Goal: Task Accomplishment & Management: Use online tool/utility

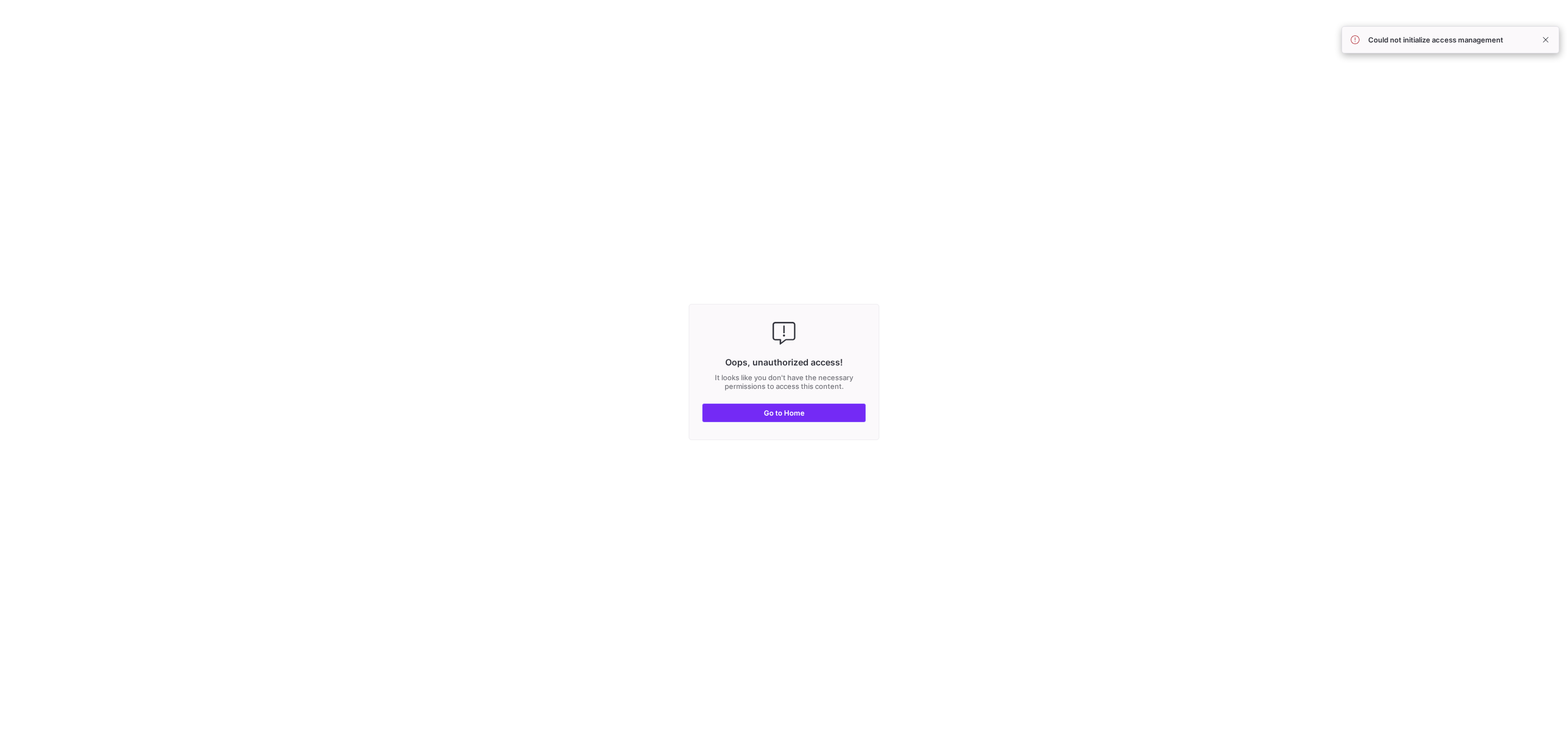
click at [758, 416] on span "button" at bounding box center [784, 413] width 163 height 18
click at [756, 421] on span "button" at bounding box center [784, 413] width 163 height 18
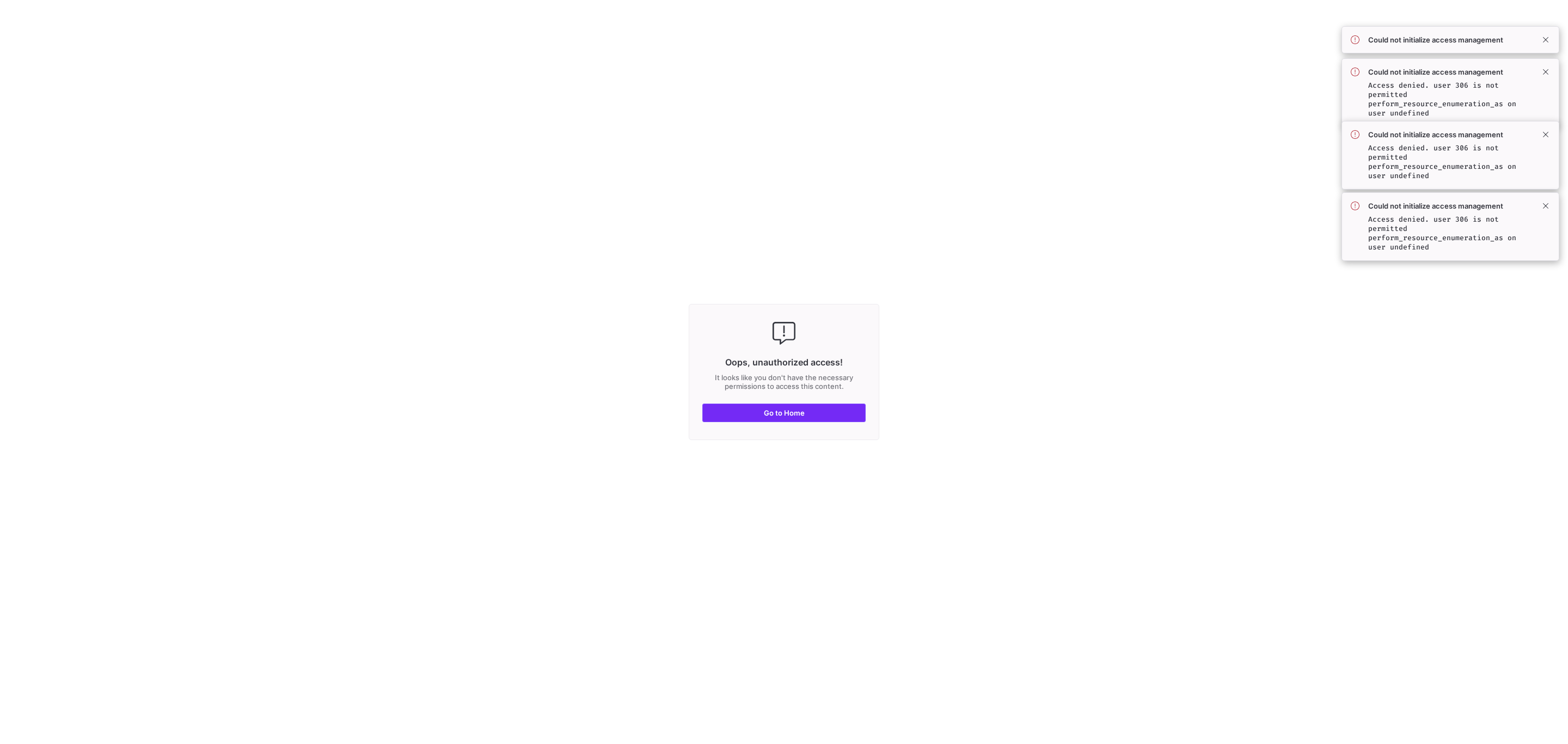
click at [756, 421] on span "button" at bounding box center [784, 413] width 163 height 18
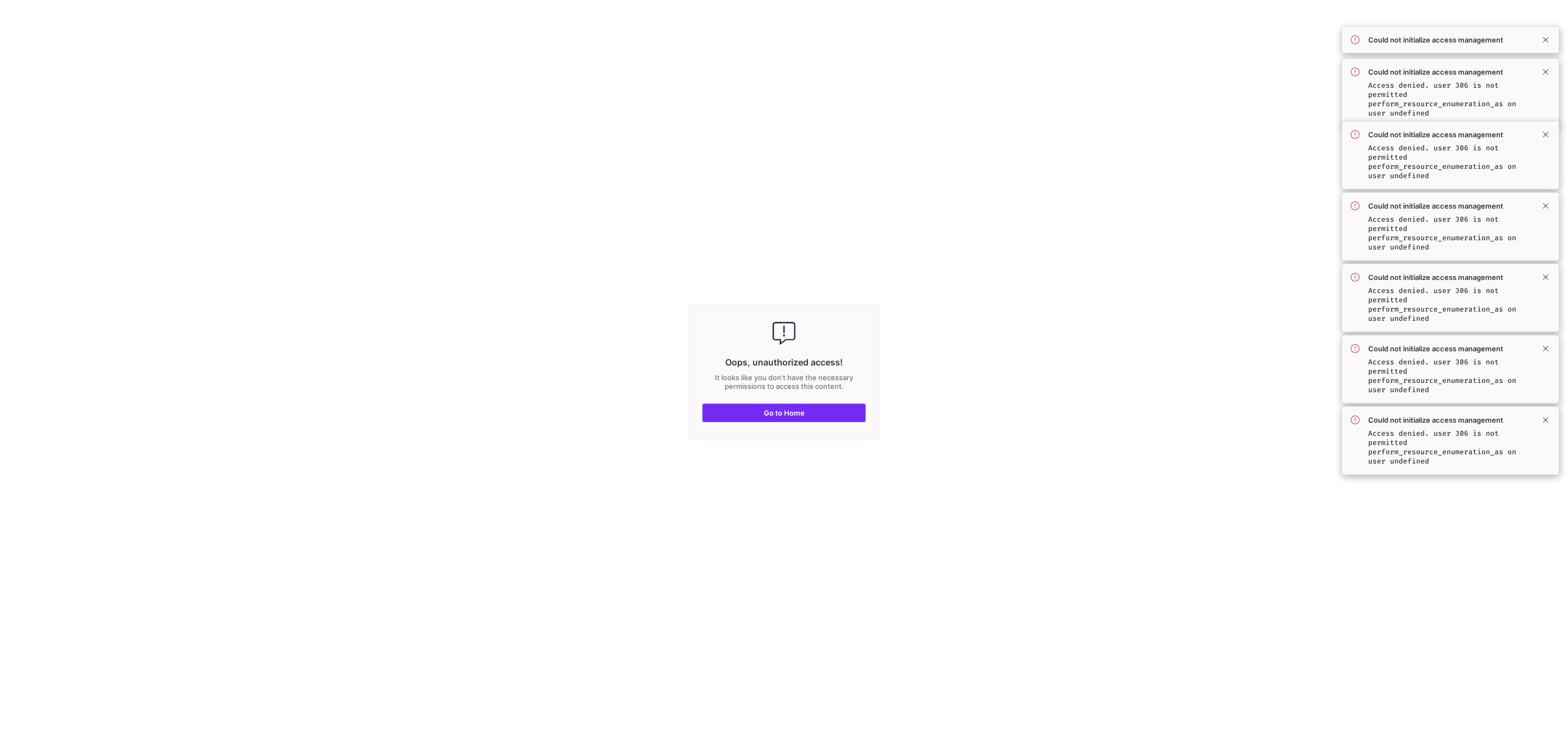
click at [756, 419] on span "button" at bounding box center [784, 413] width 163 height 18
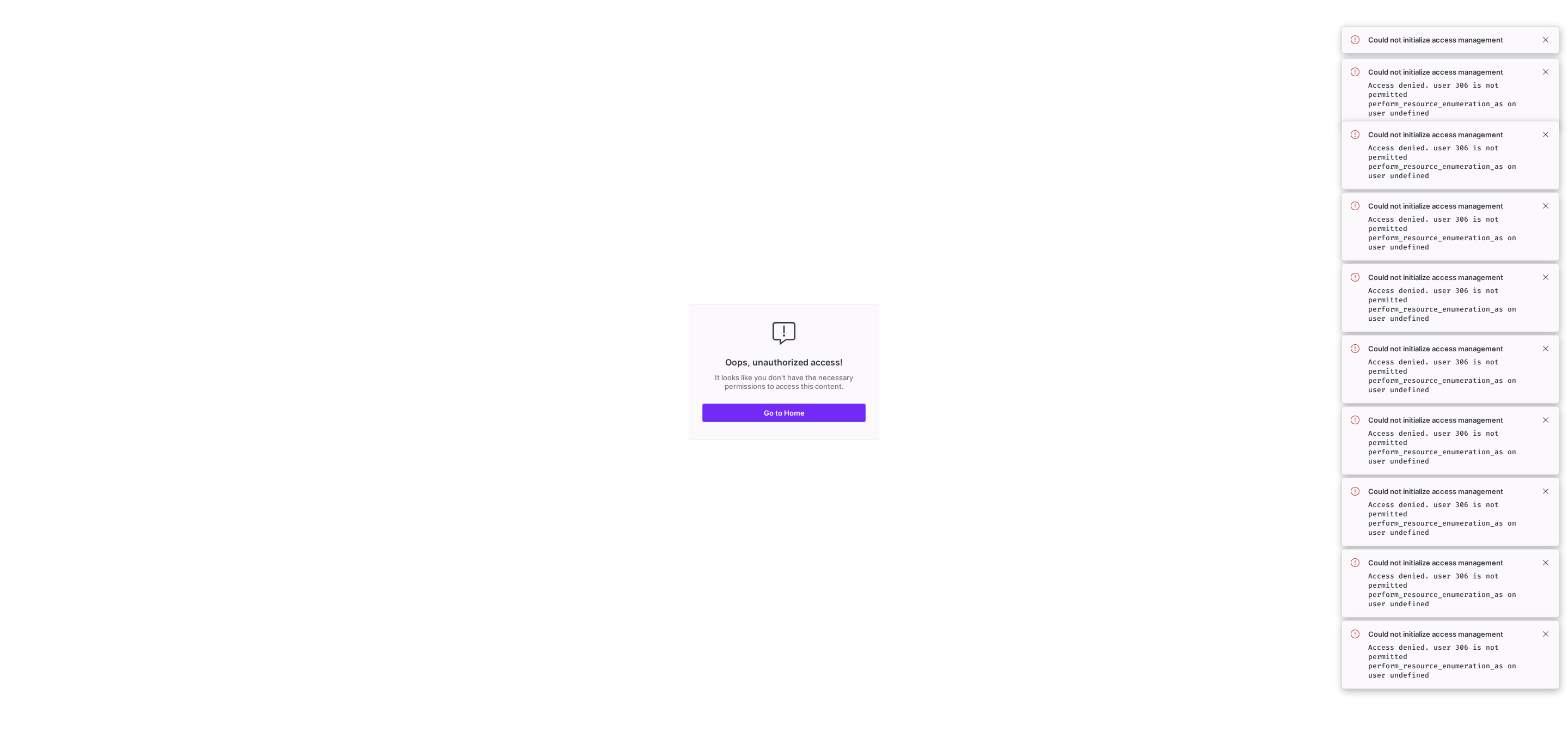
click at [756, 419] on span "button" at bounding box center [784, 413] width 163 height 18
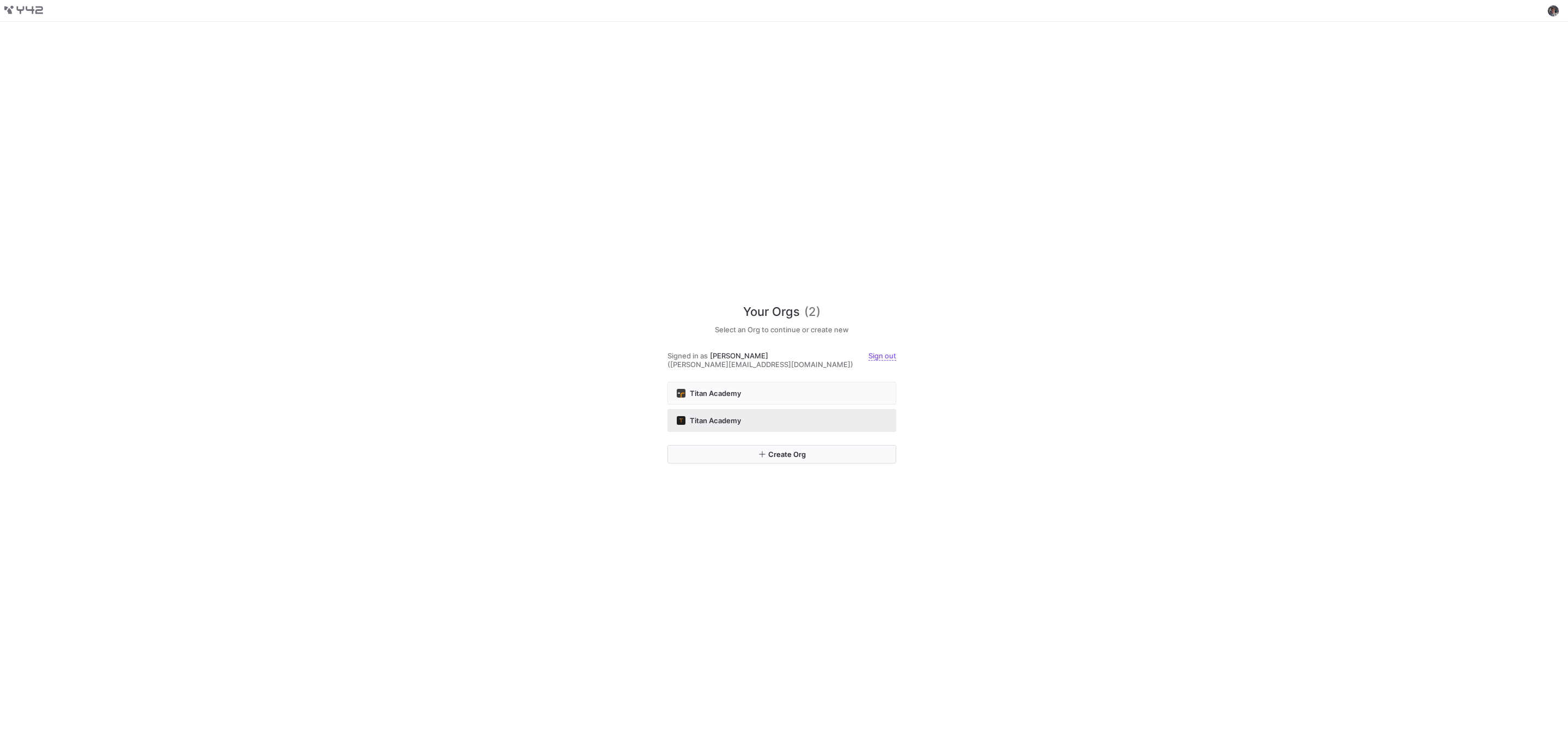
click at [814, 420] on div "Titan Academy" at bounding box center [782, 420] width 210 height 9
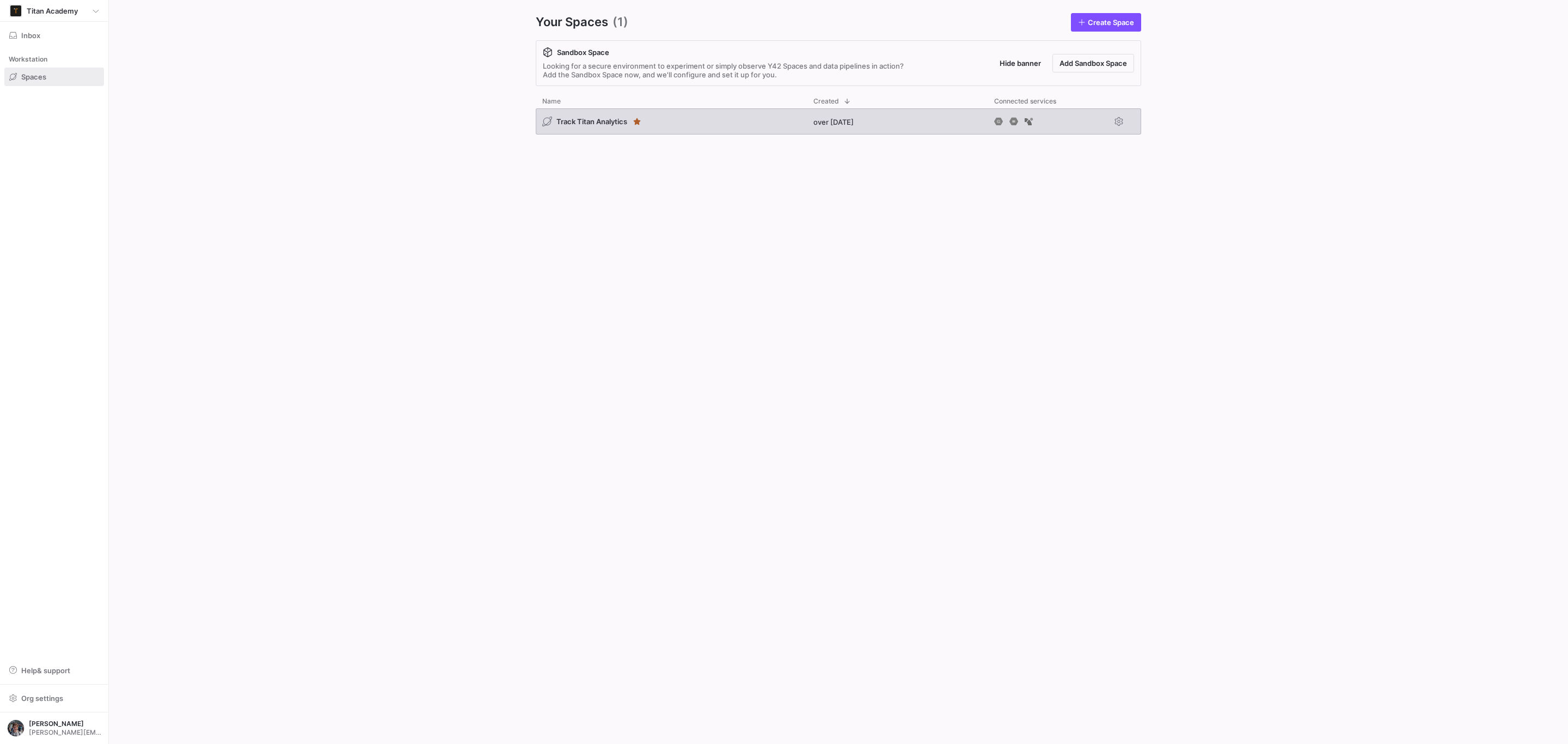
click at [738, 121] on div "Track Titan Analytics" at bounding box center [671, 121] width 271 height 26
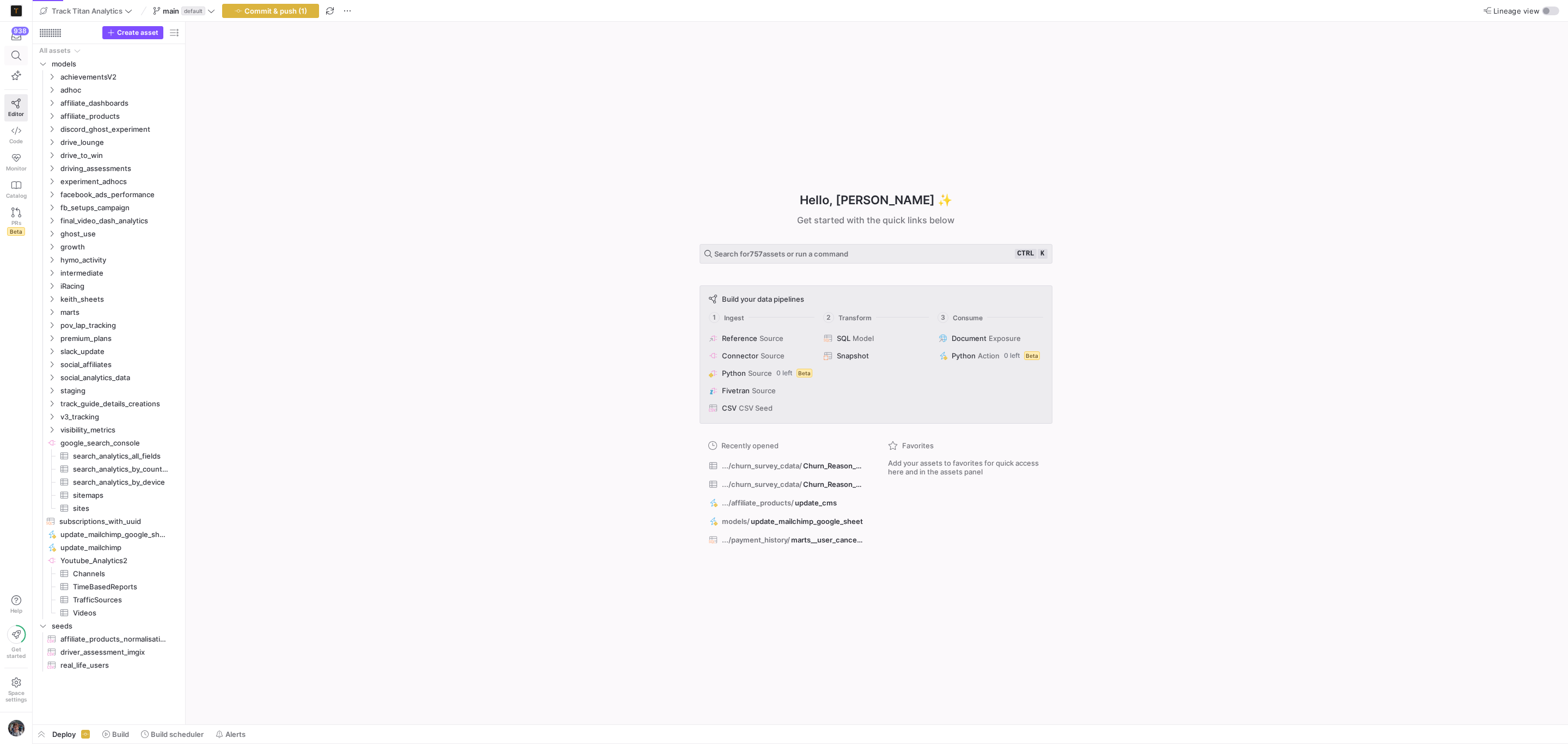
click at [9, 54] on span at bounding box center [16, 55] width 13 height 10
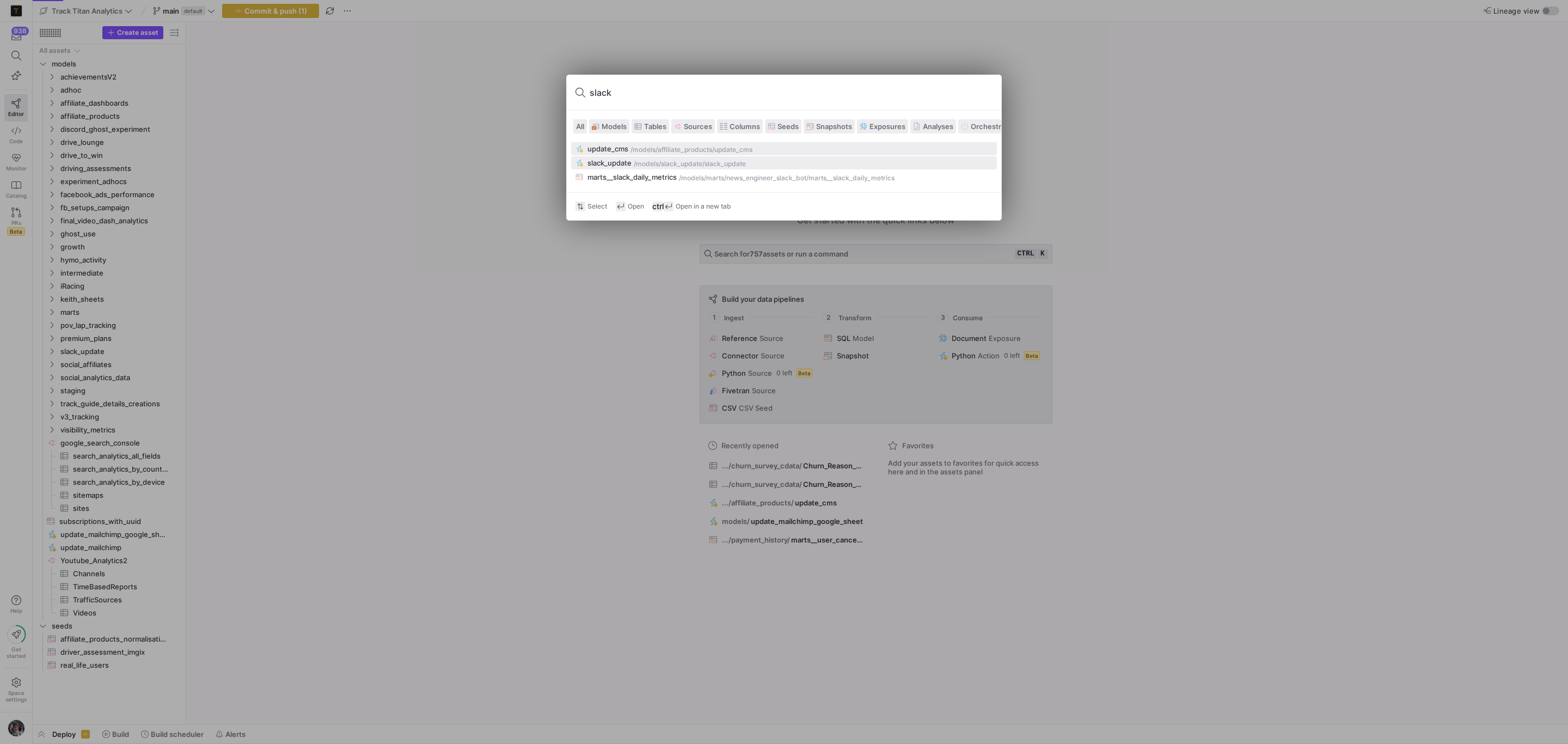
type input "slack"
click at [652, 163] on div "/models/" at bounding box center [647, 164] width 27 height 8
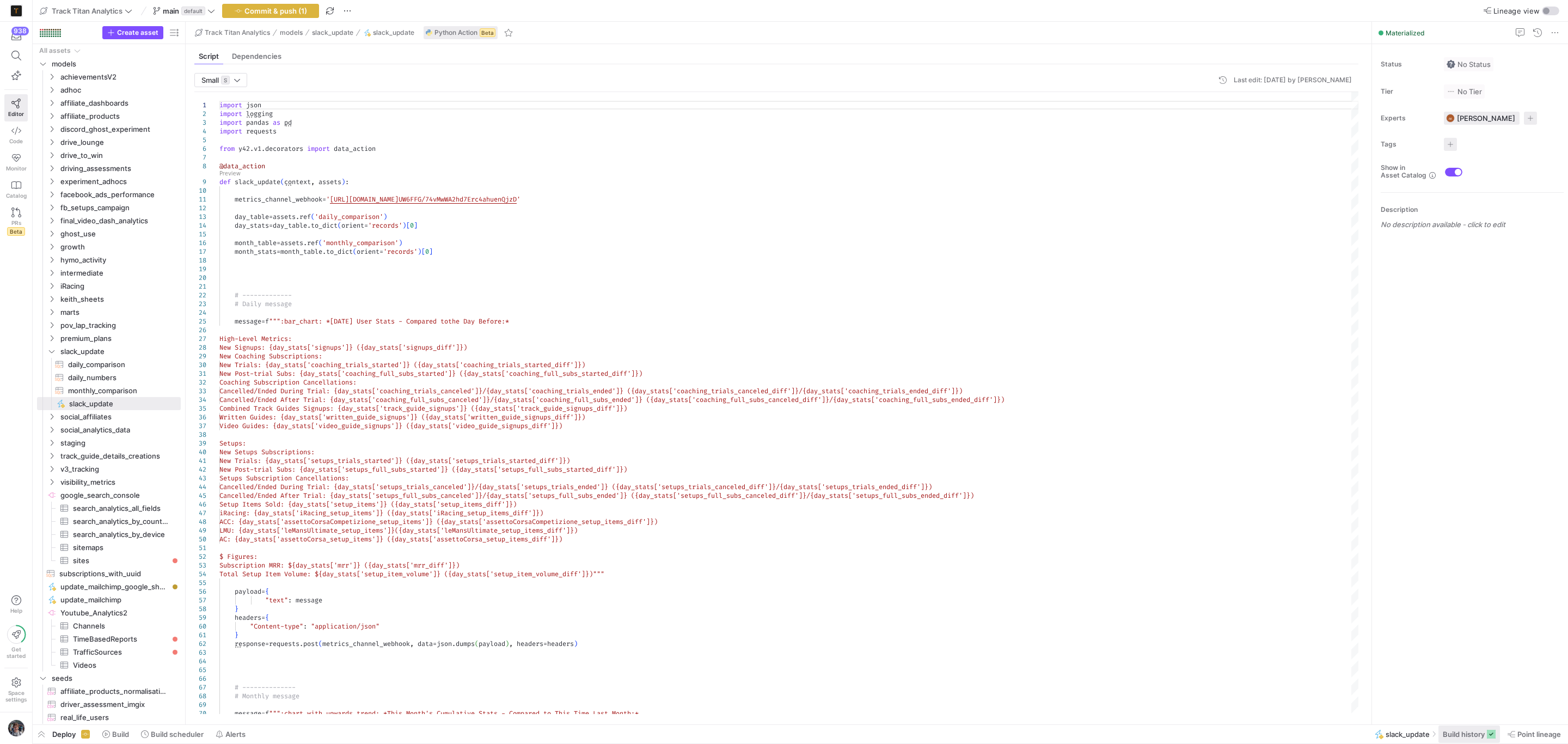
click at [1461, 734] on span "Build history" at bounding box center [1463, 734] width 42 height 9
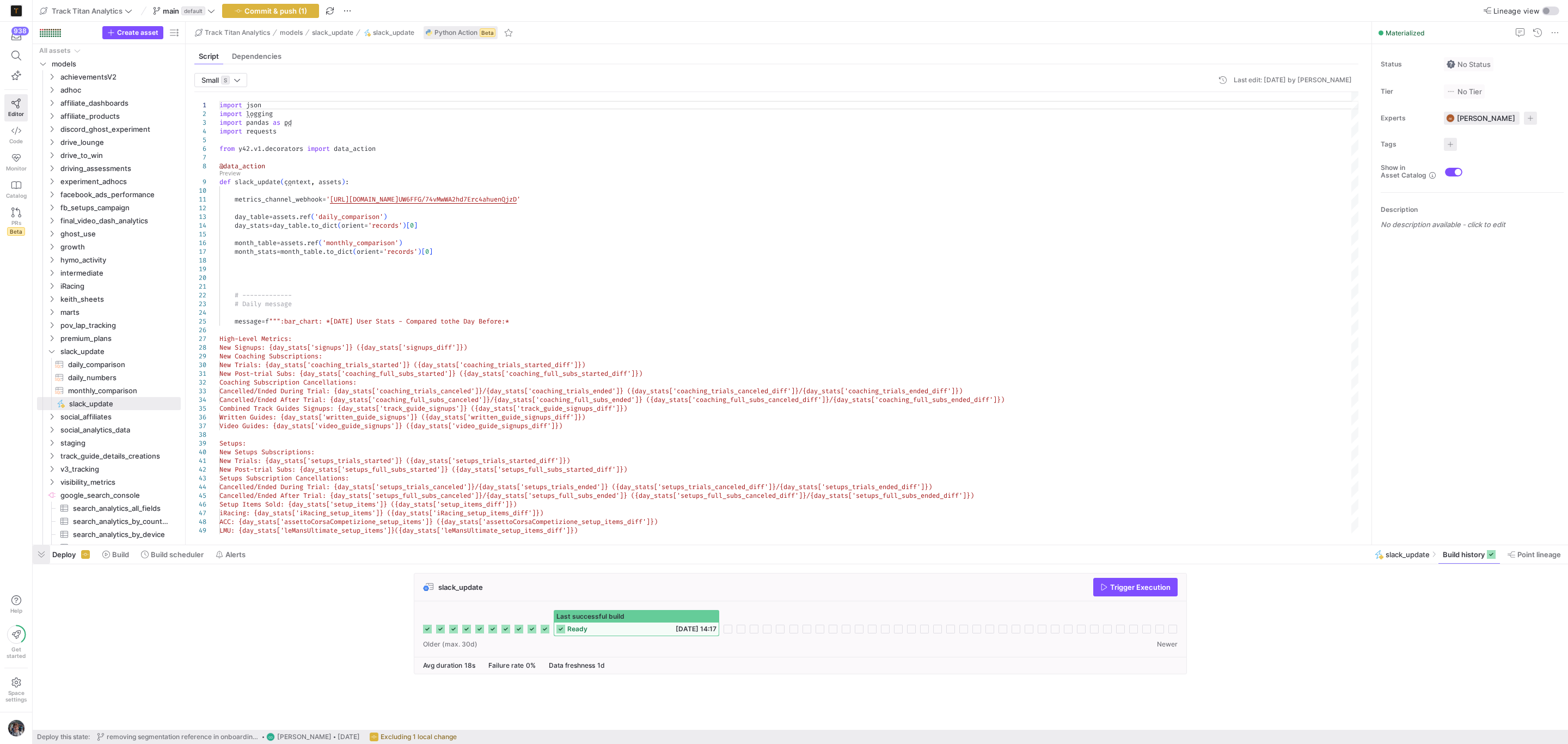
click at [39, 555] on span "button" at bounding box center [41, 554] width 18 height 18
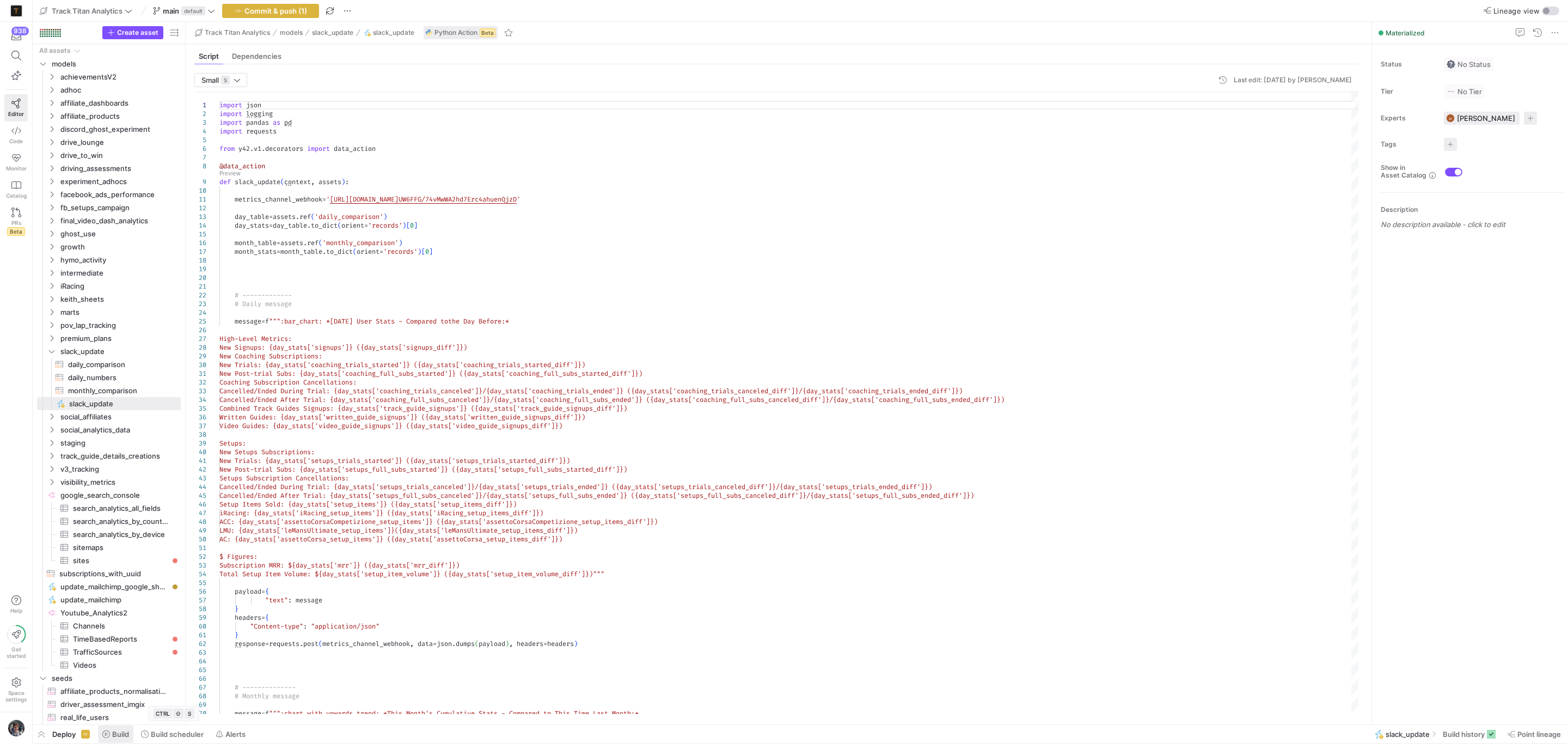
click at [121, 729] on span at bounding box center [116, 734] width 35 height 18
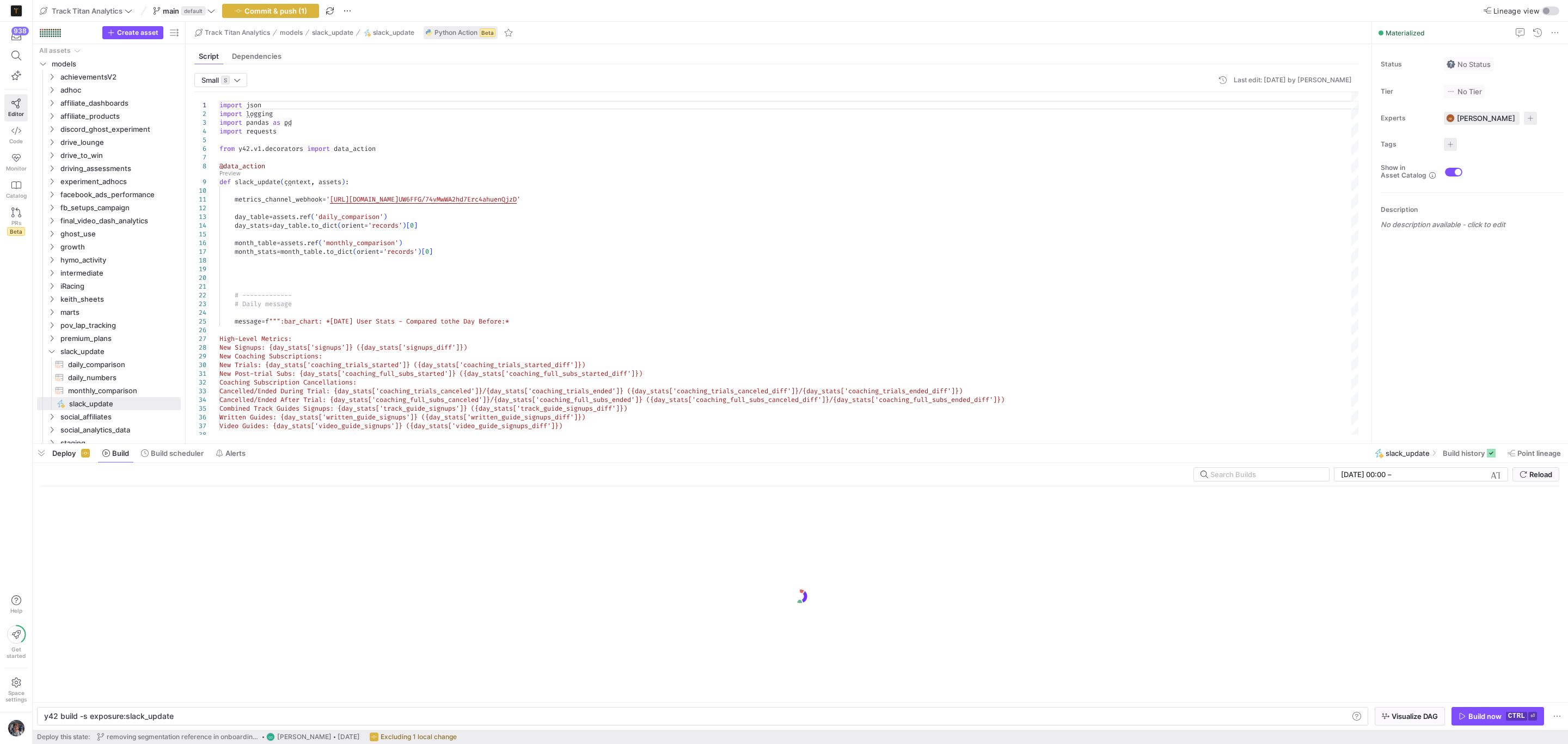
drag, startPoint x: 745, startPoint y: 543, endPoint x: 735, endPoint y: 441, distance: 102.5
click at [735, 441] on div at bounding box center [800, 443] width 1535 height 4
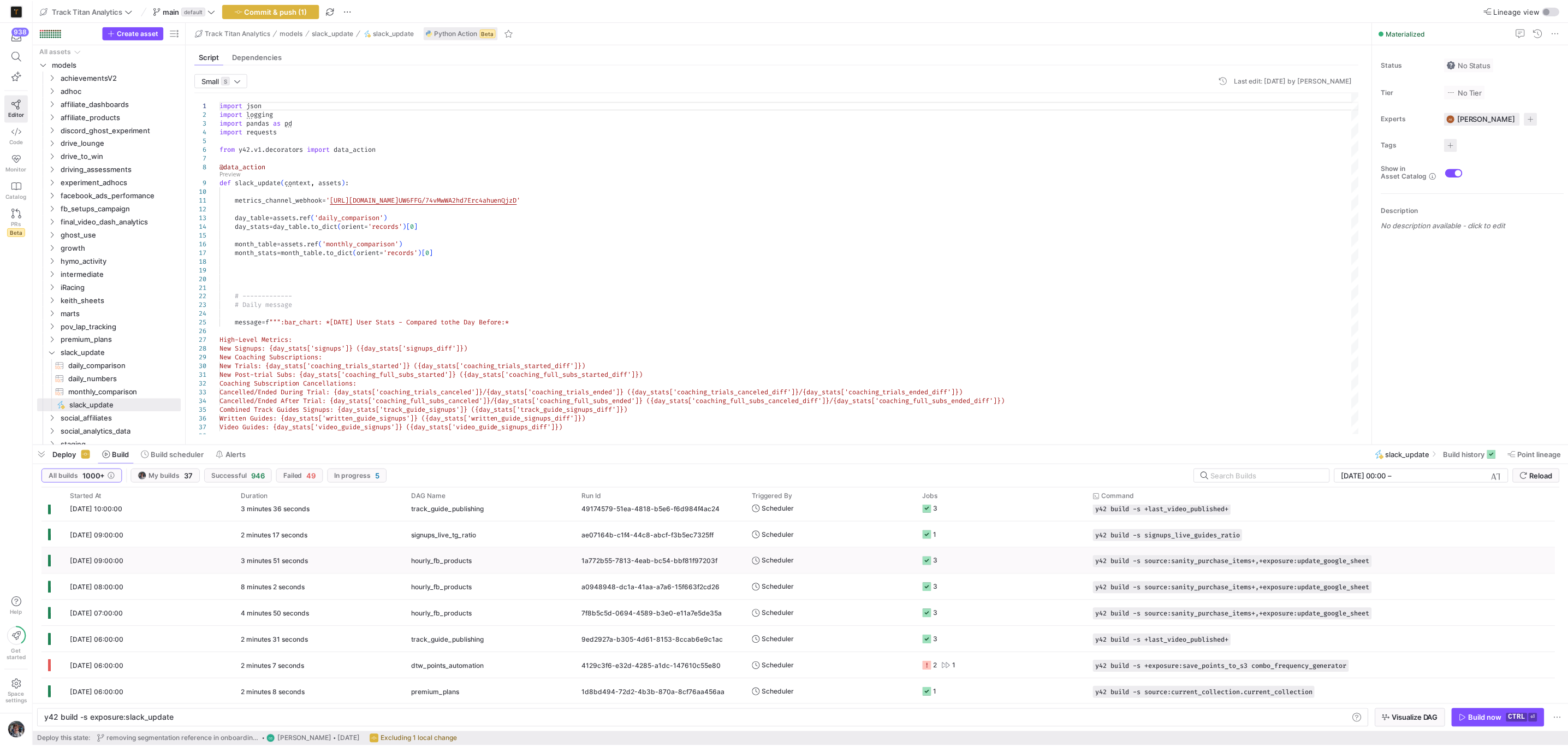
scroll to position [328, 0]
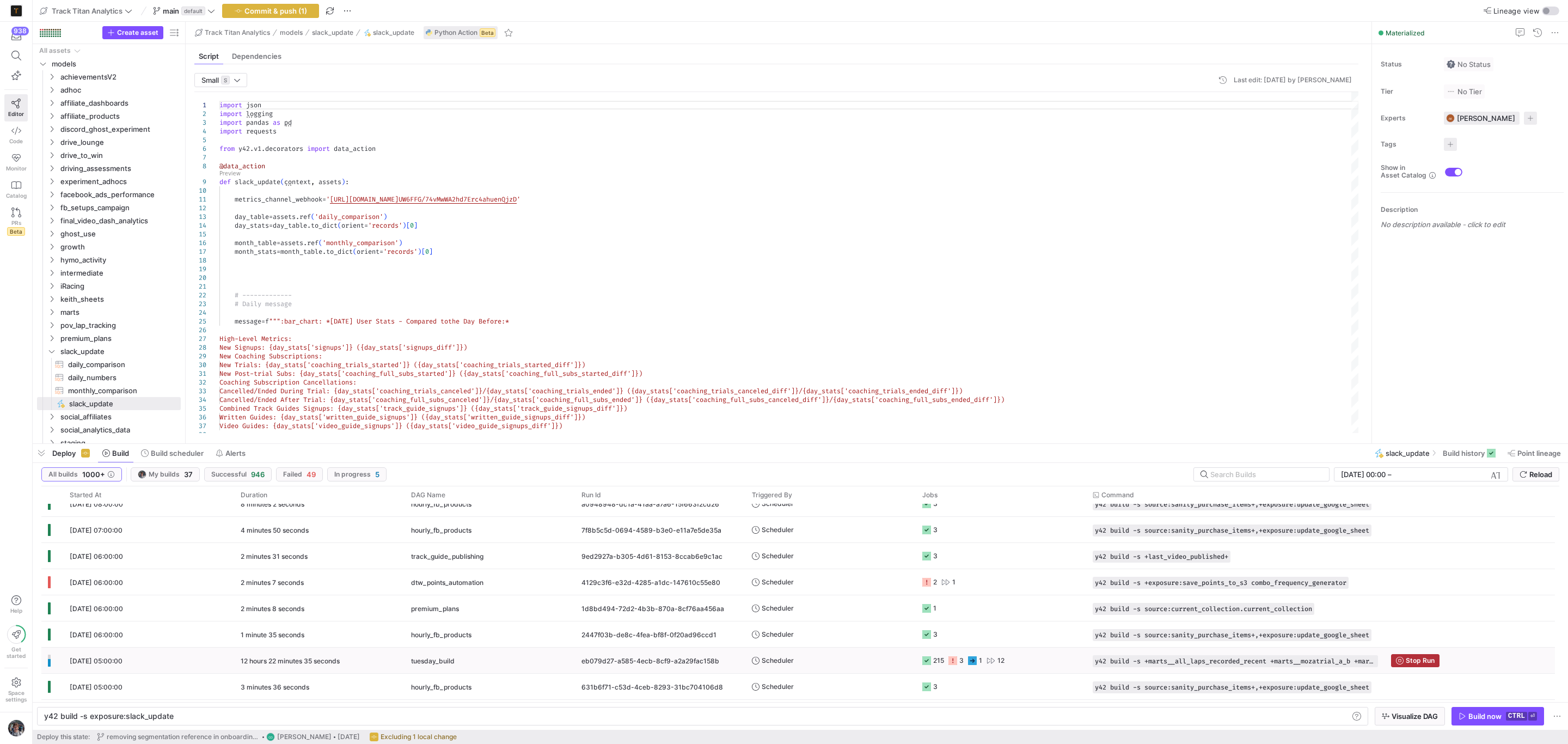
click at [1024, 661] on y42-job-status-cell-renderer "215 3 1 12" at bounding box center [1001, 660] width 157 height 24
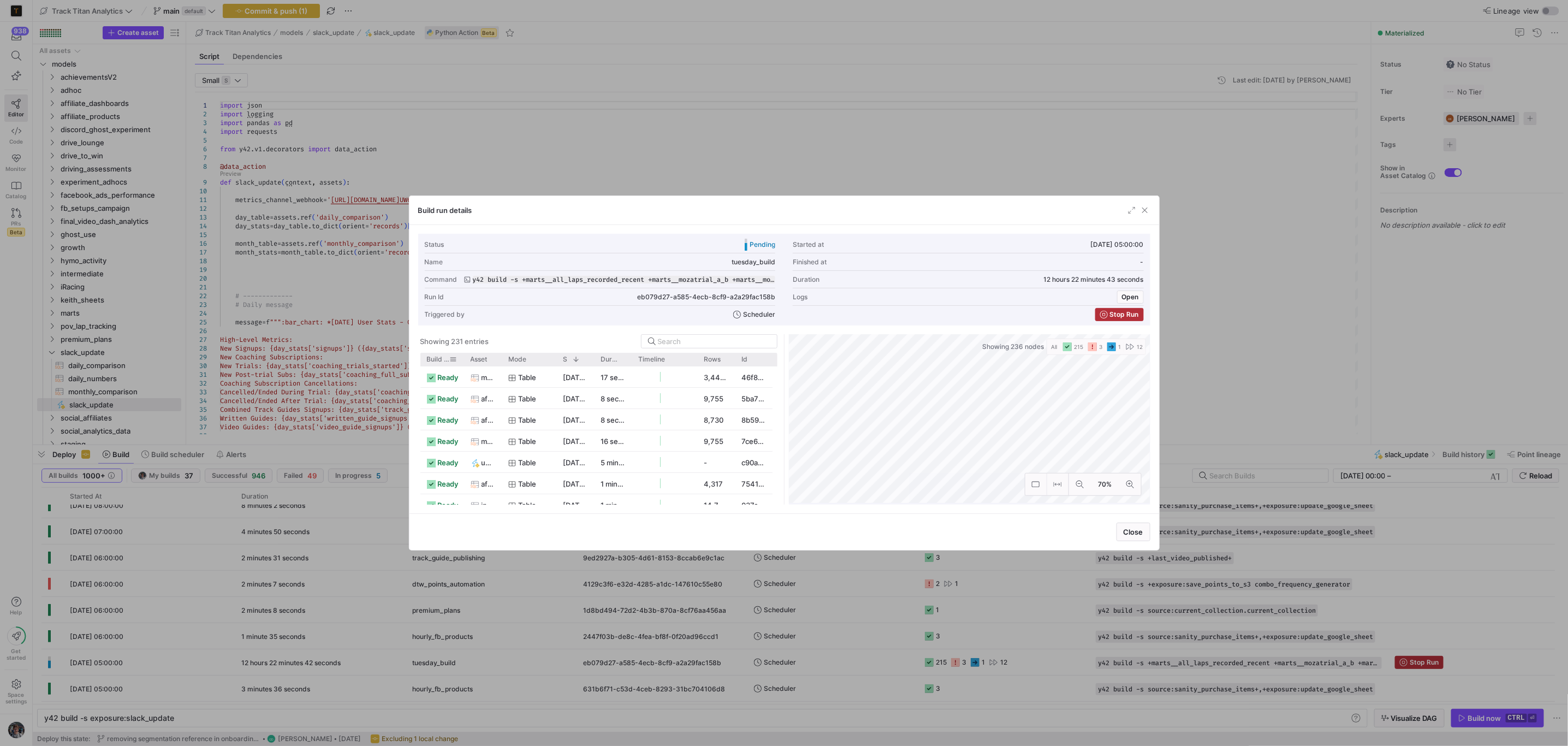
click at [439, 356] on span "Build status" at bounding box center [438, 359] width 23 height 8
click at [501, 357] on div at bounding box center [501, 359] width 4 height 13
click at [756, 360] on div at bounding box center [757, 359] width 4 height 13
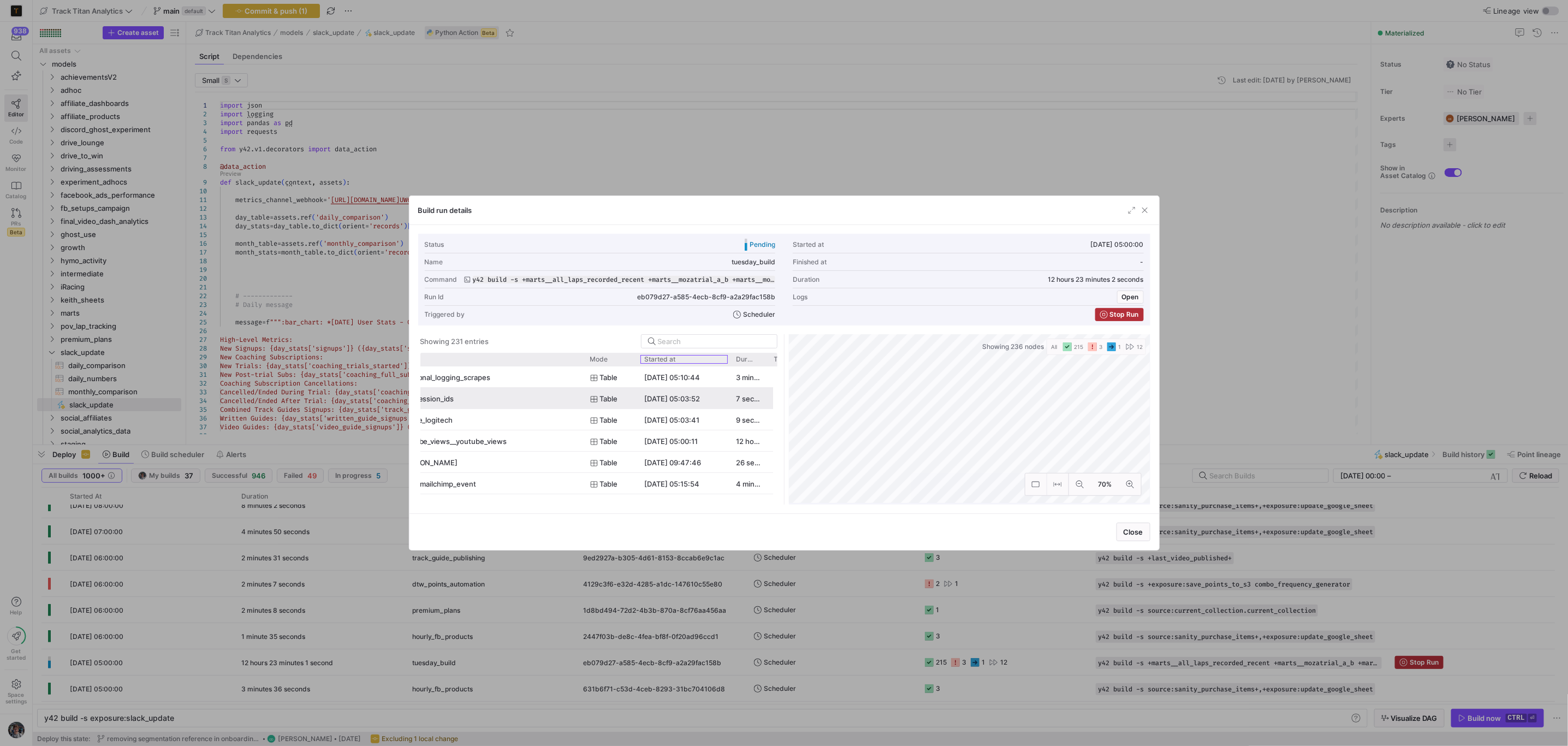
scroll to position [0, 0]
click at [693, 356] on div "Started at" at bounding box center [680, 359] width 71 height 8
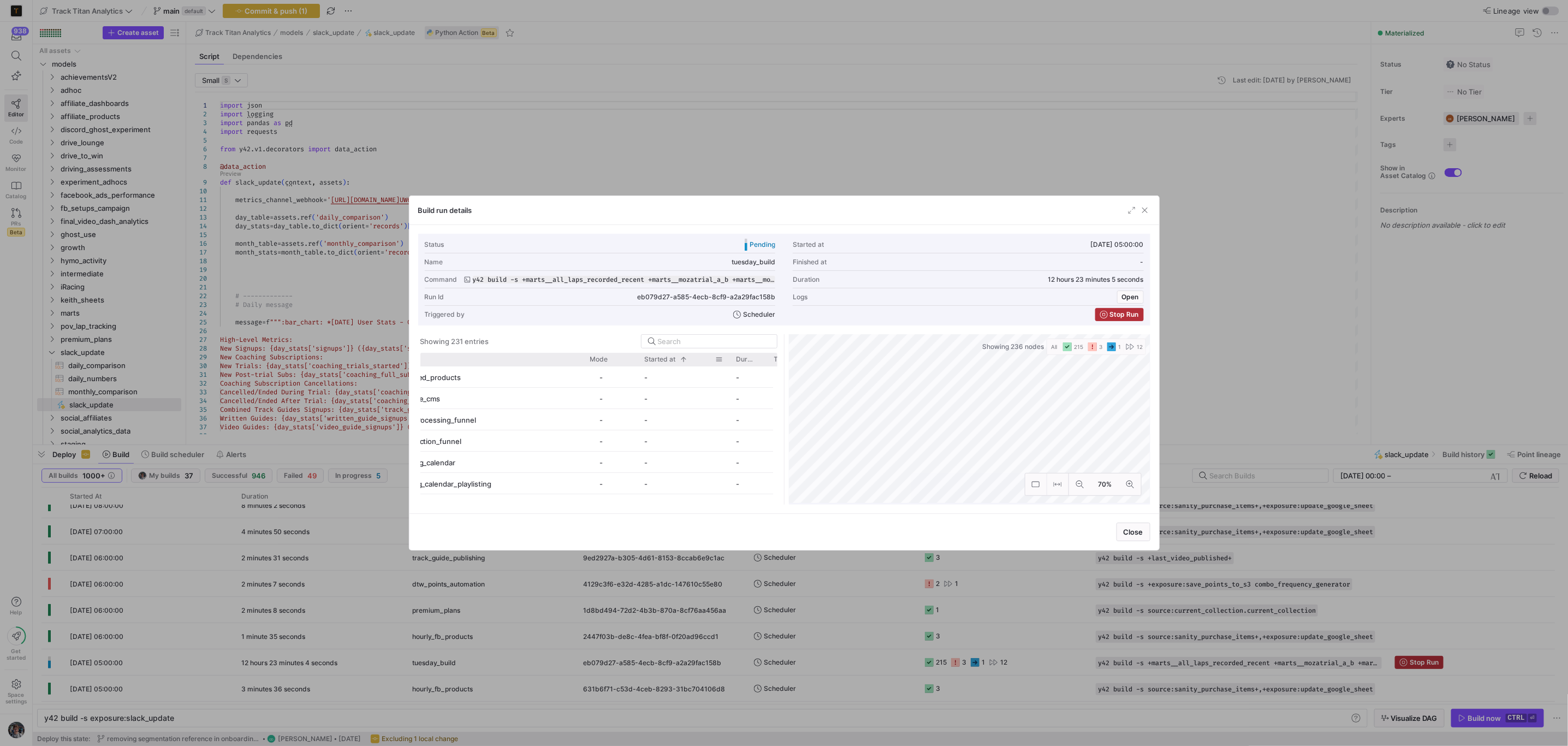
click at [693, 356] on div "Started at 1" at bounding box center [680, 359] width 71 height 8
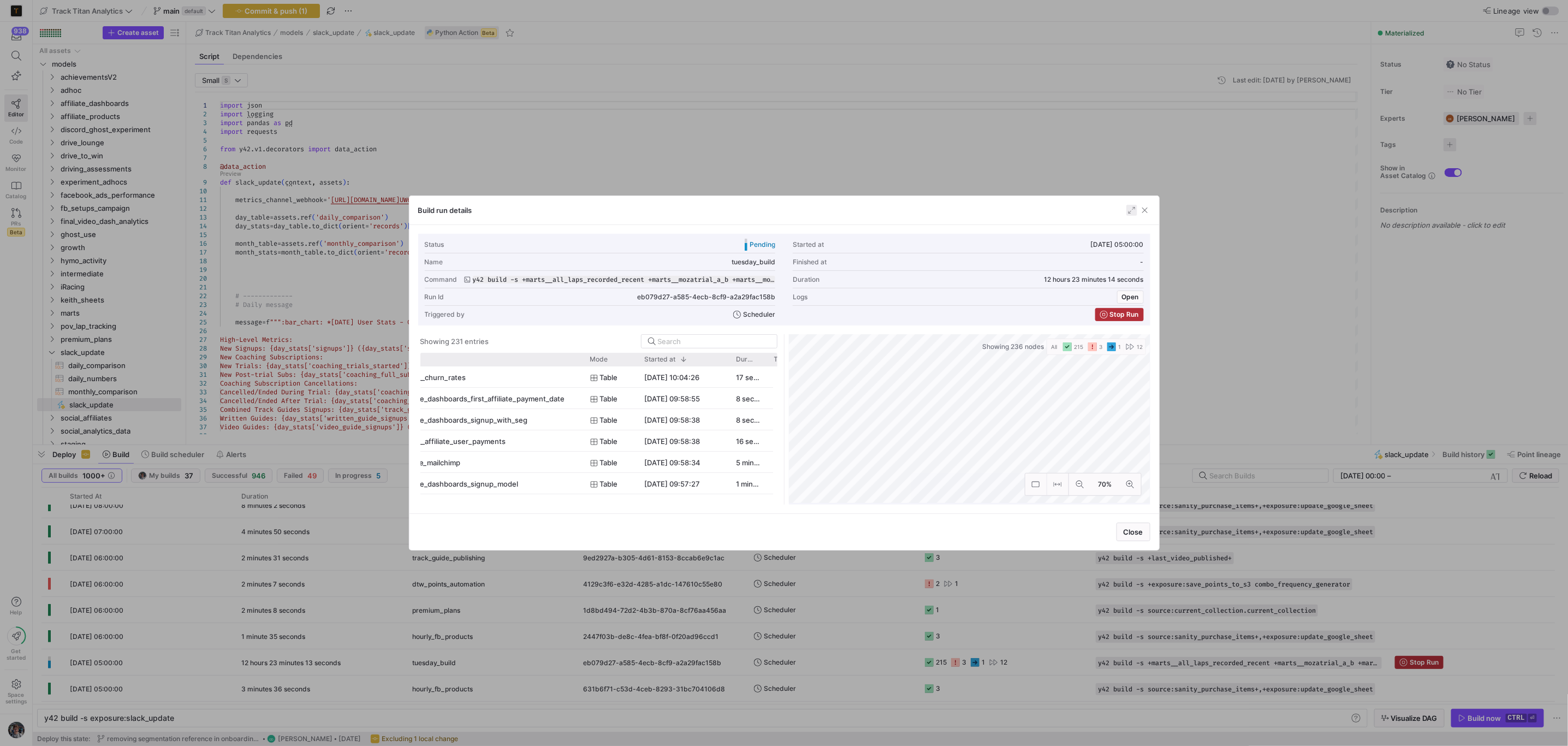
click at [1126, 205] on span "button" at bounding box center [1132, 210] width 11 height 11
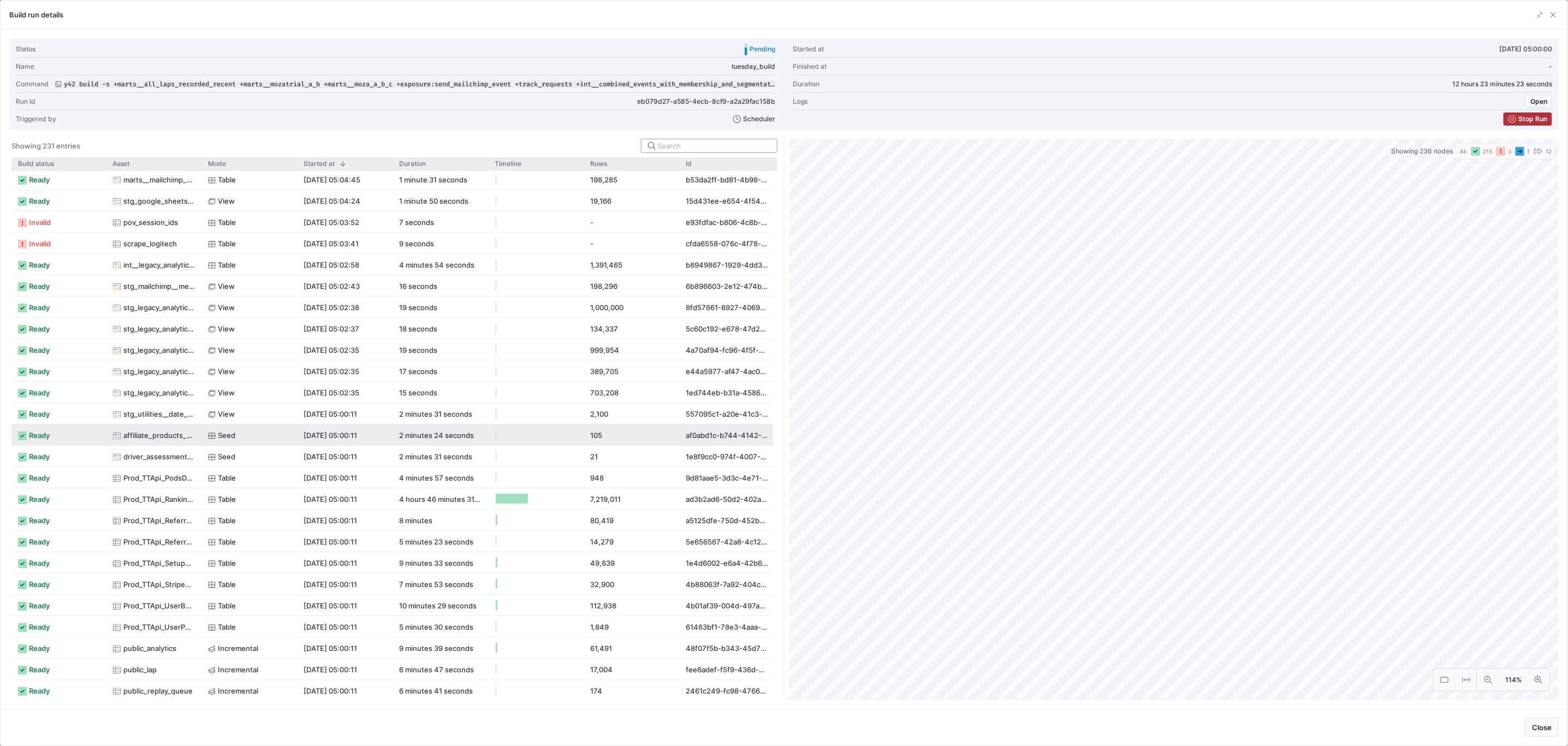
click at [723, 148] on input at bounding box center [714, 146] width 112 height 9
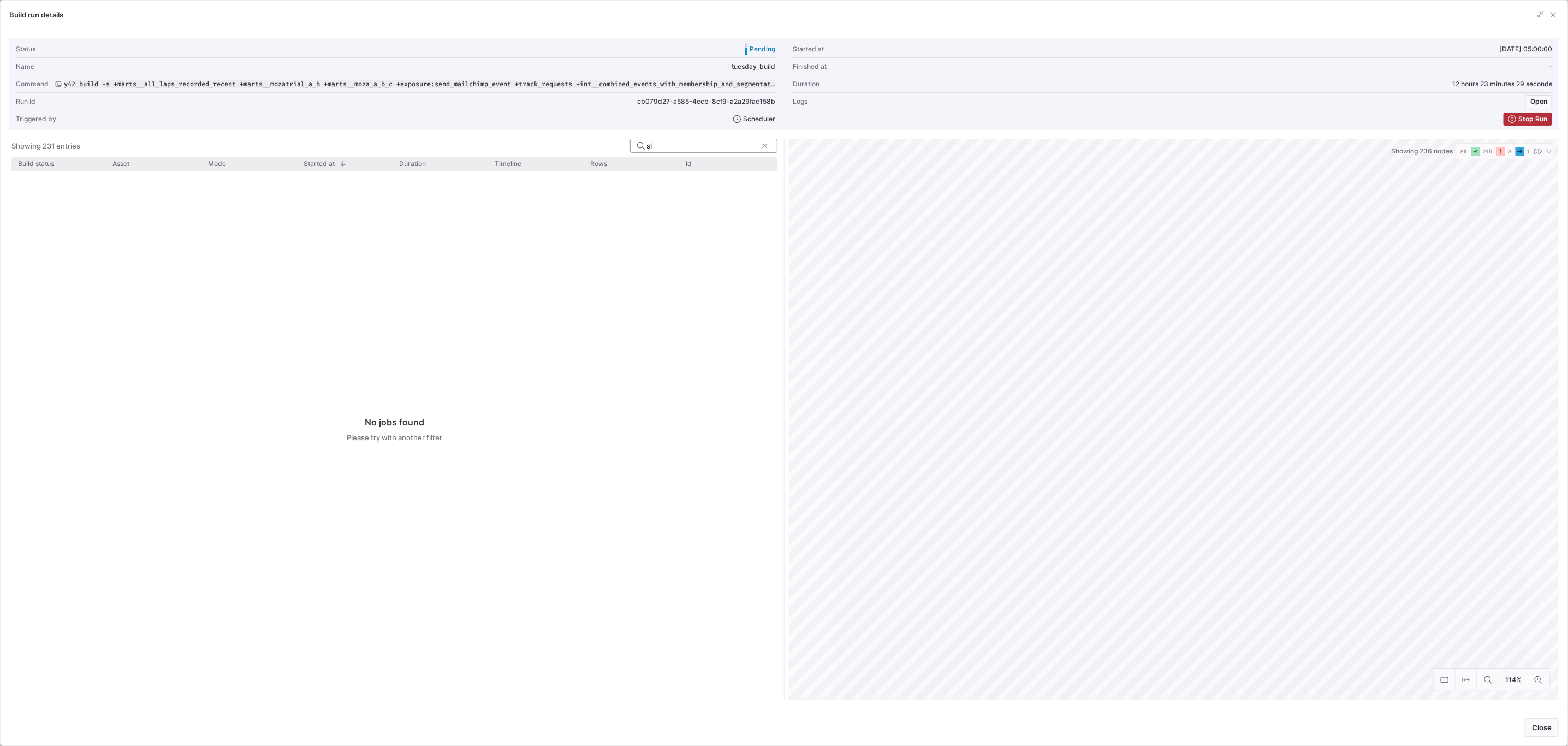
type input "s"
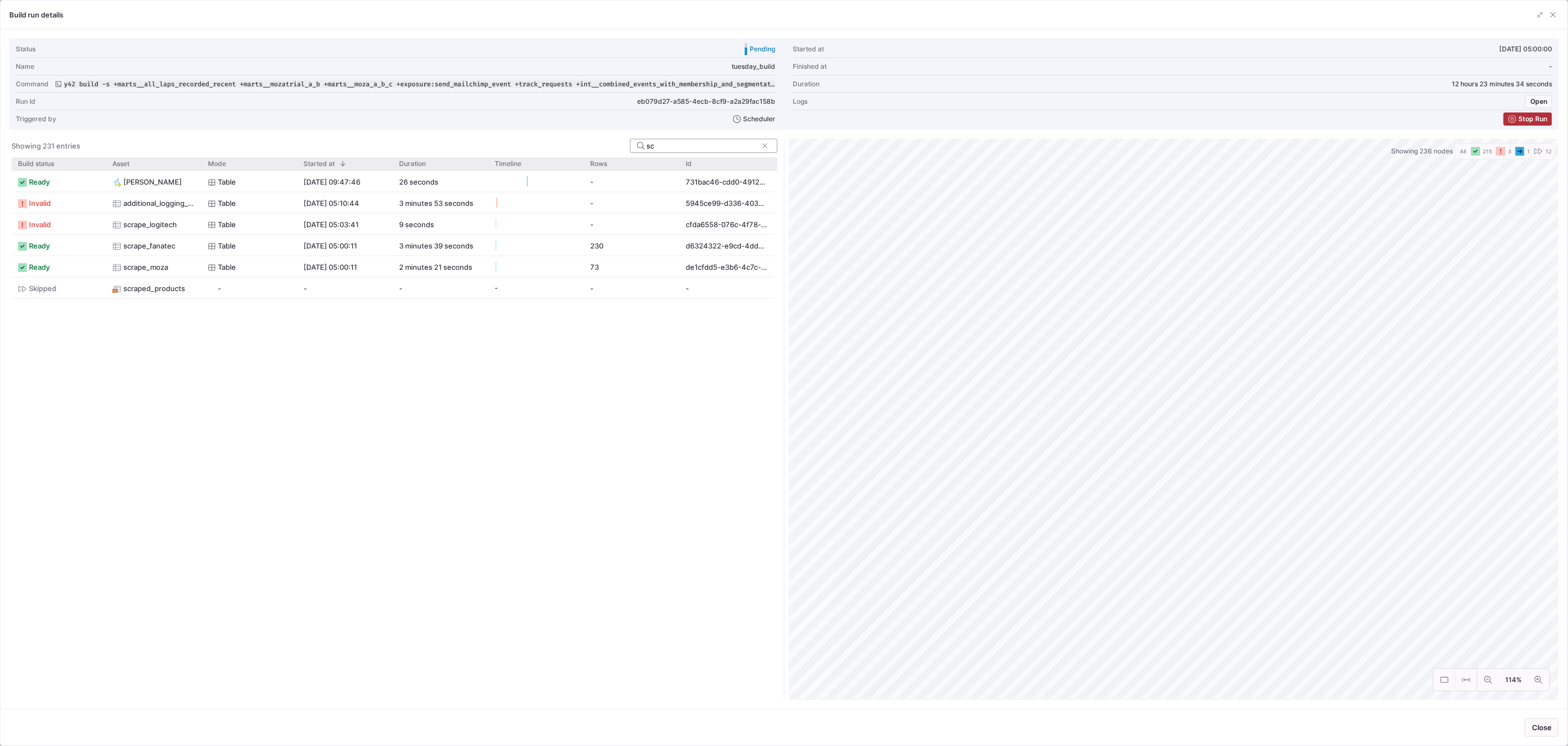
type input "s"
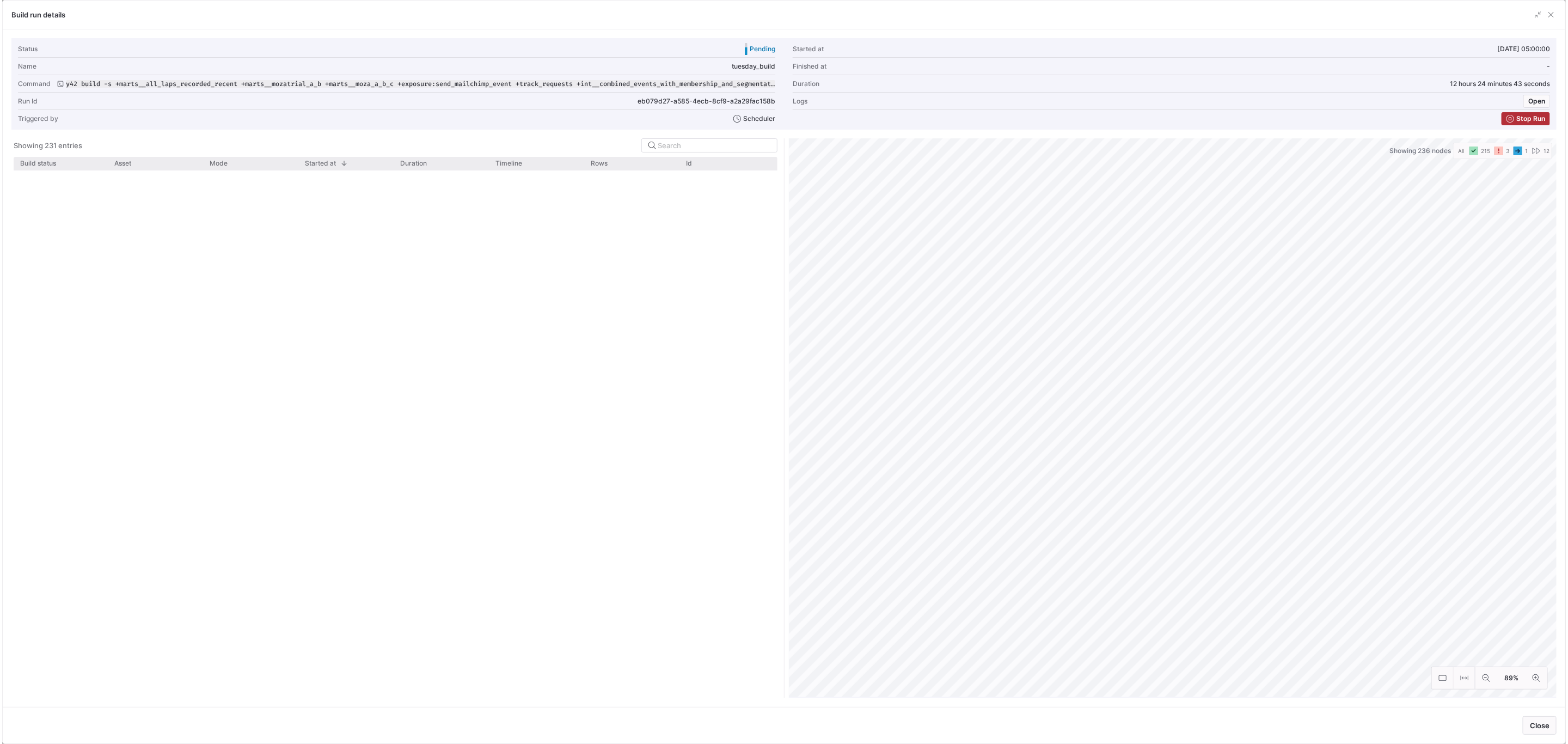
scroll to position [2636, 0]
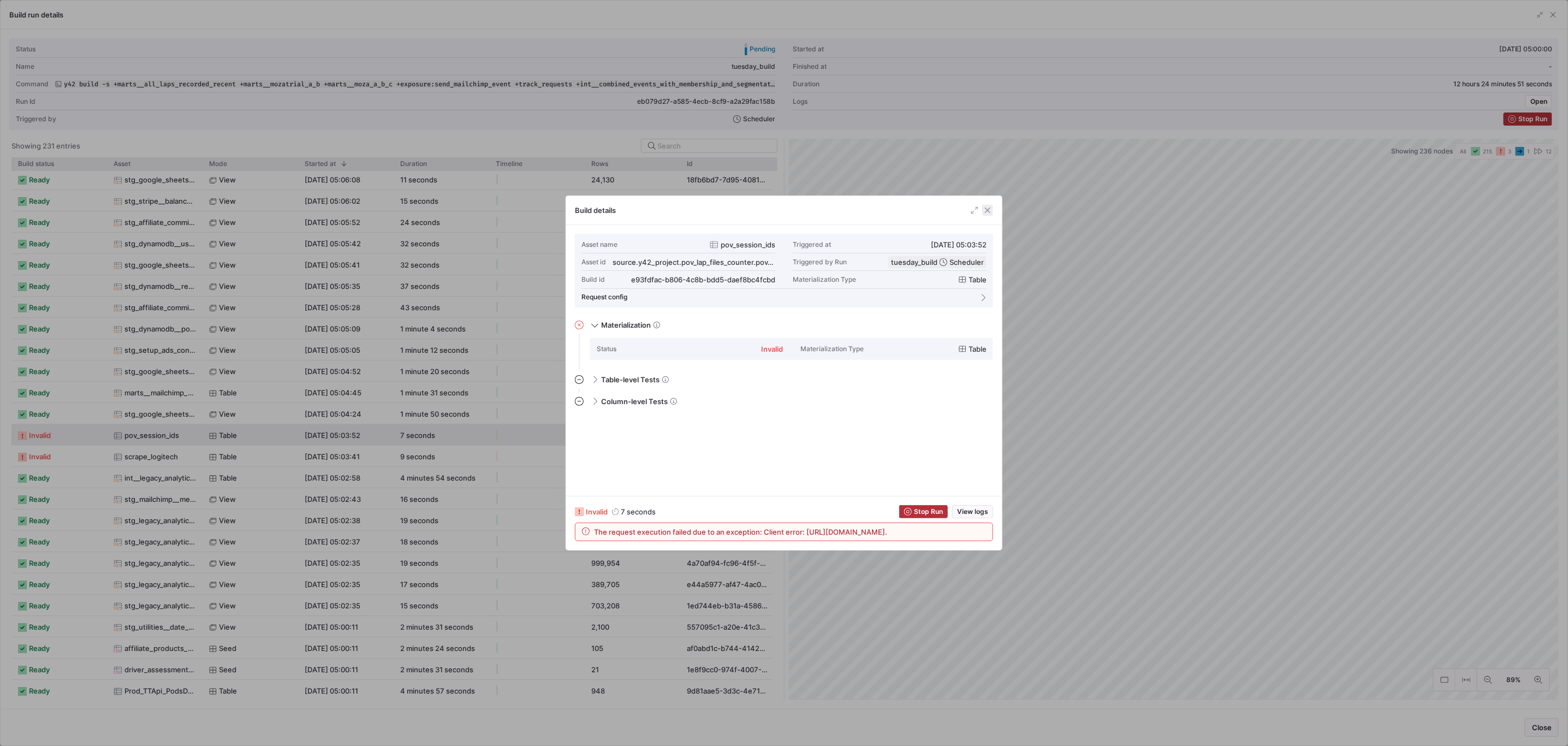
click at [982, 211] on span "button" at bounding box center [988, 210] width 11 height 11
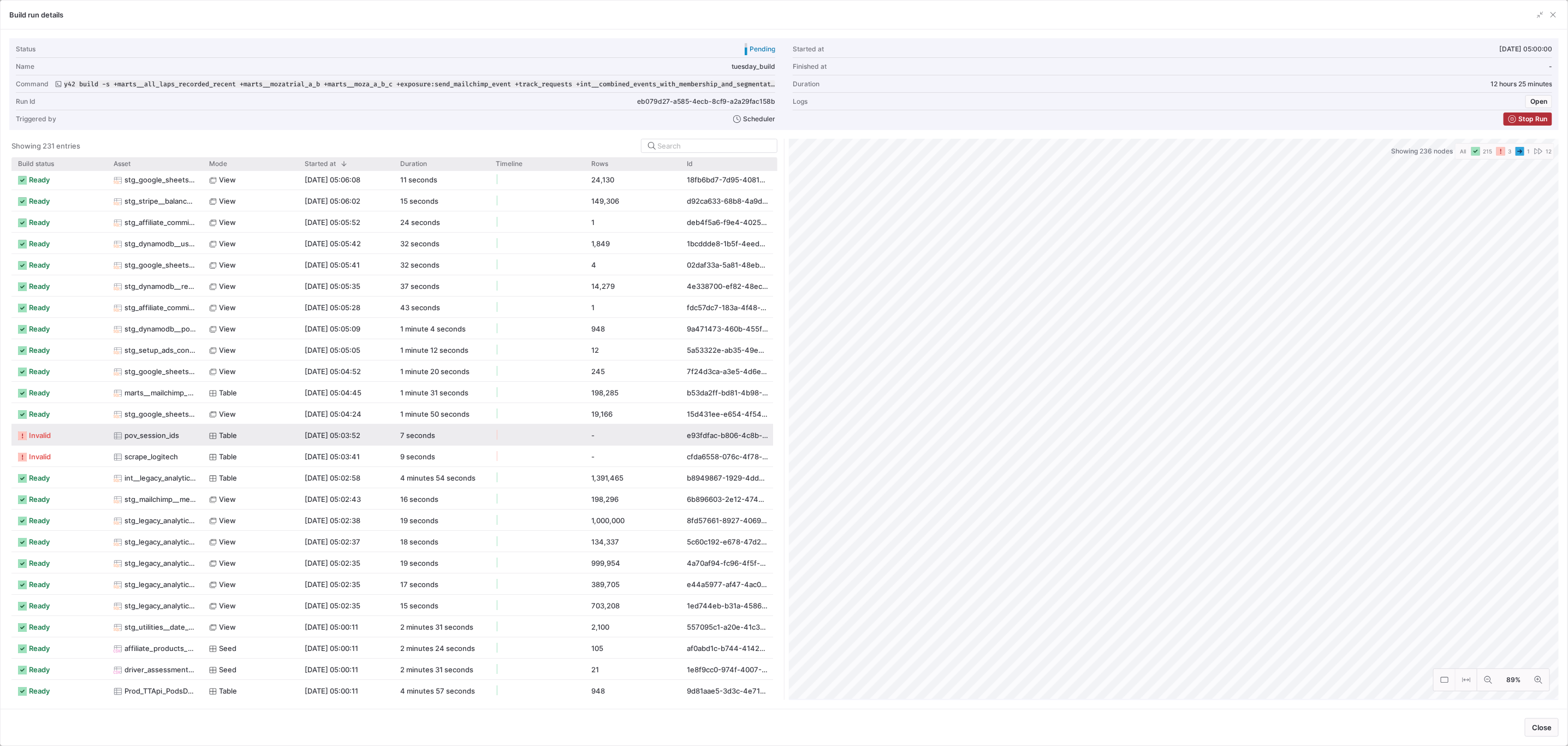
click at [220, 443] on span "Table" at bounding box center [228, 435] width 18 height 21
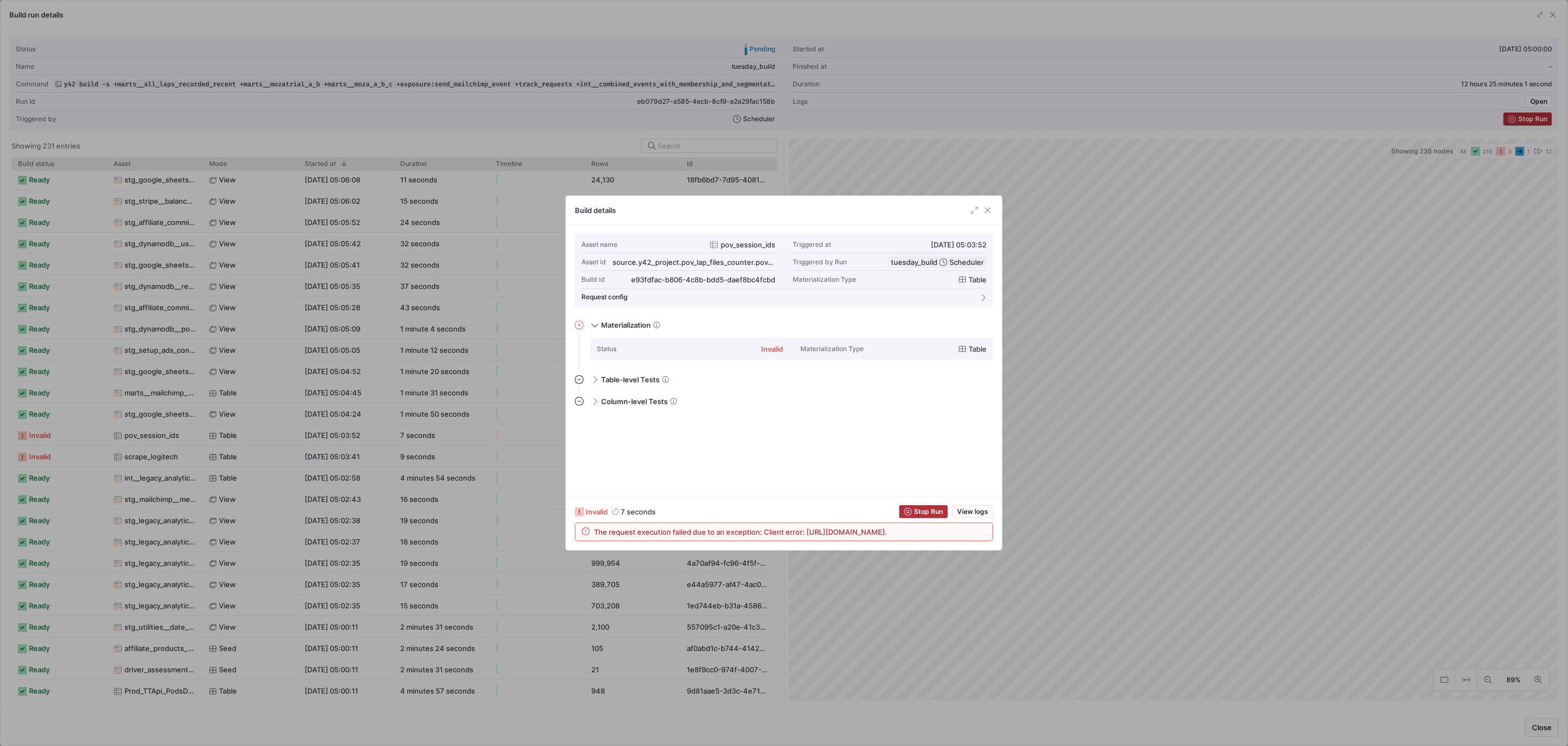
click at [995, 215] on div "Build details" at bounding box center [784, 210] width 436 height 29
click at [977, 209] on span "button" at bounding box center [975, 210] width 11 height 11
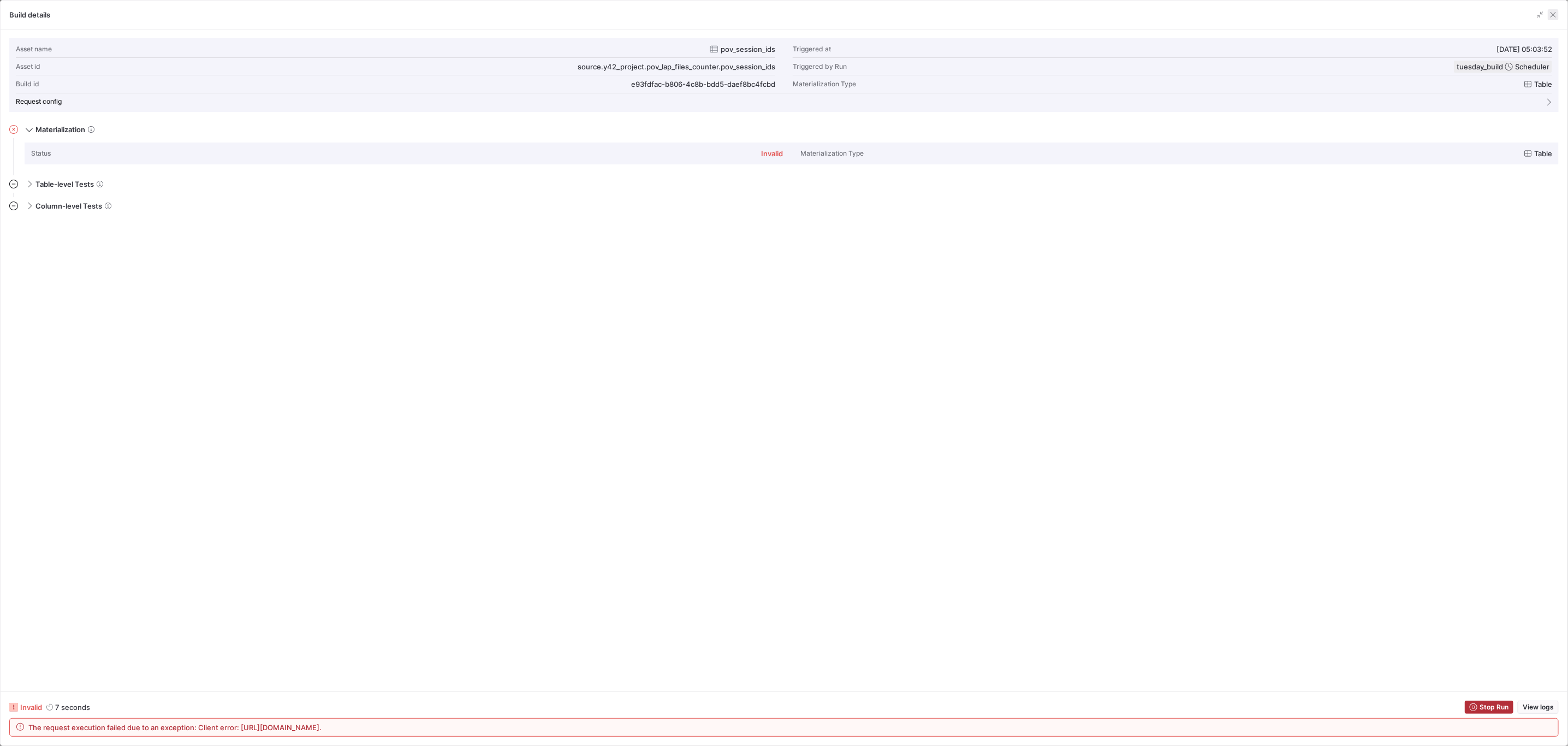
click at [1558, 13] on span "button" at bounding box center [1553, 15] width 11 height 11
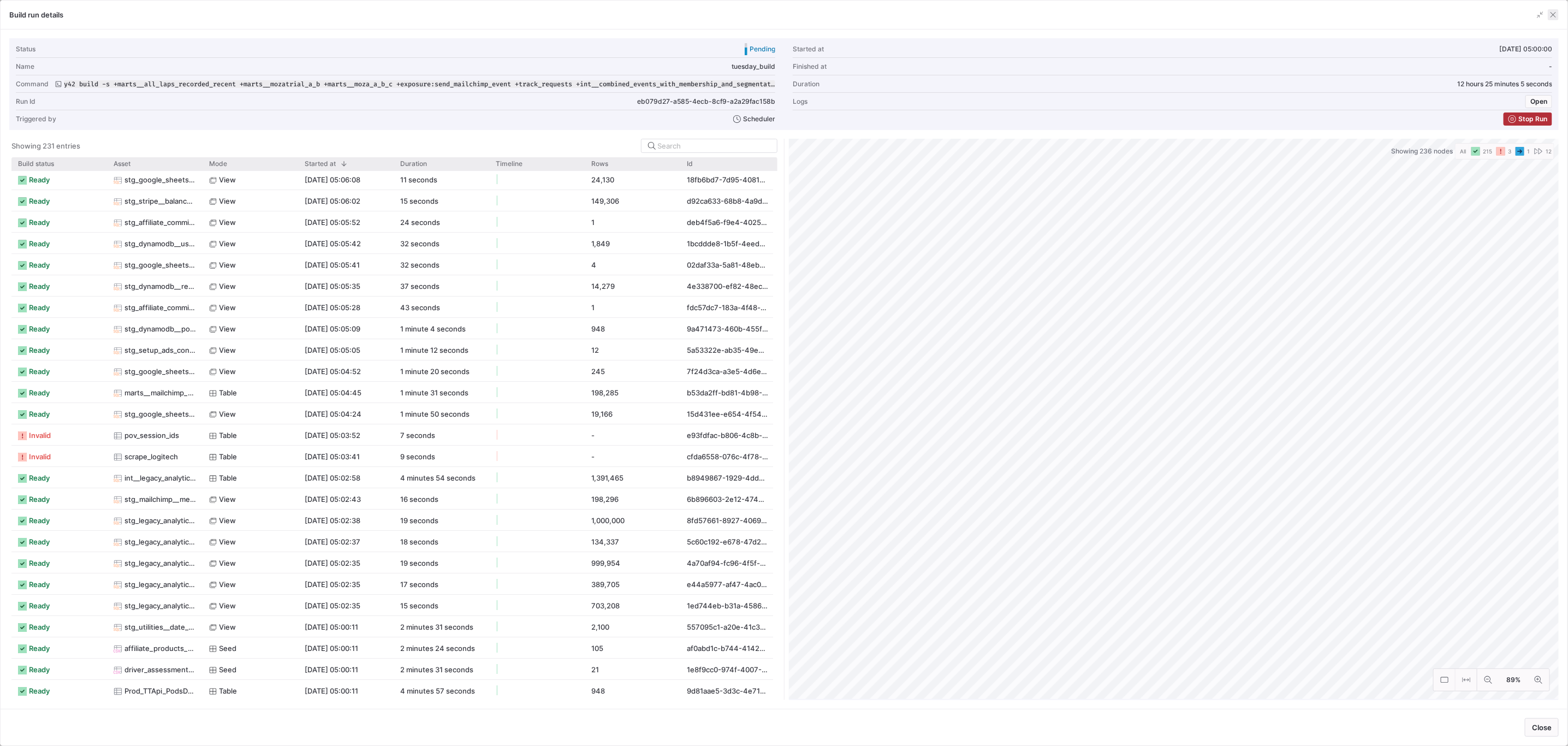
click at [1559, 16] on span "button" at bounding box center [1553, 15] width 11 height 11
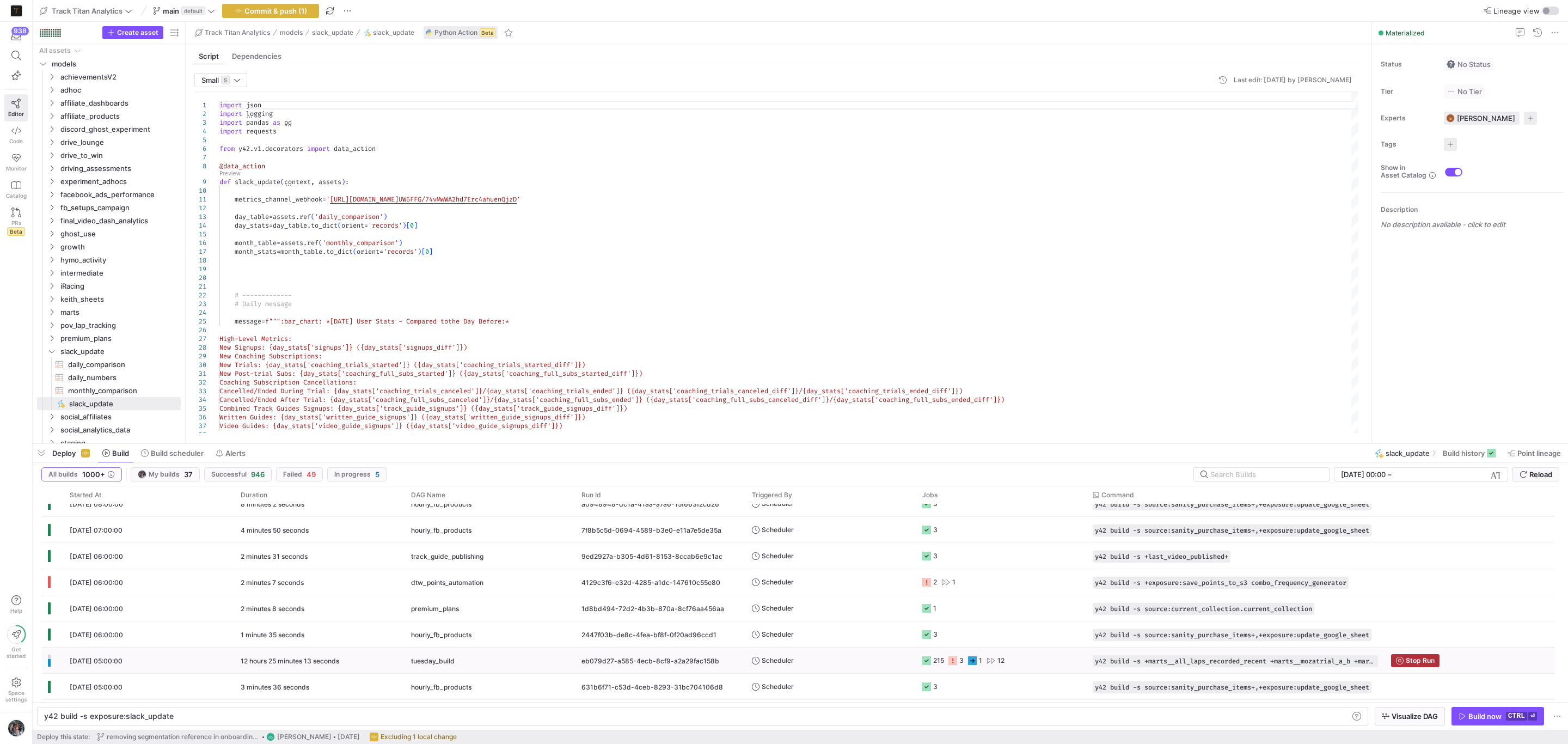
click at [1043, 667] on y42-job-status-cell-renderer "215 3 1 12" at bounding box center [1001, 660] width 157 height 24
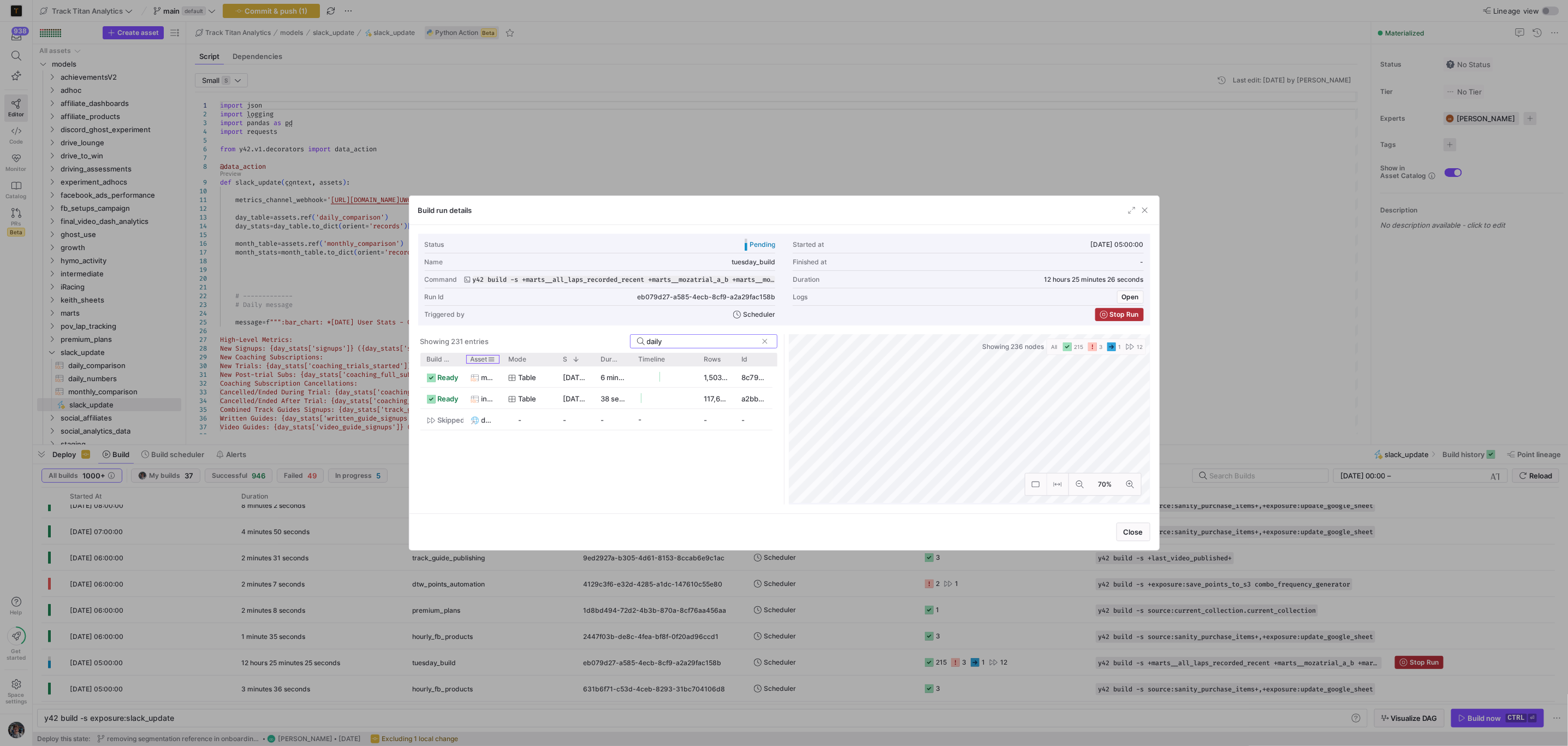
click at [503, 361] on div at bounding box center [501, 359] width 4 height 13
click at [503, 361] on div at bounding box center [503, 359] width 4 height 13
click at [710, 336] on div "daily" at bounding box center [702, 341] width 110 height 13
click at [708, 339] on input "daily" at bounding box center [702, 341] width 110 height 9
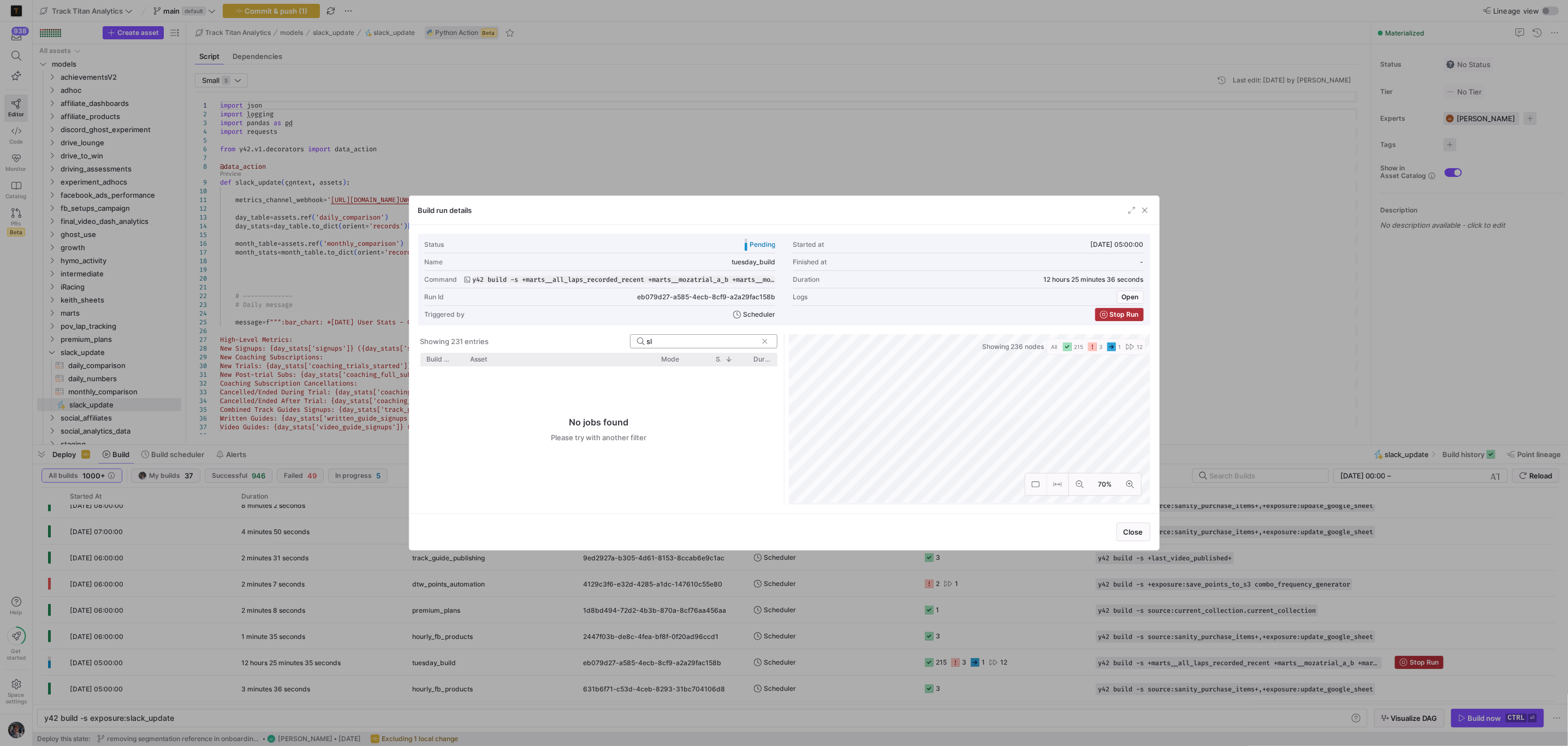
type input "s"
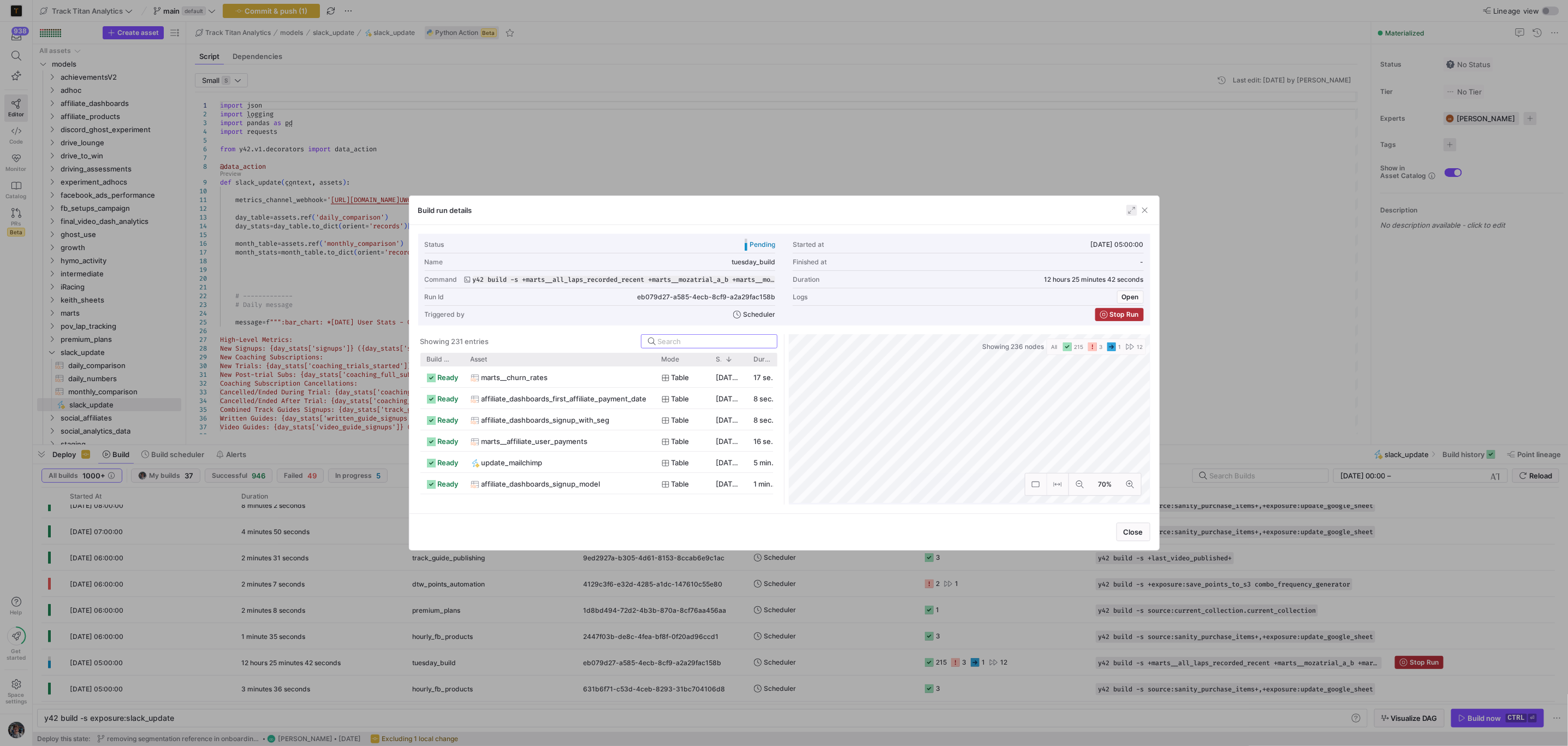
click at [1130, 206] on span "button" at bounding box center [1132, 210] width 11 height 11
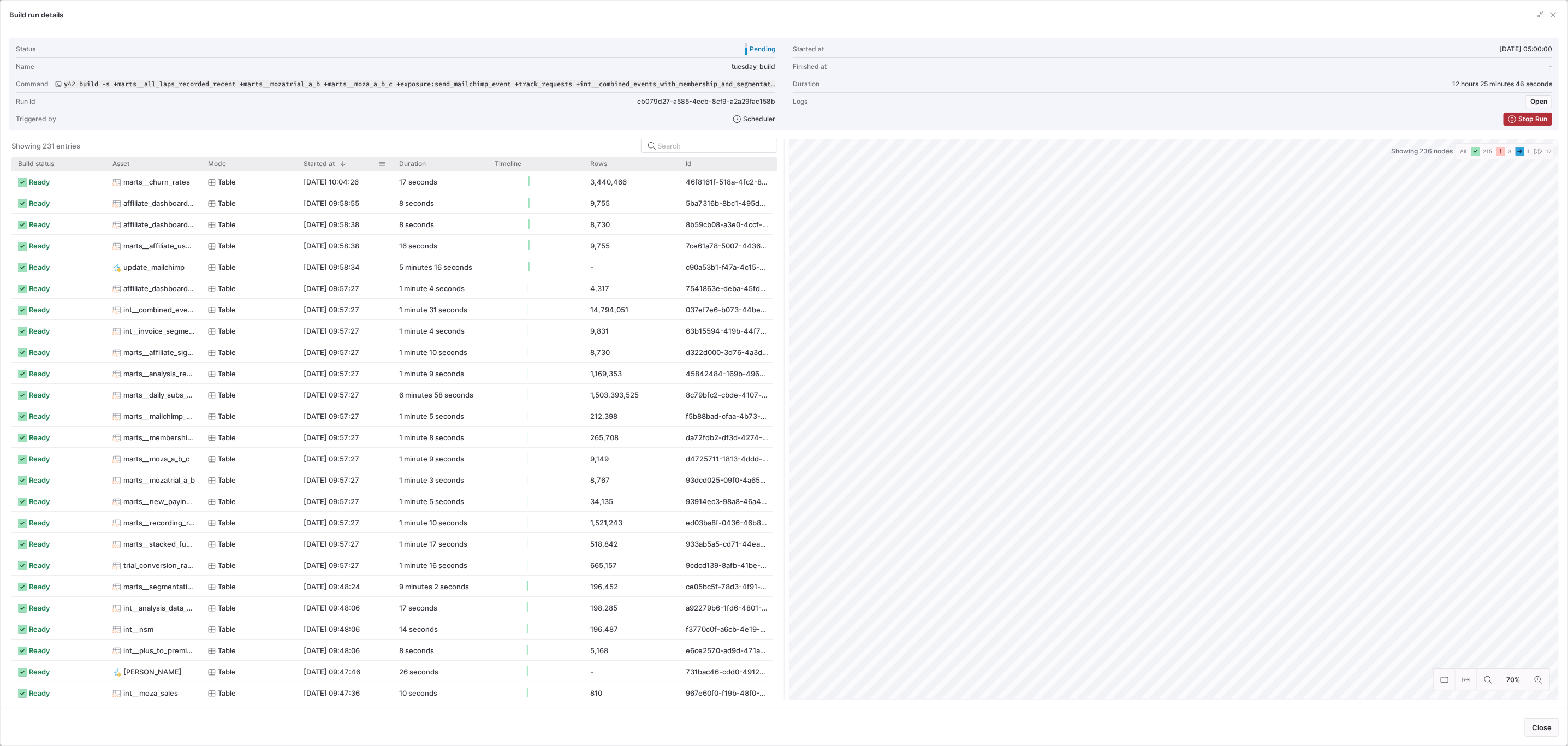
click at [354, 165] on div "Started at 1" at bounding box center [341, 164] width 75 height 8
click at [354, 166] on div "Started at" at bounding box center [341, 164] width 75 height 8
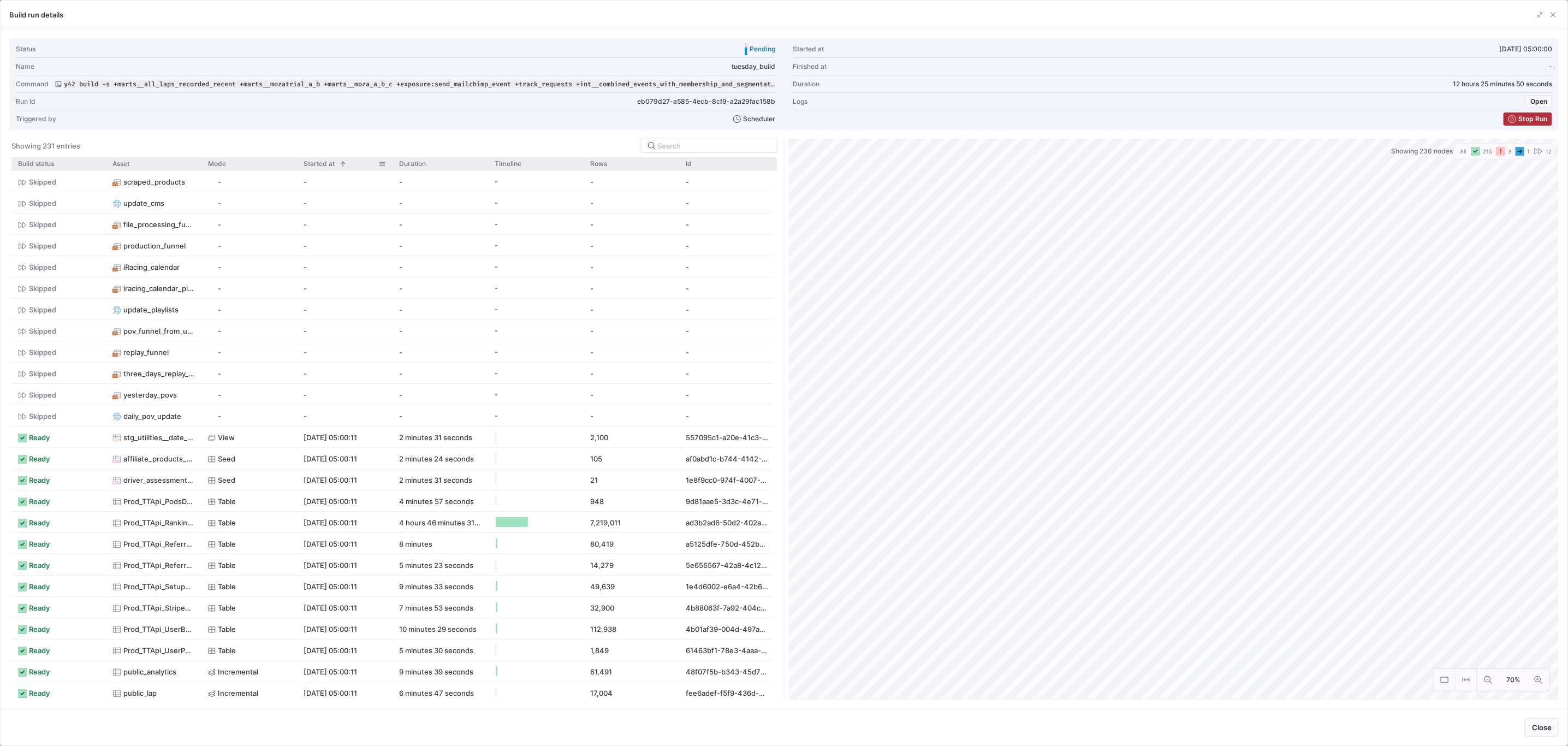
click at [354, 166] on div "Started at 1" at bounding box center [341, 164] width 75 height 8
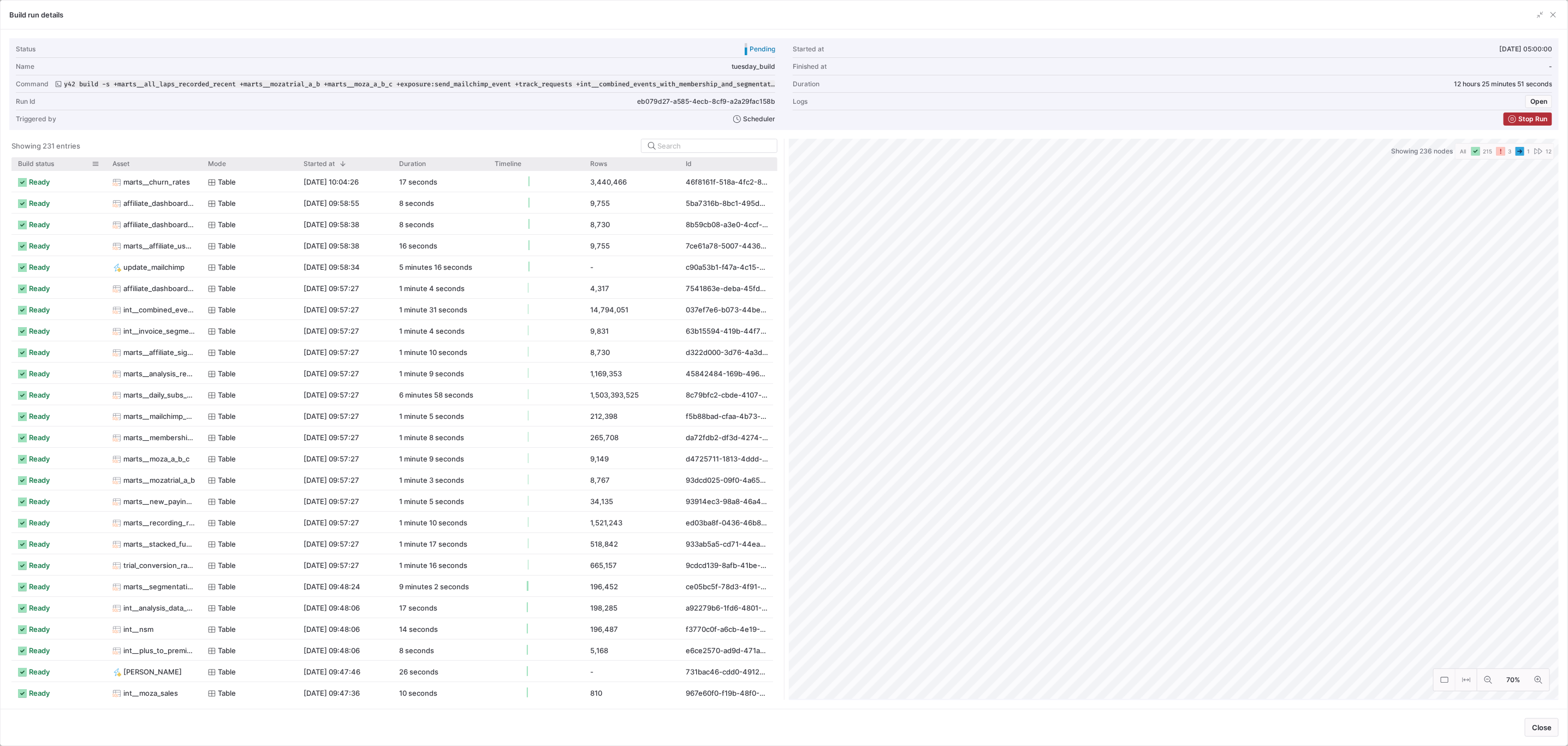
click at [60, 163] on div "Build status" at bounding box center [55, 164] width 74 height 8
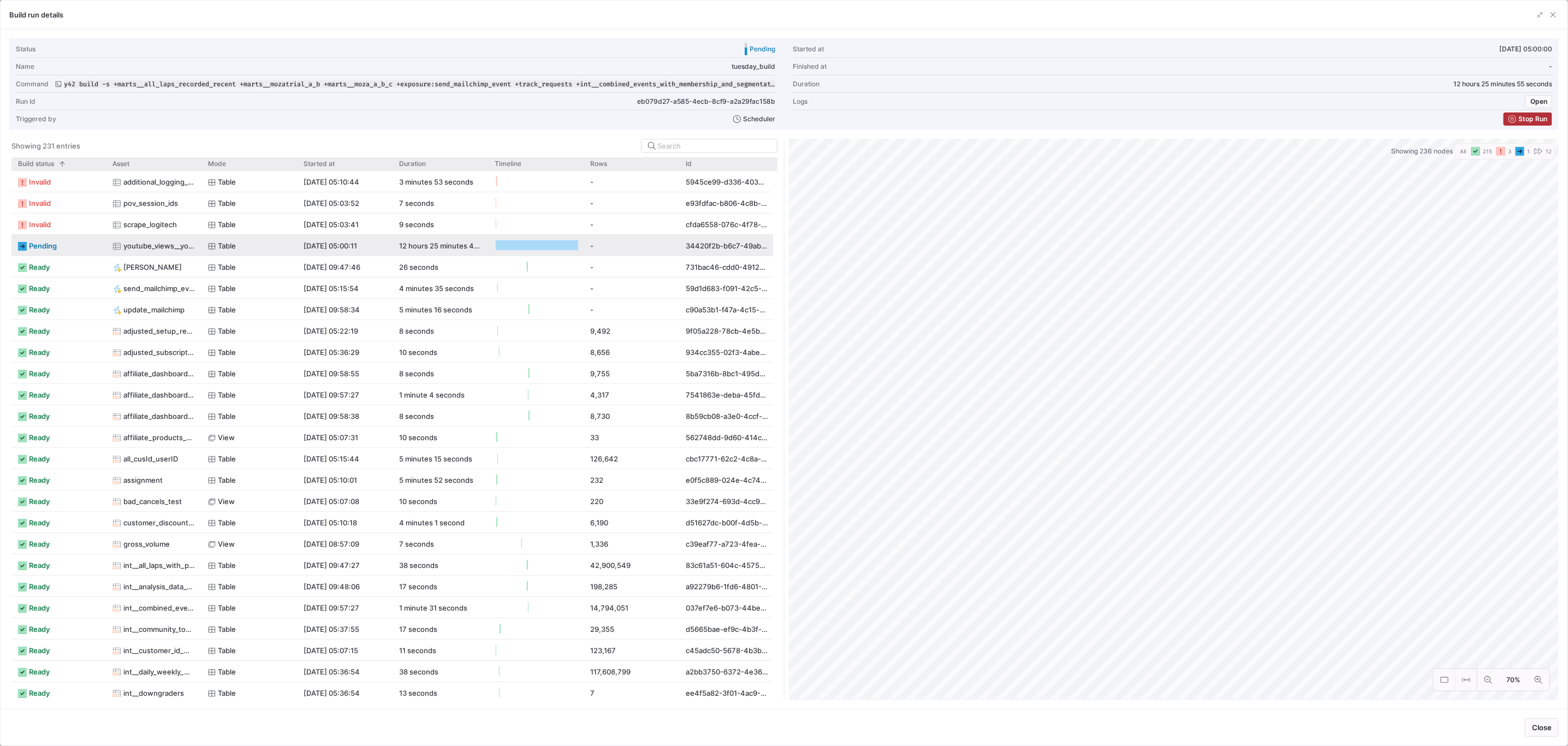
click at [120, 247] on icon at bounding box center [117, 246] width 9 height 9
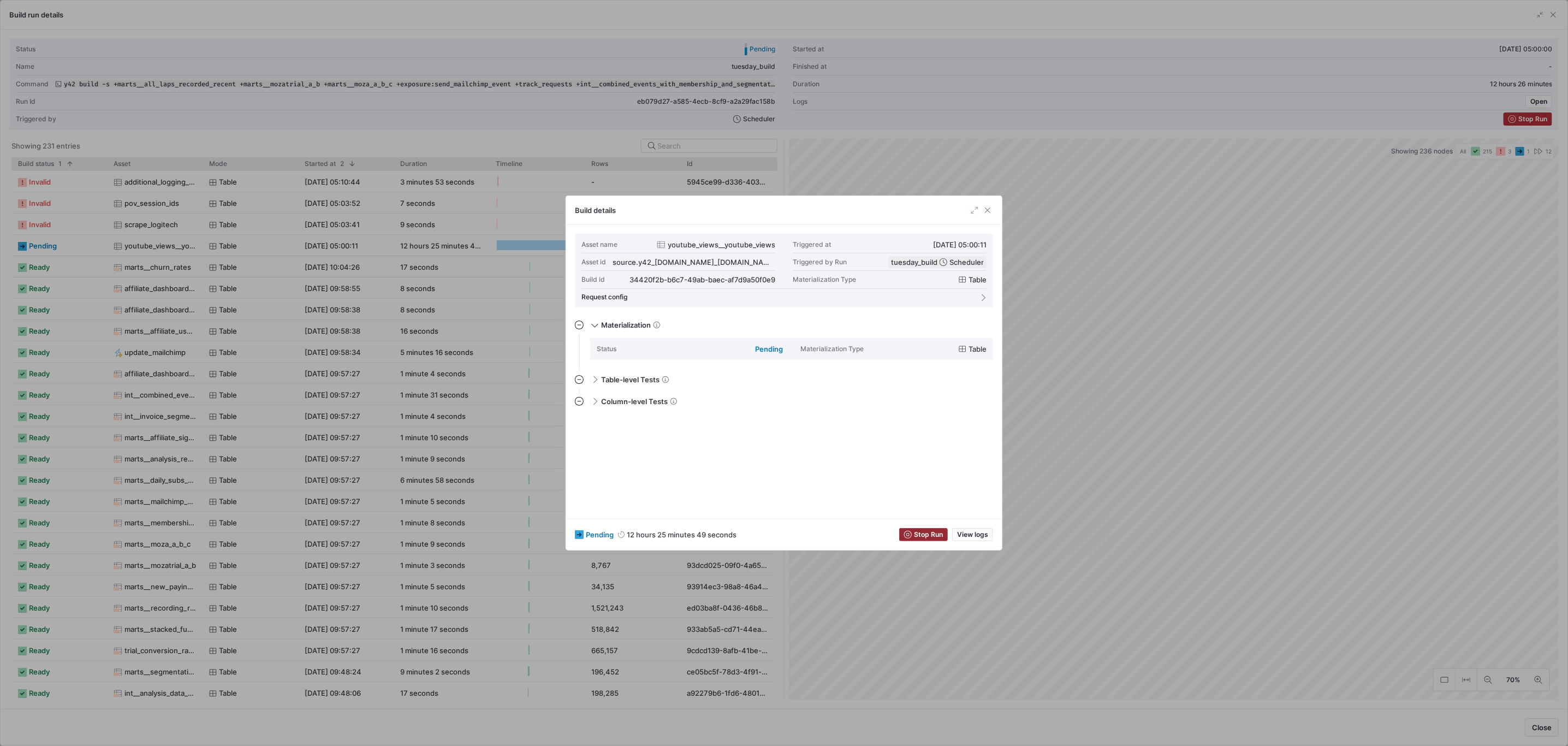
click at [908, 528] on button "Stop Run" at bounding box center [923, 534] width 49 height 13
click at [988, 213] on span "button" at bounding box center [988, 210] width 11 height 11
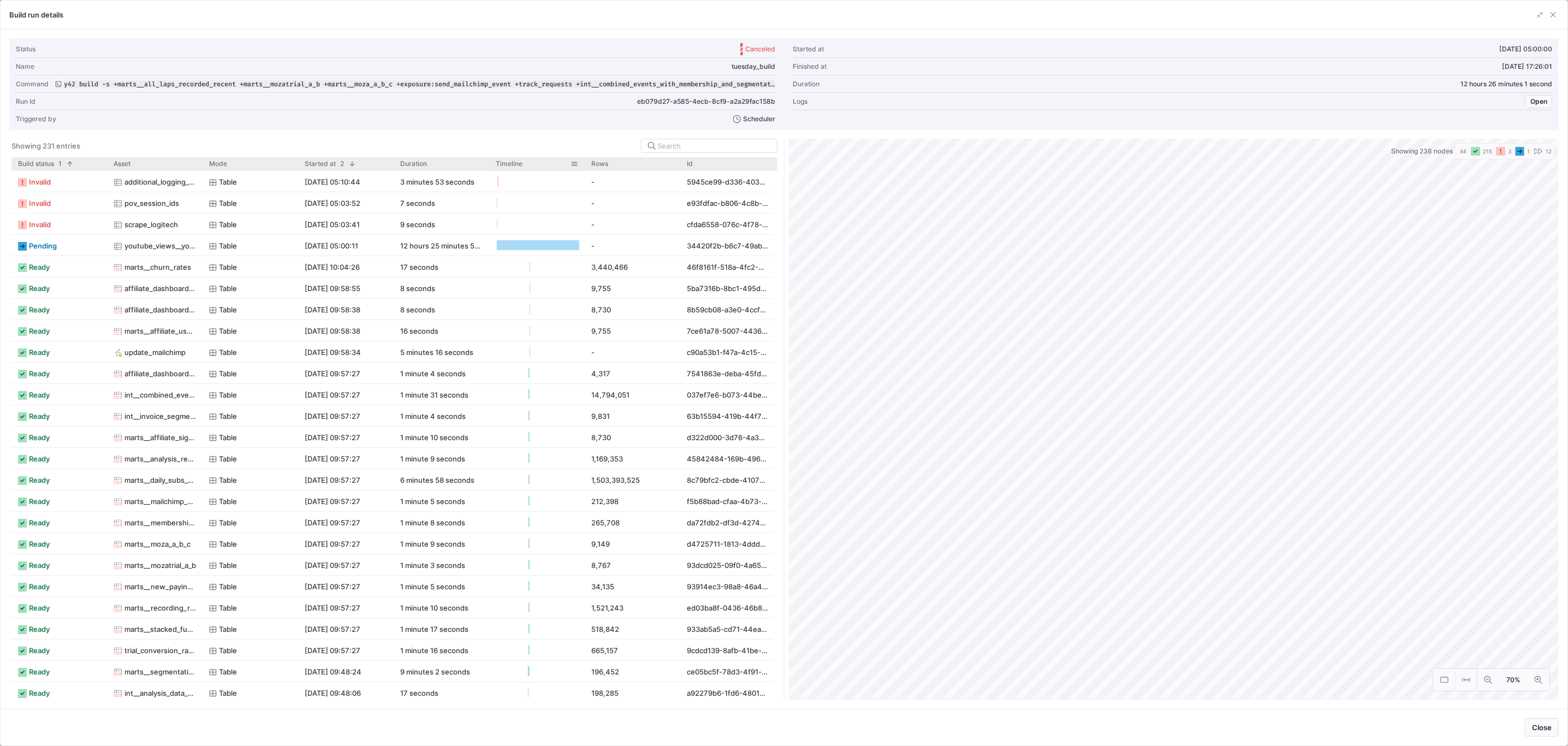
click at [528, 168] on div "Timeline" at bounding box center [537, 164] width 82 height 13
click at [516, 170] on div "Timeline" at bounding box center [537, 164] width 82 height 13
click at [1554, 20] on span "button" at bounding box center [1553, 15] width 11 height 11
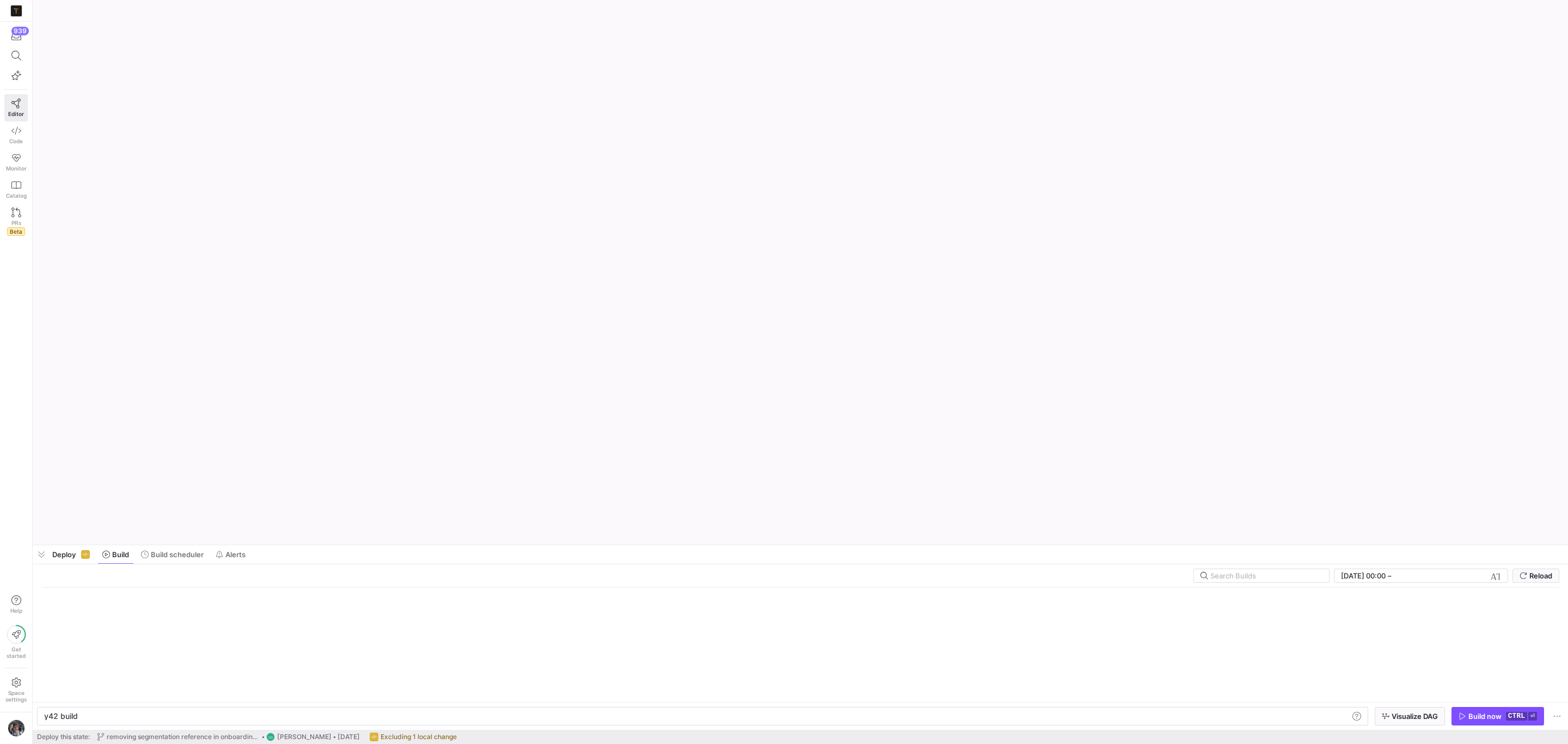
scroll to position [0, 32]
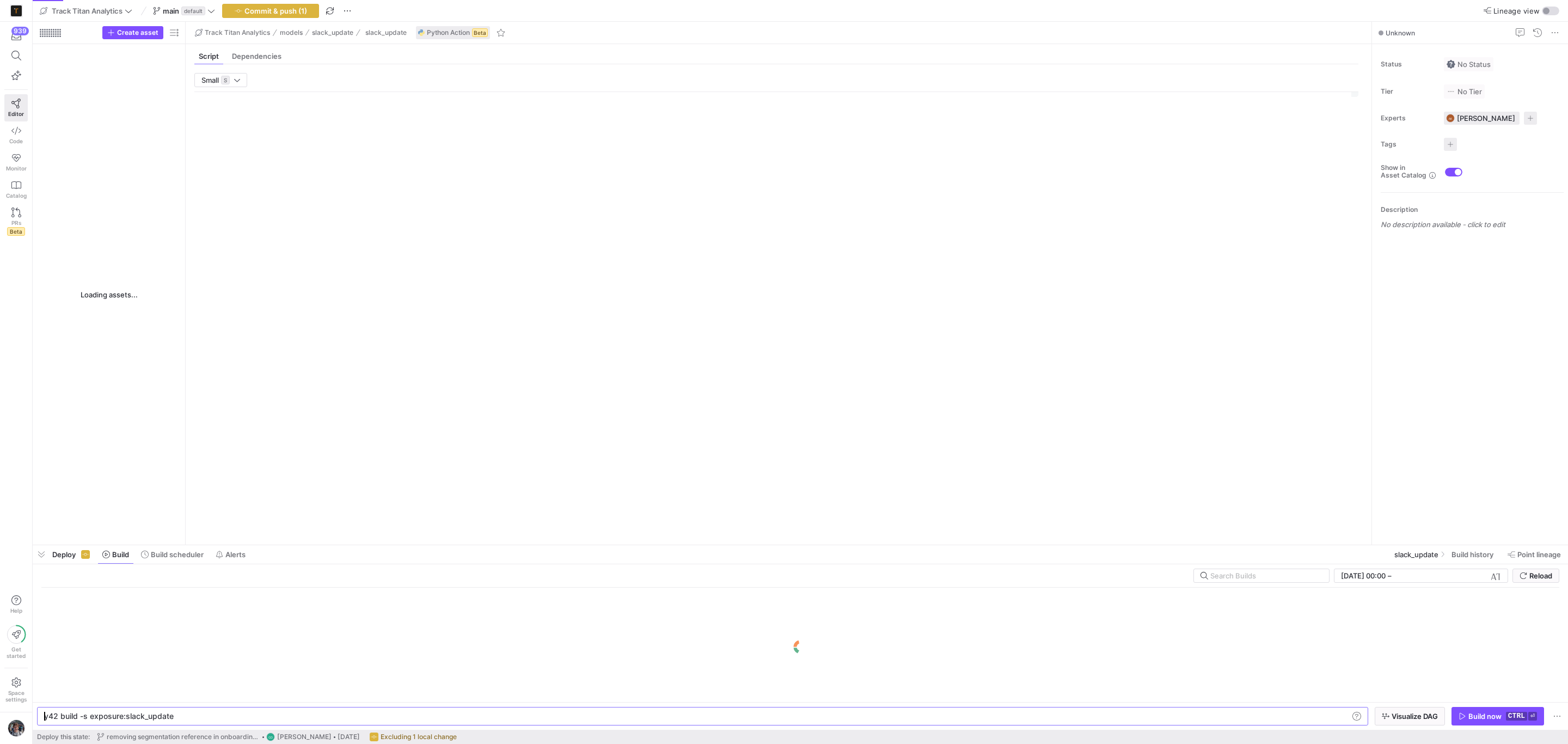
type textarea "y42 build -s exposure:slack_update"
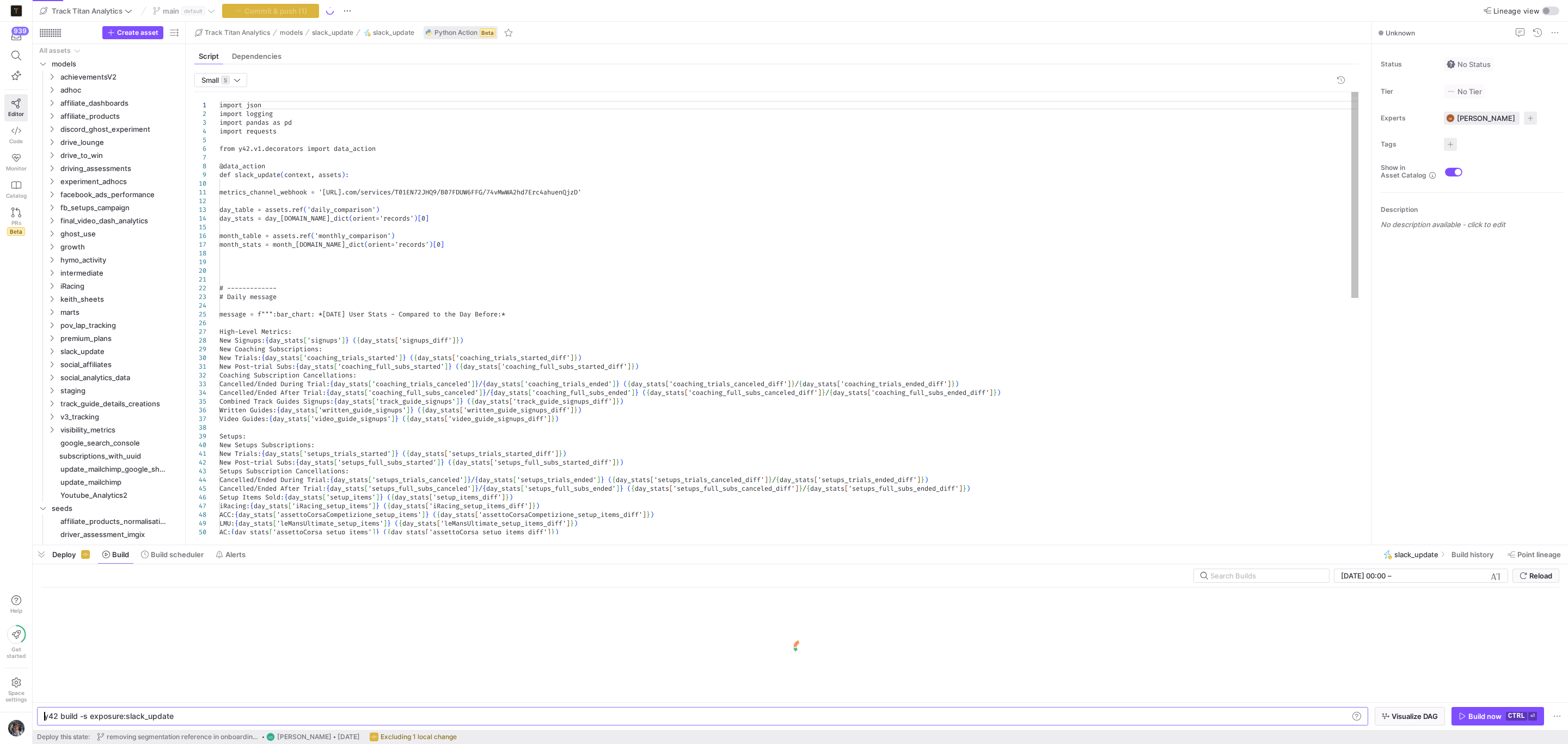
type textarea "import json import logging import pandas as pd import requests from y42.v1.deco…"
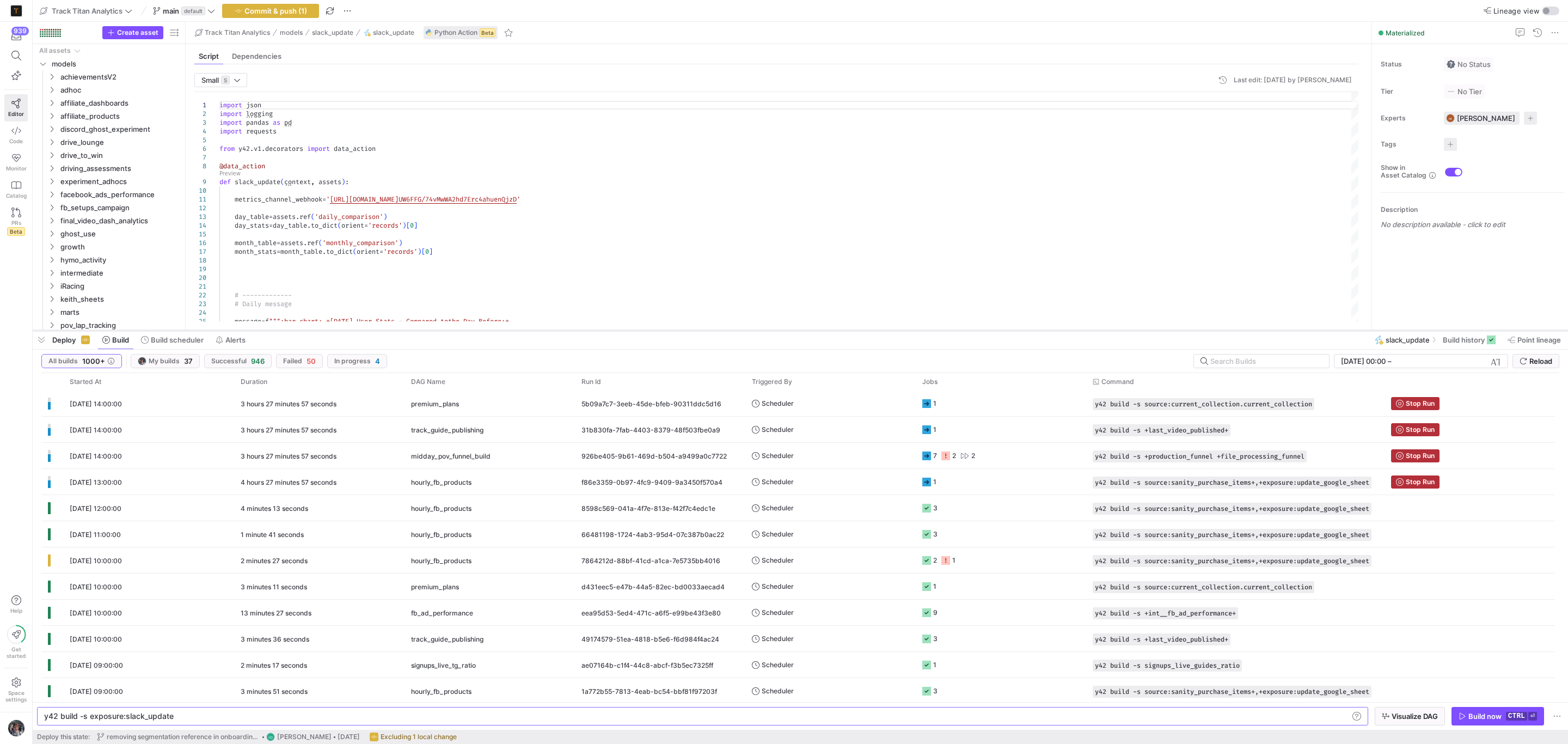
drag, startPoint x: 682, startPoint y: 543, endPoint x: 694, endPoint y: 328, distance: 215.3
click at [694, 328] on div at bounding box center [800, 330] width 1535 height 4
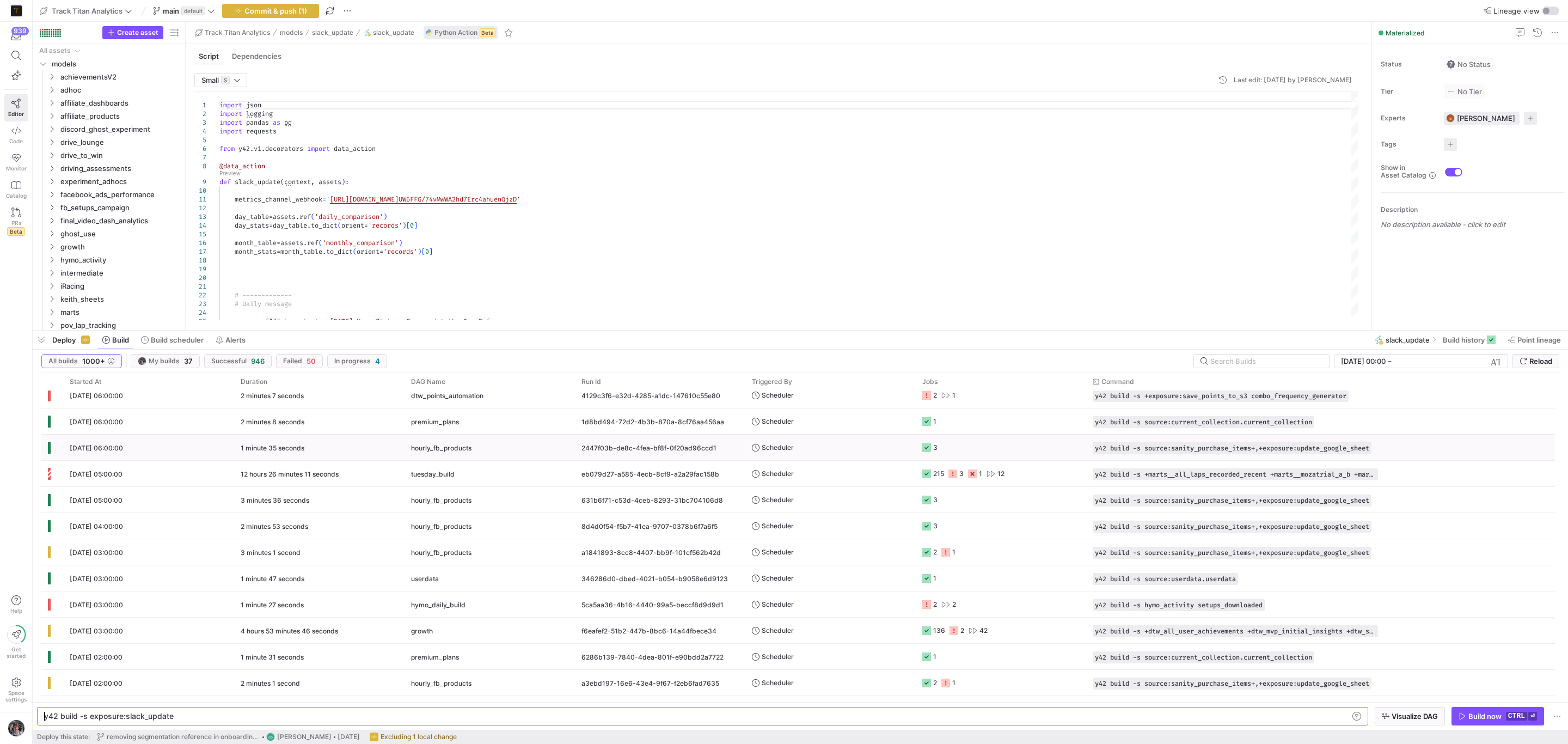
scroll to position [409, 0]
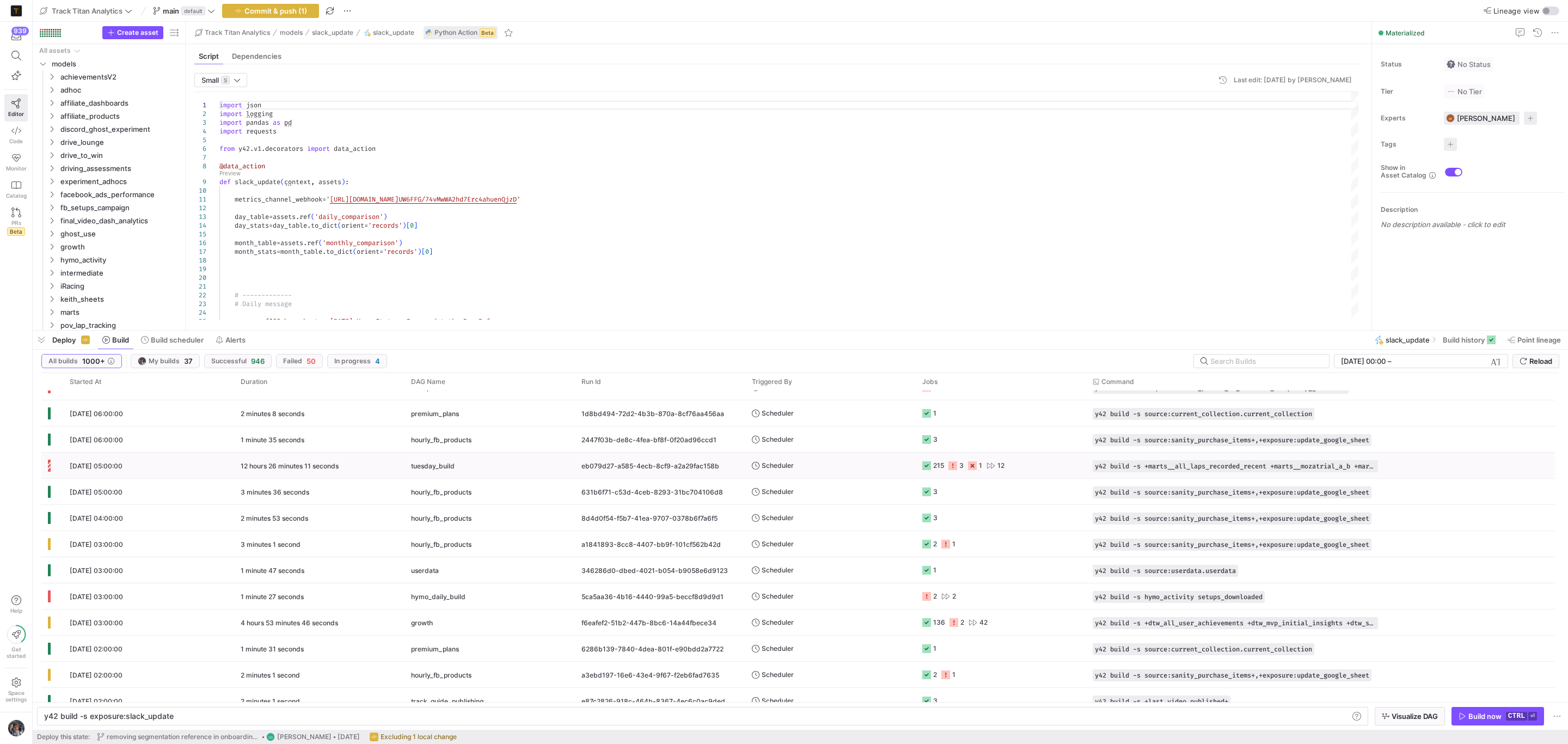
click at [1005, 469] on y42-job-status-cell-renderer "215 3 1 12" at bounding box center [1001, 465] width 157 height 24
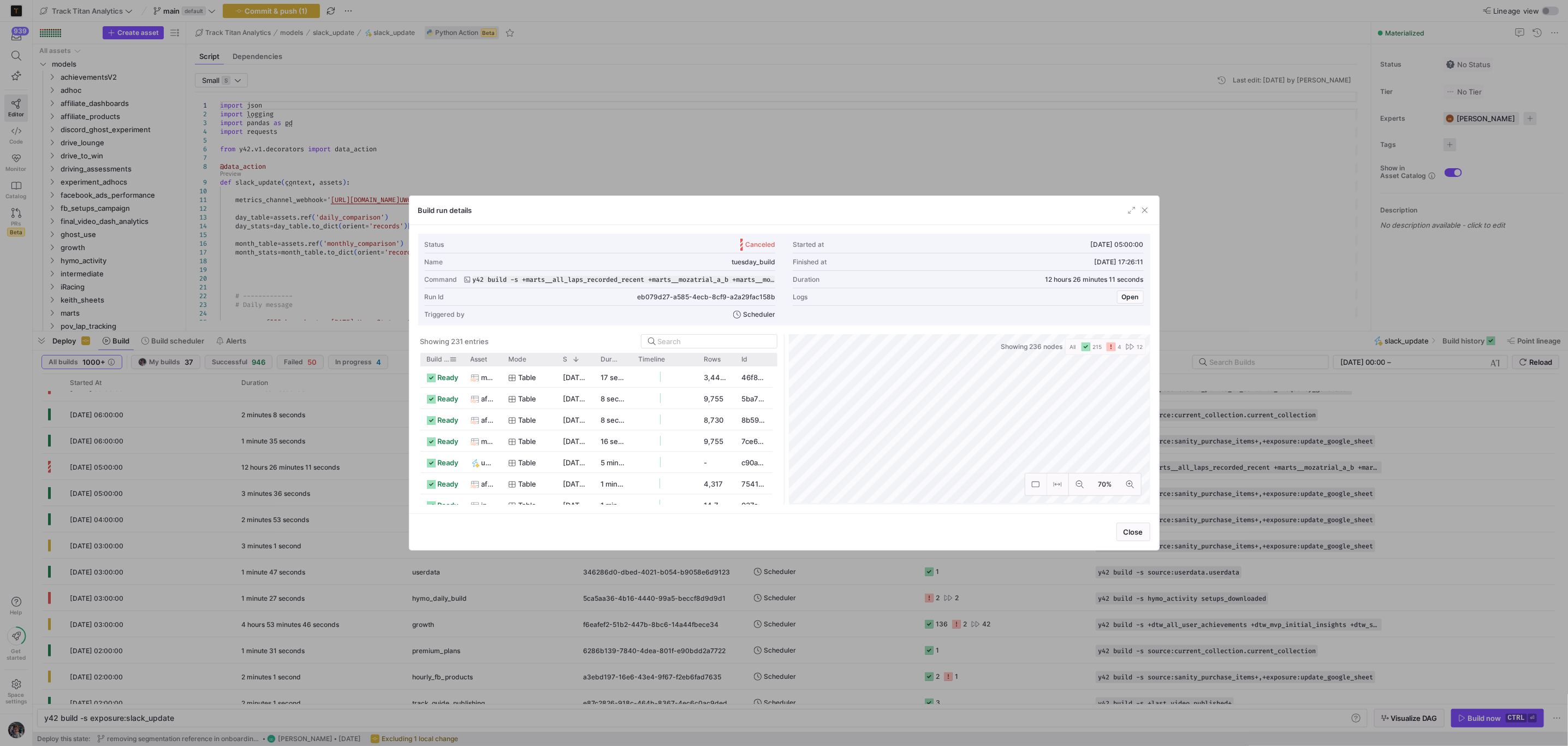
click at [451, 359] on span at bounding box center [453, 359] width 8 height 8
click at [501, 341] on div "Showing 231 entries" at bounding box center [599, 341] width 357 height 14
click at [432, 362] on span "Build status" at bounding box center [438, 359] width 23 height 8
click at [503, 362] on div "Mode" at bounding box center [529, 359] width 54 height 13
click at [500, 362] on div at bounding box center [501, 359] width 4 height 13
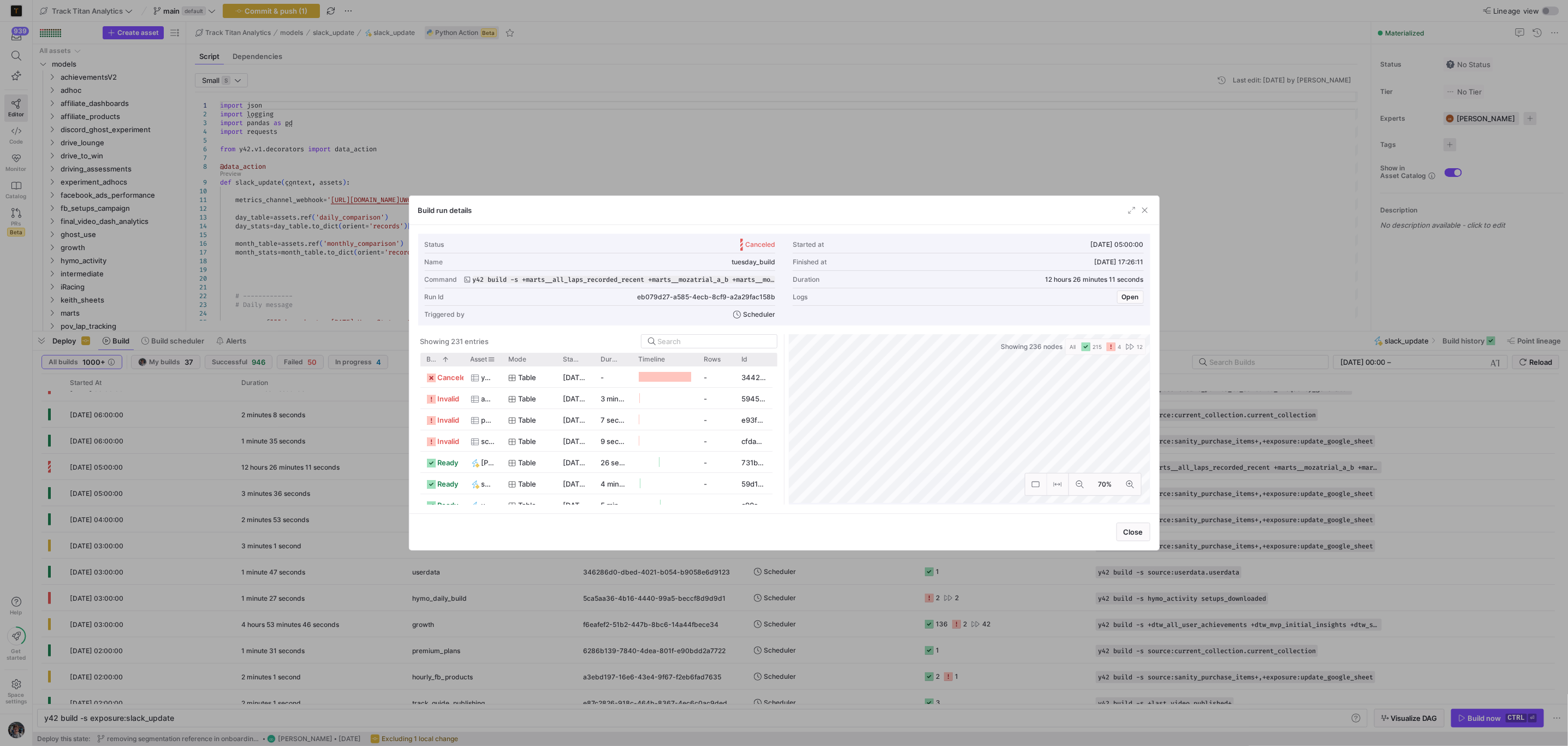
click at [500, 362] on div at bounding box center [501, 359] width 4 height 13
click at [504, 391] on span "additional_logging_scrapes" at bounding box center [527, 399] width 91 height 21
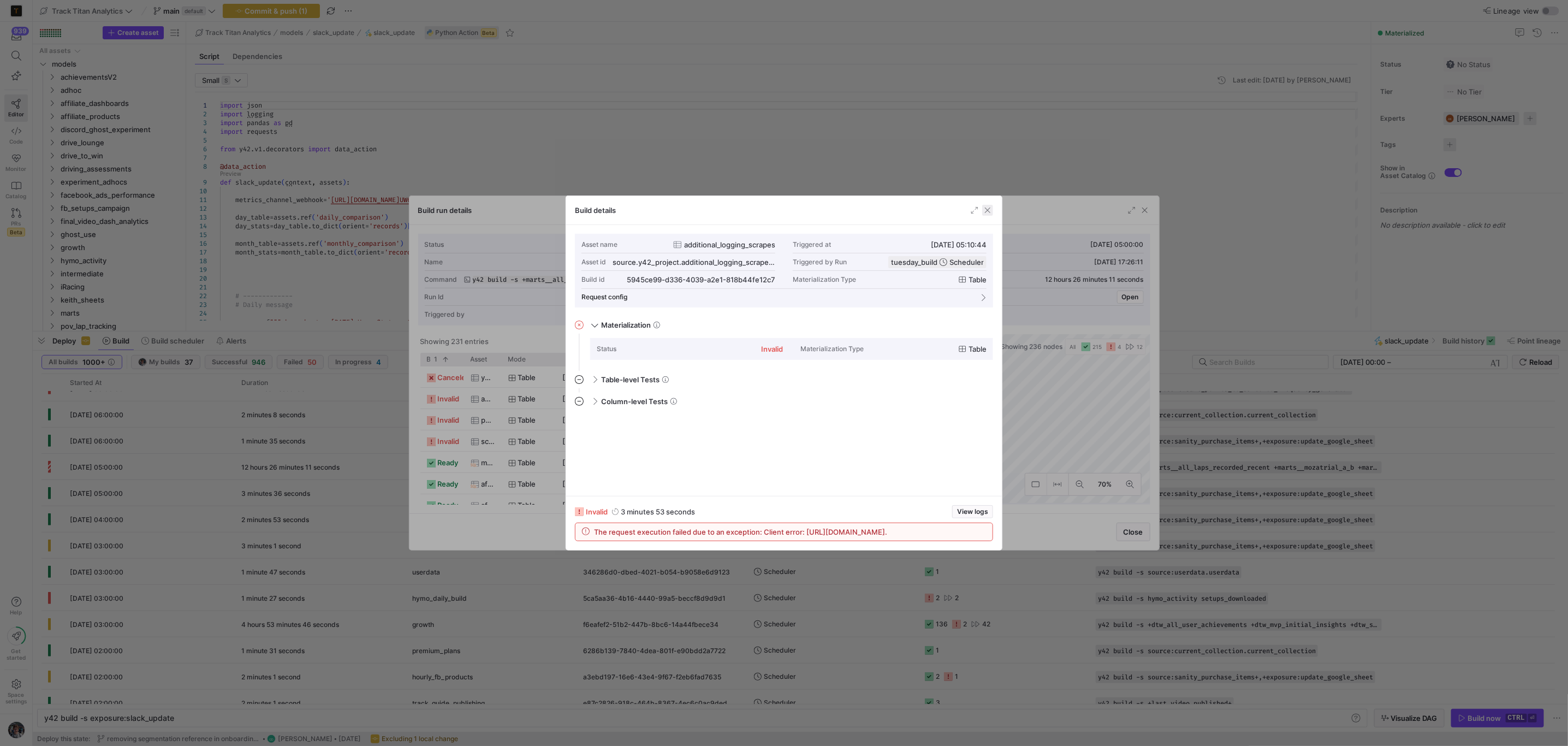
click at [986, 207] on span "button" at bounding box center [988, 210] width 11 height 11
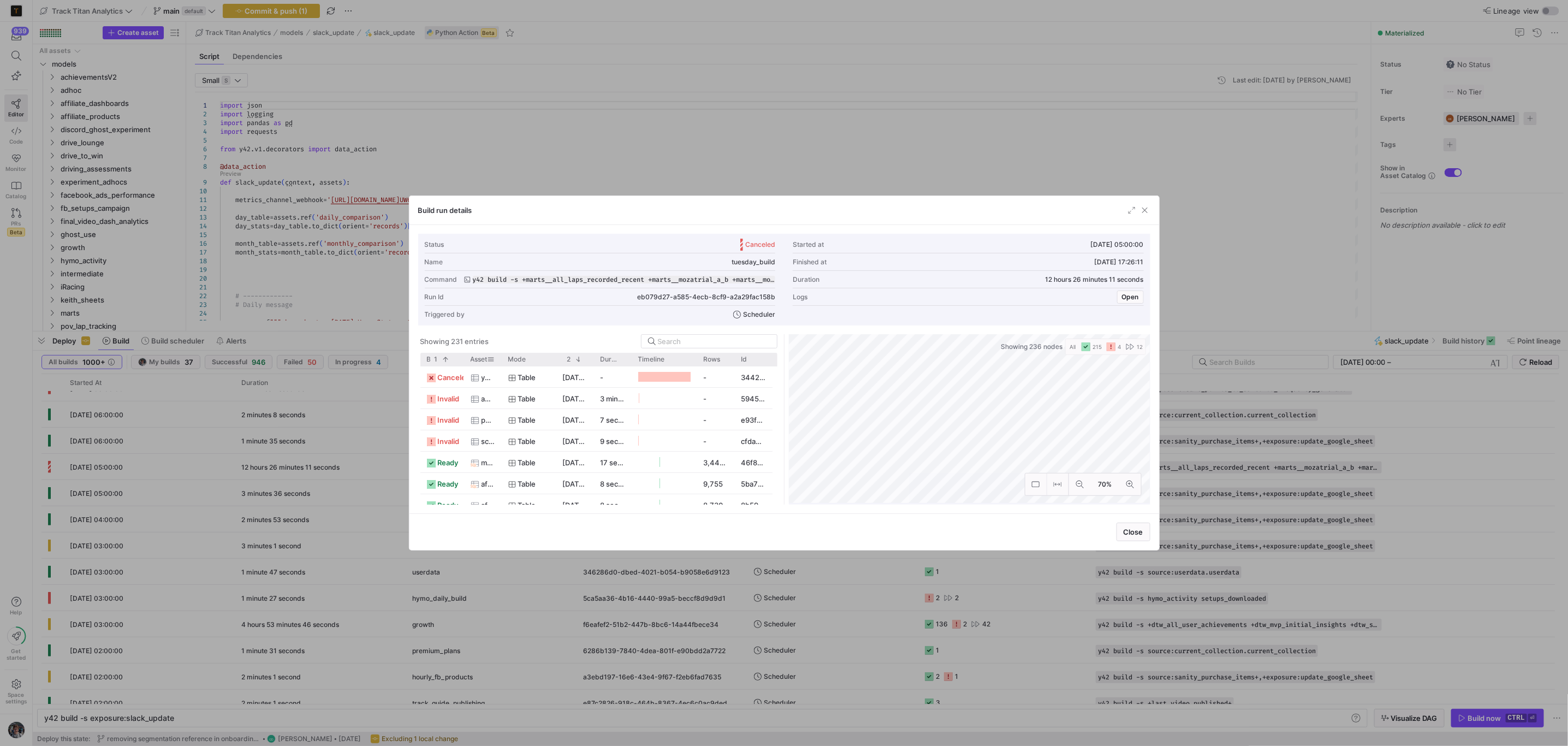
click at [499, 360] on div at bounding box center [501, 359] width 4 height 13
click at [359, 129] on div at bounding box center [784, 373] width 1568 height 746
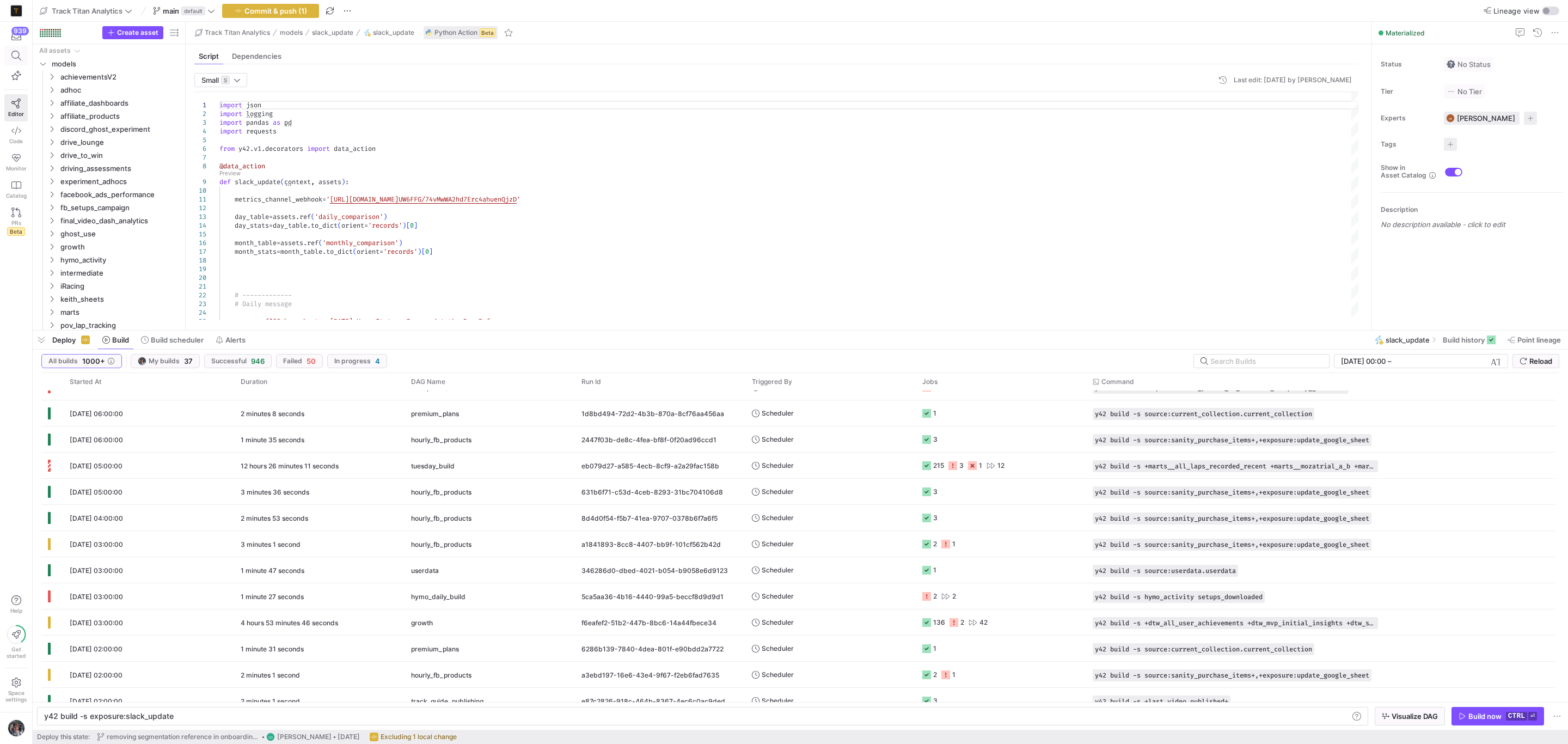
click at [17, 56] on icon at bounding box center [16, 55] width 10 height 10
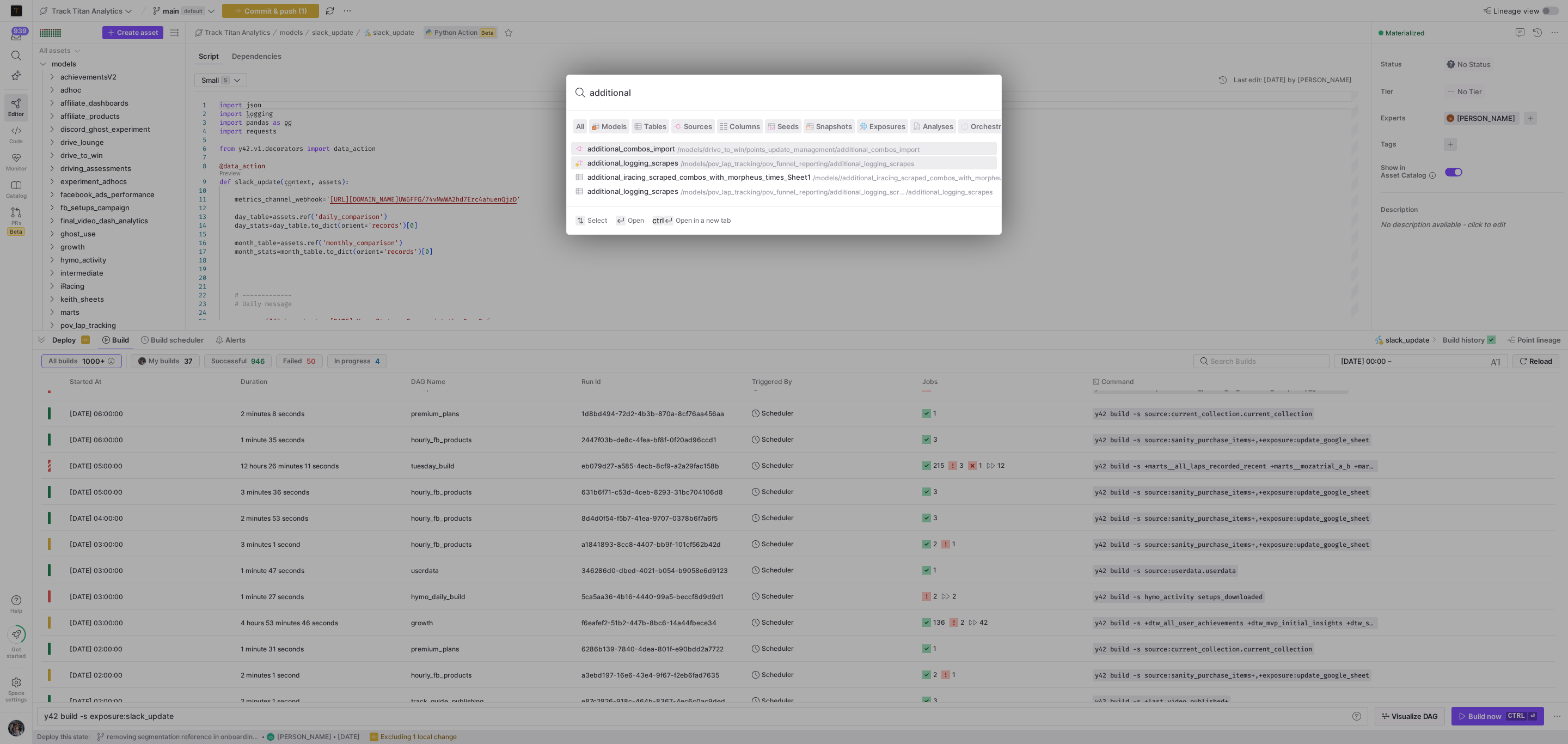
type input "additional"
click at [642, 163] on div "additional_logging_scrapes" at bounding box center [632, 163] width 91 height 9
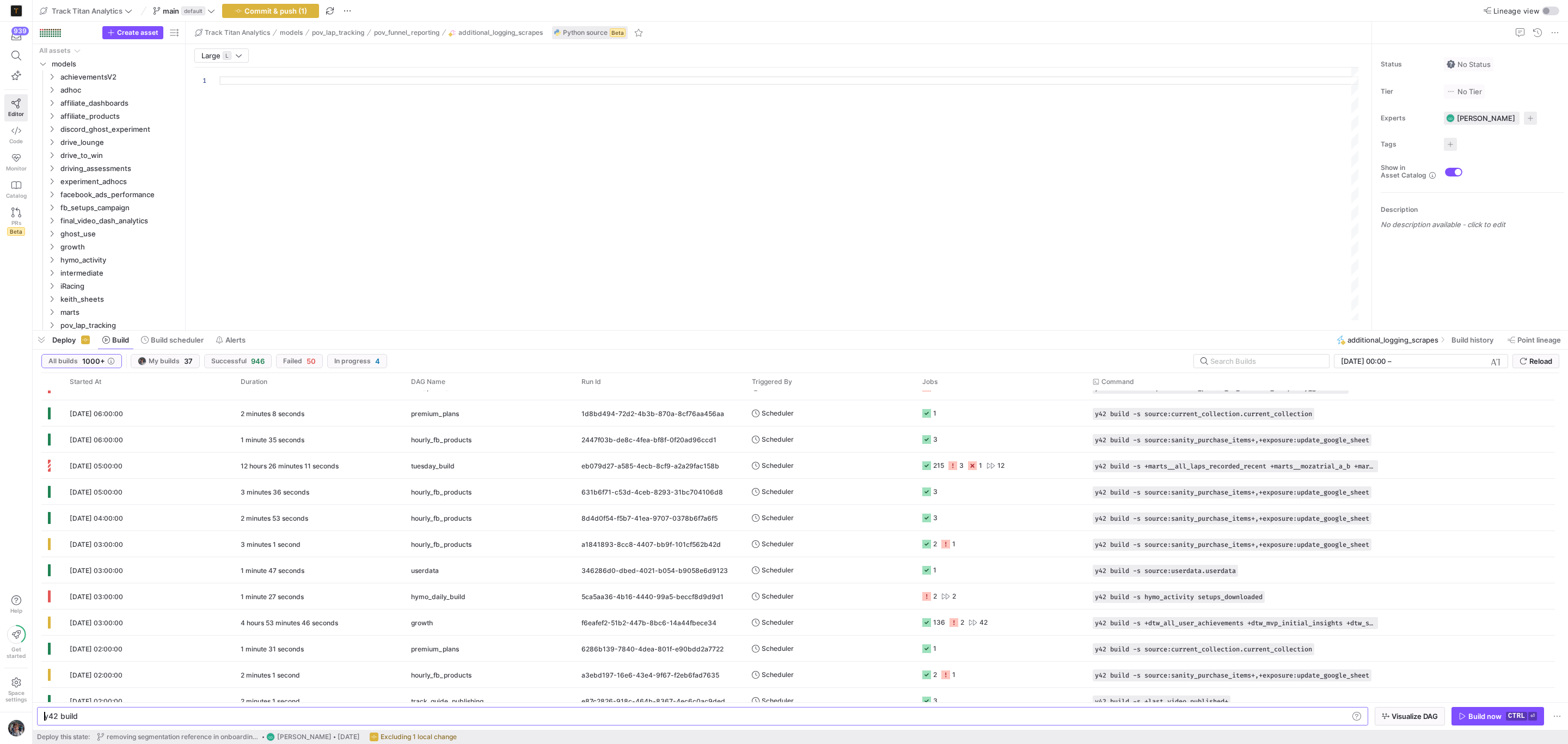
type textarea "y42 build"
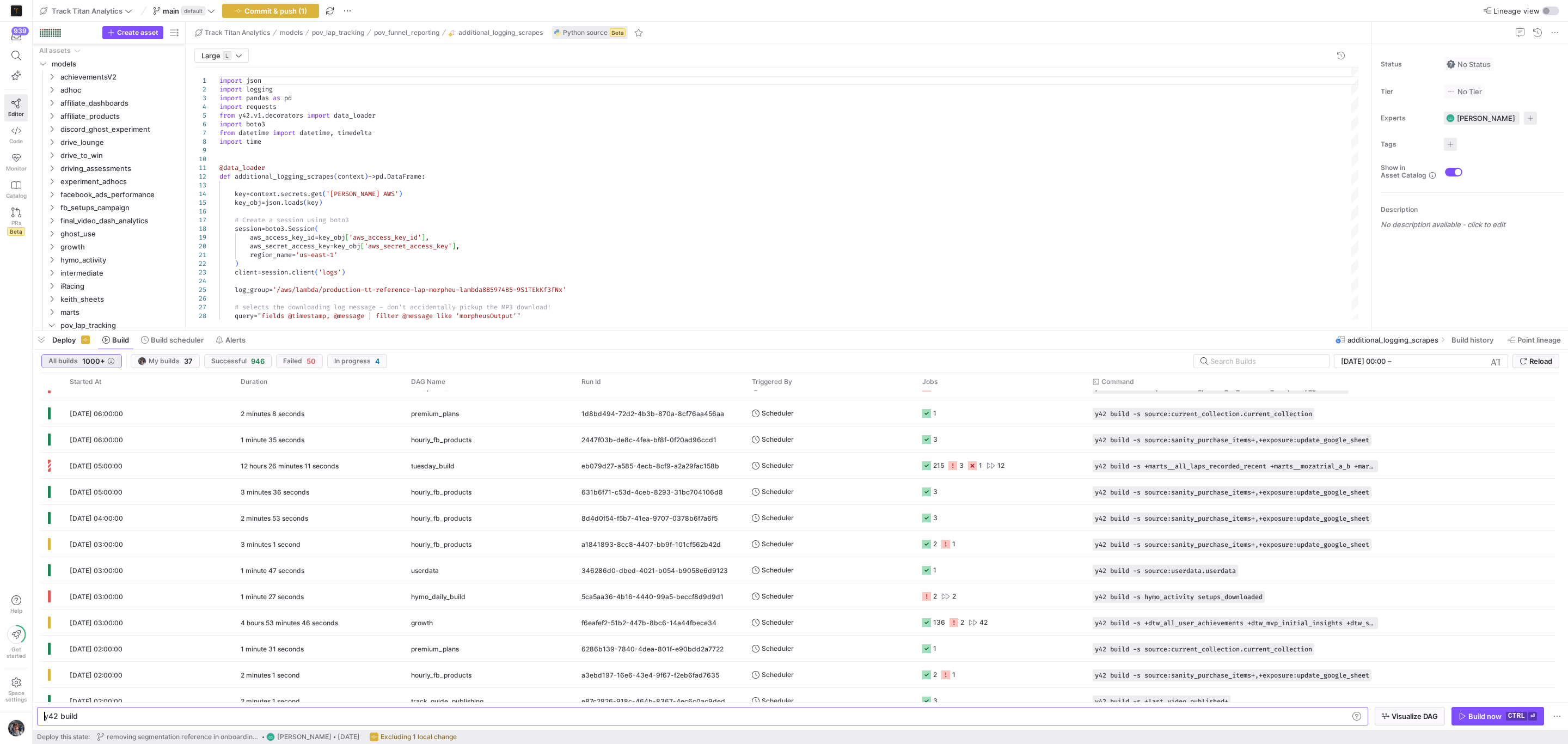
type textarea "import json import logging import pandas as pd import requests from y42.v1.deco…"
click at [37, 333] on span "button" at bounding box center [41, 340] width 18 height 18
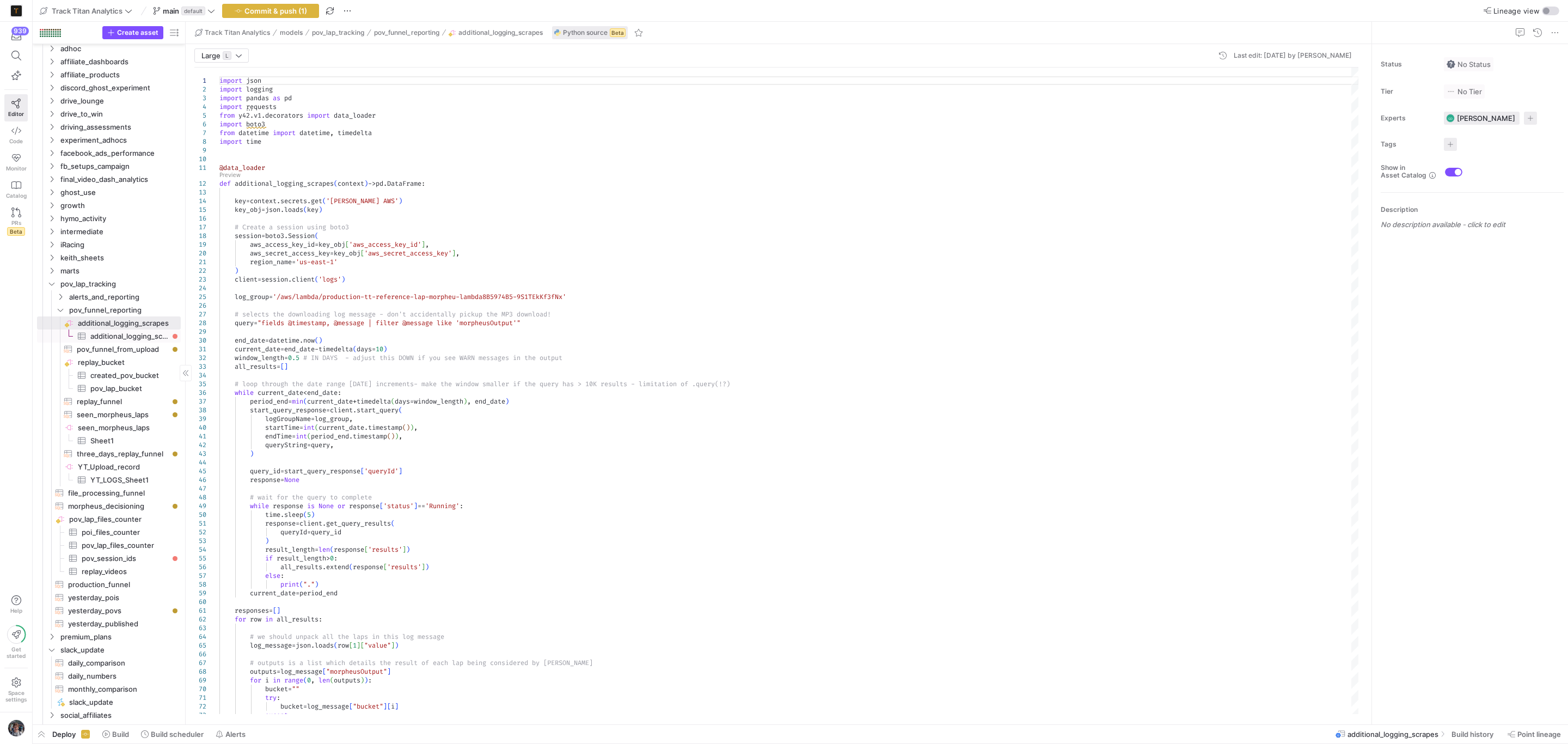
click at [92, 338] on span "additional_logging_scrapes​​​​​​​​​" at bounding box center [129, 336] width 78 height 13
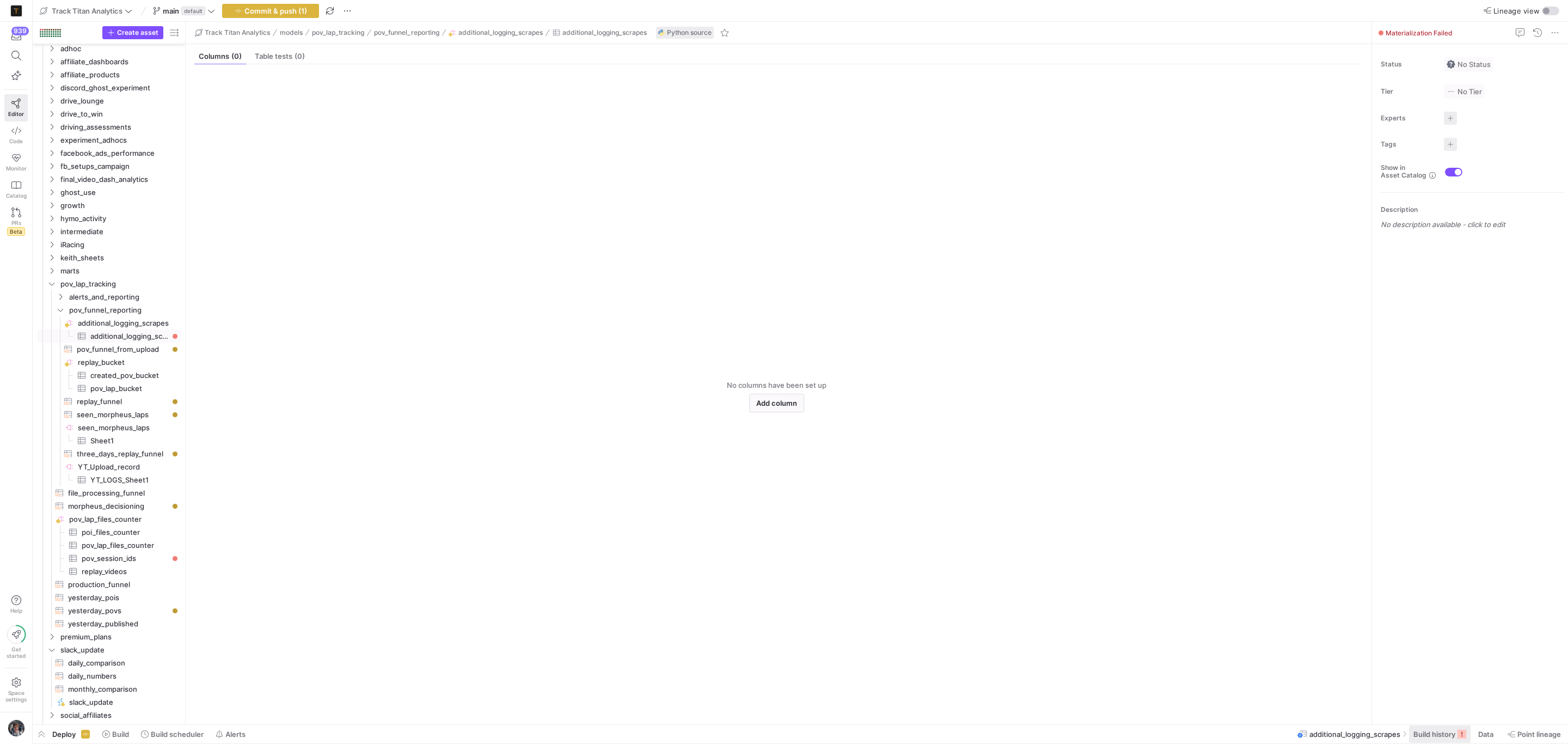
click at [1433, 734] on span "Build history" at bounding box center [1434, 734] width 42 height 9
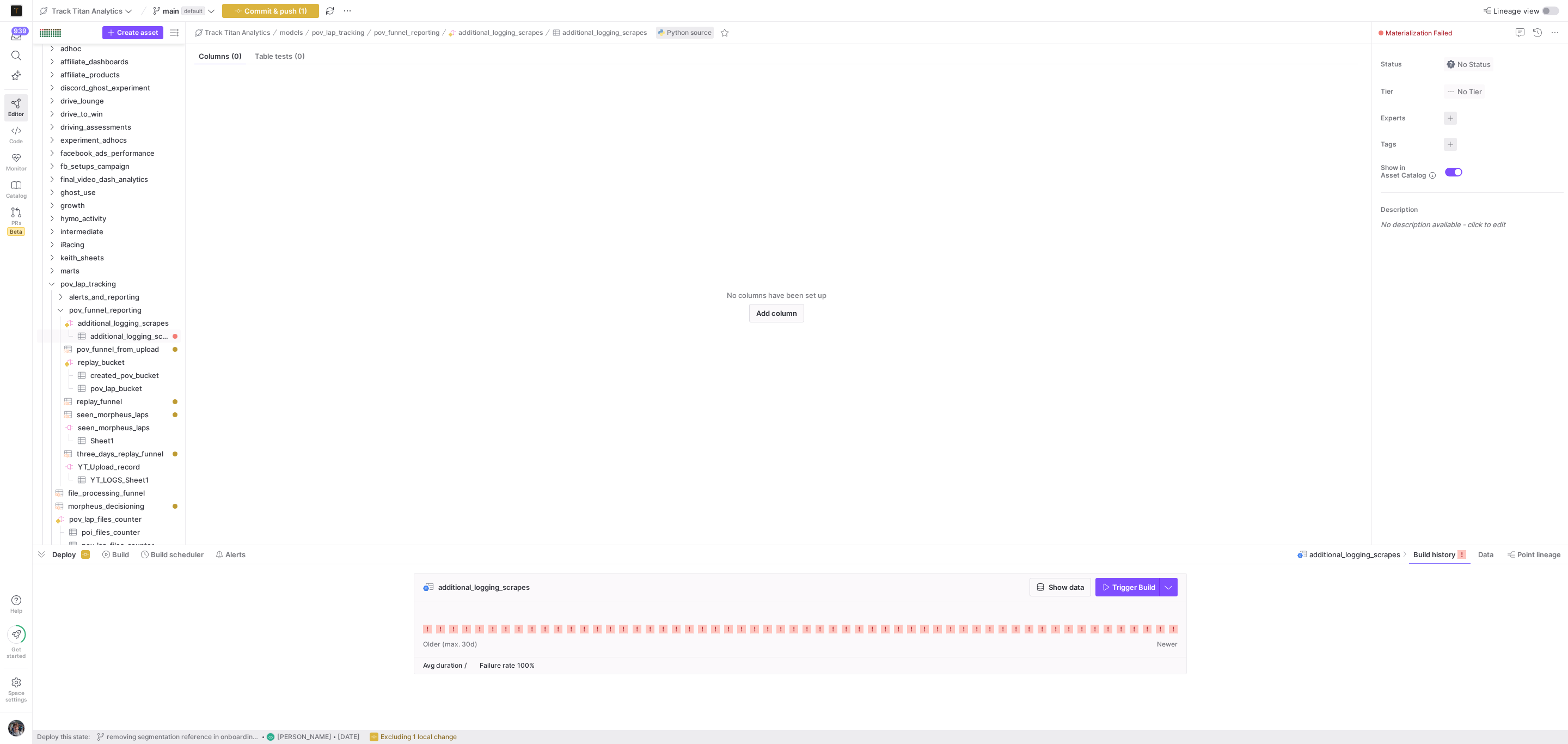
click at [1174, 636] on div at bounding box center [800, 623] width 755 height 26
click at [1169, 631] on icon at bounding box center [1173, 629] width 9 height 9
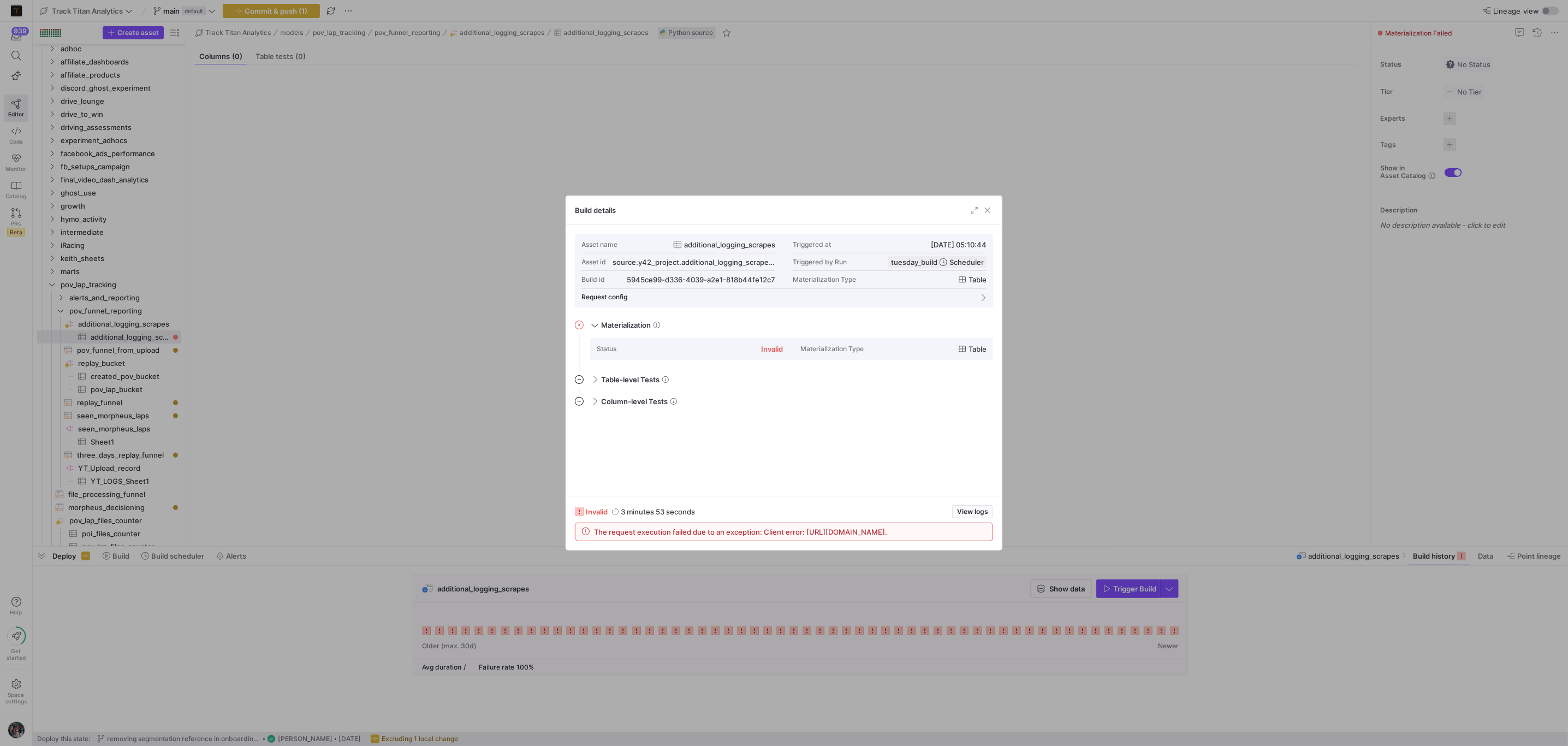
click at [1171, 633] on div at bounding box center [784, 373] width 1568 height 746
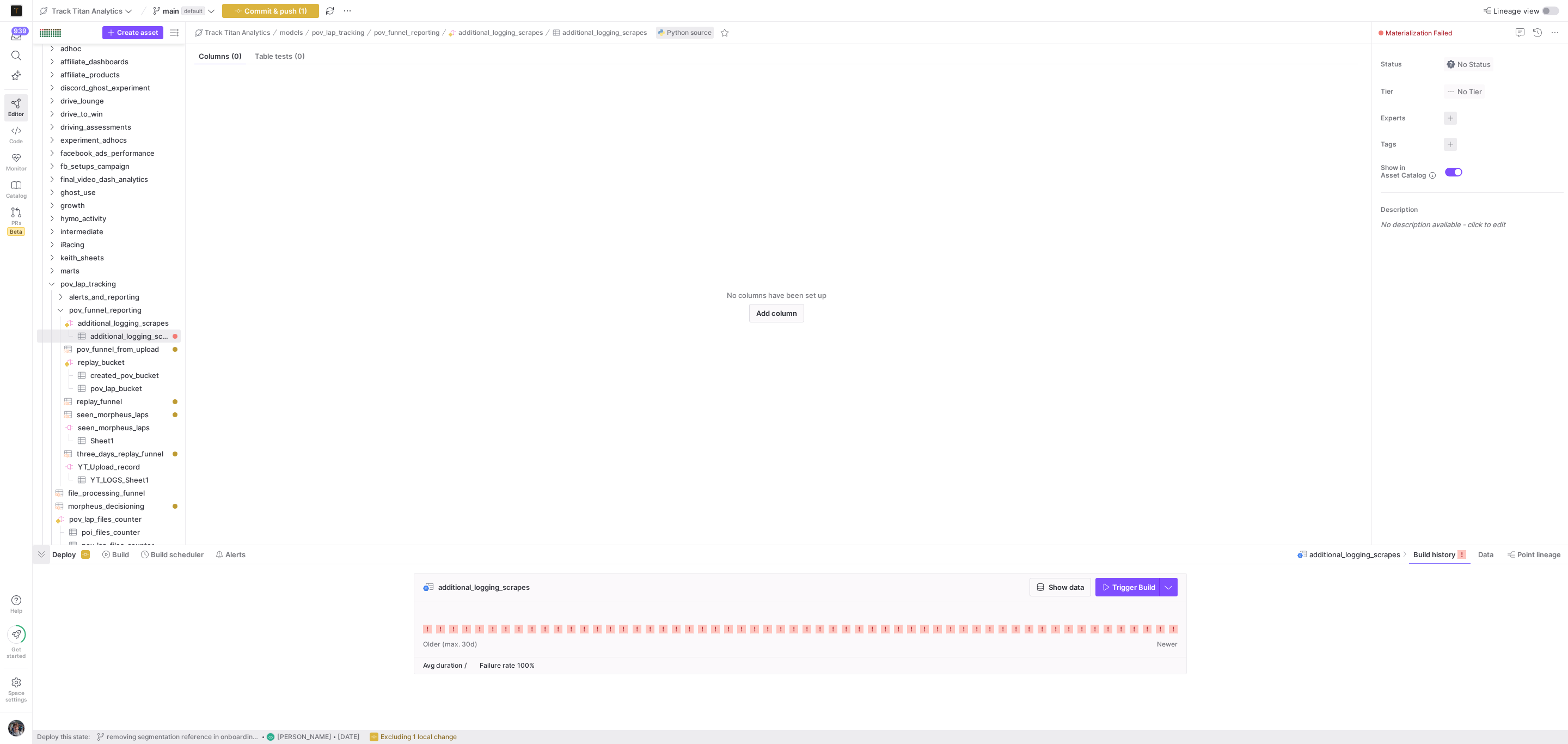
click at [38, 559] on span "button" at bounding box center [41, 554] width 18 height 18
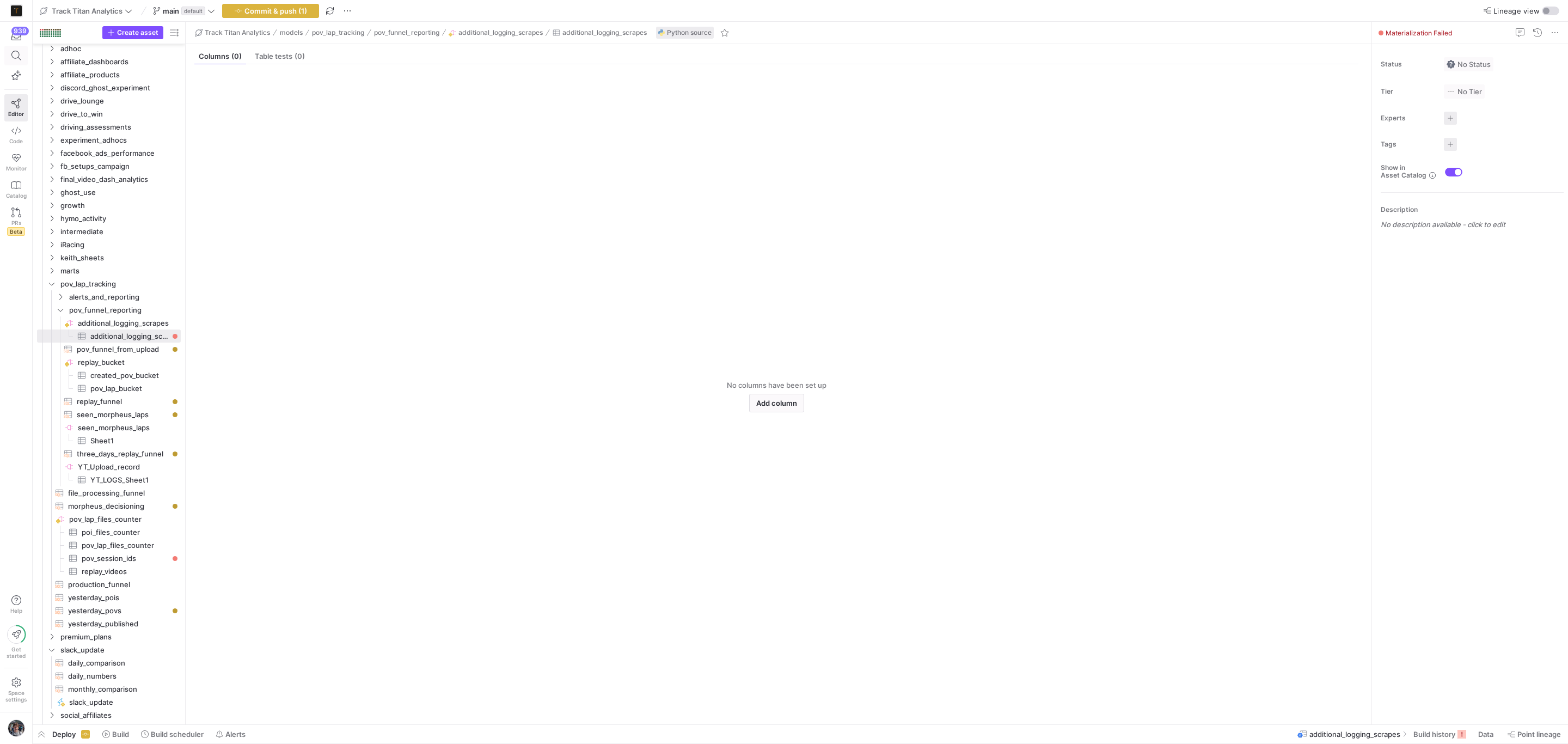
click at [19, 60] on icon at bounding box center [16, 55] width 10 height 10
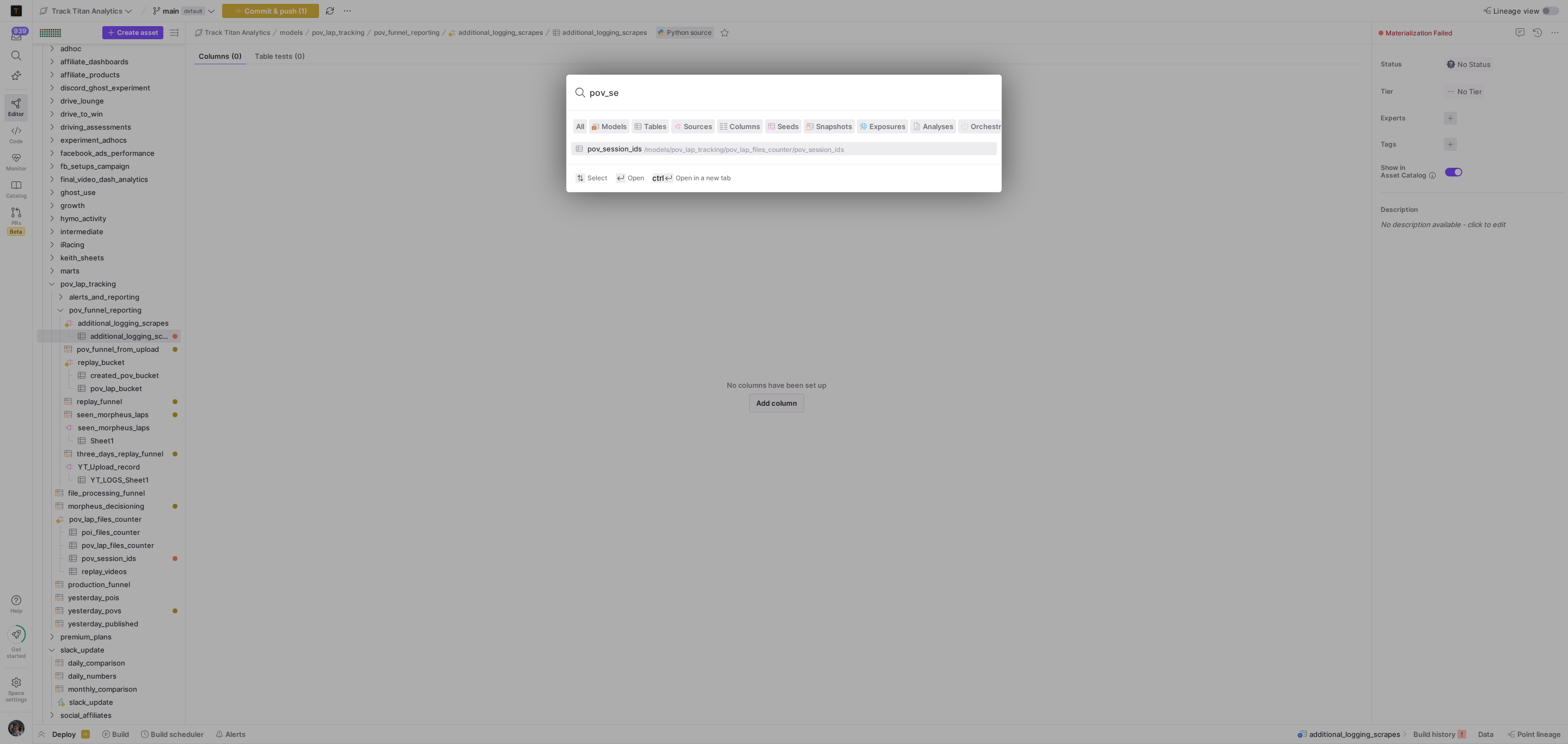
type input "pov_se"
click at [875, 149] on div "/models/ pov_lap_tracking/pov_lap_files_counter /pov_session_ids" at bounding box center [818, 150] width 348 height 8
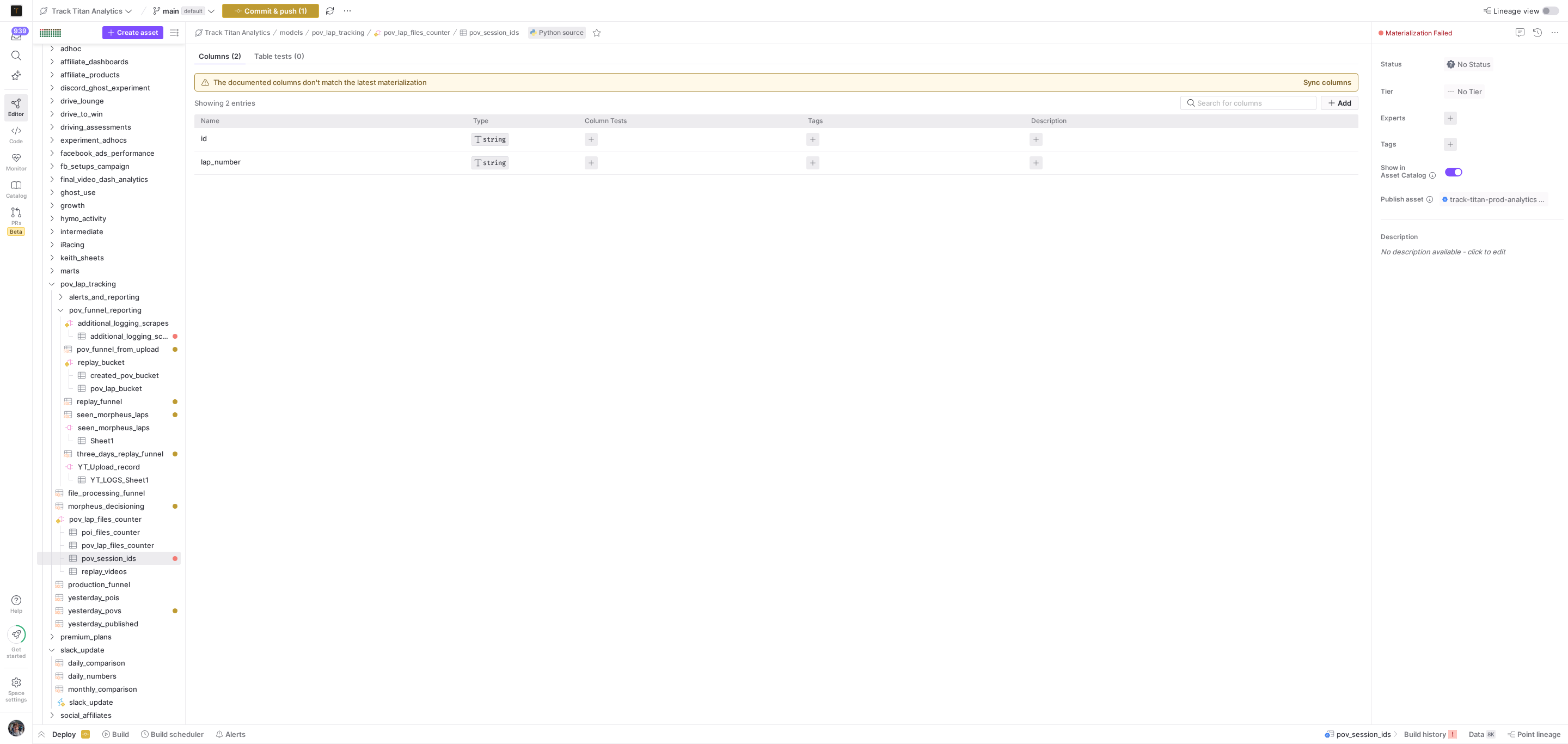
click at [273, 8] on span "Commit & push (1)" at bounding box center [276, 11] width 63 height 9
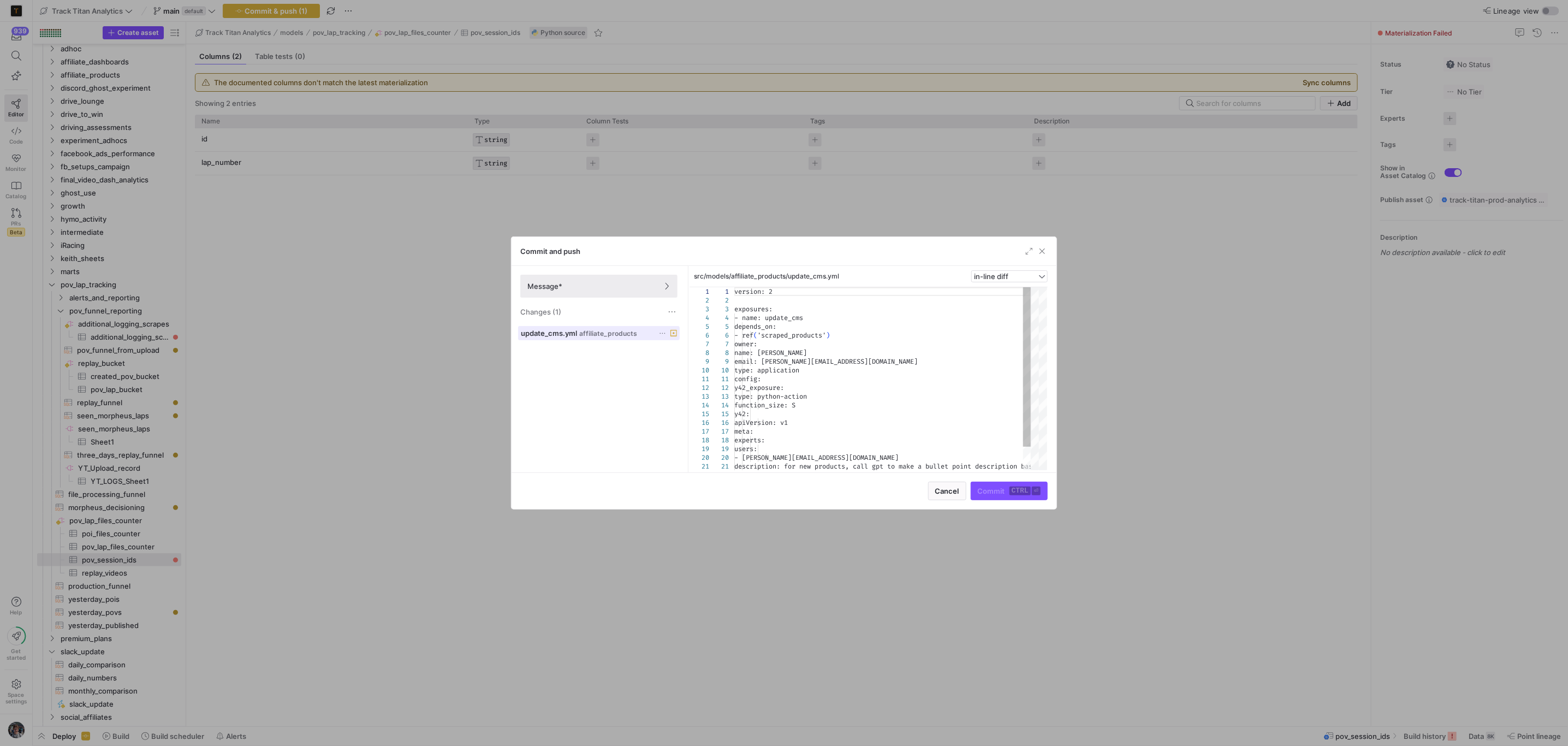
click at [580, 335] on span "affiliate_products" at bounding box center [608, 333] width 58 height 8
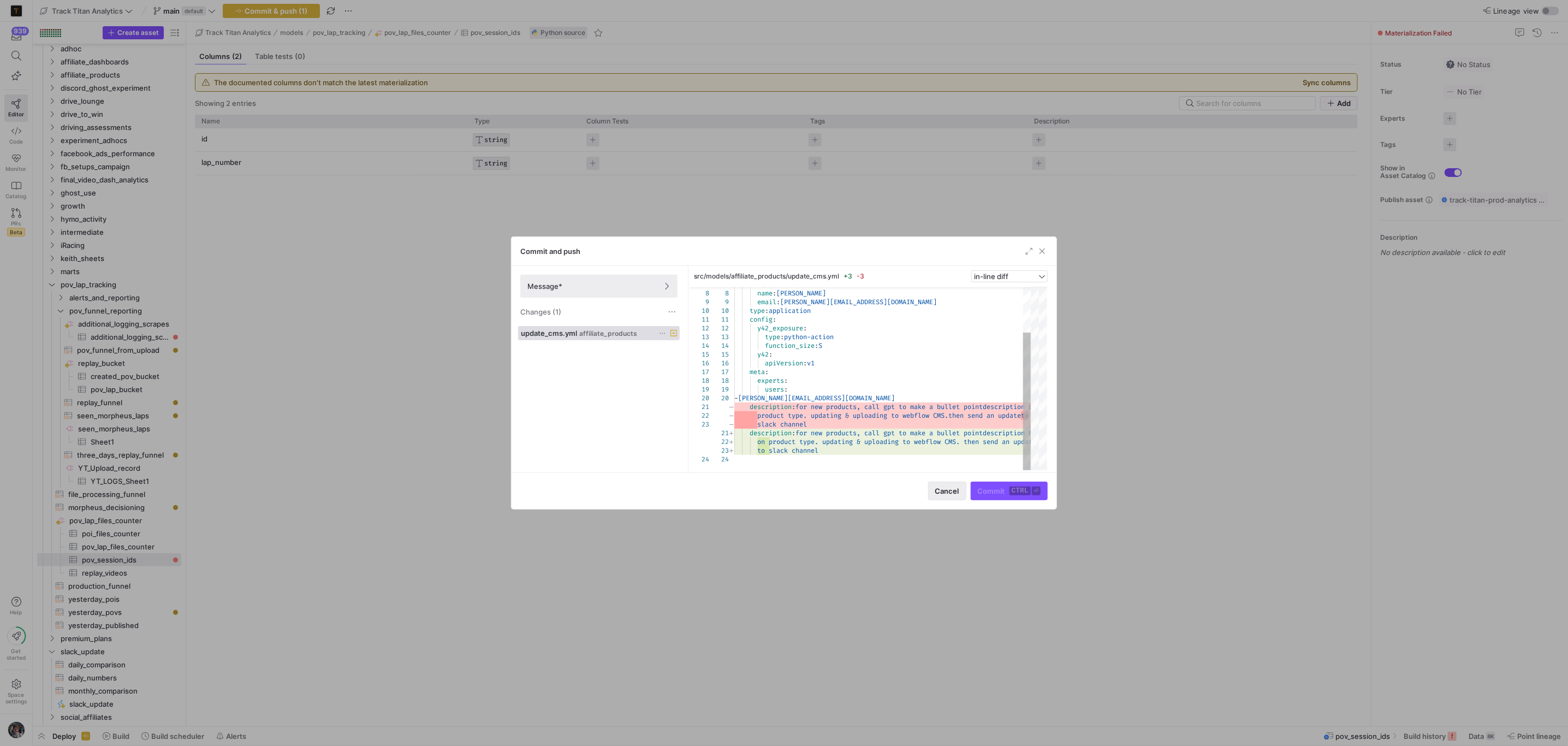
click at [952, 492] on span "Cancel" at bounding box center [947, 491] width 24 height 9
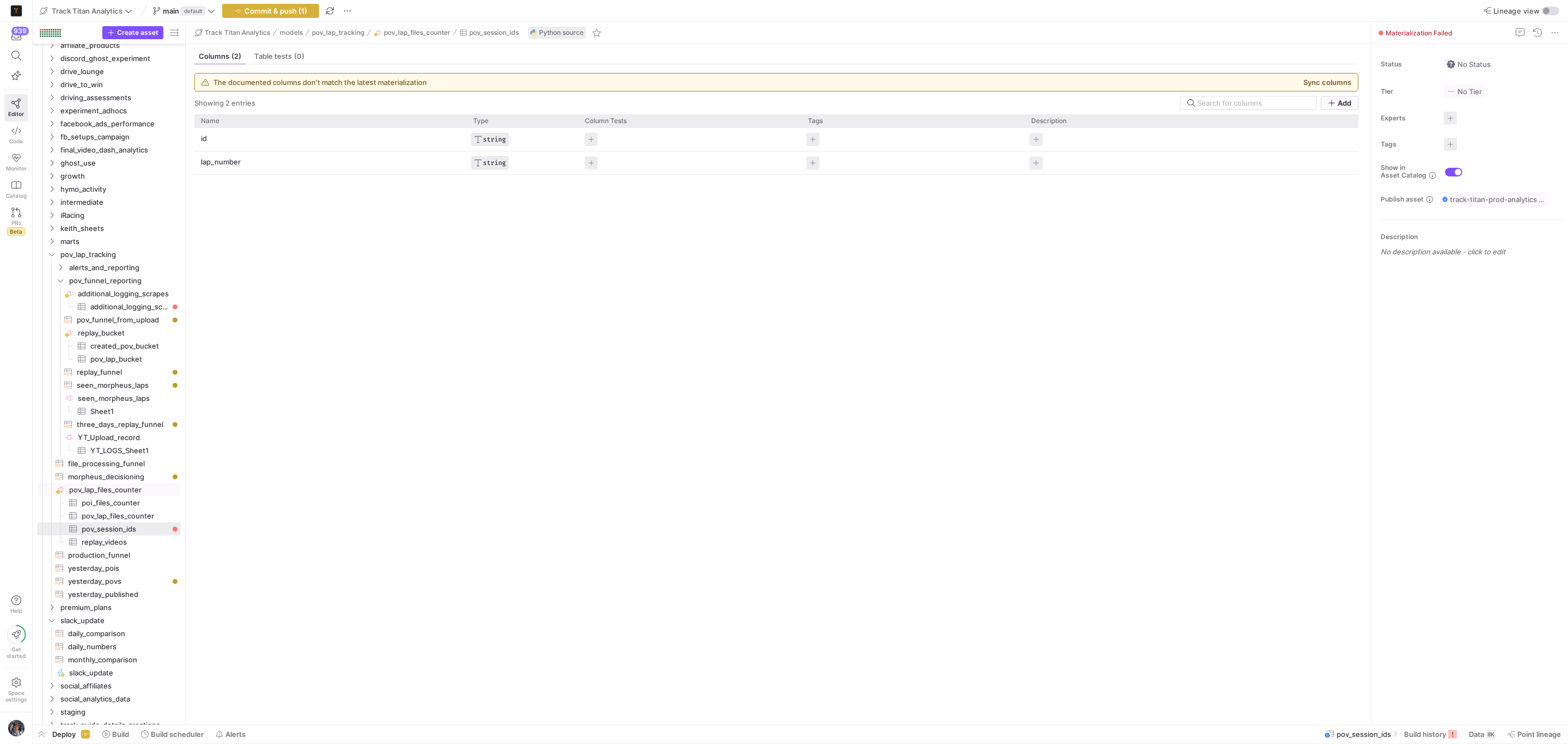
scroll to position [123, 0]
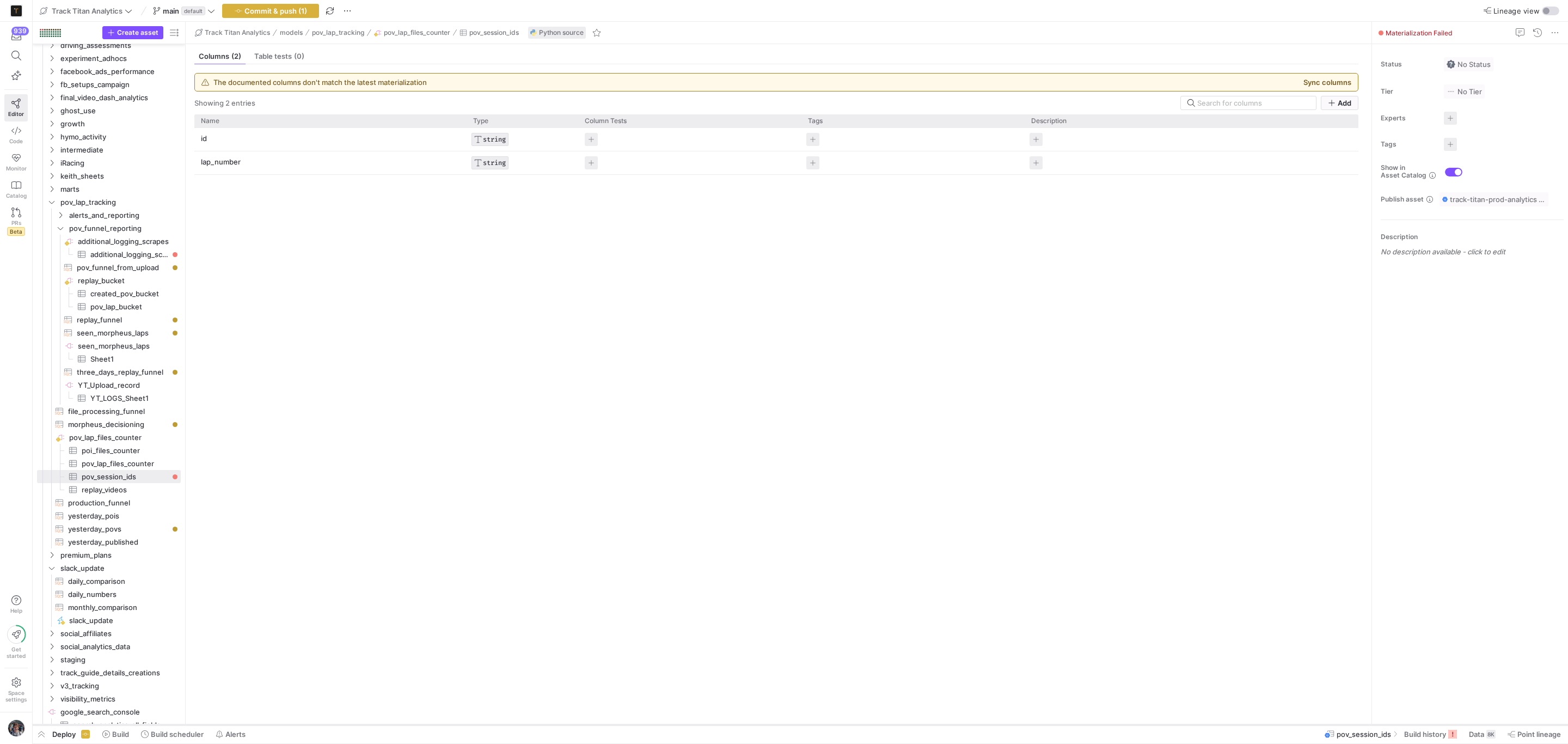
click at [1416, 724] on div at bounding box center [800, 725] width 1535 height 4
click at [1416, 724] on div at bounding box center [800, 725] width 1535 height 4
click at [1418, 732] on span "Build history" at bounding box center [1425, 734] width 42 height 9
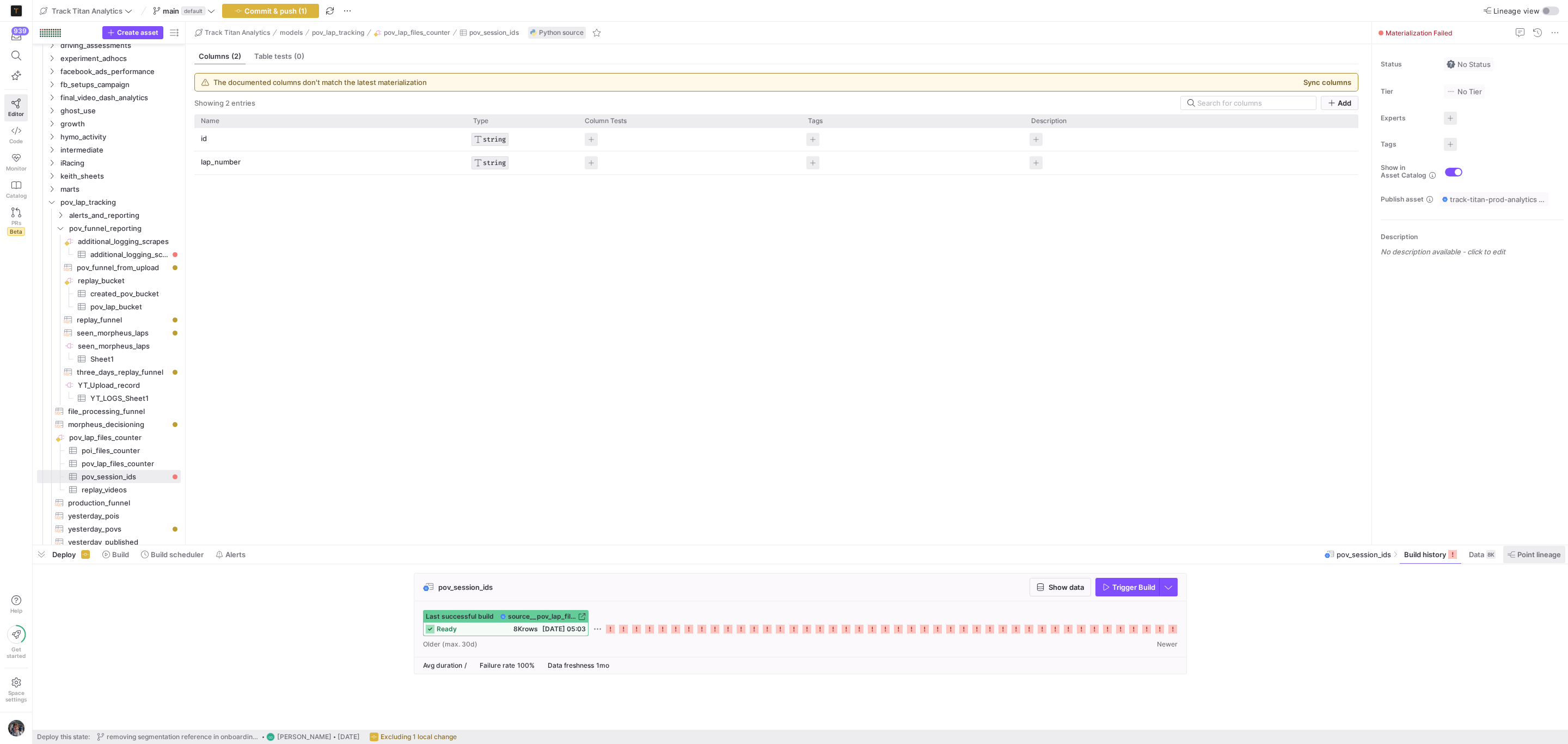
click at [1536, 556] on span "Point lineage" at bounding box center [1539, 554] width 44 height 9
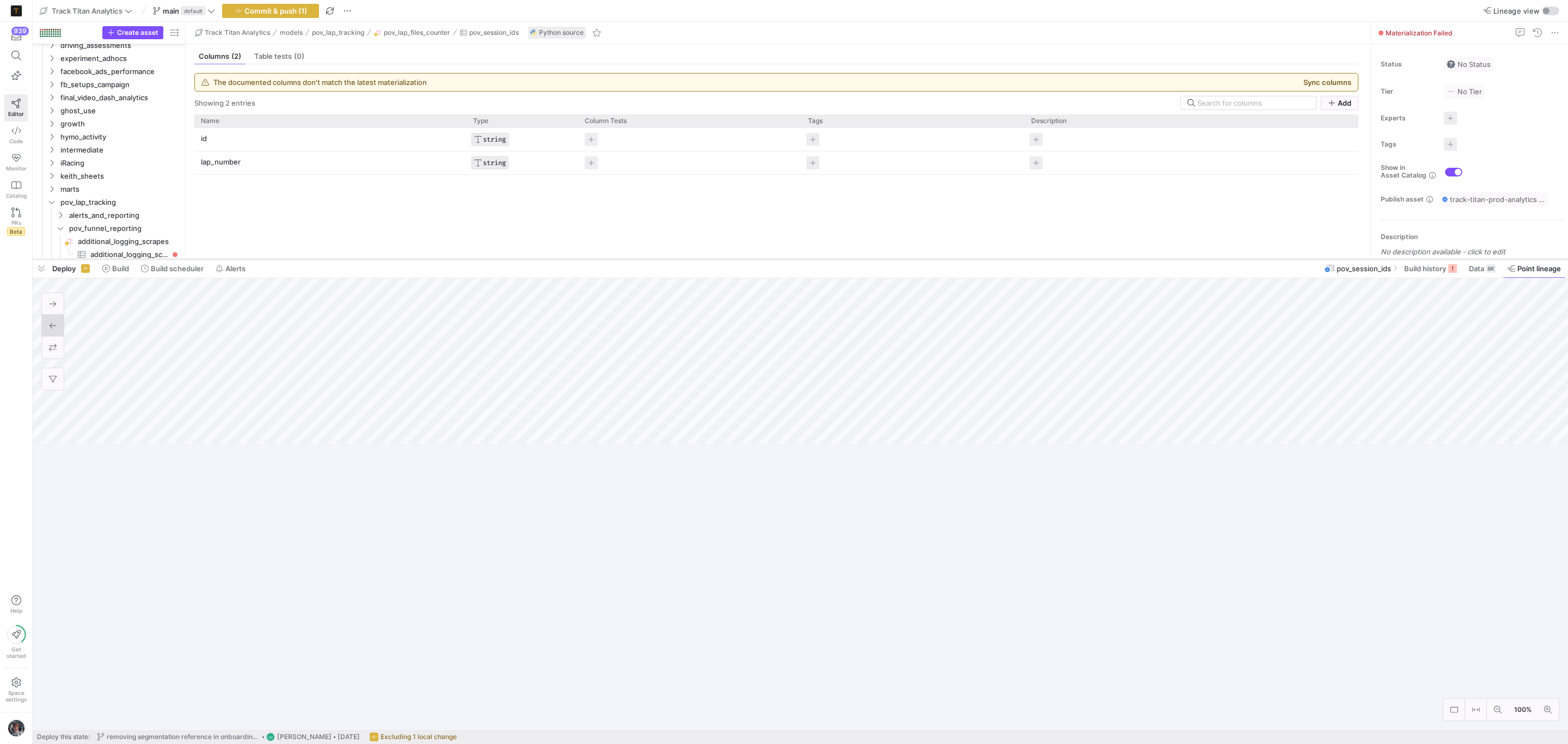
drag, startPoint x: 808, startPoint y: 543, endPoint x: 752, endPoint y: 253, distance: 295.4
click at [752, 257] on div at bounding box center [800, 259] width 1535 height 4
click at [44, 262] on span "button" at bounding box center [41, 264] width 18 height 18
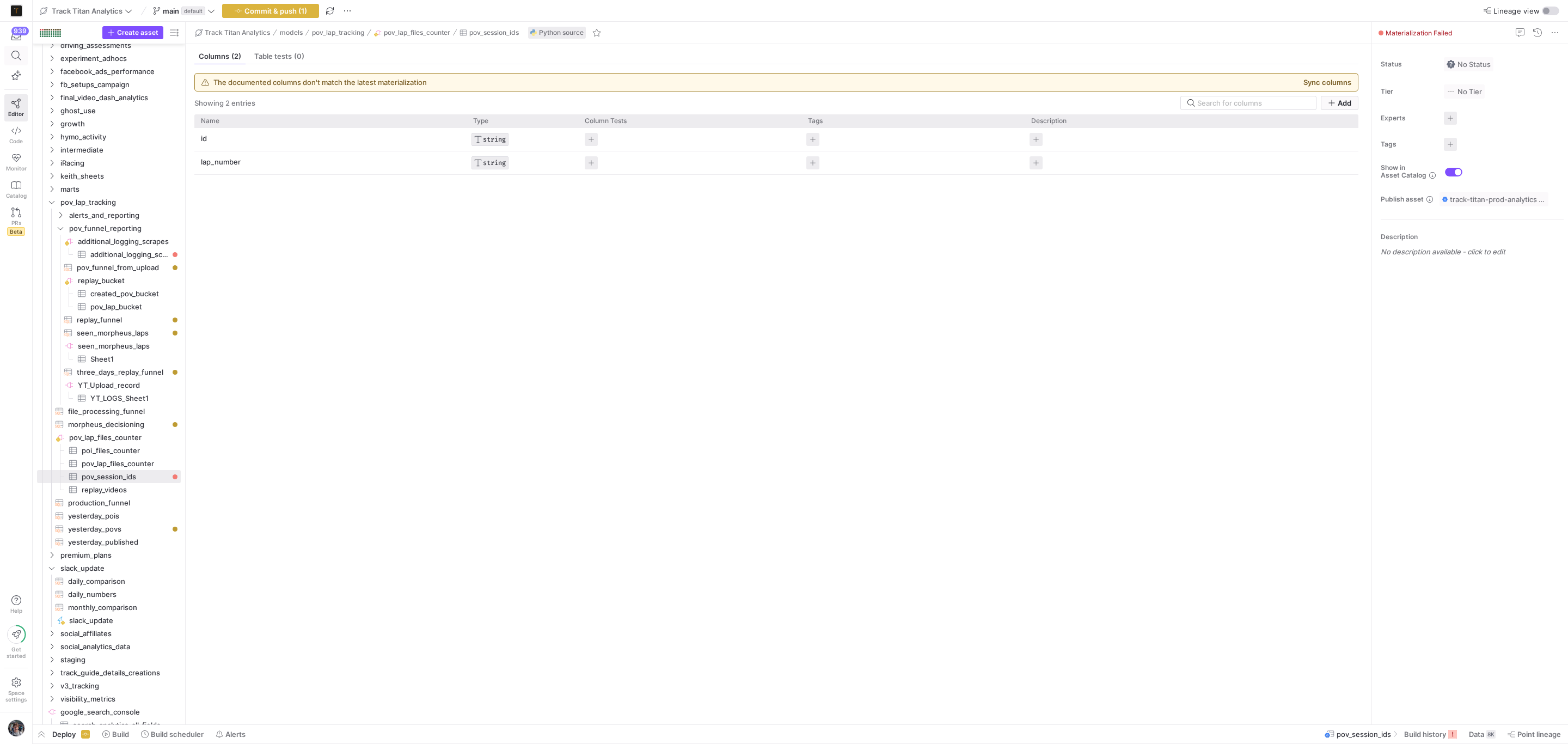
click at [19, 58] on icon at bounding box center [16, 55] width 10 height 10
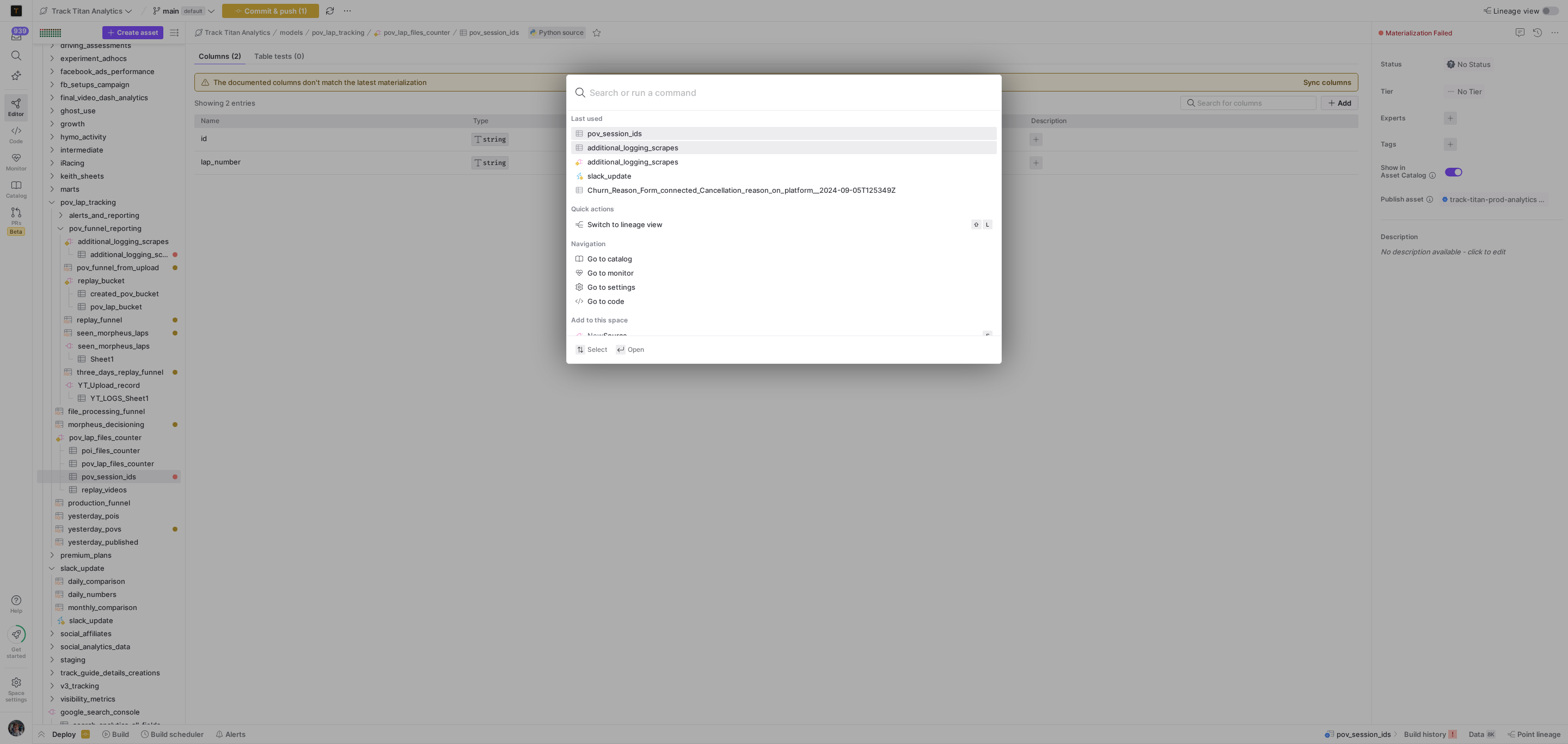
click at [687, 149] on div "additional_logging_scrapes" at bounding box center [783, 147] width 417 height 9
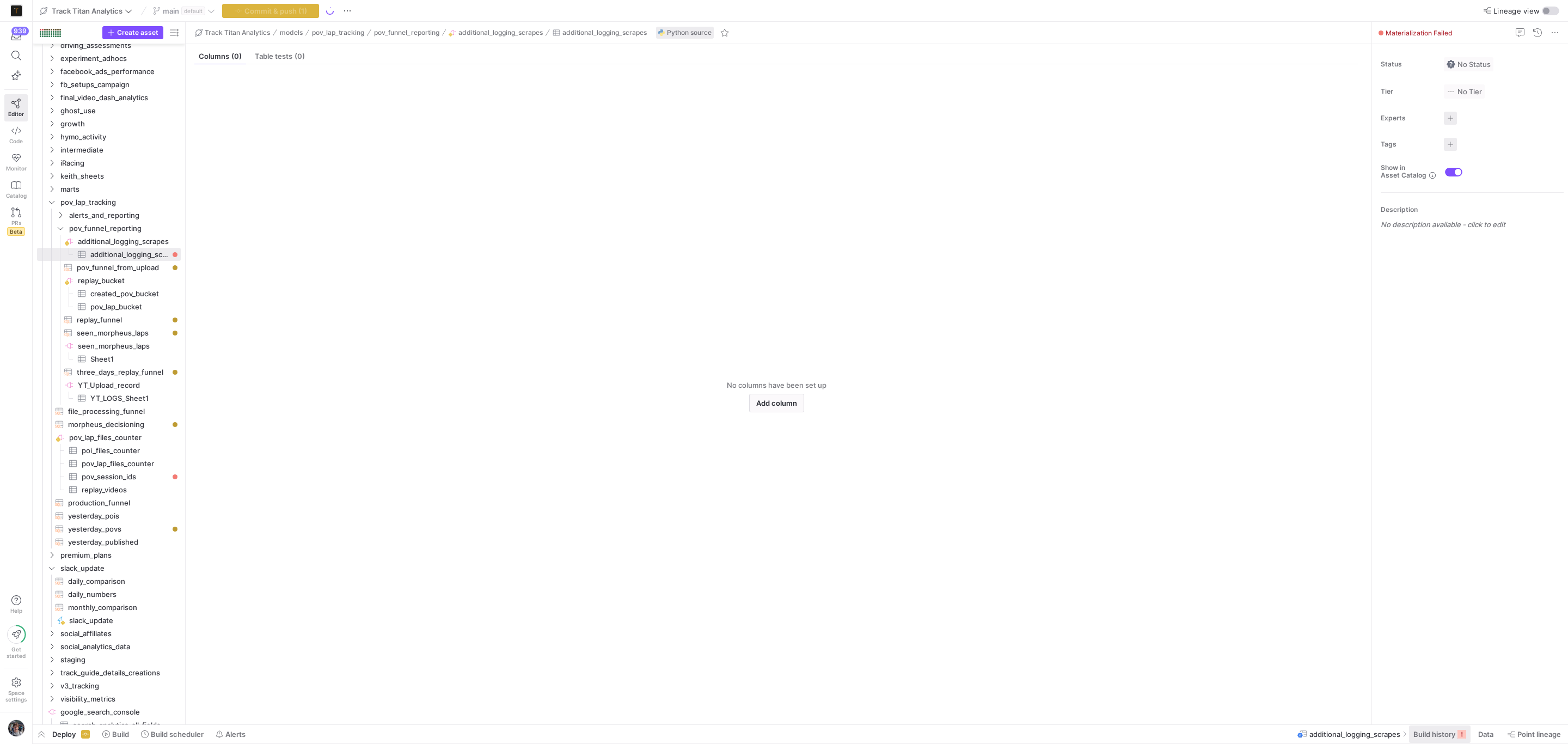
click at [1432, 734] on span "Build history" at bounding box center [1434, 734] width 42 height 9
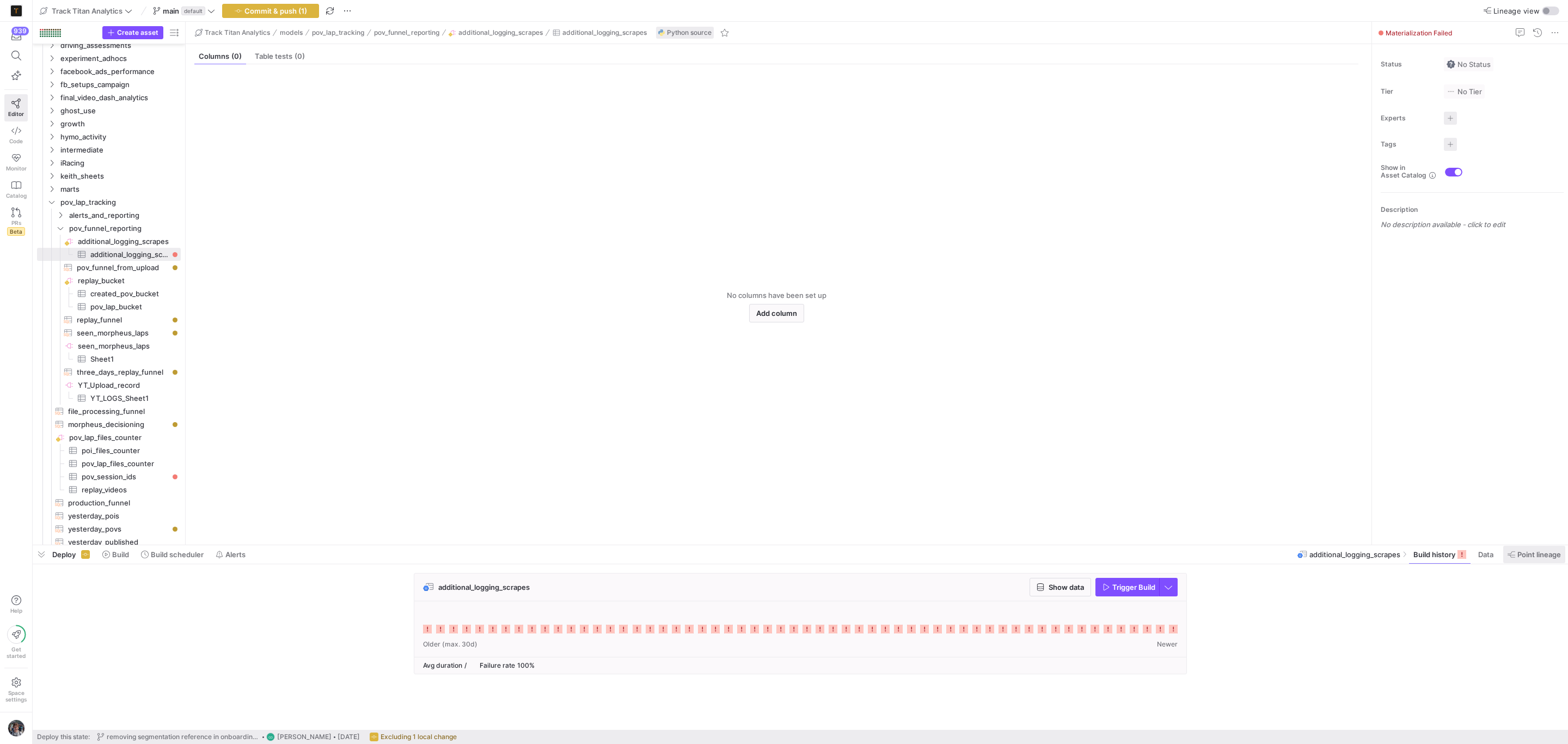
click at [1529, 552] on span "Point lineage" at bounding box center [1539, 554] width 44 height 9
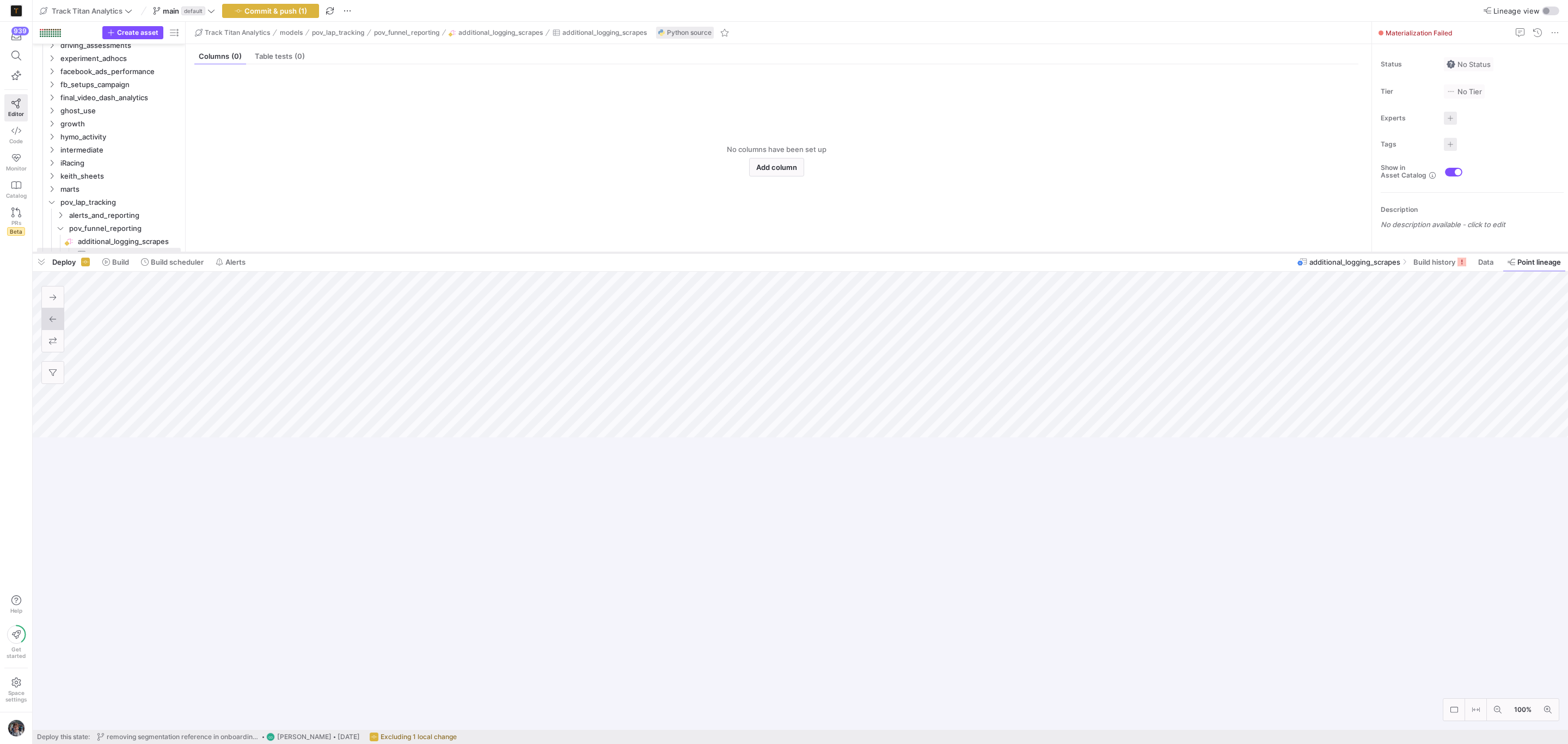
drag, startPoint x: 726, startPoint y: 542, endPoint x: 612, endPoint y: 227, distance: 335.0
click at [612, 250] on div at bounding box center [800, 252] width 1535 height 4
click at [508, 575] on div at bounding box center [800, 490] width 1535 height 481
click at [37, 242] on span "button" at bounding box center [41, 239] width 18 height 18
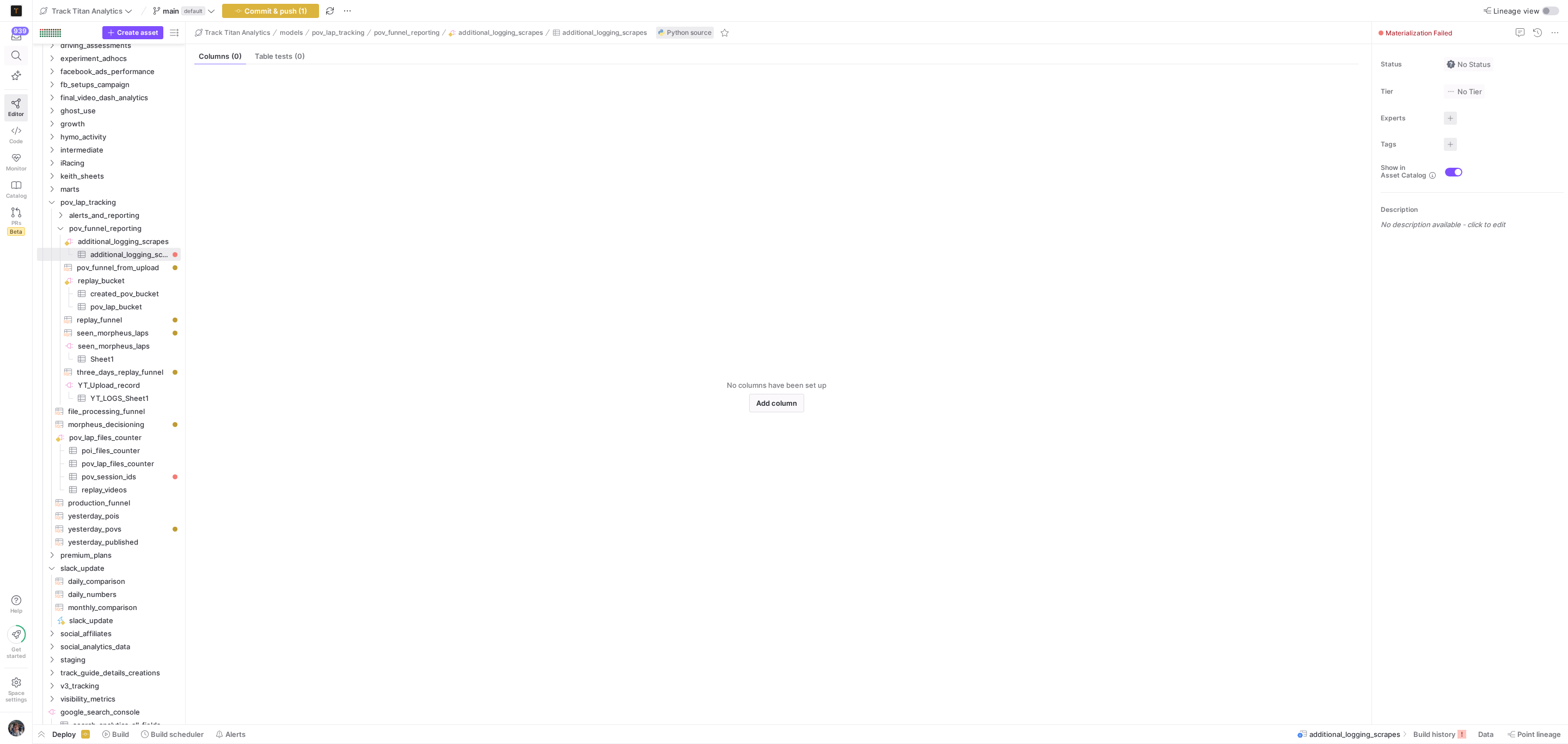
click at [21, 64] on span at bounding box center [16, 55] width 23 height 18
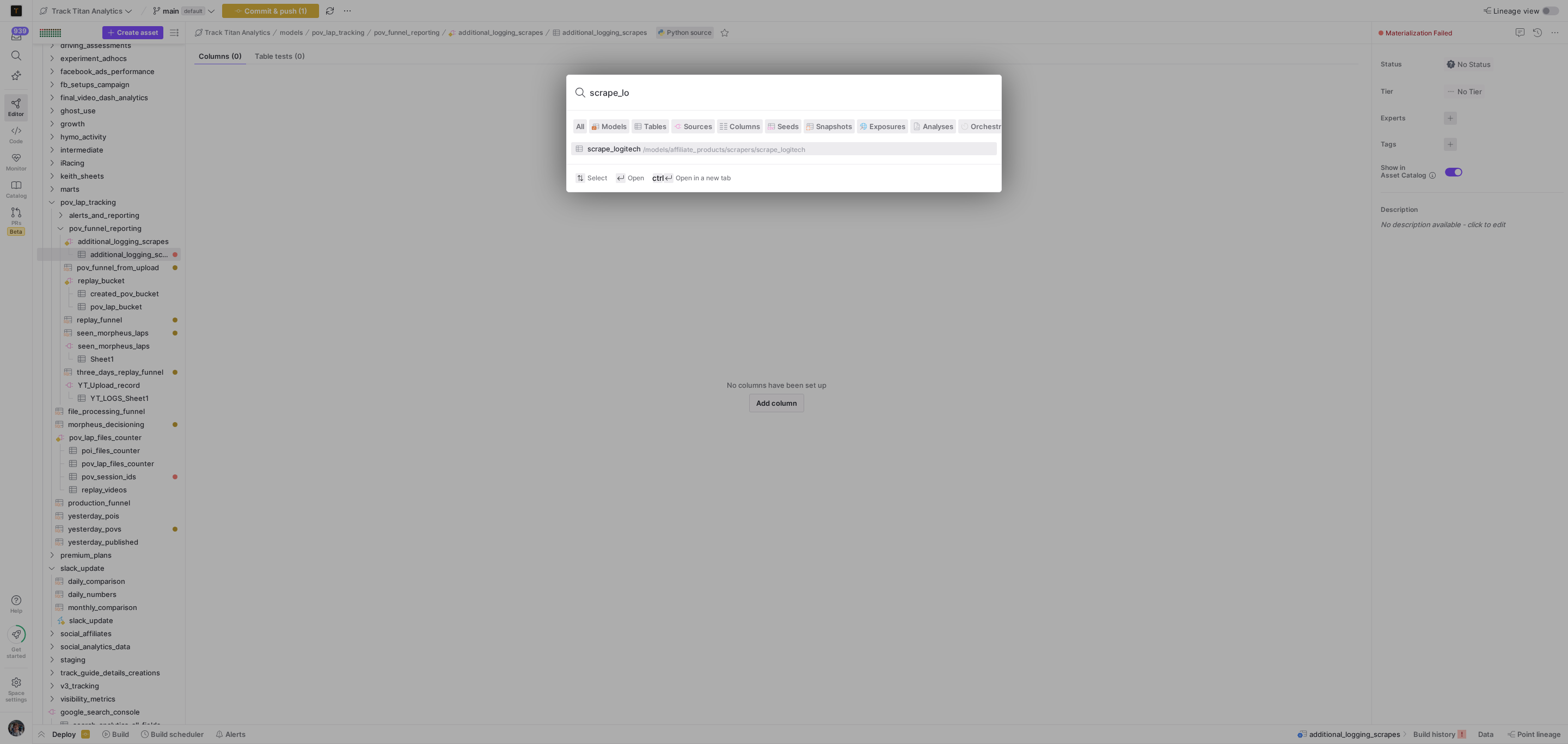
type input "scrape_lo"
click at [808, 152] on div "/models/ affiliate_products/scrapers /scrape_logitech" at bounding box center [817, 150] width 349 height 8
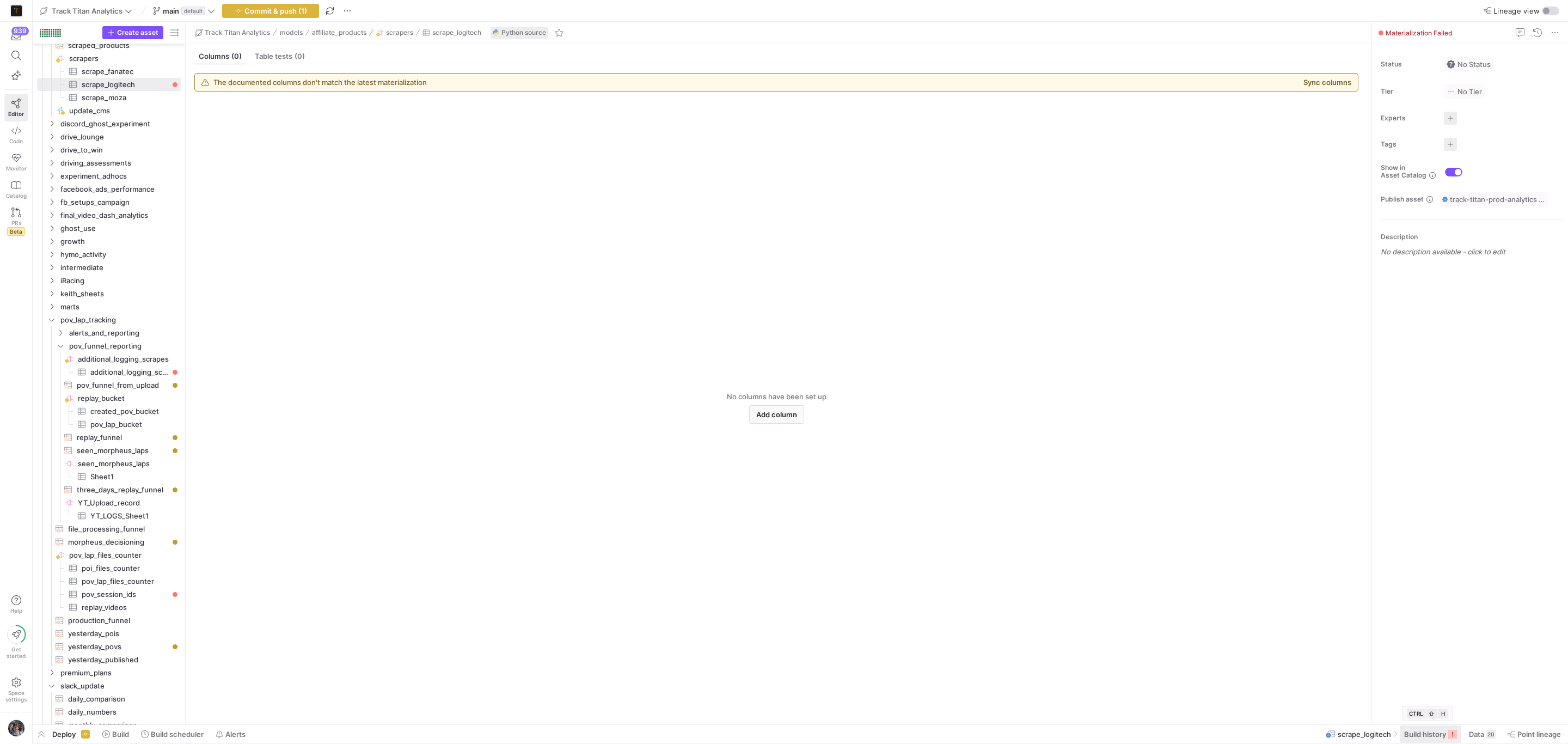
click at [1430, 742] on span at bounding box center [1430, 734] width 61 height 18
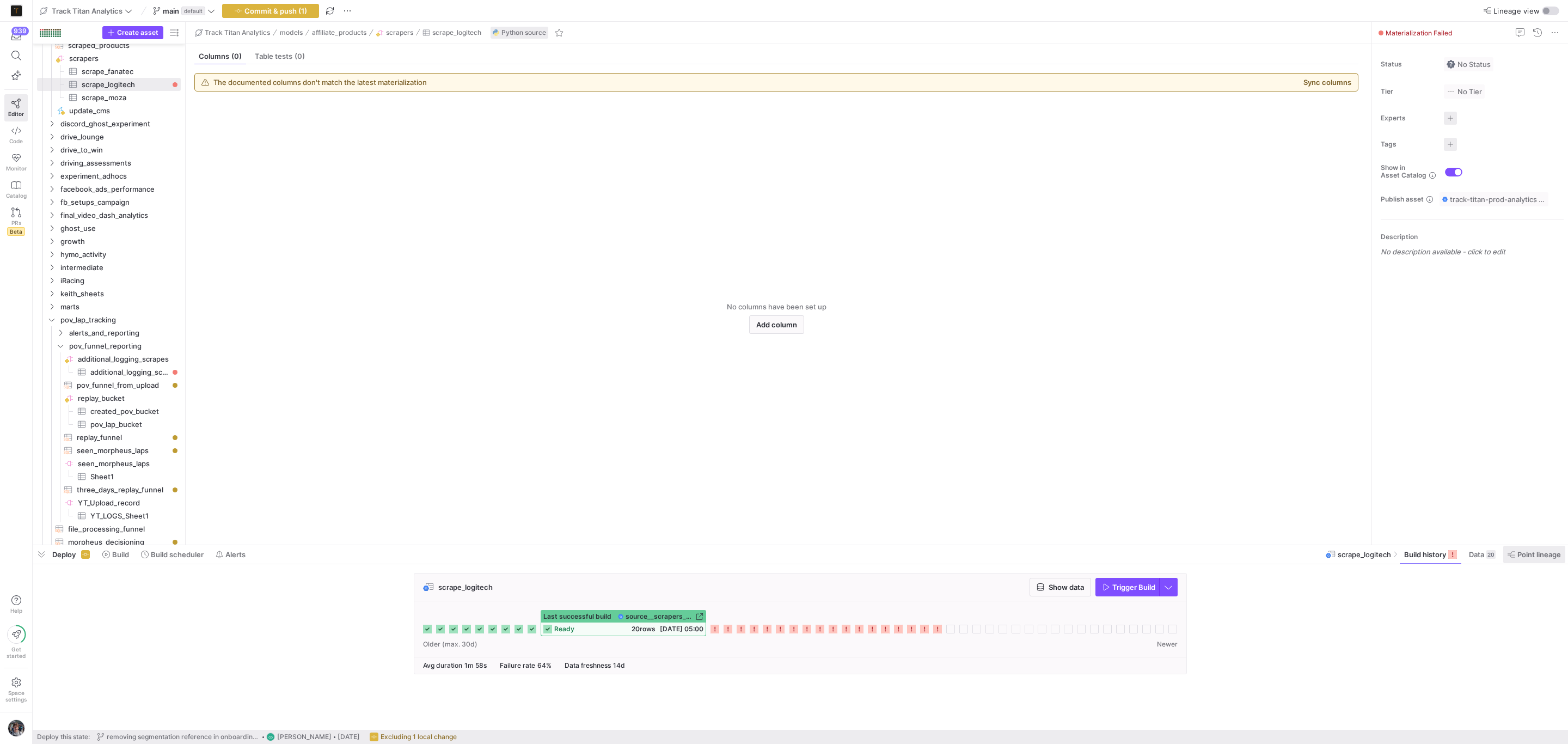
click at [1518, 554] on span "Point lineage" at bounding box center [1539, 554] width 44 height 9
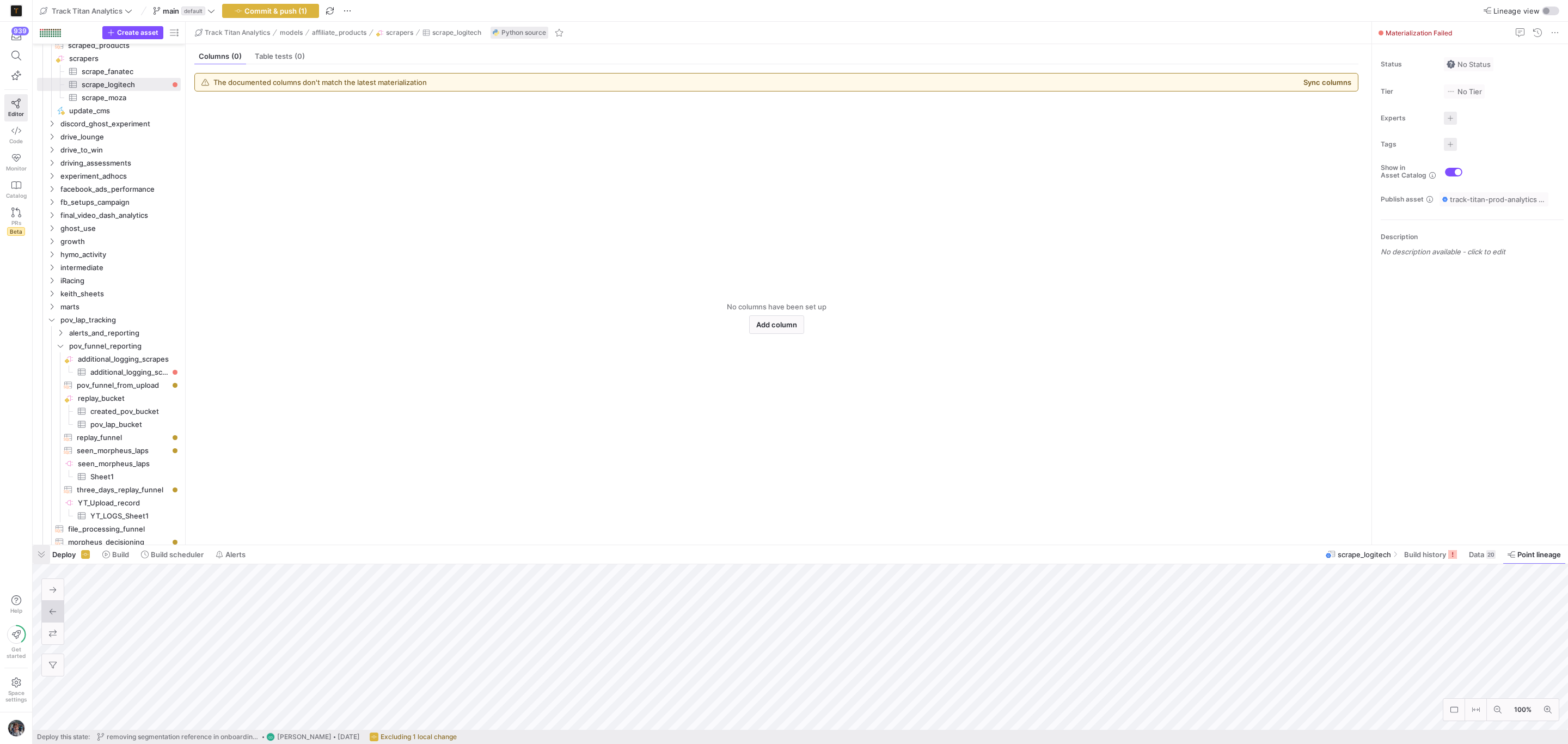
click at [41, 553] on span "button" at bounding box center [41, 554] width 18 height 18
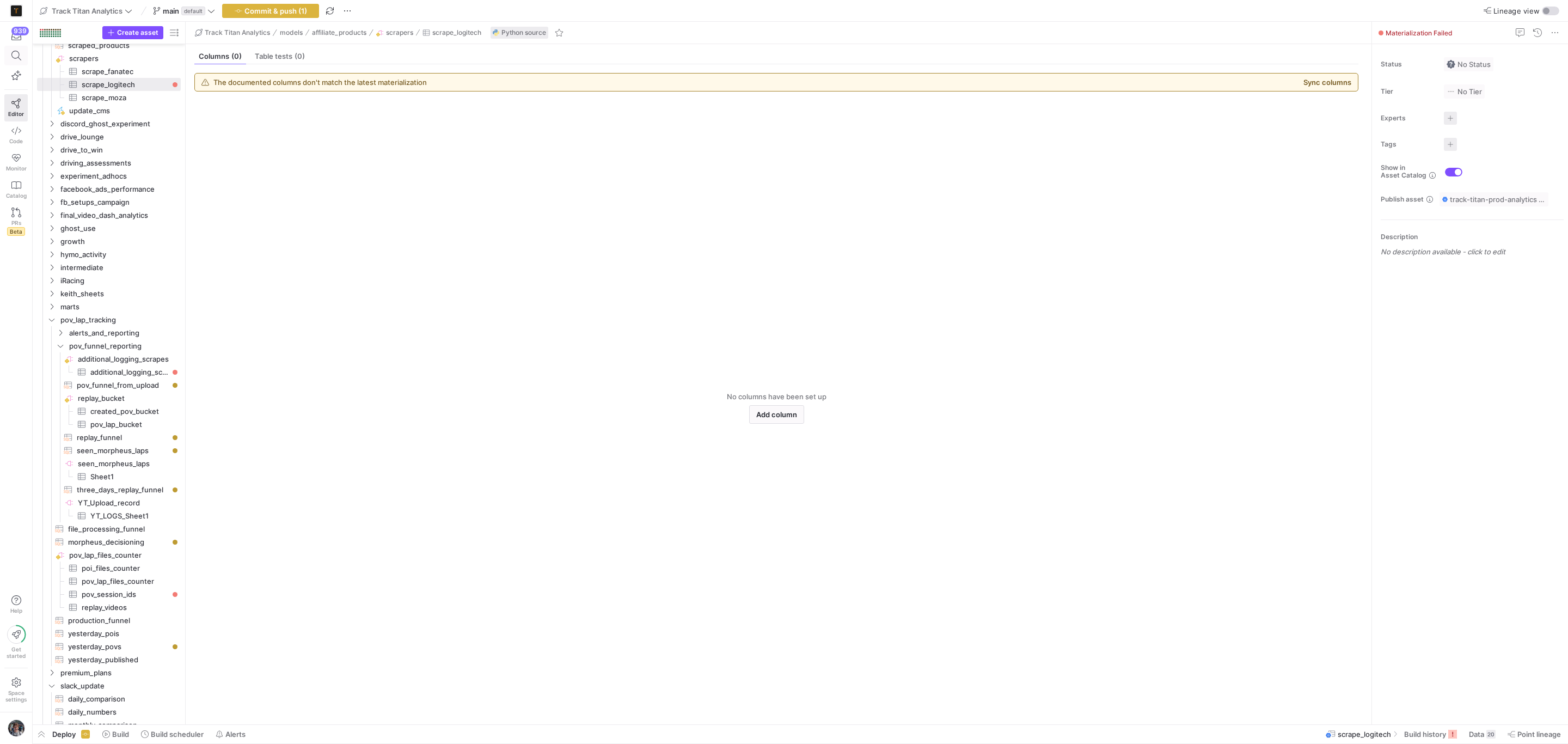
click at [12, 55] on icon at bounding box center [16, 55] width 10 height 10
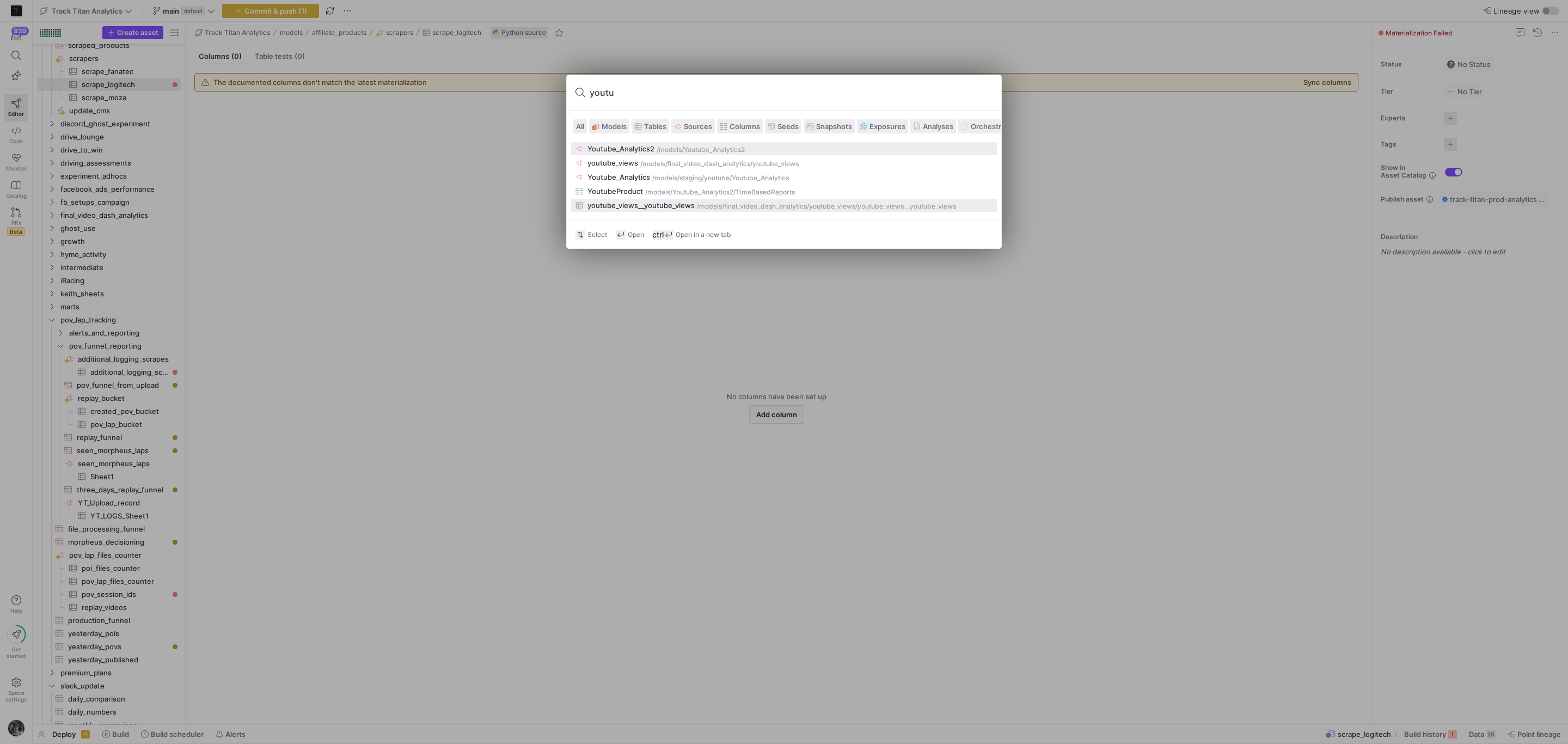
type input "youtu"
click at [678, 211] on button "youtube_views__youtube_views /models/ final_video_dash_analytics/youtube_views …" at bounding box center [783, 205] width 425 height 13
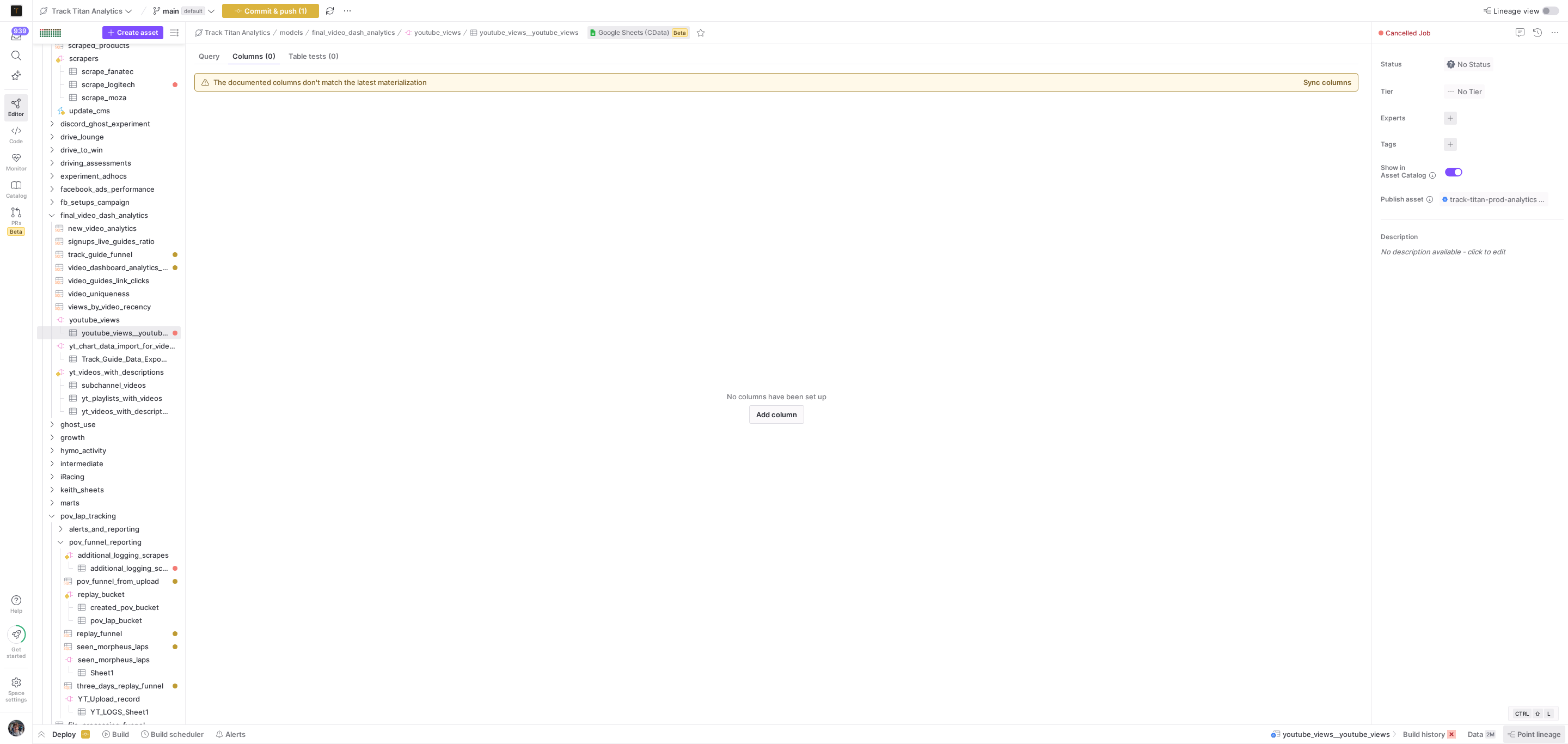
click at [1526, 731] on span "Point lineage" at bounding box center [1539, 734] width 44 height 9
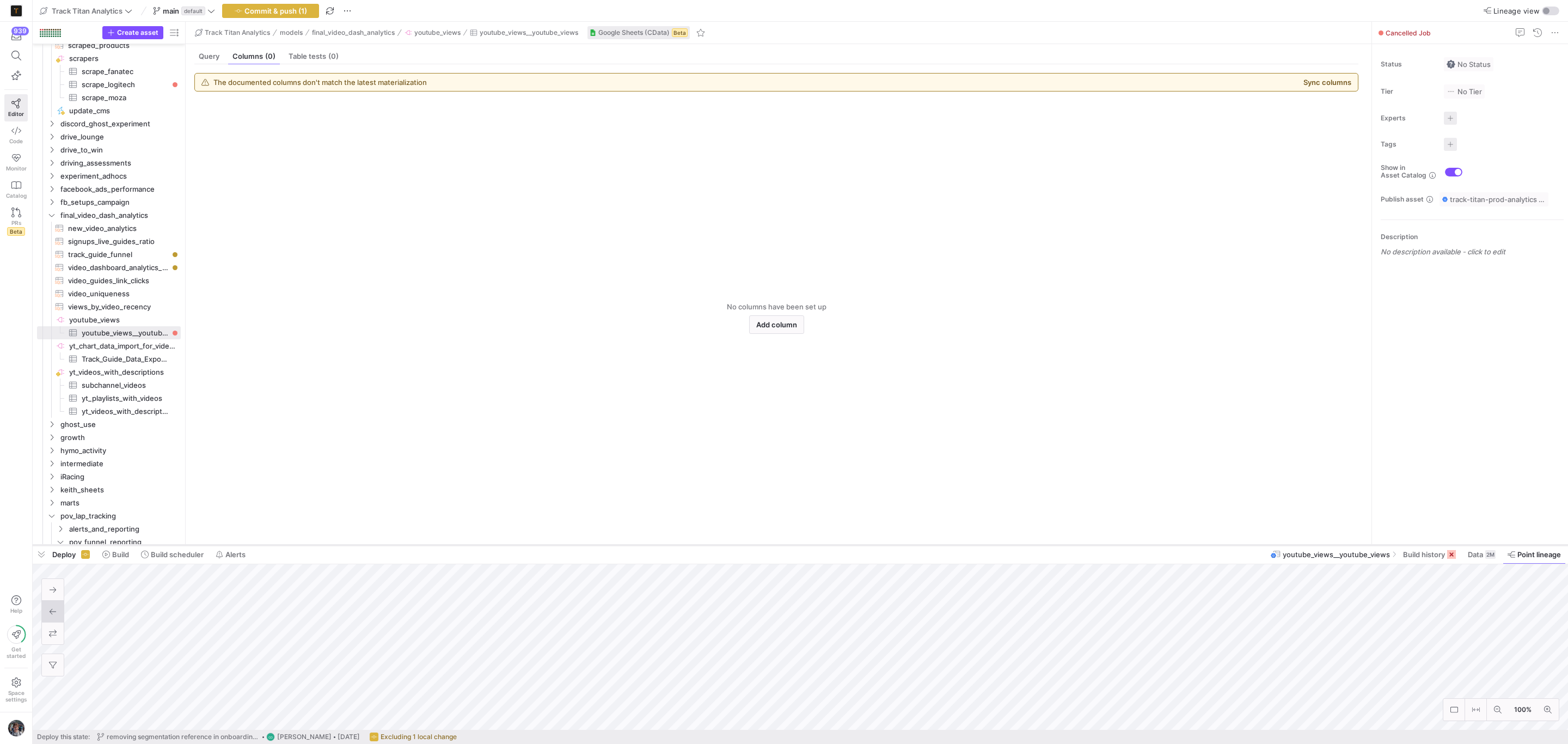
drag, startPoint x: 1241, startPoint y: 544, endPoint x: 1243, endPoint y: 427, distance: 117.0
click at [1243, 543] on div at bounding box center [800, 545] width 1535 height 4
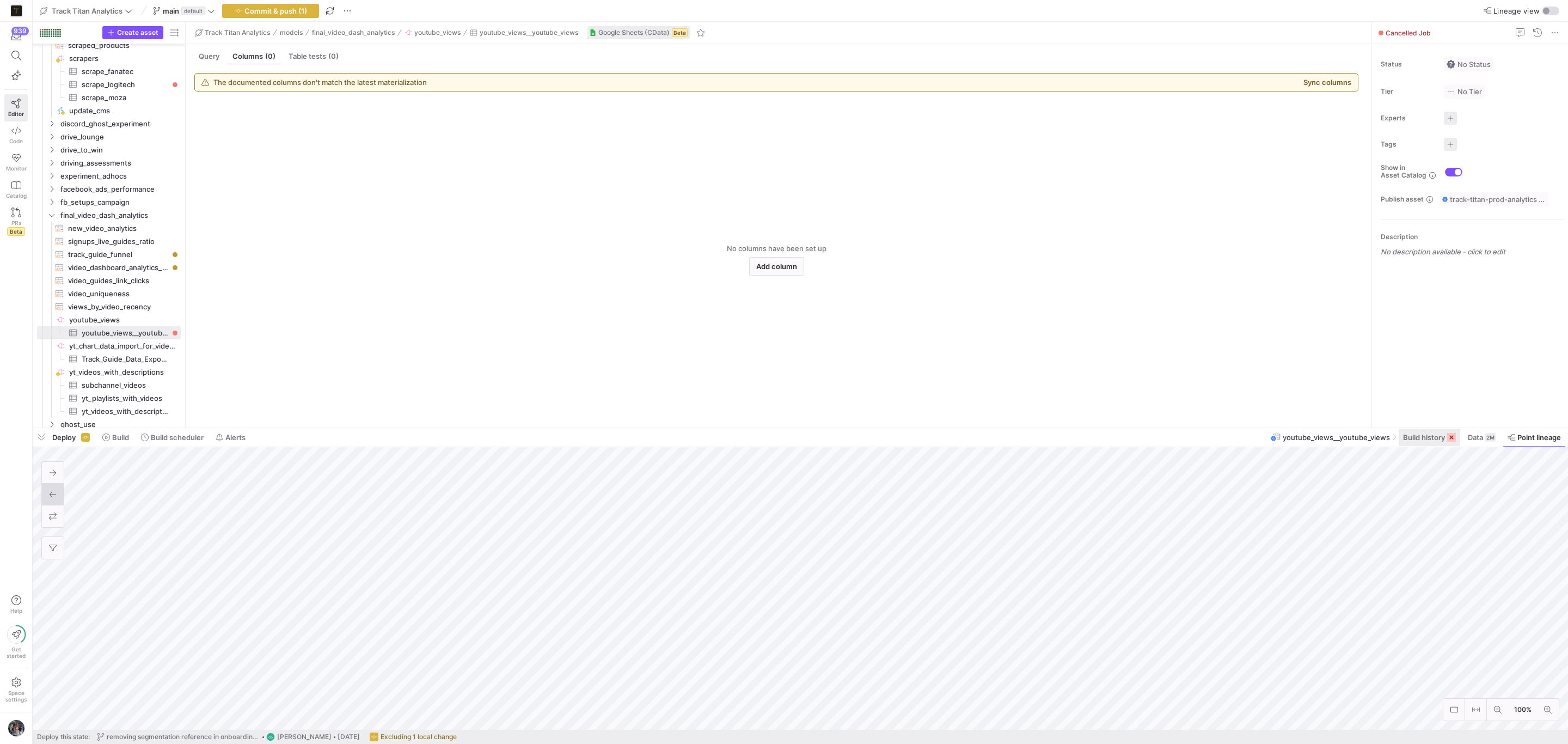
click at [1431, 435] on span "Build history" at bounding box center [1424, 437] width 42 height 9
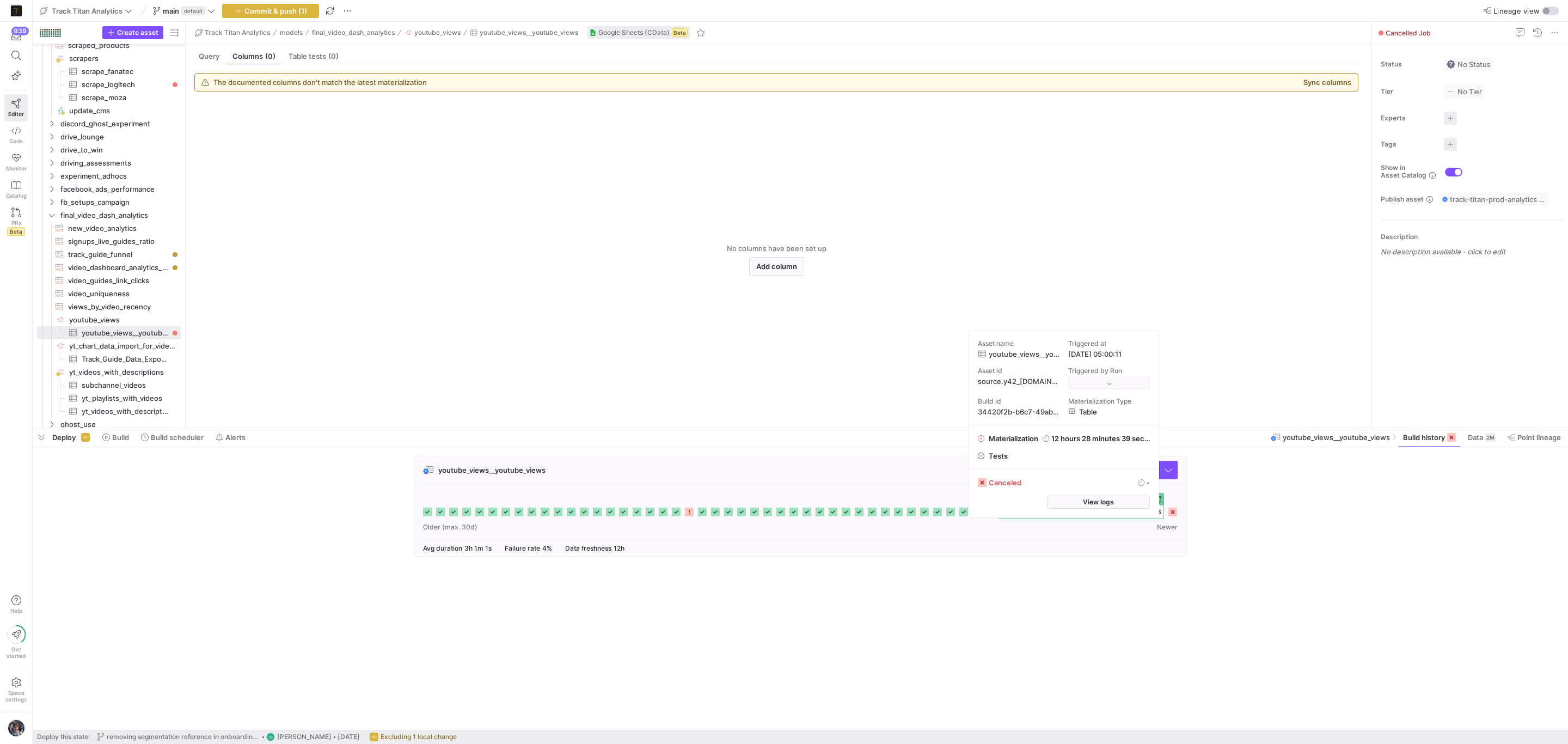
click at [1174, 515] on icon at bounding box center [1172, 512] width 9 height 9
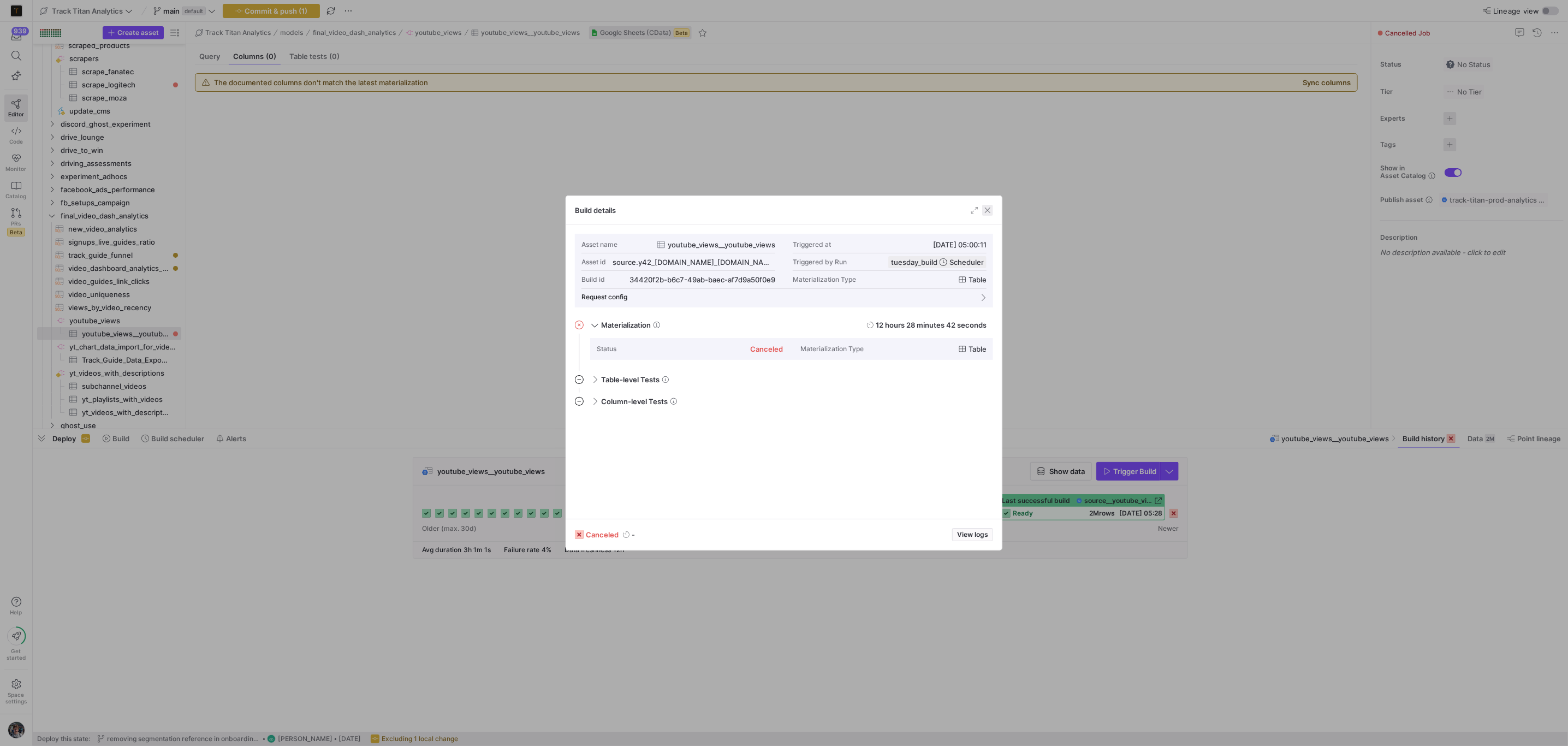
click at [991, 213] on span "button" at bounding box center [988, 210] width 11 height 11
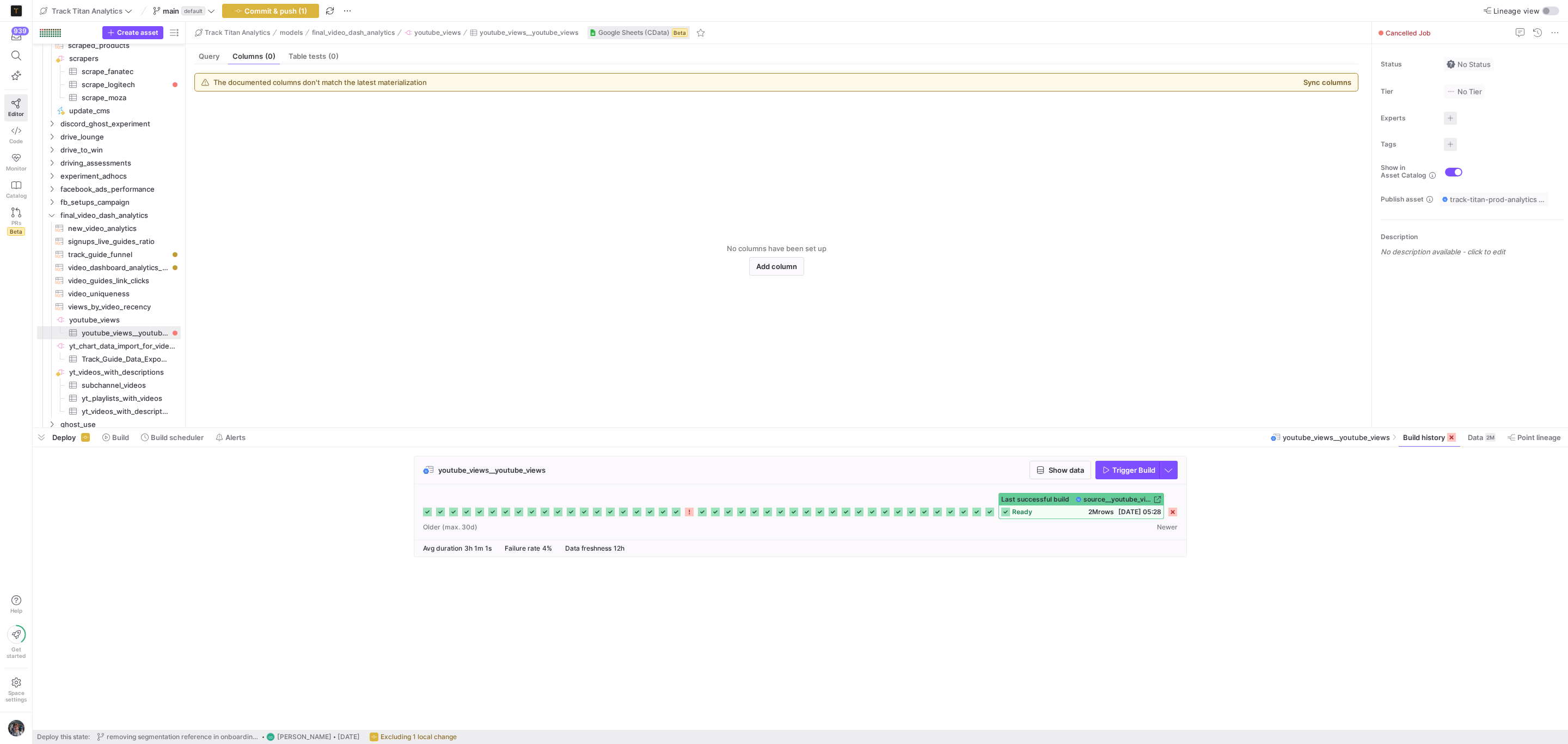
click at [1047, 519] on div "ready 2M rows 30/09/25, 05:28" at bounding box center [1081, 511] width 164 height 13
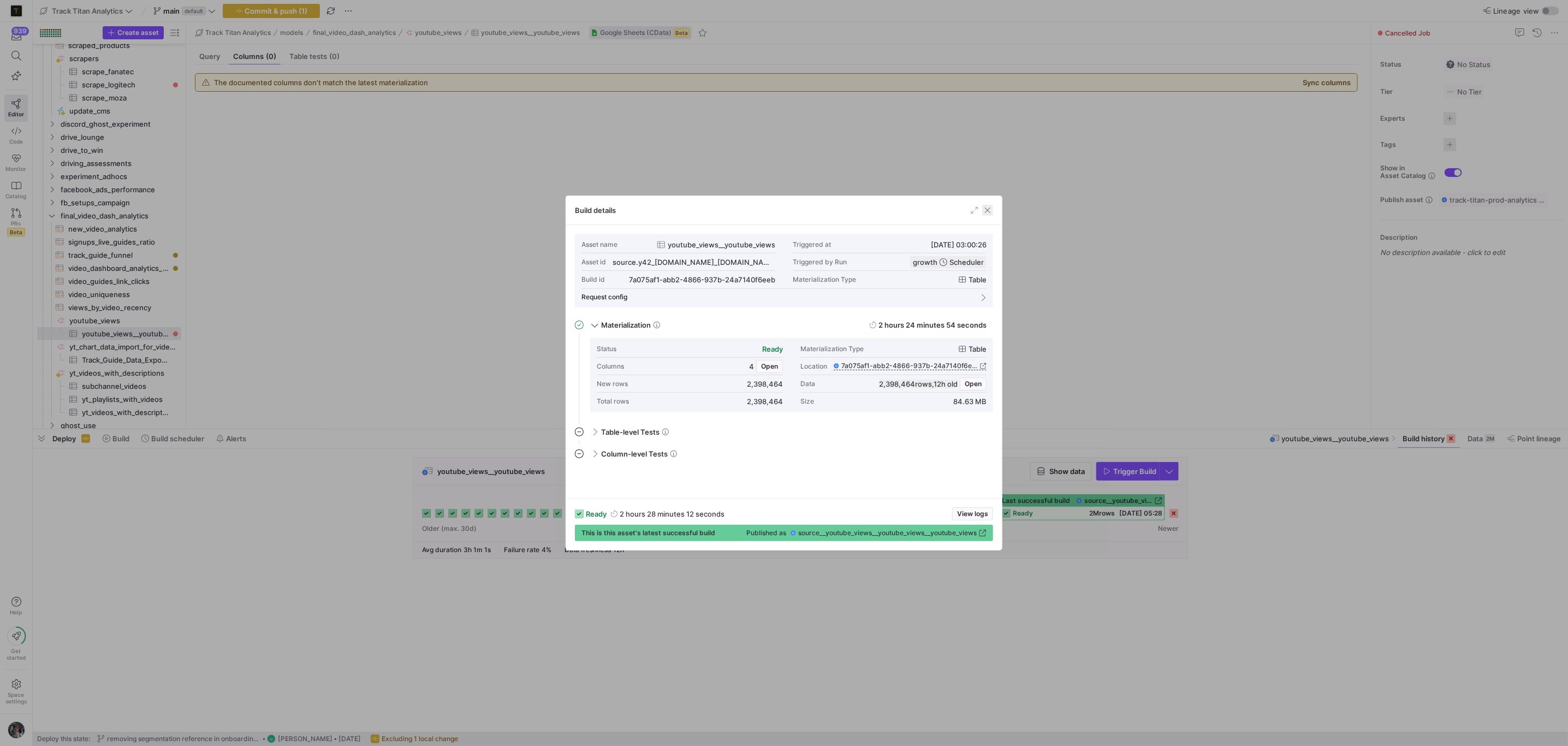
click at [991, 213] on span "button" at bounding box center [988, 210] width 11 height 11
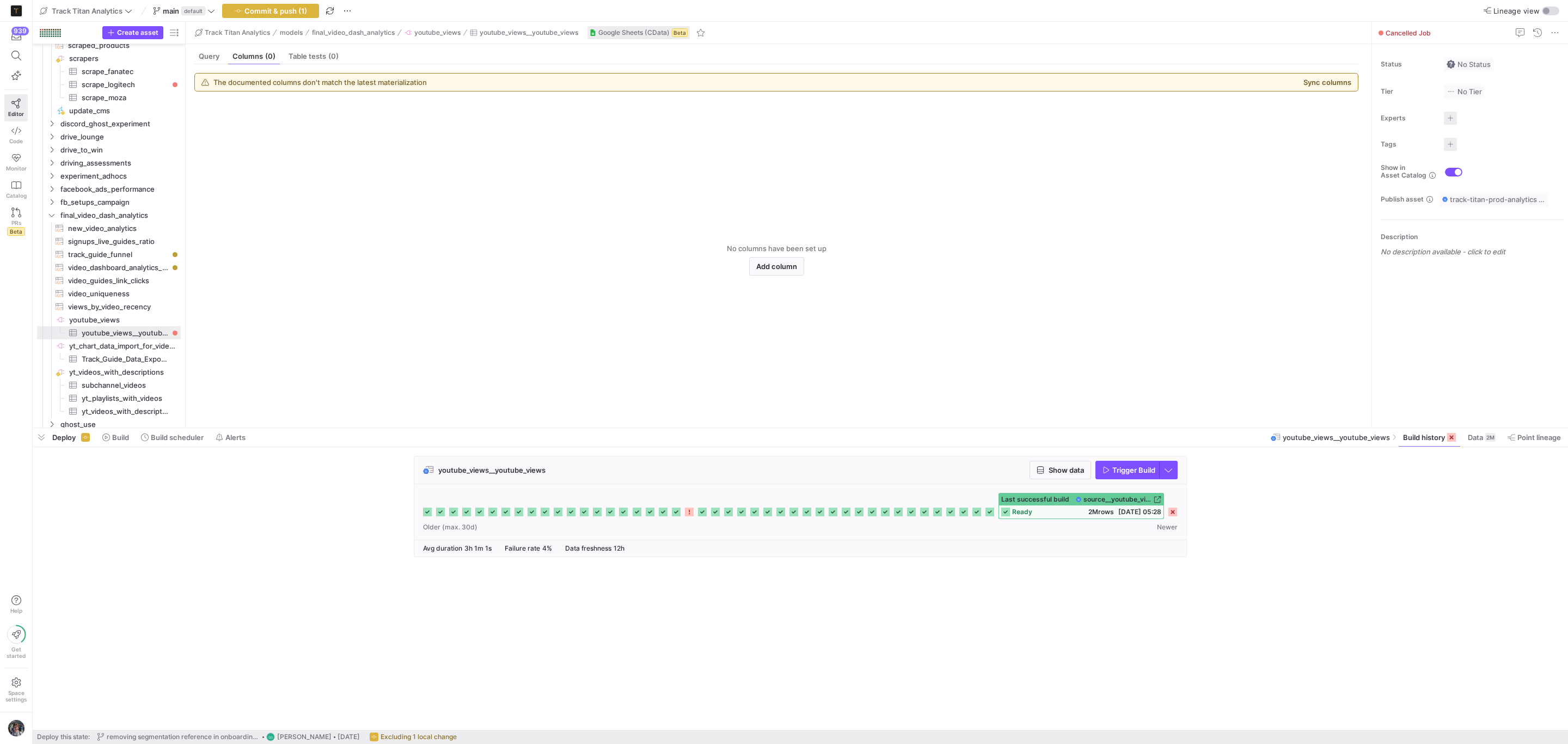
drag, startPoint x: 1169, startPoint y: 508, endPoint x: 1170, endPoint y: 513, distance: 5.1
click at [1170, 513] on div "Last successful build source__youtube_views__youtube_views__youtube_views ready…" at bounding box center [800, 505] width 755 height 26
click at [1170, 513] on icon at bounding box center [1172, 512] width 9 height 9
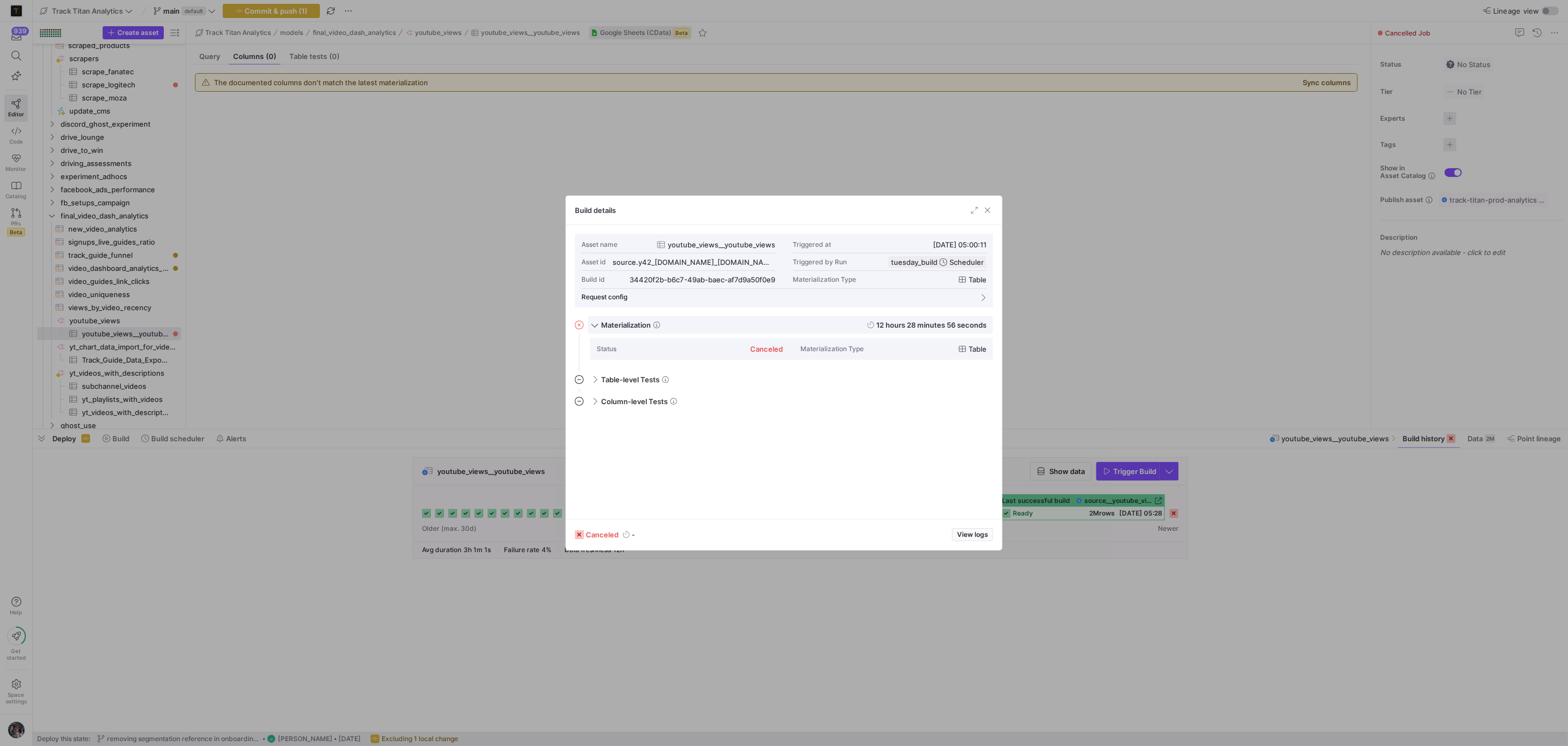
click at [889, 322] on y42-duration "12 hours 28 minutes 56 seconds" at bounding box center [931, 325] width 110 height 9
click at [989, 211] on span "button" at bounding box center [988, 210] width 11 height 11
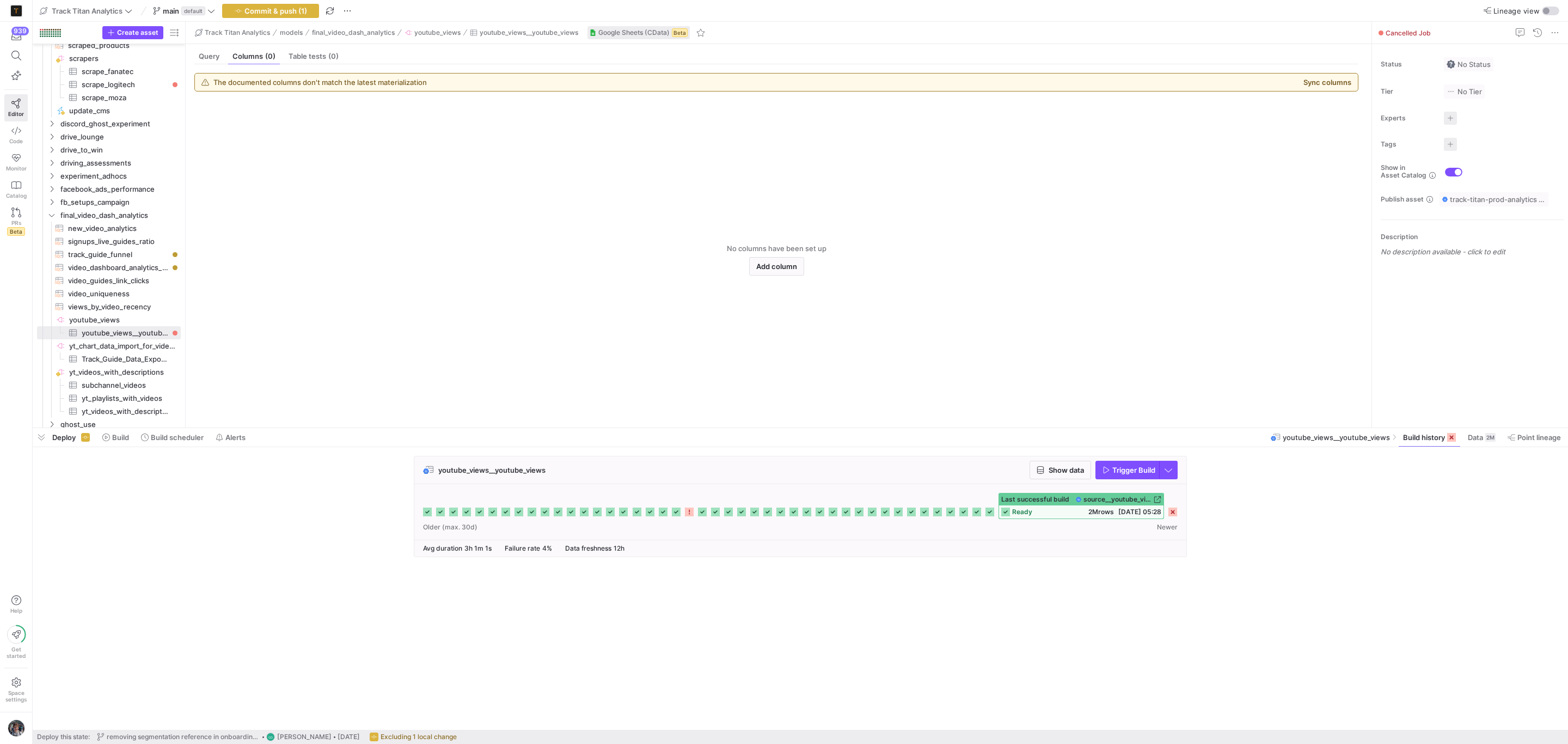
click at [701, 514] on rect at bounding box center [702, 512] width 9 height 9
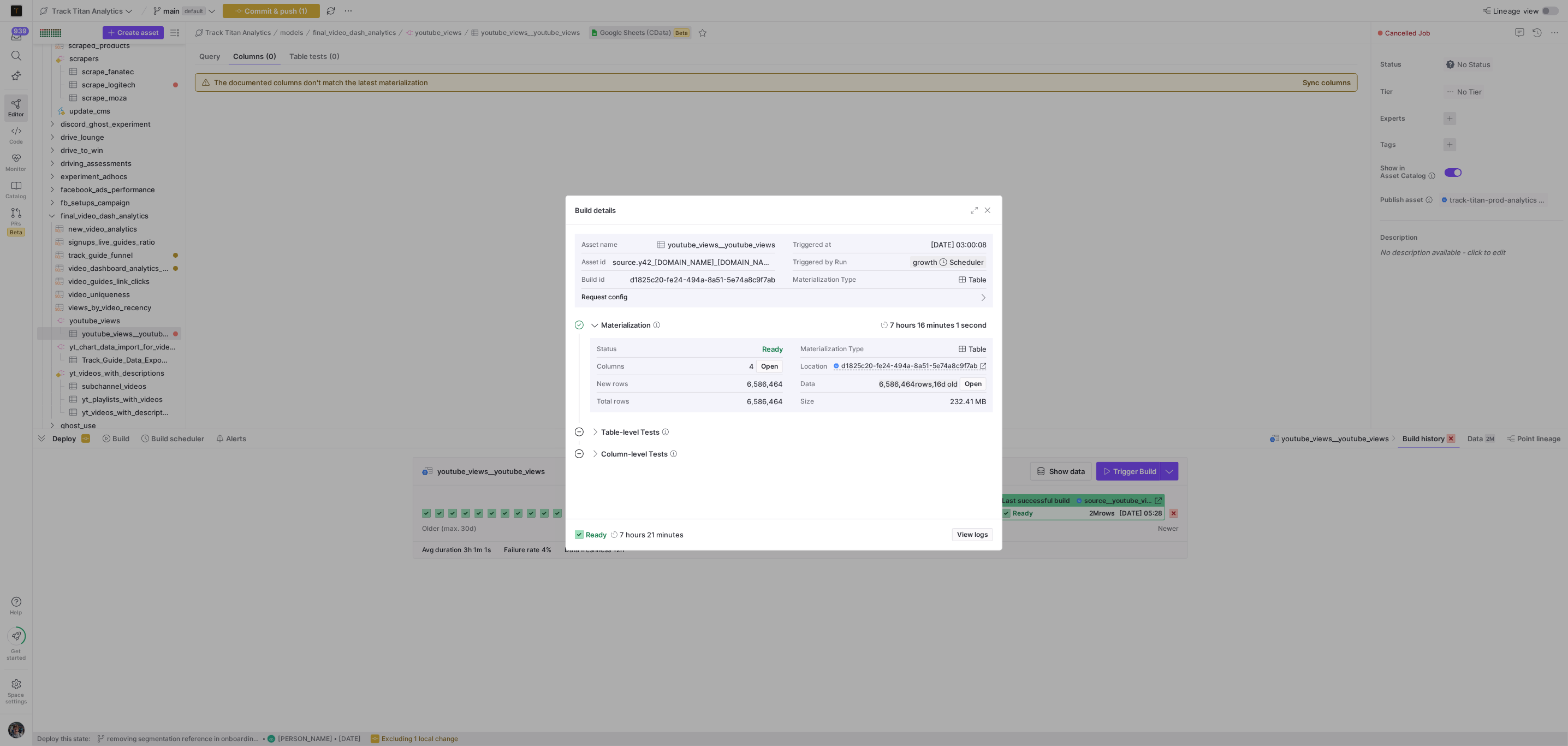
click at [506, 494] on div at bounding box center [784, 373] width 1568 height 746
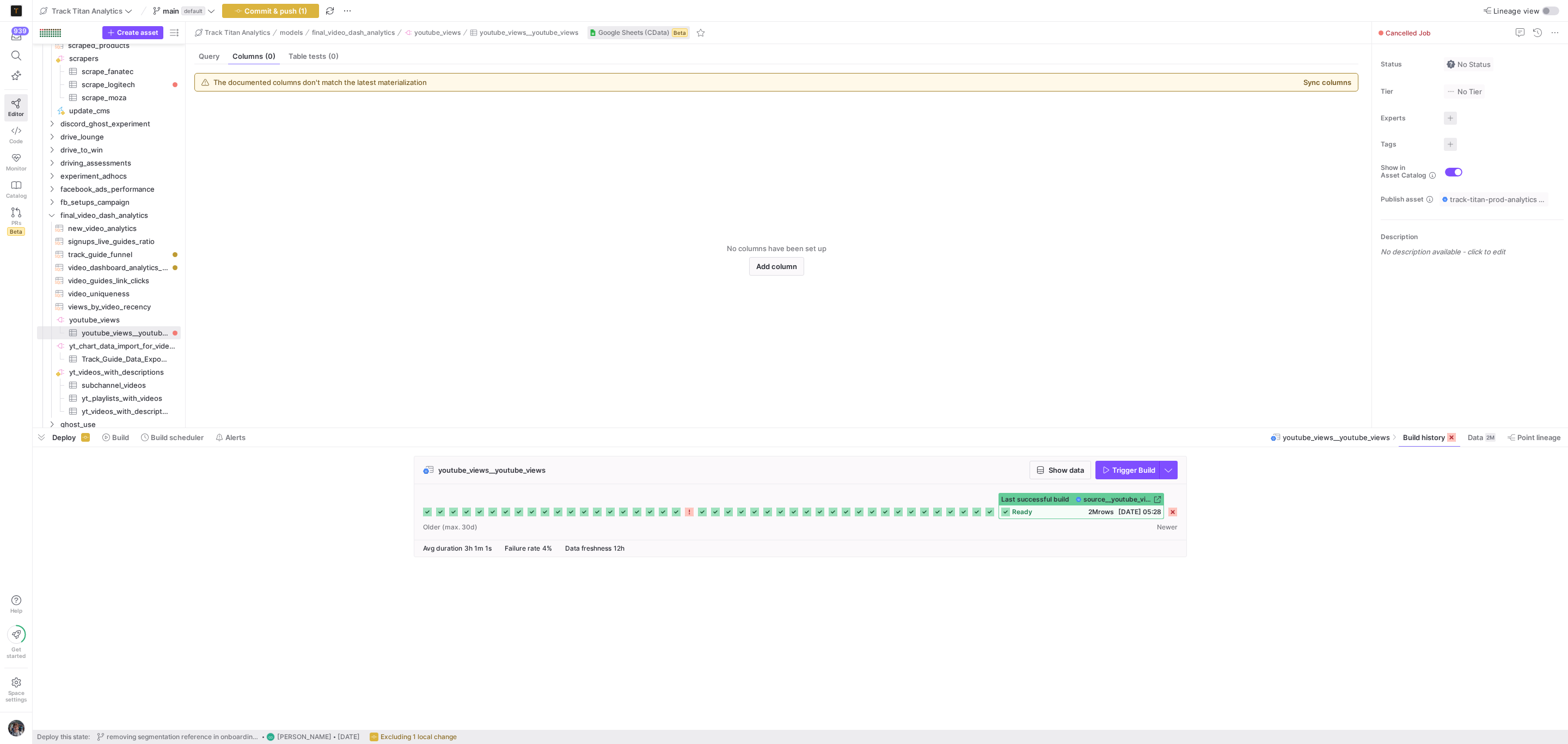
click at [505, 493] on div "Last successful build source__youtube_views__youtube_views__youtube_views ready…" at bounding box center [800, 505] width 755 height 26
click at [505, 496] on div "Last successful build source__youtube_views__youtube_views__youtube_views ready…" at bounding box center [800, 505] width 755 height 26
click at [1485, 431] on span at bounding box center [1482, 437] width 37 height 18
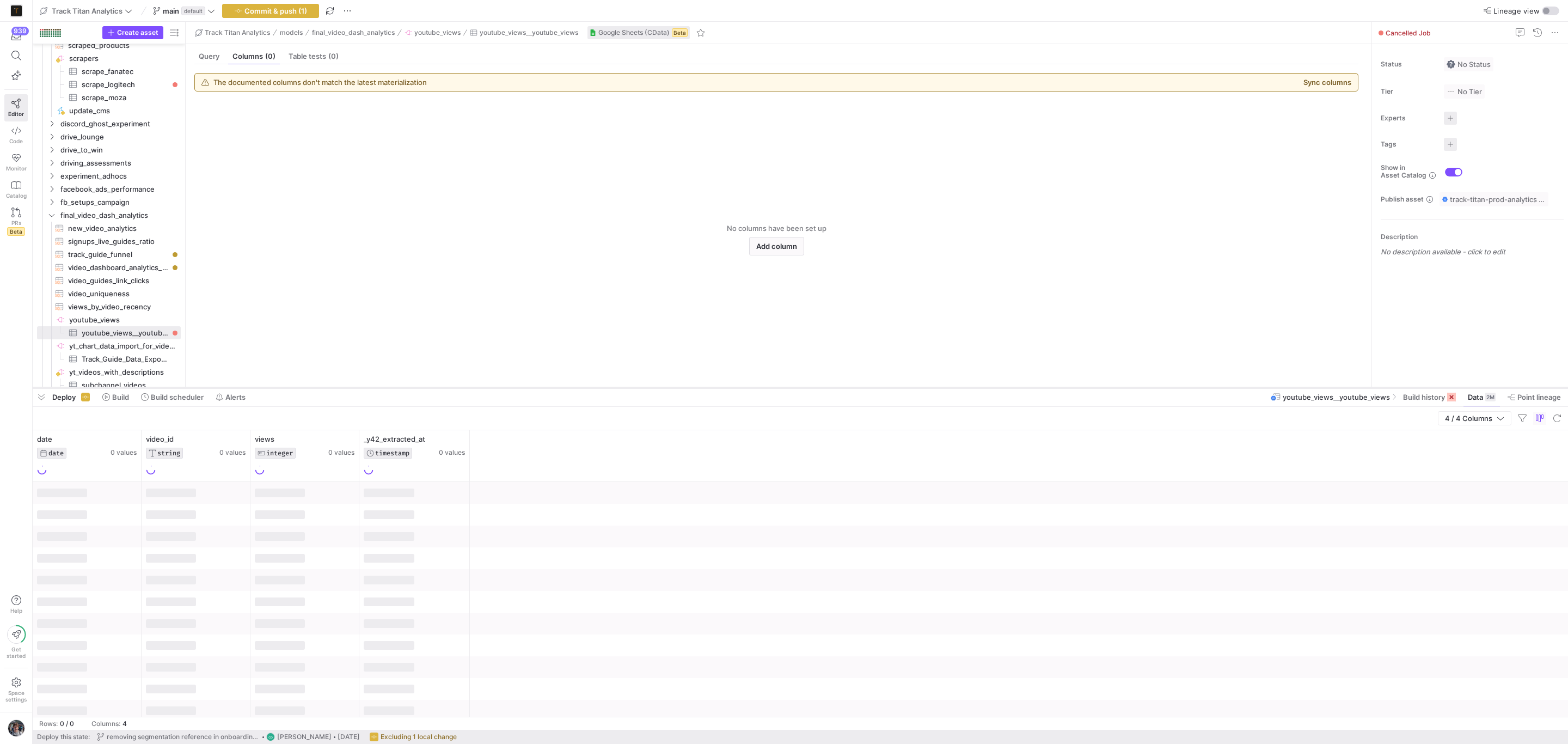
drag, startPoint x: 1000, startPoint y: 426, endPoint x: 992, endPoint y: 386, distance: 40.8
click at [992, 386] on div at bounding box center [800, 387] width 1535 height 4
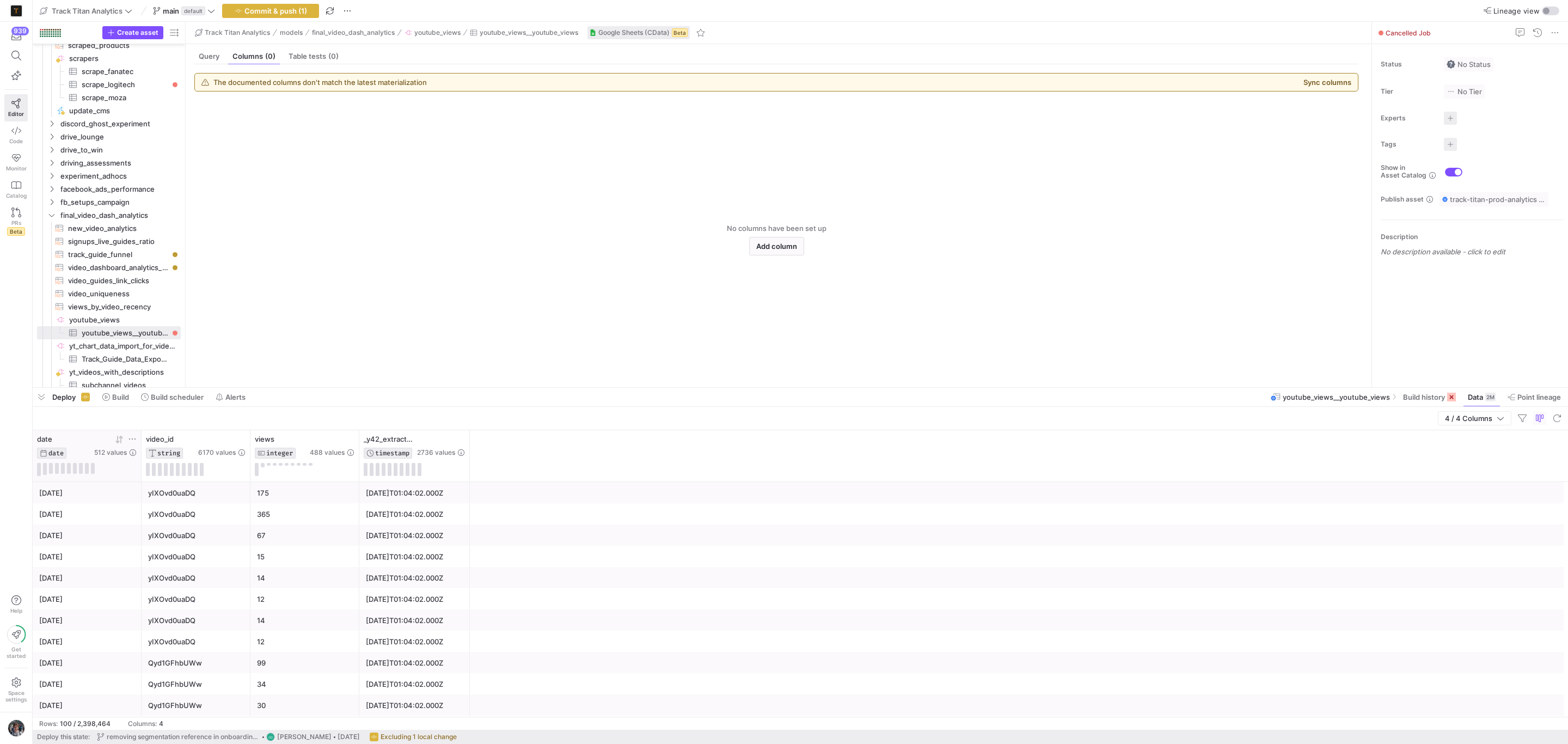
click at [116, 443] on icon at bounding box center [117, 440] width 4 height 8
click at [341, 443] on div at bounding box center [332, 439] width 44 height 9
click at [337, 441] on icon at bounding box center [337, 440] width 9 height 9
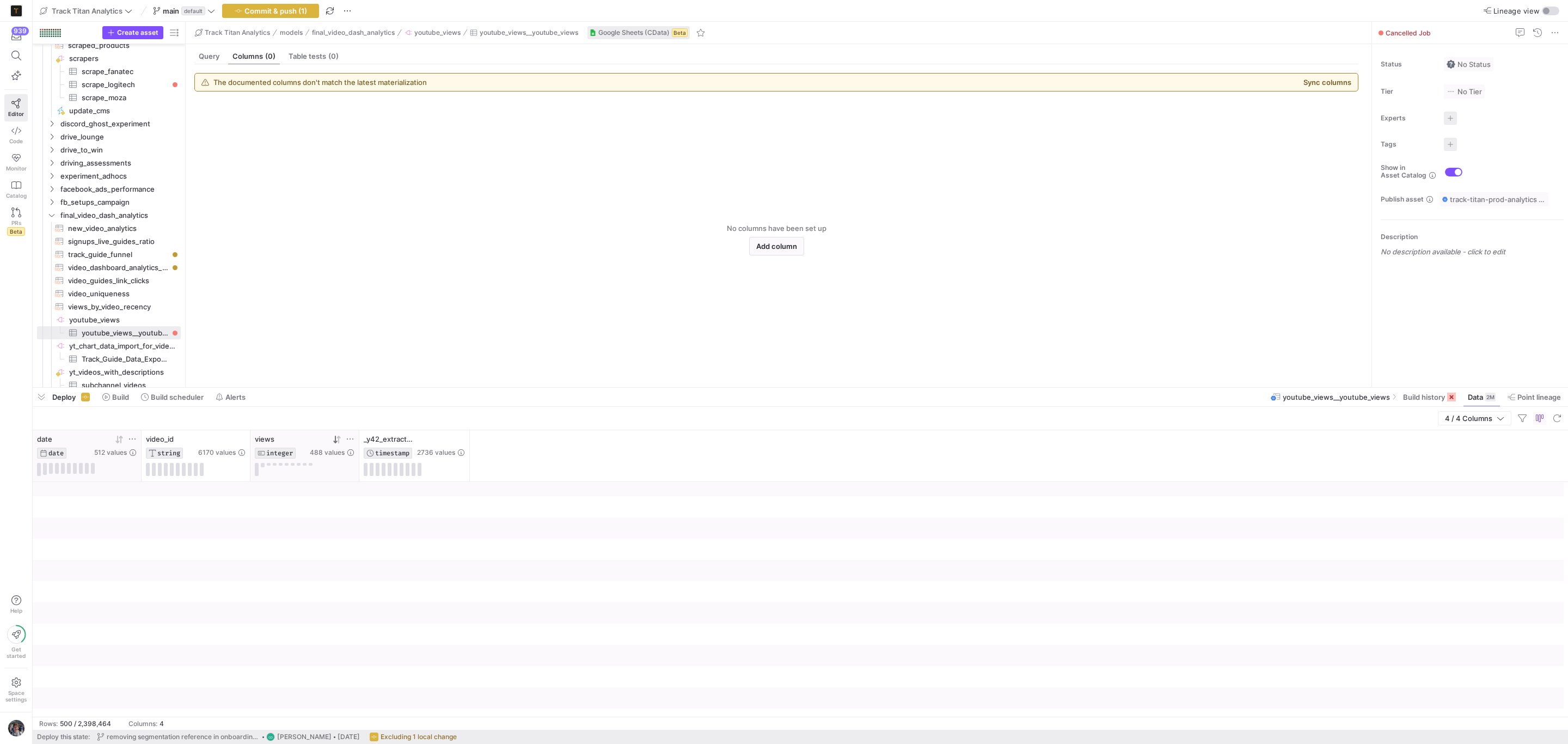
click at [319, 535] on div at bounding box center [800, 528] width 1535 height 21
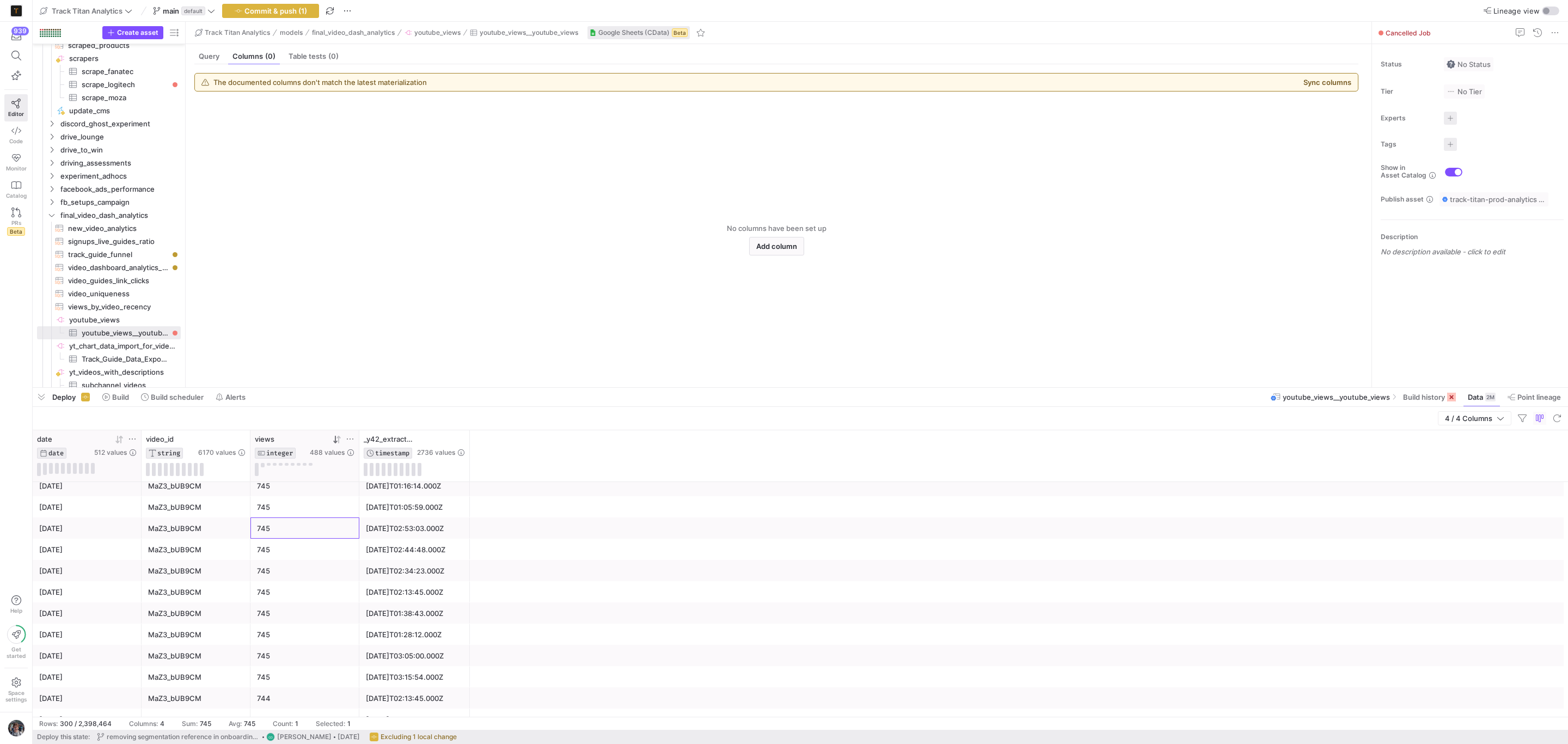
click at [319, 535] on div "745" at bounding box center [304, 528] width 96 height 21
click at [319, 535] on div "7,282" at bounding box center [304, 535] width 96 height 21
click at [1541, 391] on span at bounding box center [1535, 397] width 62 height 18
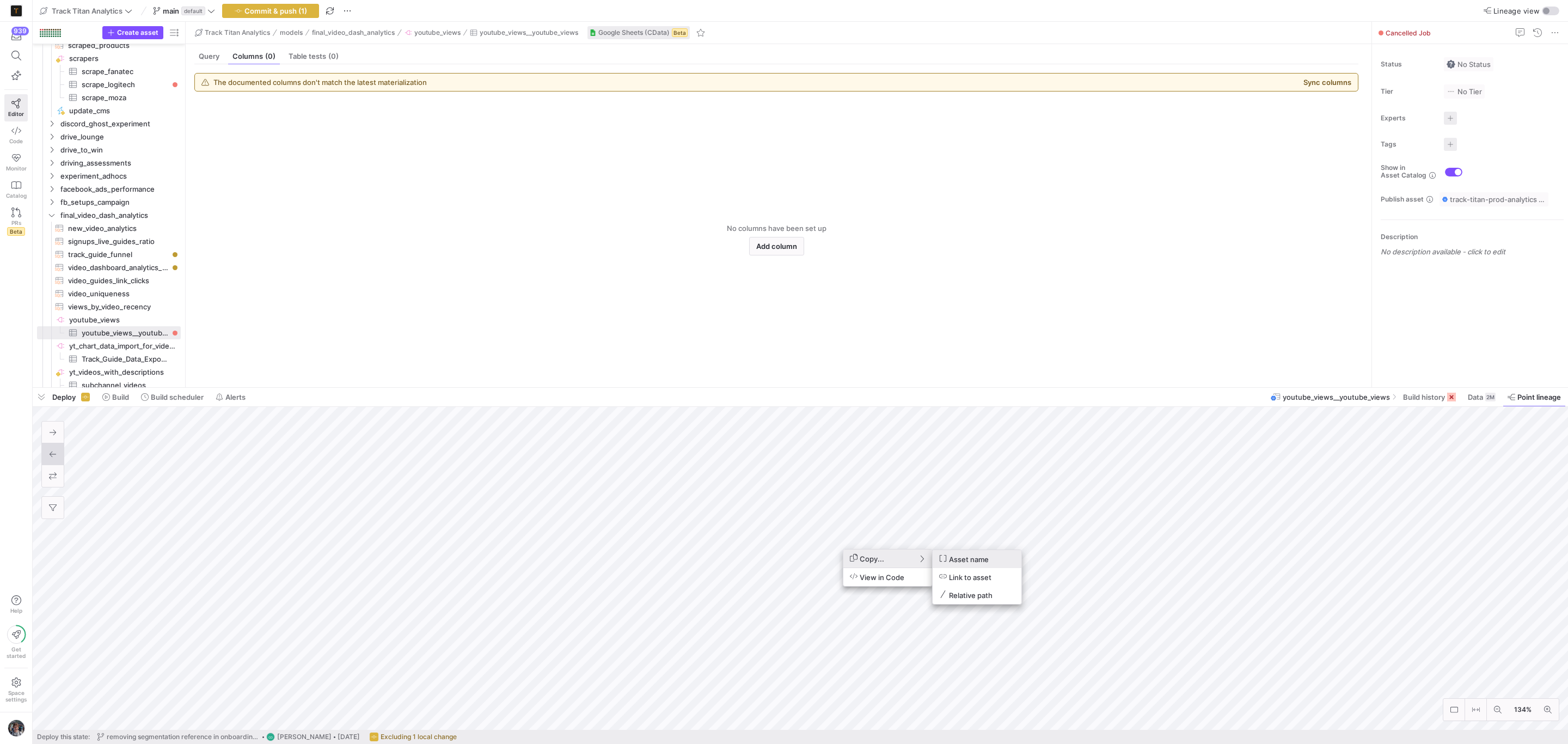
click at [788, 458] on div at bounding box center [784, 372] width 1568 height 744
click at [43, 393] on span "button" at bounding box center [41, 397] width 18 height 18
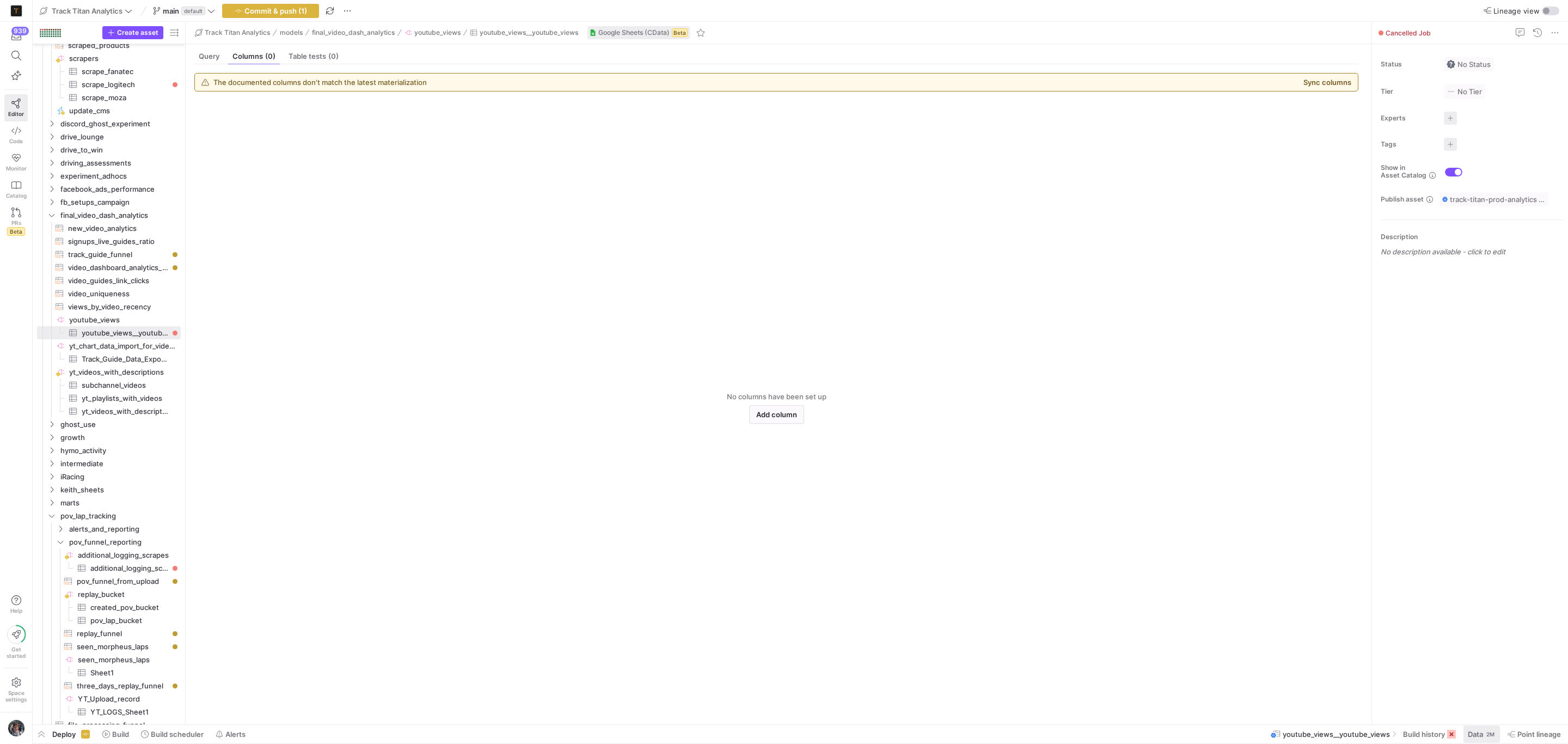
click at [1488, 737] on div "2M" at bounding box center [1490, 734] width 10 height 9
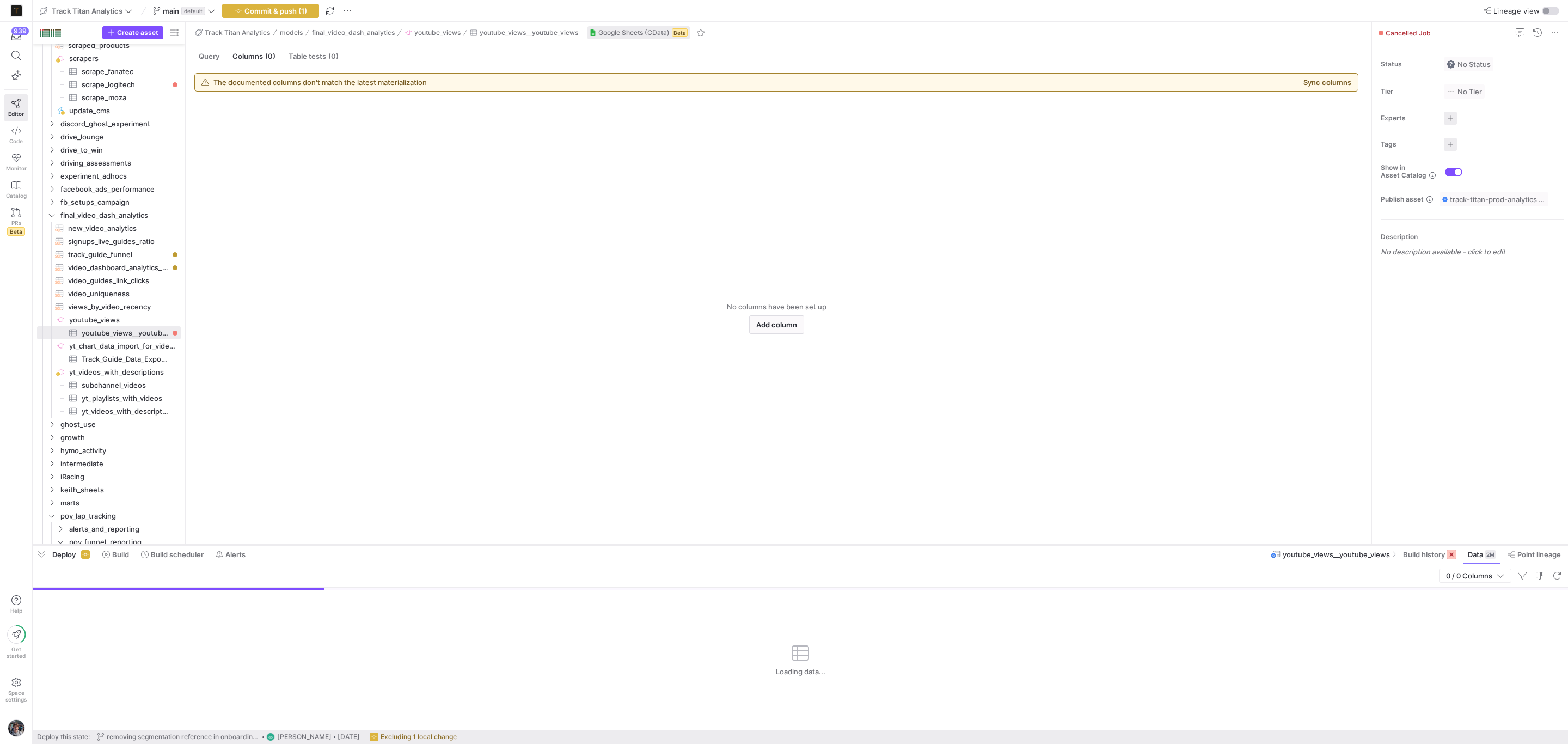
click at [1544, 546] on div at bounding box center [800, 545] width 1535 height 4
click at [1544, 549] on span at bounding box center [1535, 554] width 62 height 18
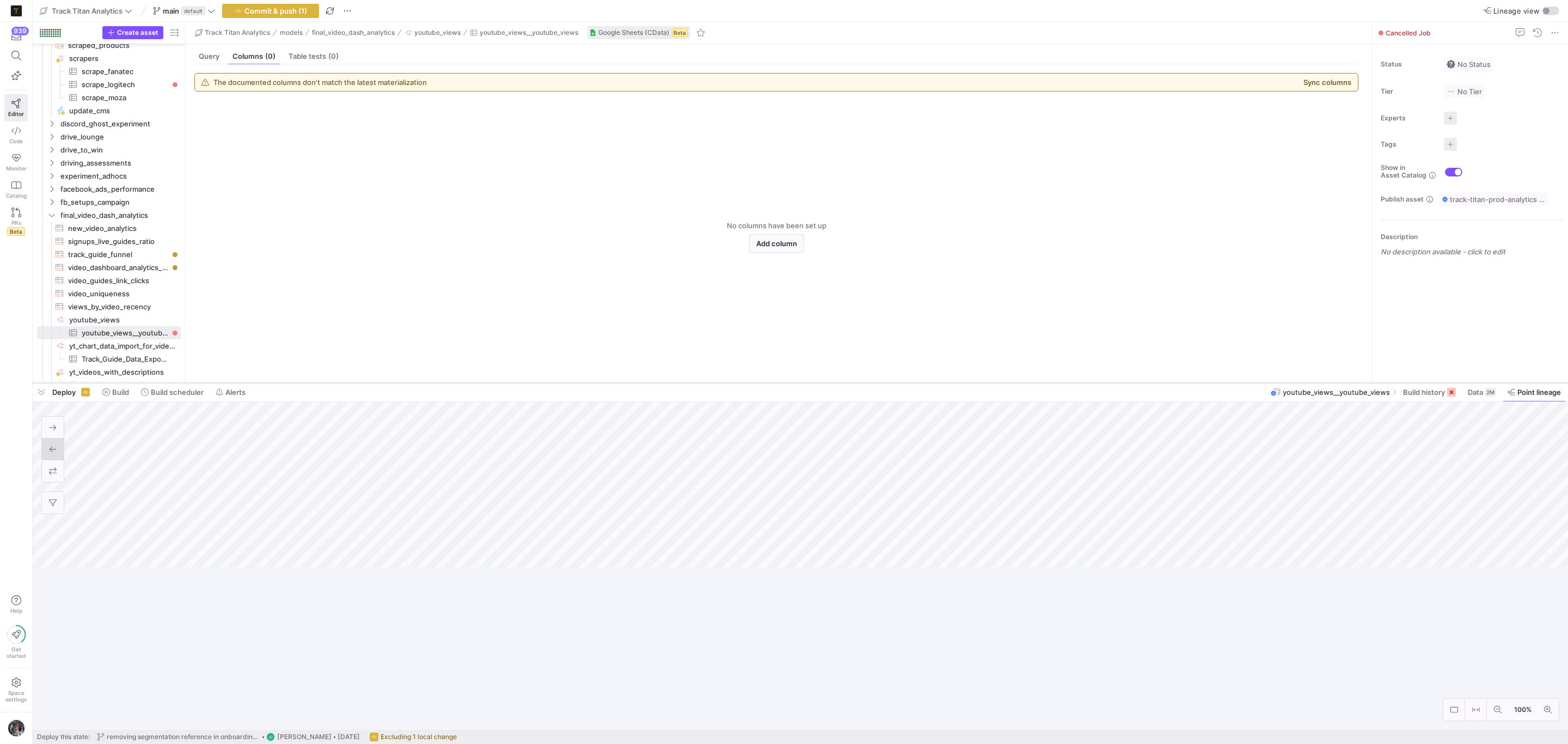
drag, startPoint x: 1336, startPoint y: 546, endPoint x: 1328, endPoint y: 384, distance: 162.2
click at [1328, 384] on div at bounding box center [800, 382] width 1535 height 4
click at [39, 397] on span "button" at bounding box center [41, 392] width 18 height 18
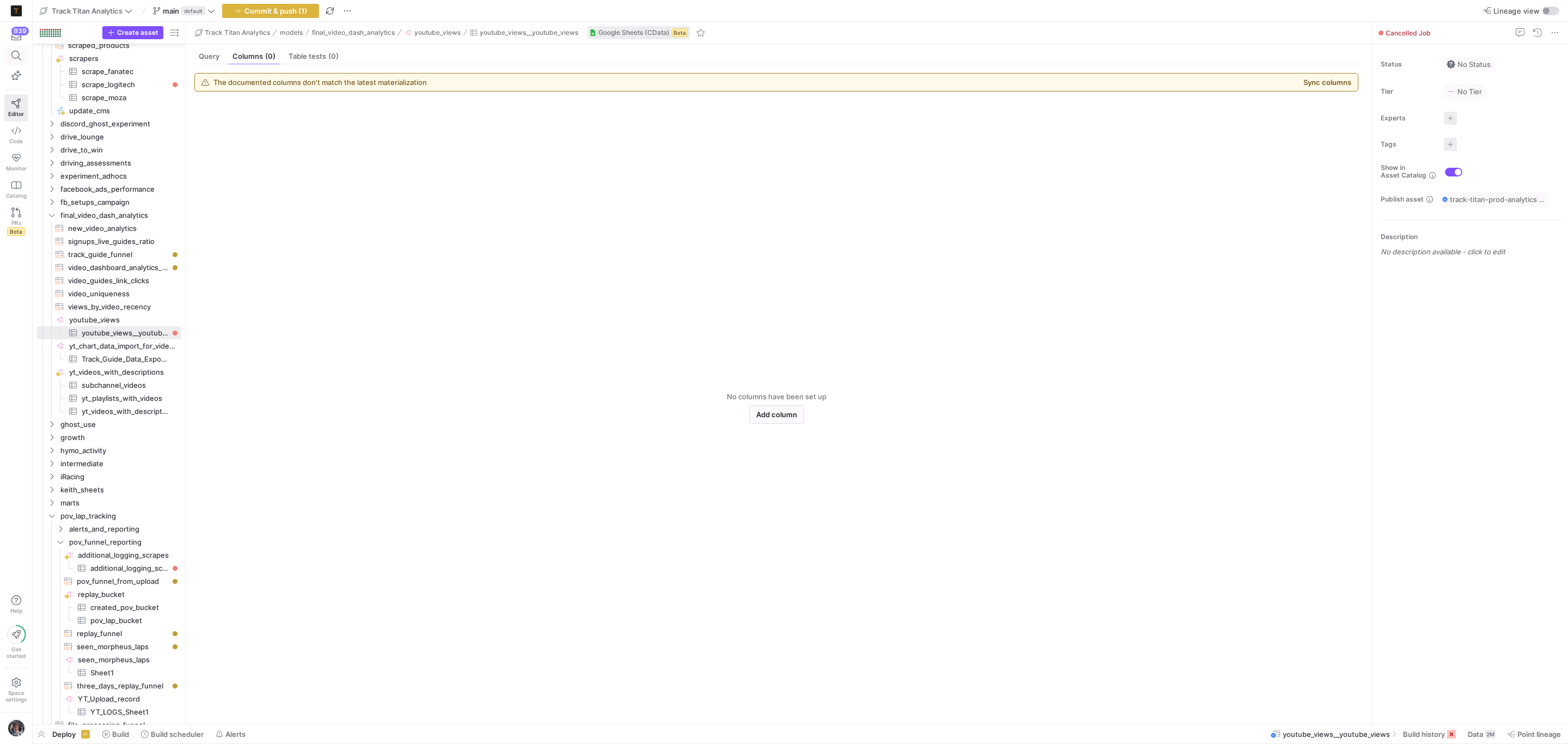
click at [9, 57] on span at bounding box center [16, 55] width 13 height 10
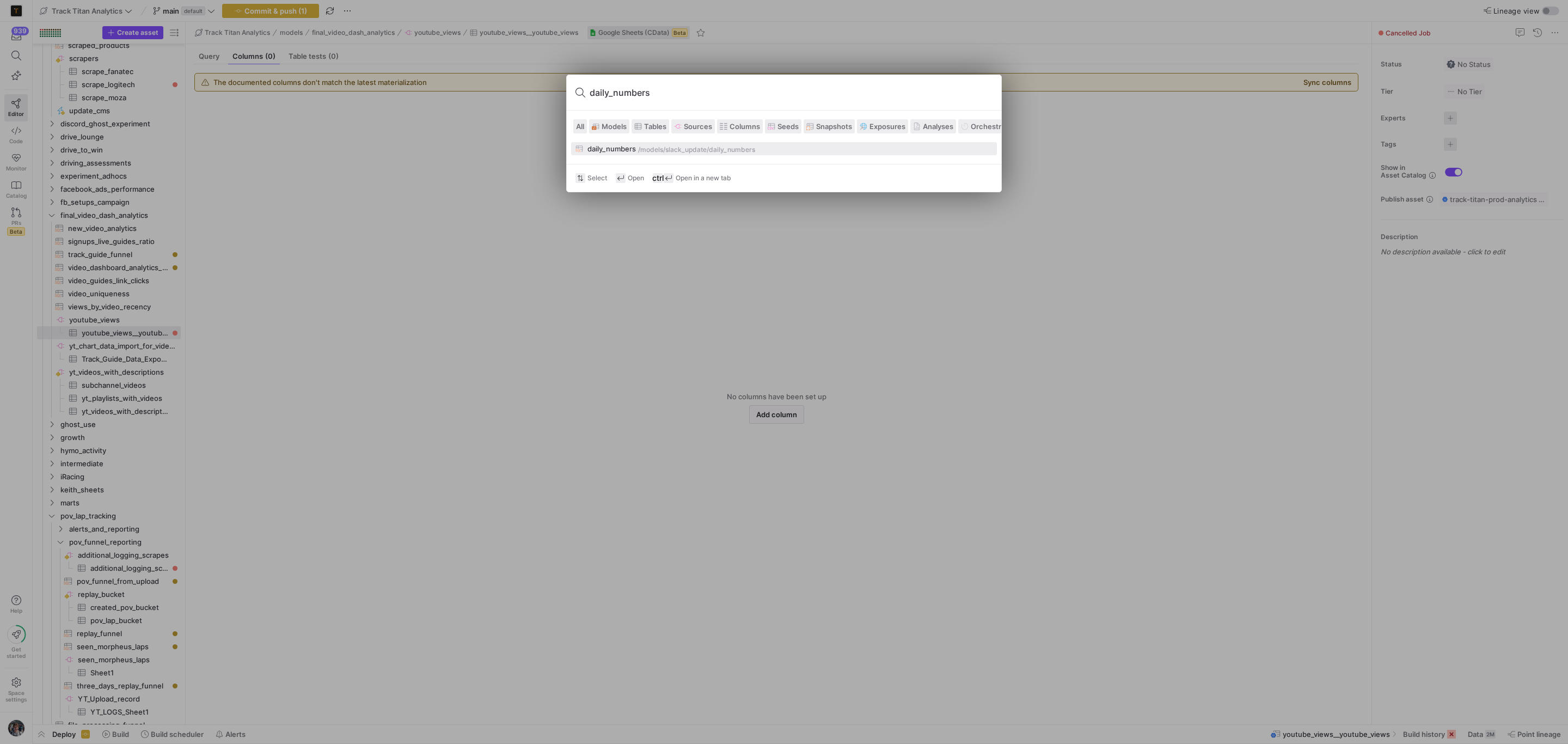
type input "daily_numbers"
click at [641, 150] on div "/models/" at bounding box center [651, 150] width 27 height 8
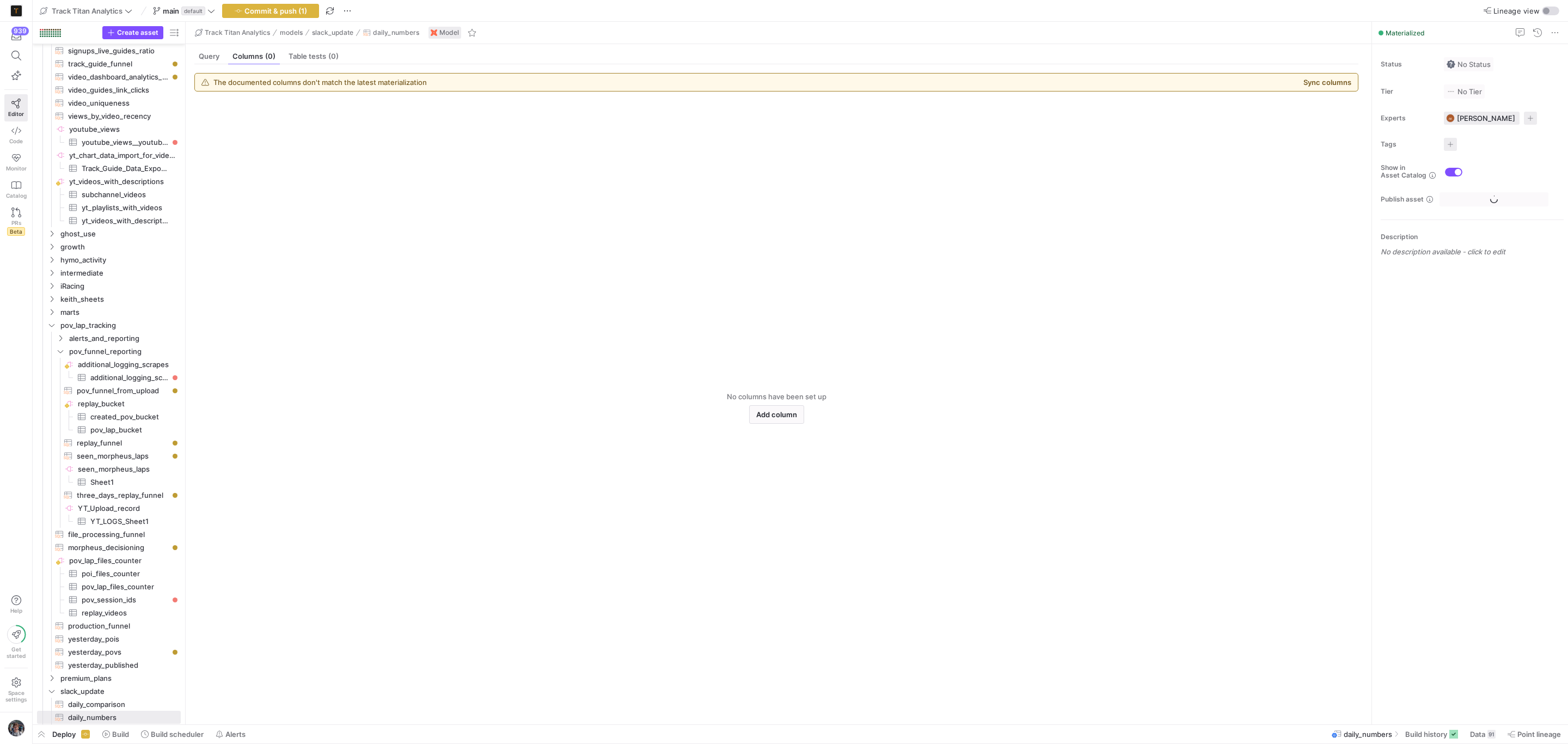
scroll to position [314, 0]
click at [1480, 728] on span at bounding box center [1483, 734] width 34 height 18
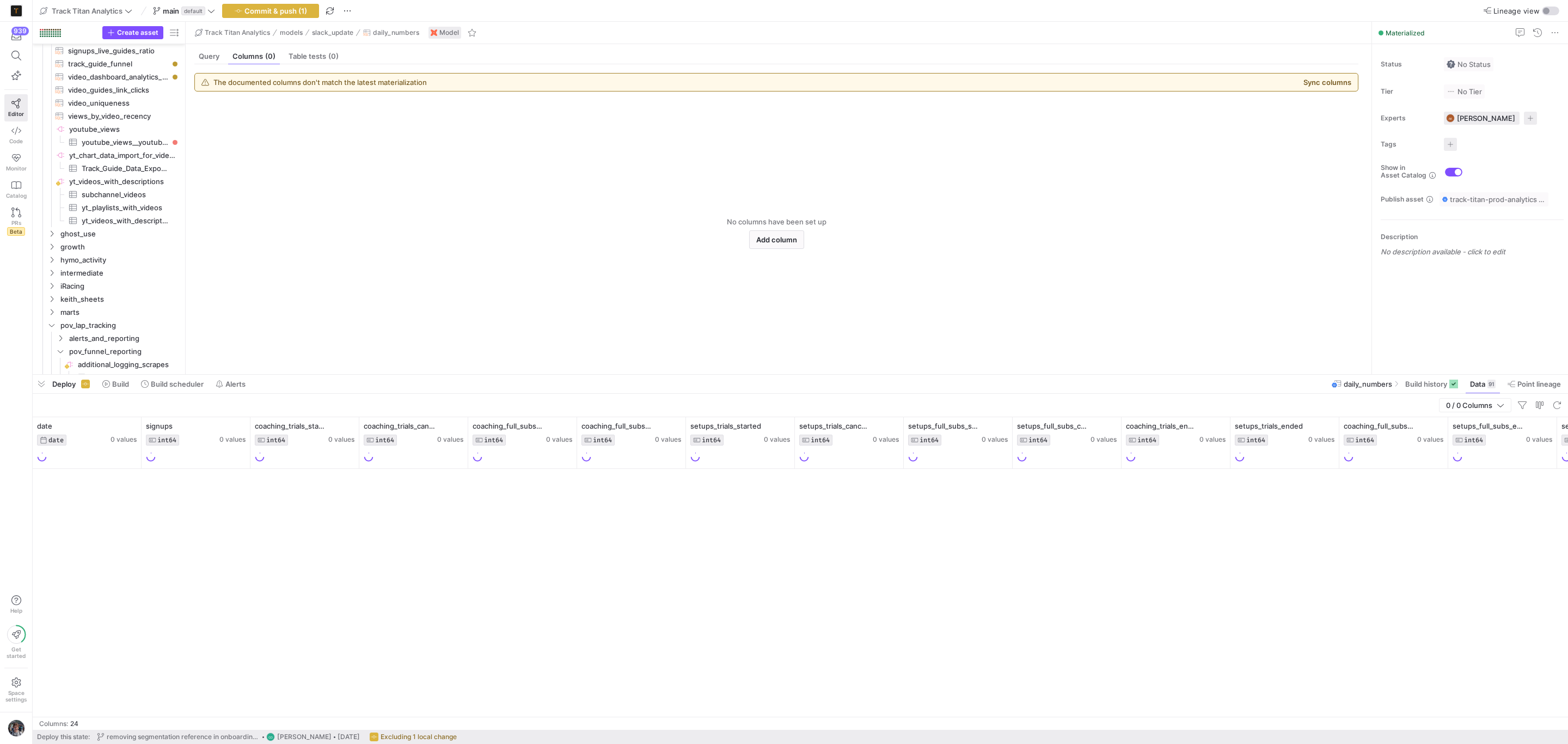
drag, startPoint x: 485, startPoint y: 544, endPoint x: 486, endPoint y: 374, distance: 170.0
click at [486, 374] on div at bounding box center [800, 374] width 1535 height 4
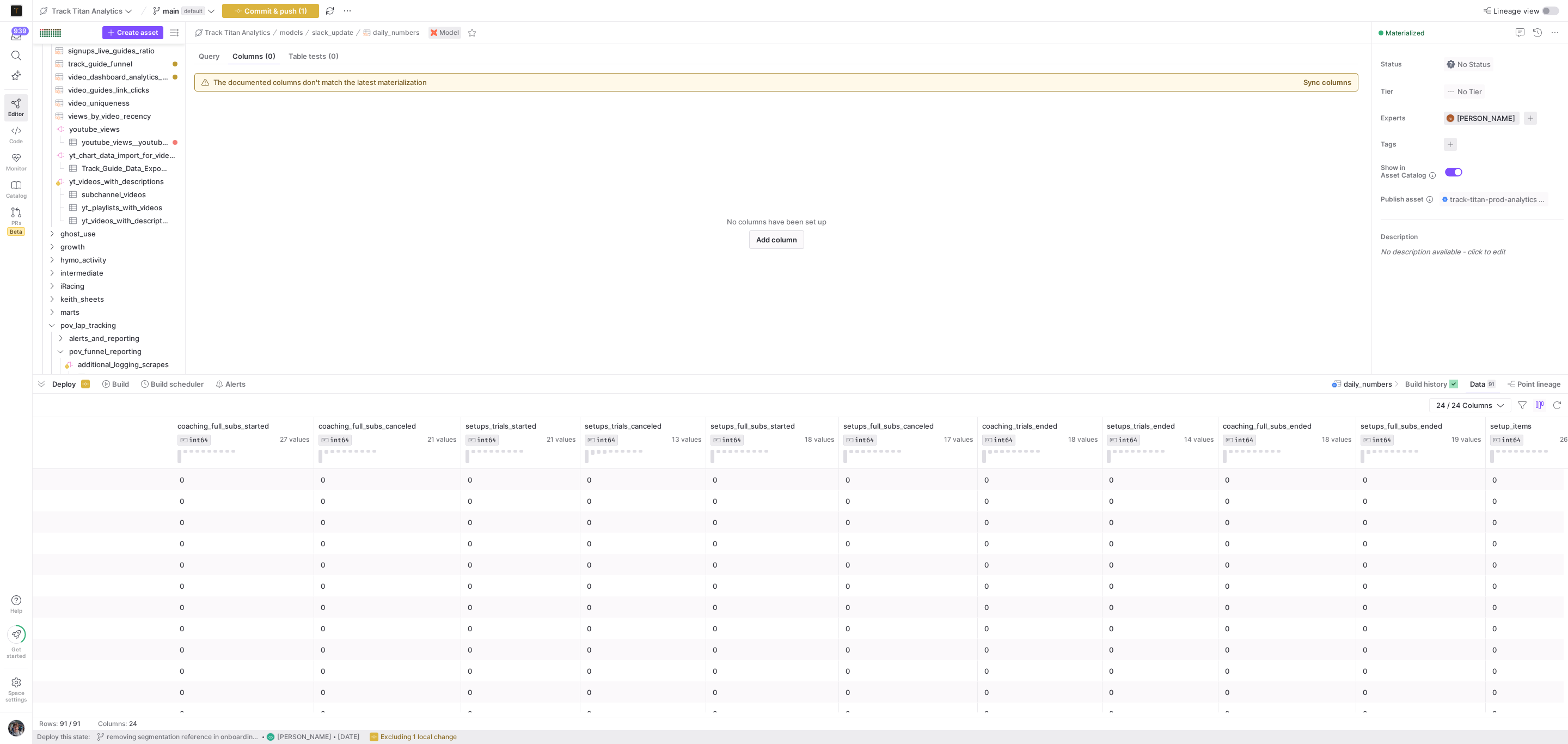
scroll to position [0, 297]
click at [197, 59] on div "Query" at bounding box center [209, 57] width 29 height 16
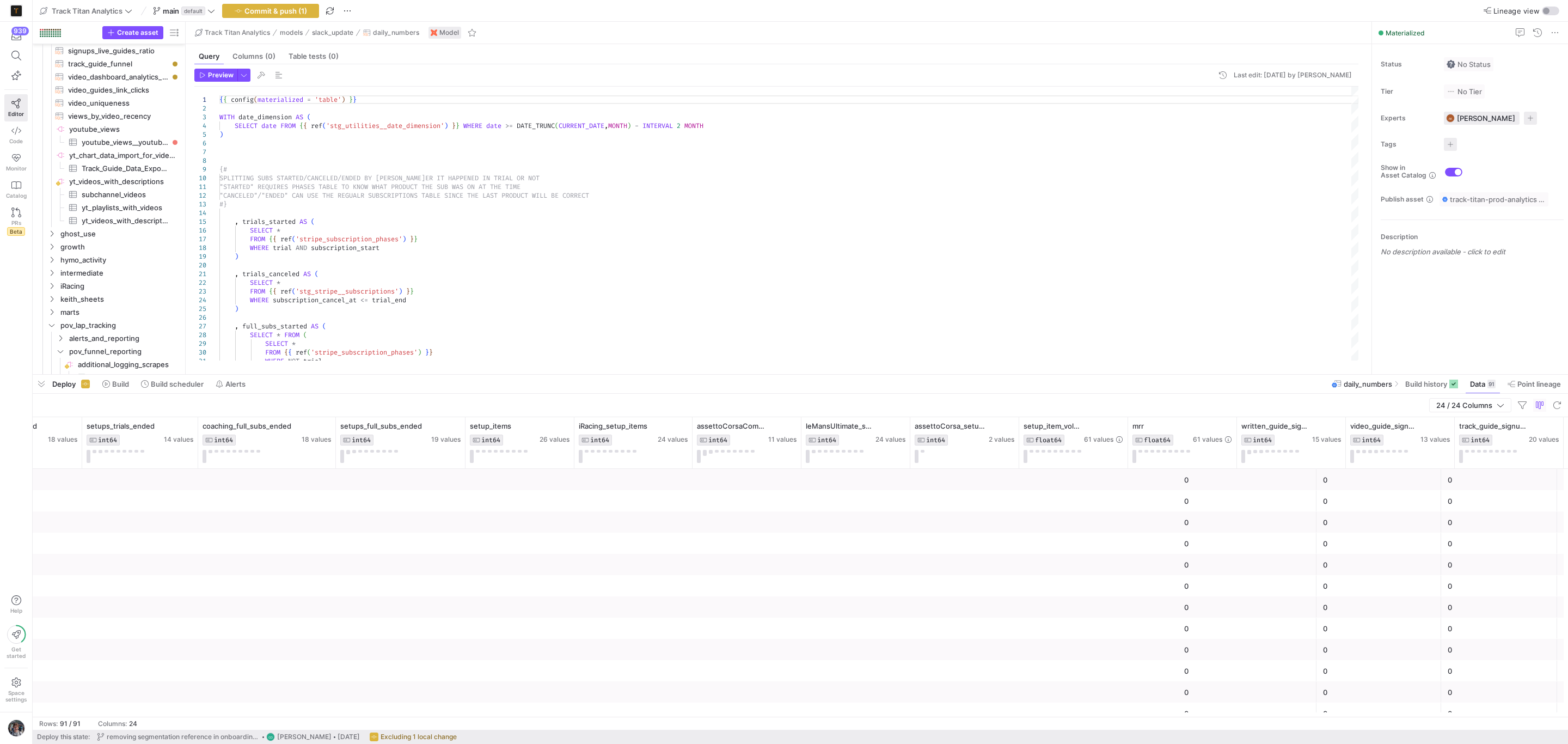
scroll to position [0, 1359]
click at [38, 386] on span "button" at bounding box center [41, 384] width 18 height 18
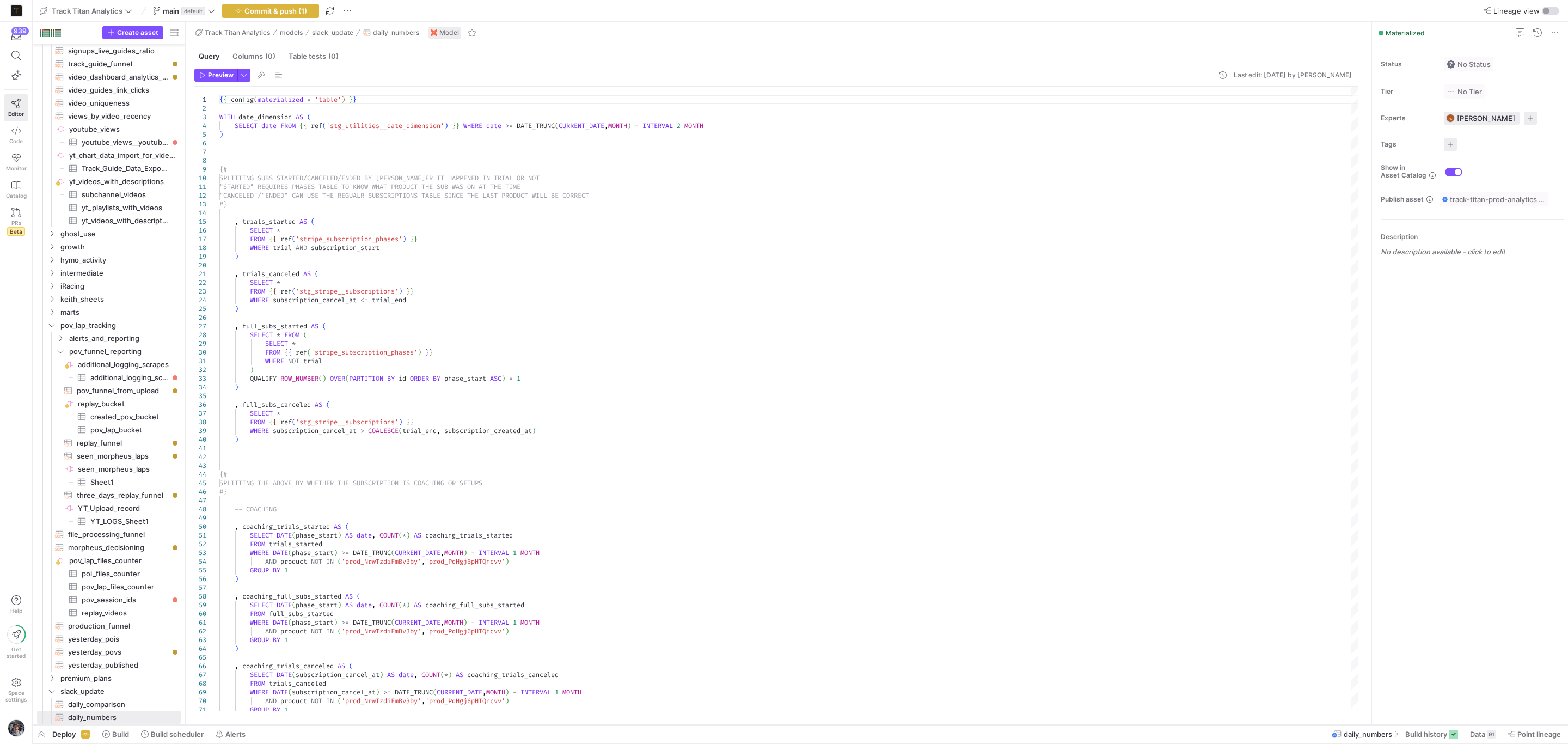
click at [1504, 726] on div at bounding box center [800, 725] width 1535 height 4
click at [1510, 730] on icon at bounding box center [1511, 734] width 8 height 8
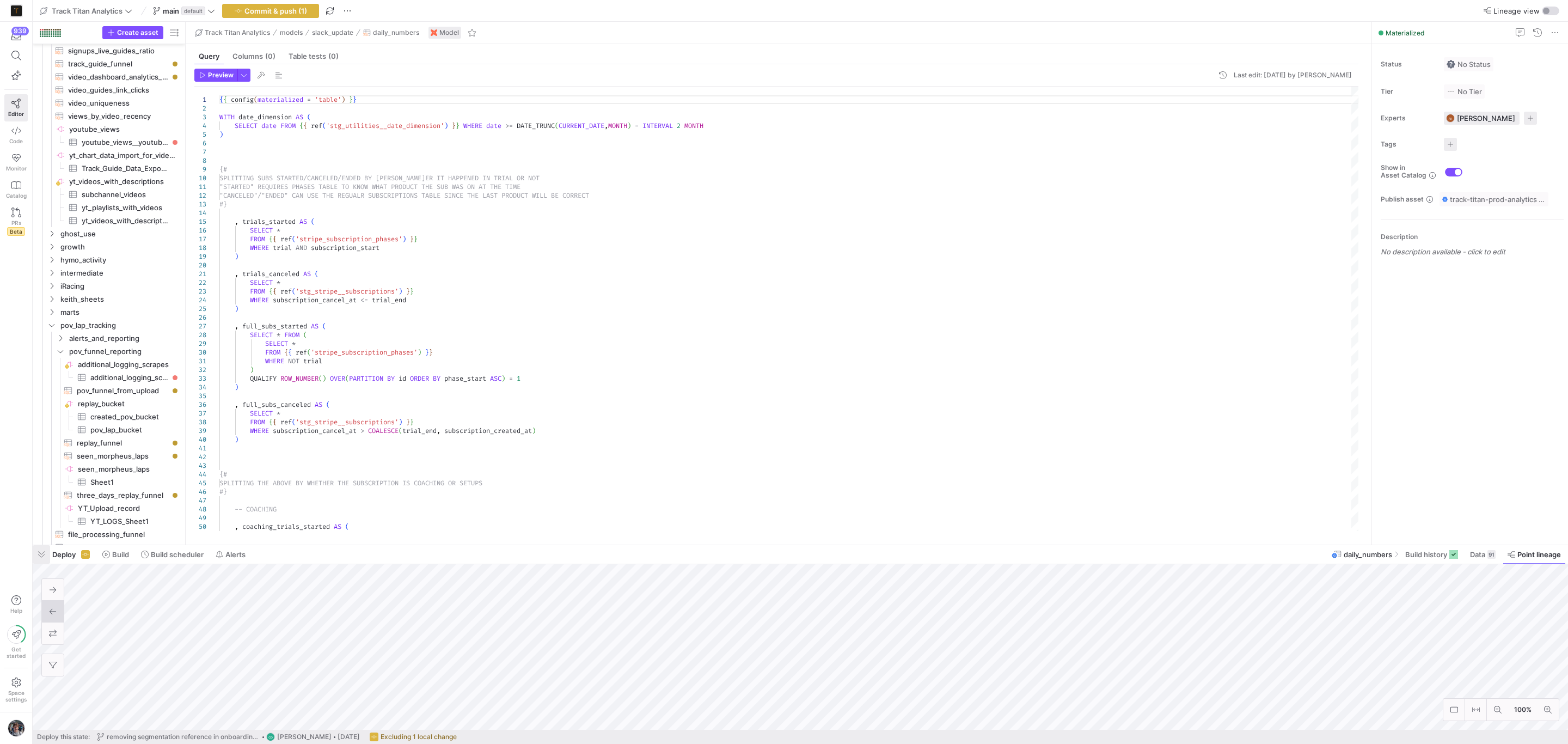
click at [41, 551] on span "button" at bounding box center [41, 554] width 18 height 18
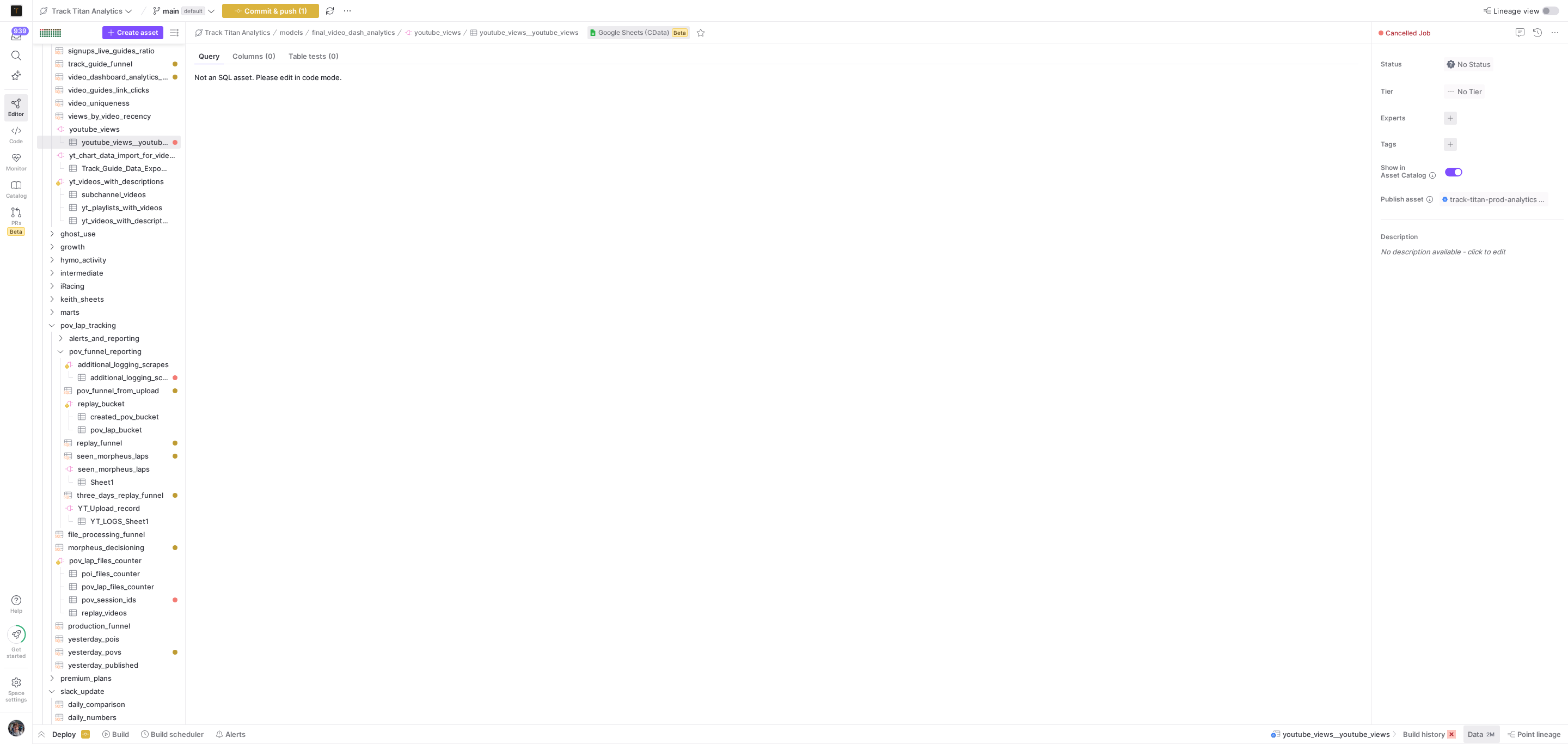
click at [1479, 737] on span "Data" at bounding box center [1475, 734] width 15 height 9
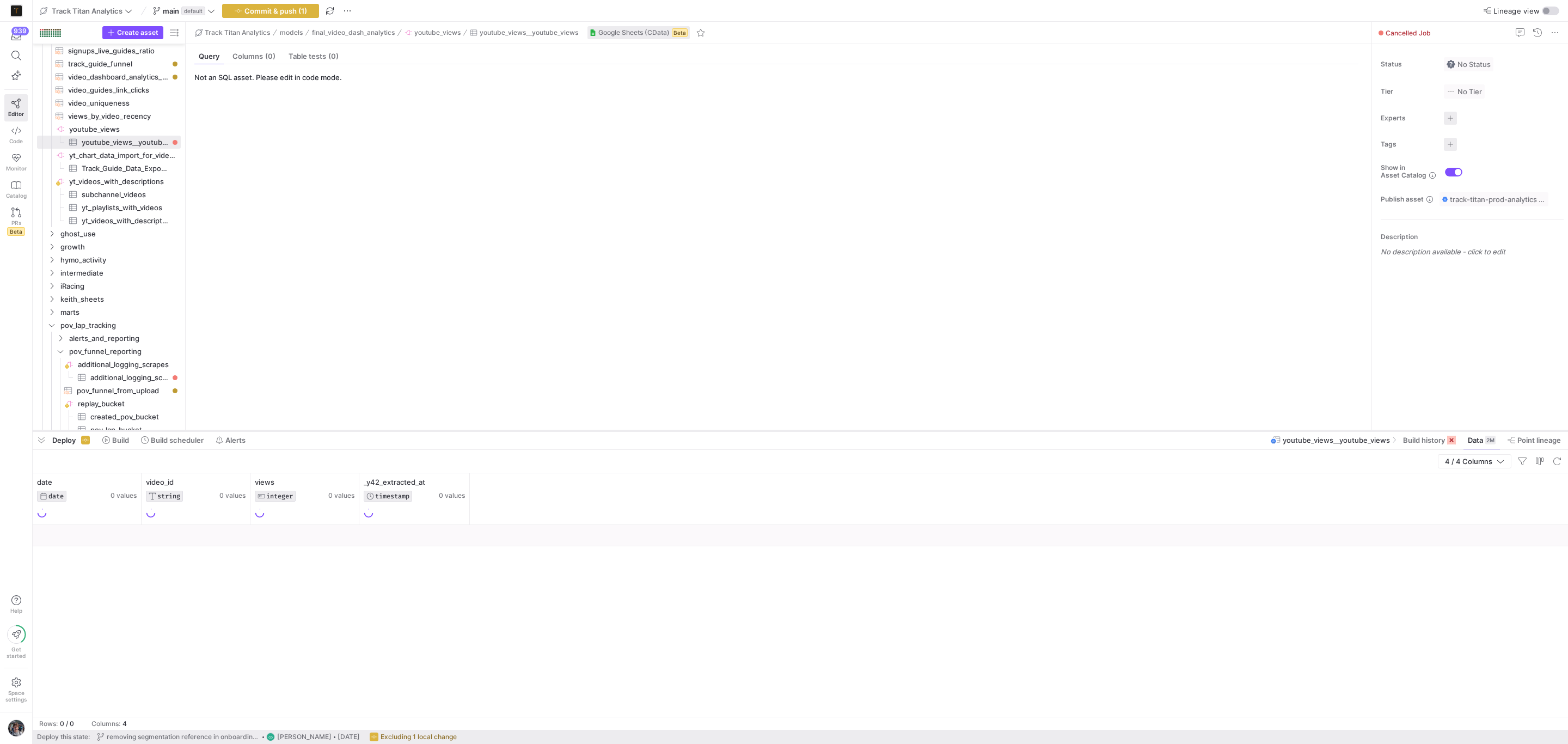
drag, startPoint x: 1236, startPoint y: 546, endPoint x: 1238, endPoint y: 431, distance: 115.0
click at [1238, 431] on div at bounding box center [800, 430] width 1535 height 4
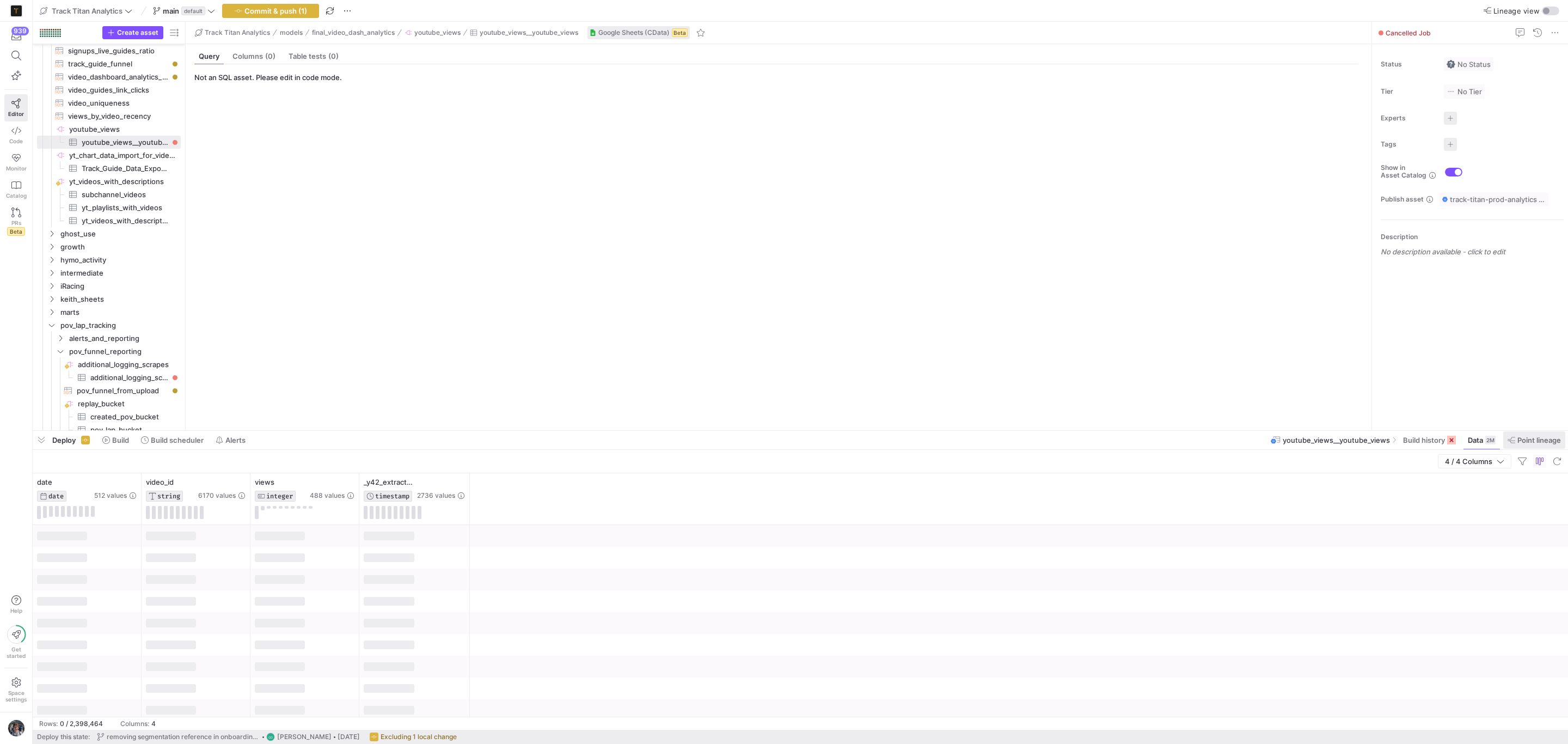
click at [1526, 441] on span "Point lineage" at bounding box center [1539, 440] width 44 height 9
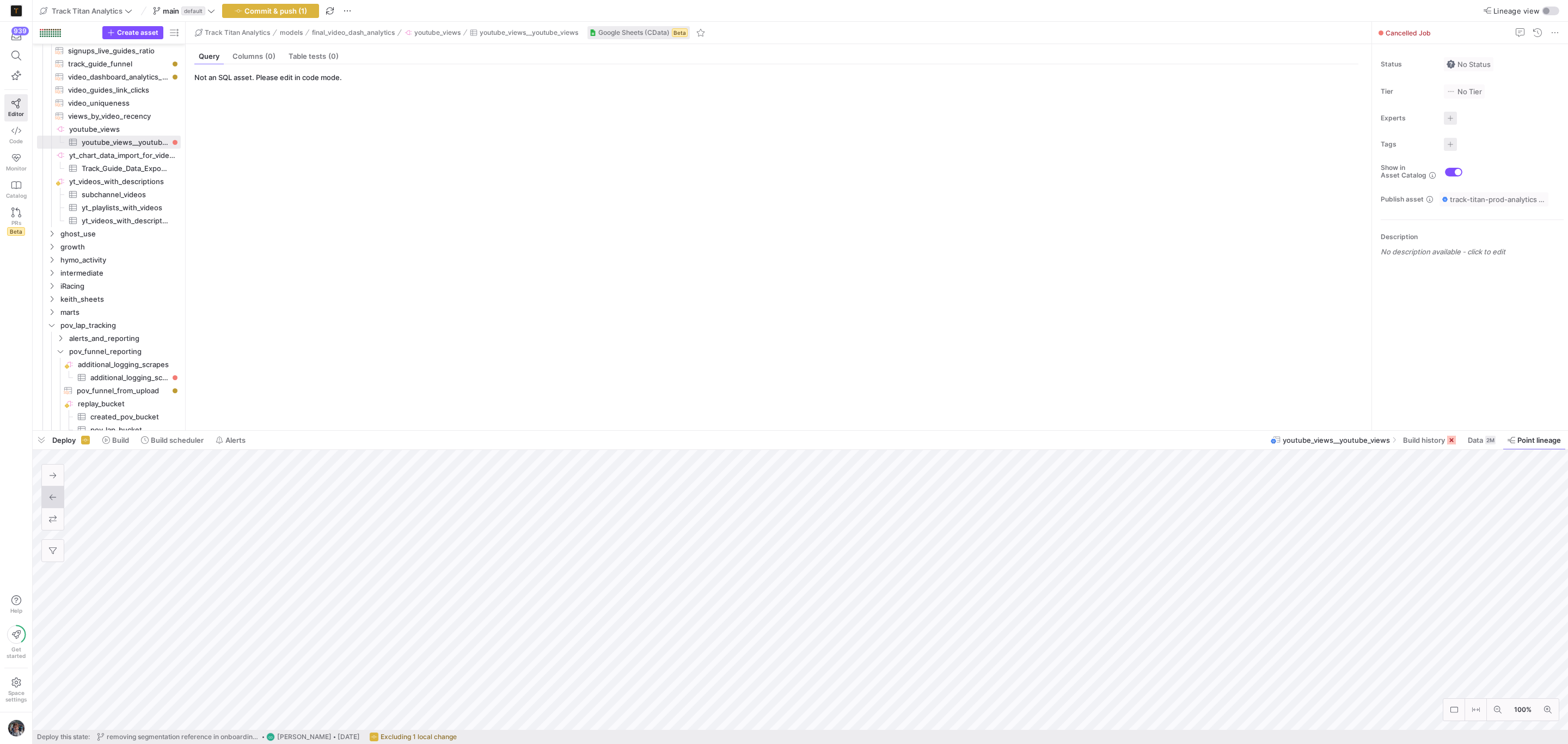
click at [3, 54] on div "939 Editor Code Monitor Catalog PRs Beta" at bounding box center [16, 133] width 32 height 223
click at [15, 59] on icon at bounding box center [16, 55] width 10 height 10
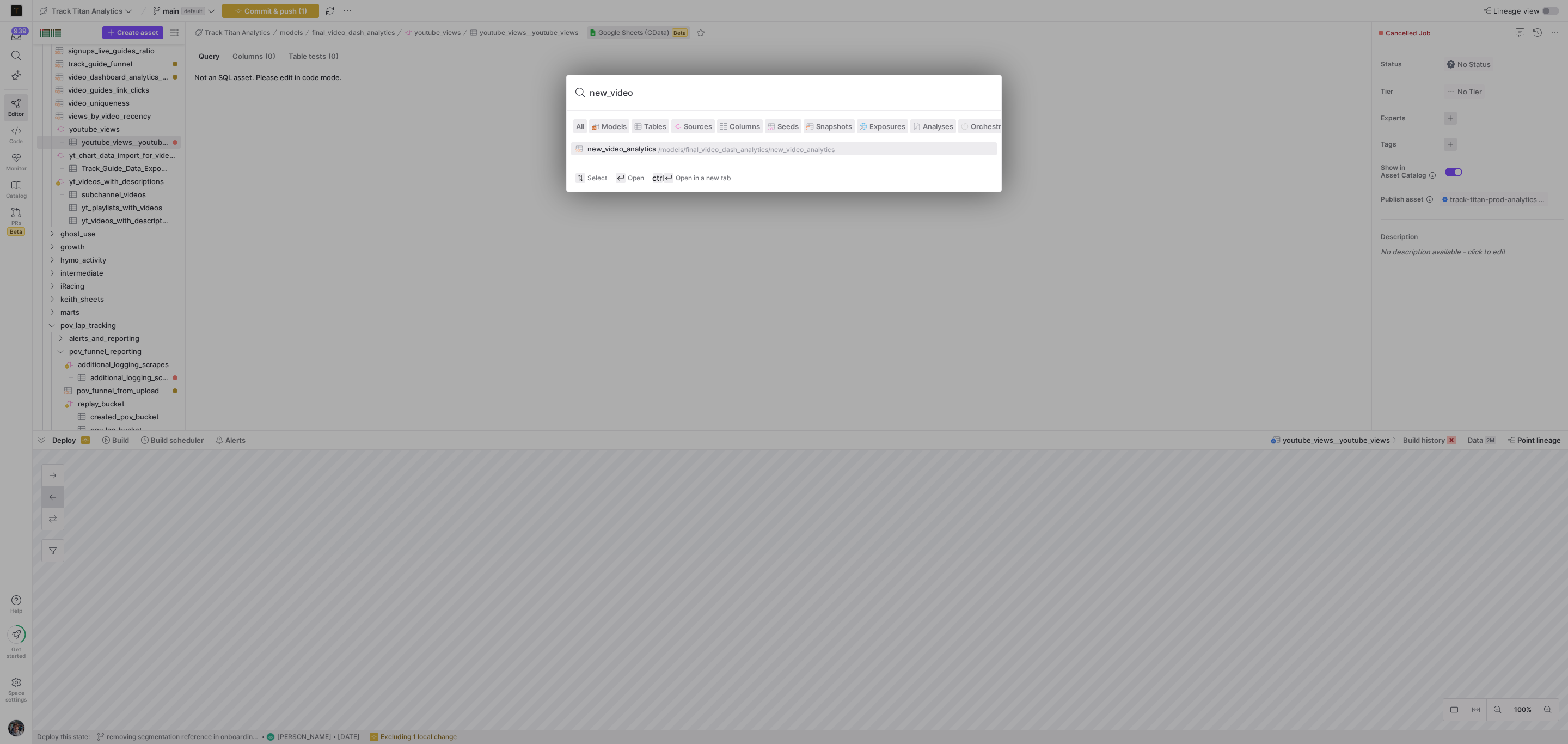
type input "new_video"
click at [682, 147] on div "/models/" at bounding box center [671, 150] width 27 height 8
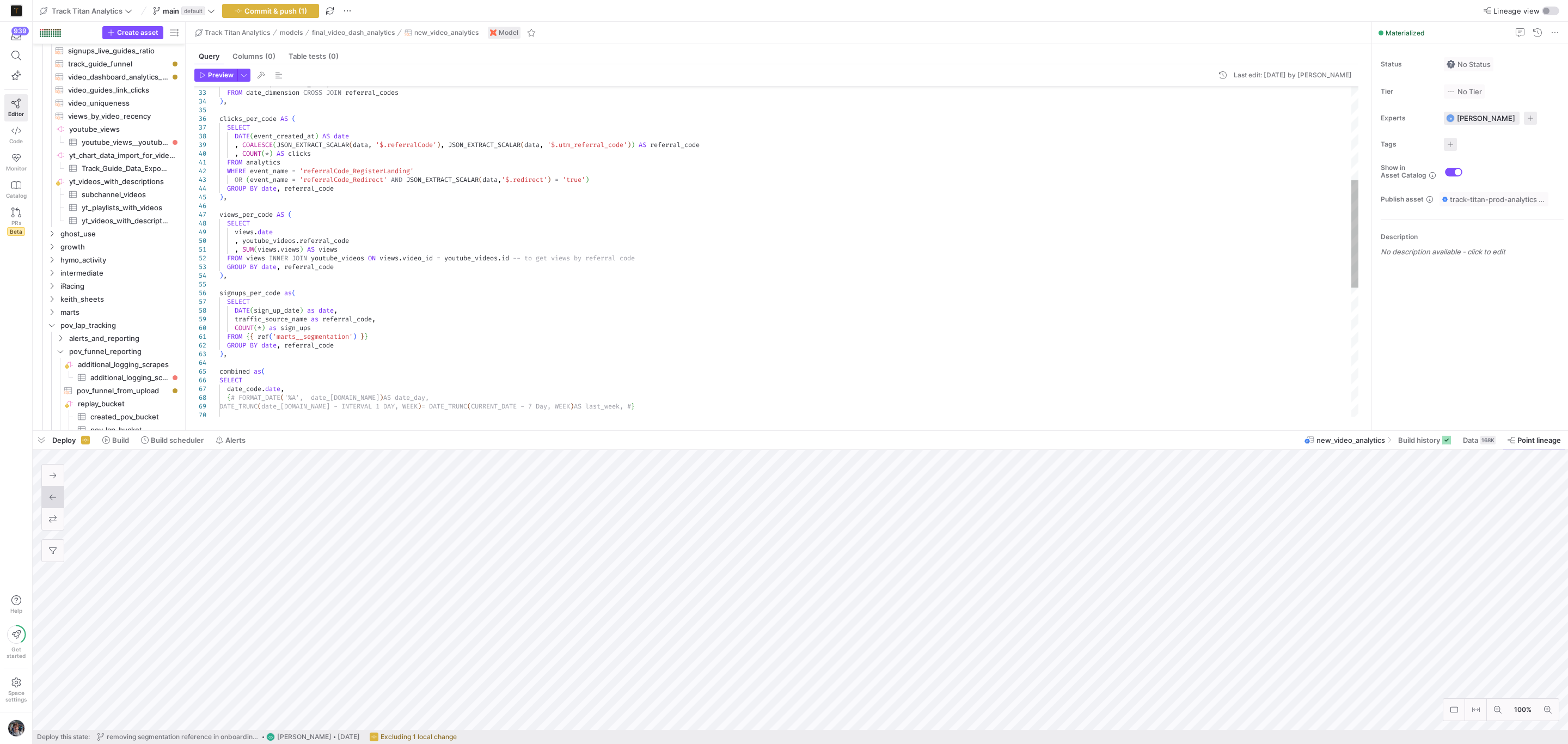
scroll to position [301, 0]
click at [43, 440] on span "button" at bounding box center [41, 440] width 18 height 18
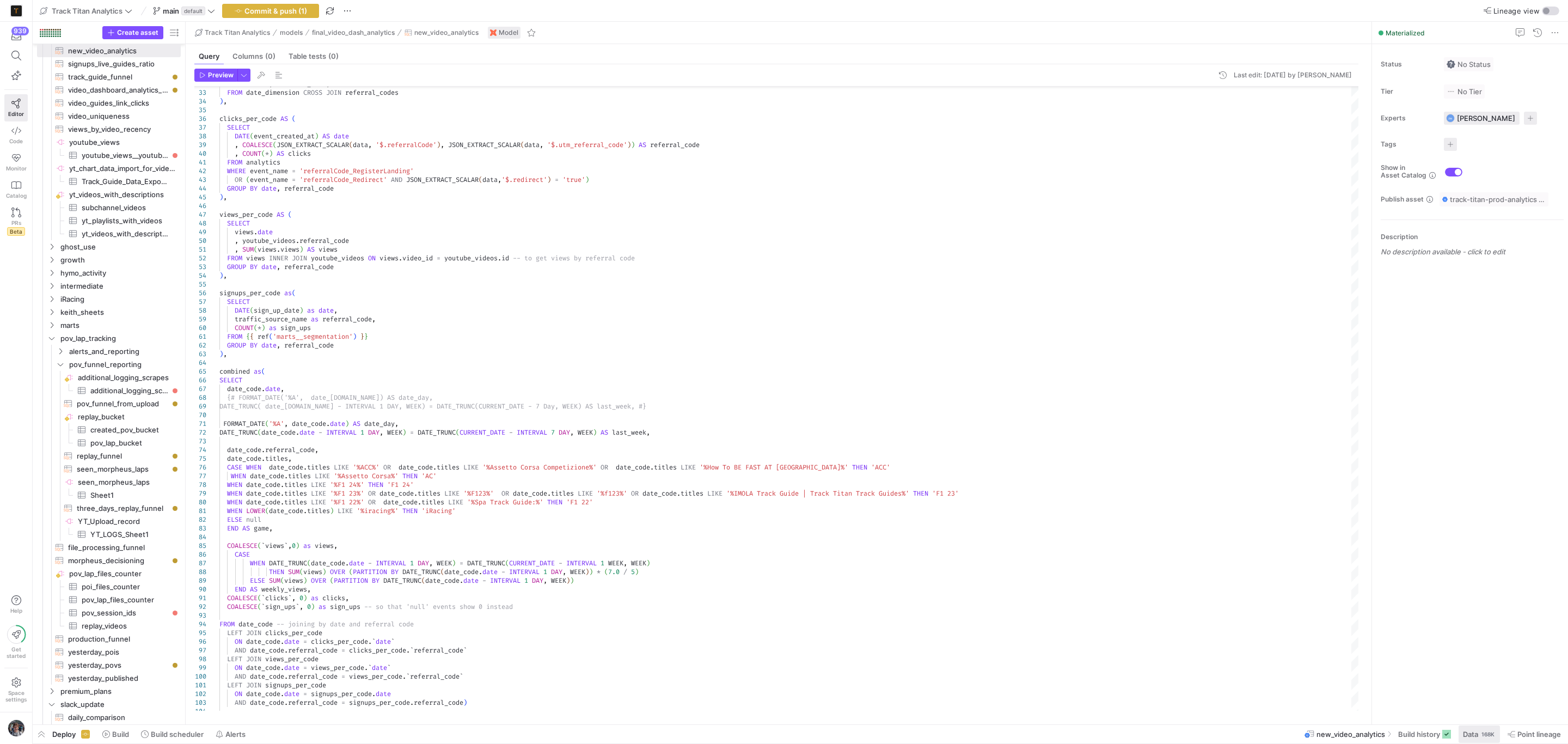
click at [1480, 734] on div "168K" at bounding box center [1488, 734] width 15 height 9
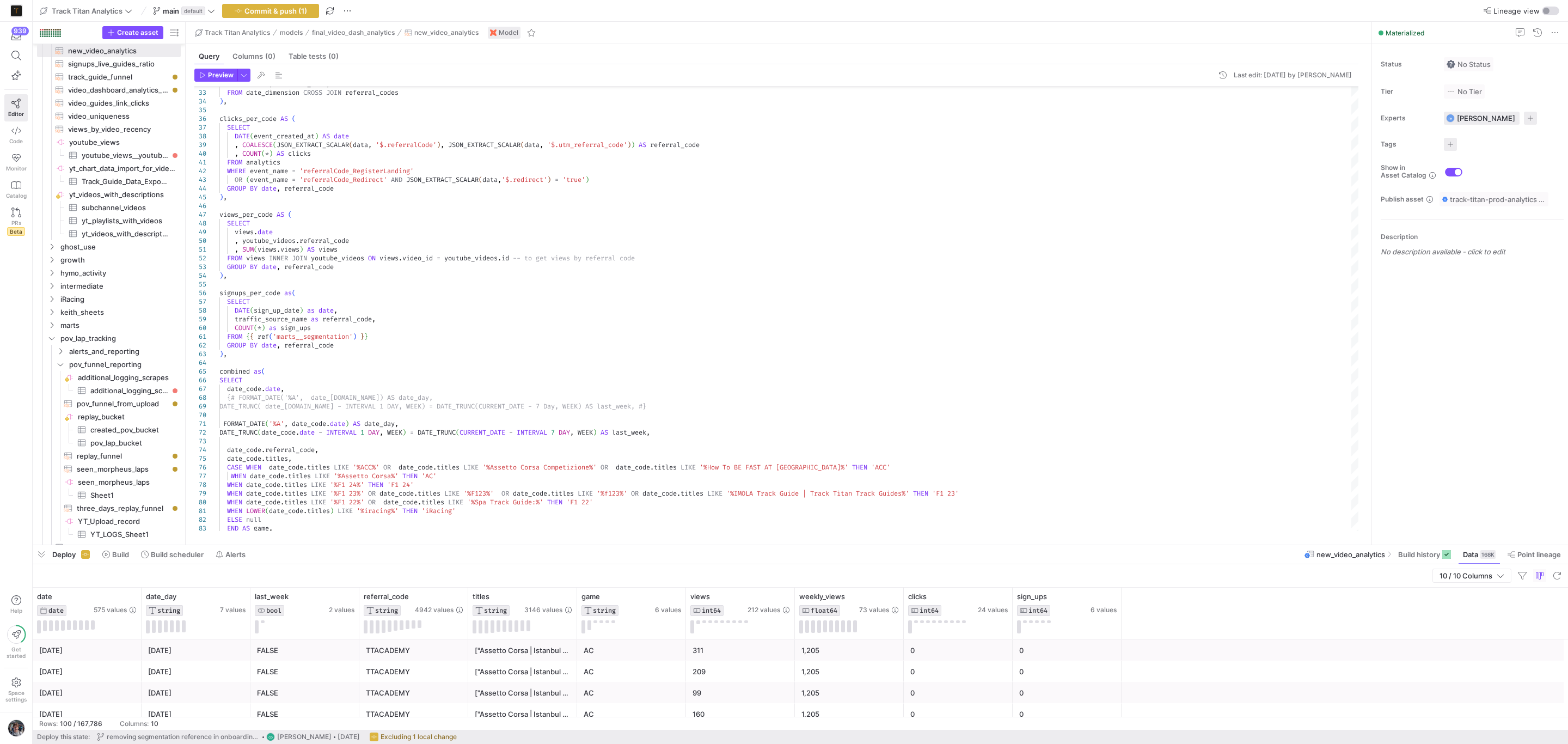
click at [381, 656] on div "TTACADEMY" at bounding box center [413, 650] width 96 height 21
click at [41, 555] on span "button" at bounding box center [41, 554] width 18 height 18
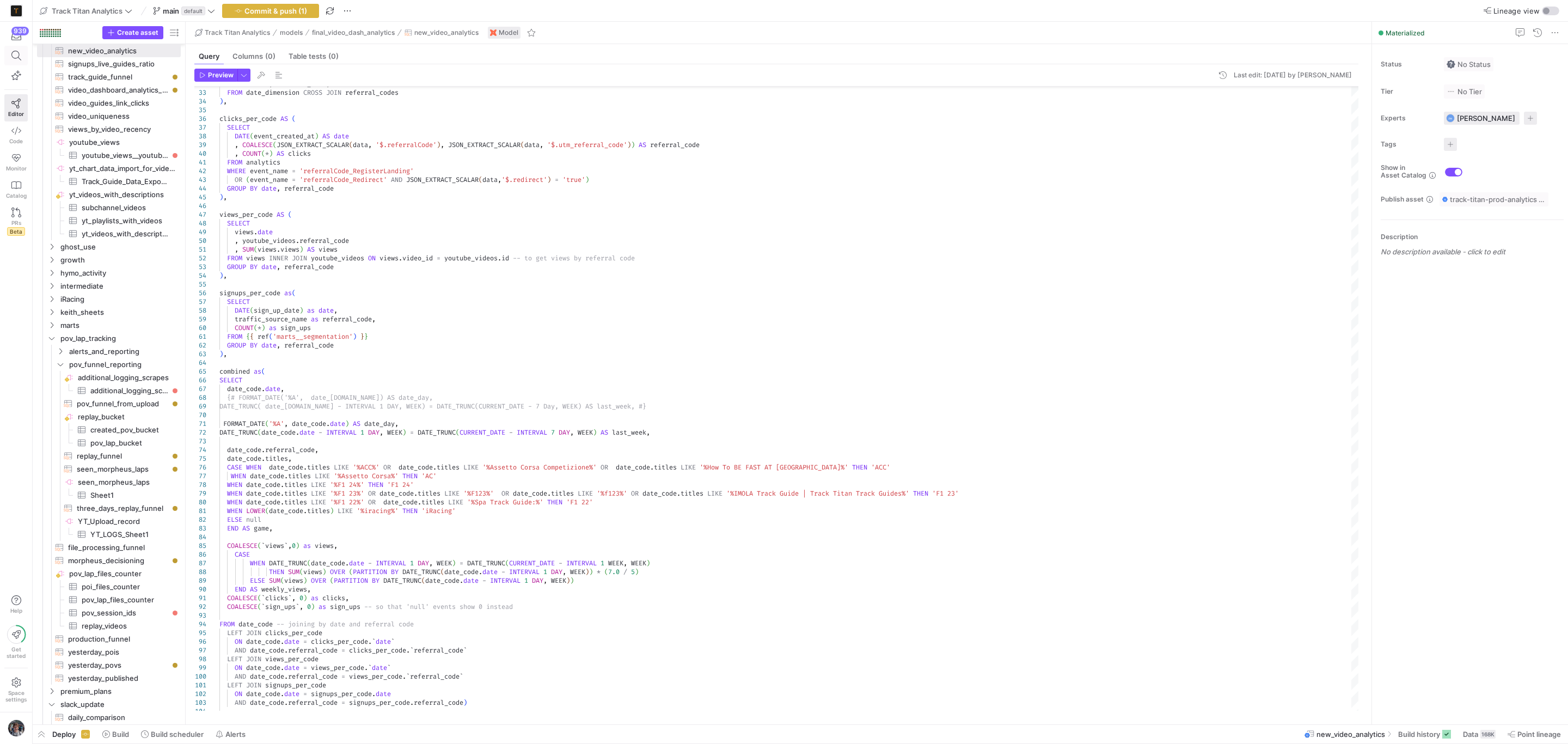
click at [13, 61] on span at bounding box center [16, 55] width 23 height 18
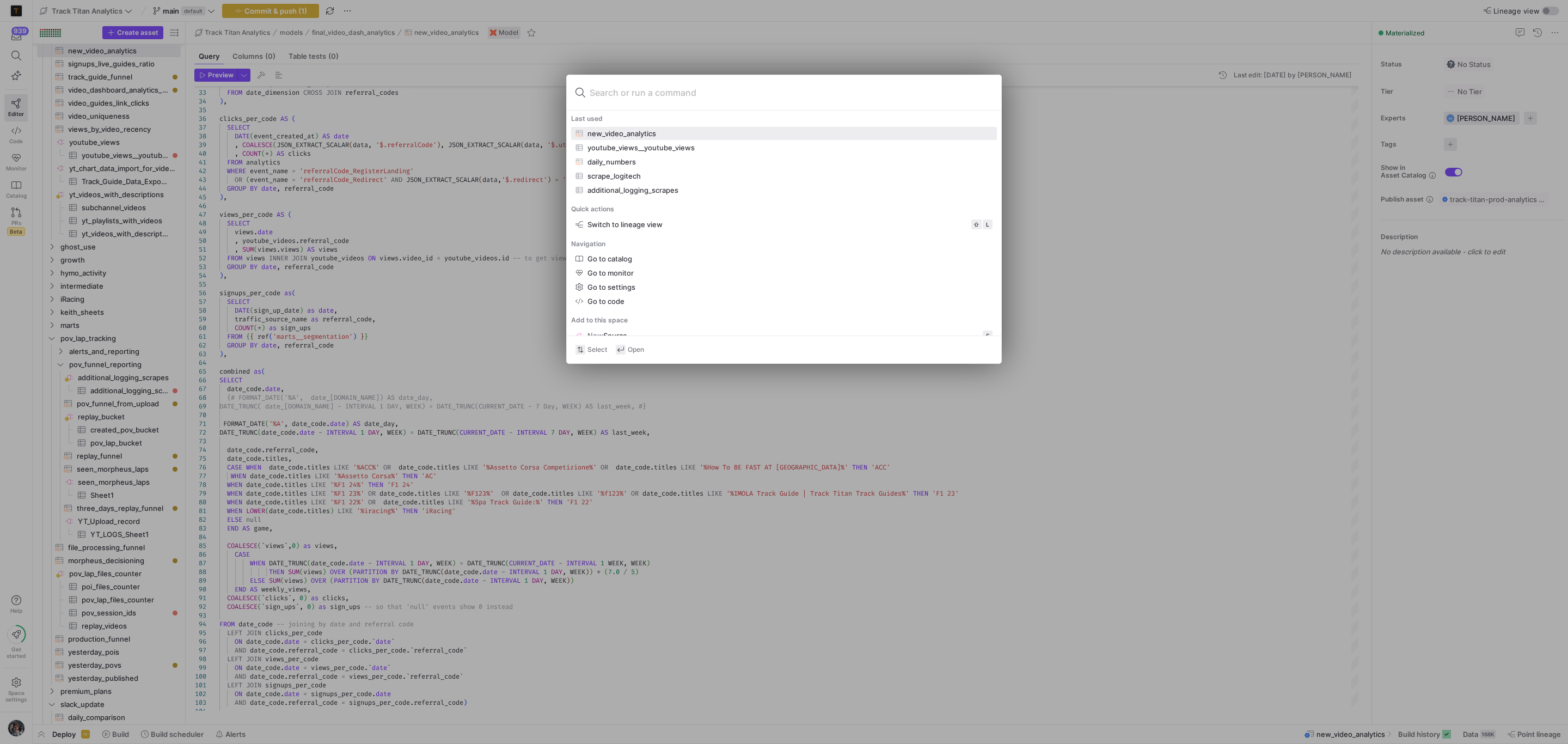
drag, startPoint x: 773, startPoint y: 152, endPoint x: 833, endPoint y: 500, distance: 353.1
click at [833, 500] on div "Last used new_video_analytics youtube_views__youtube_views daily_numbers scrape…" at bounding box center [784, 372] width 1568 height 744
click at [549, 239] on div at bounding box center [784, 372] width 1568 height 744
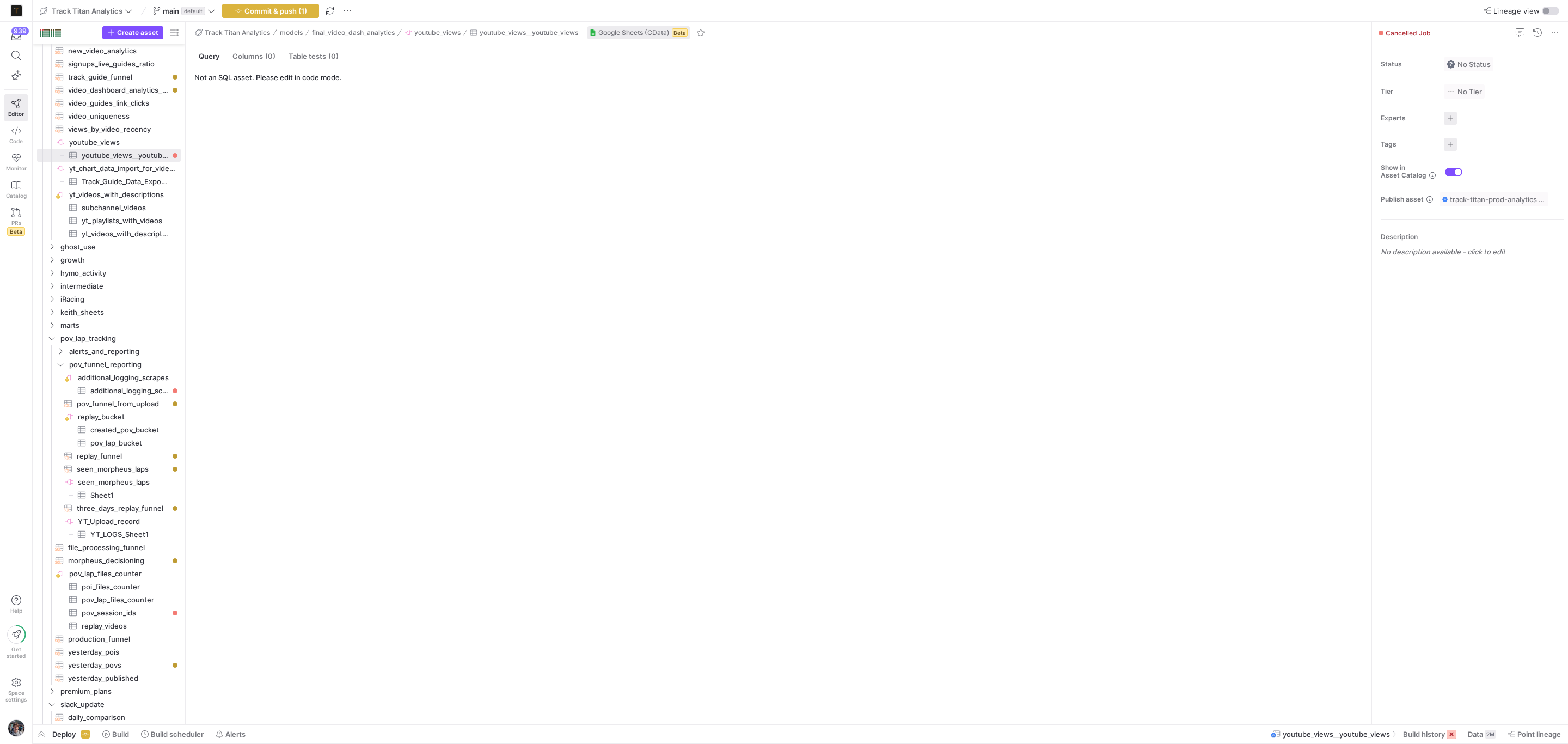
click at [648, 29] on span "Google Sheets (CData)" at bounding box center [634, 32] width 71 height 8
click at [131, 135] on span "views_by_video_recency​​​​​​​​​​" at bounding box center [118, 129] width 100 height 13
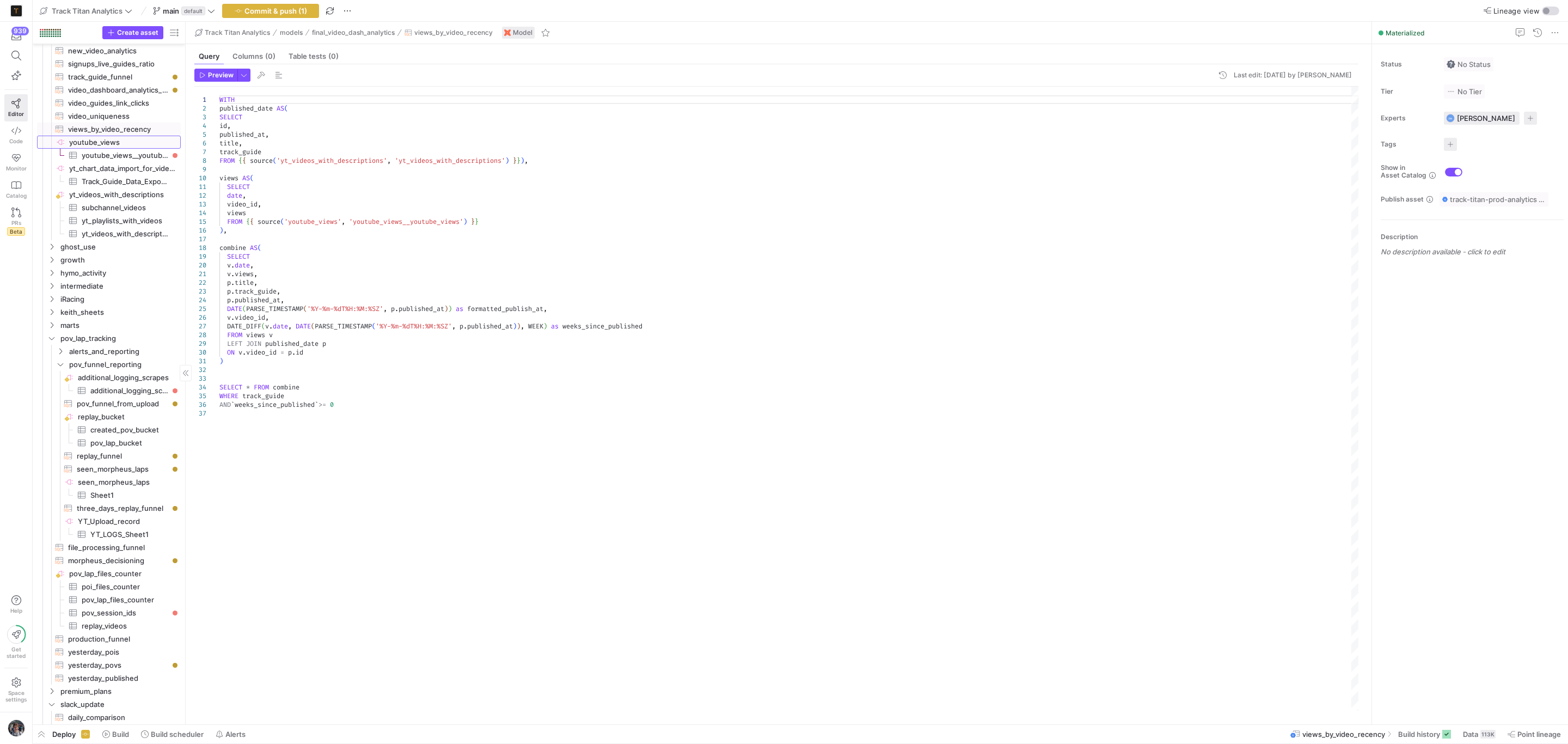
click at [108, 147] on span "youtube_views​​​​​​​​" at bounding box center [124, 142] width 110 height 13
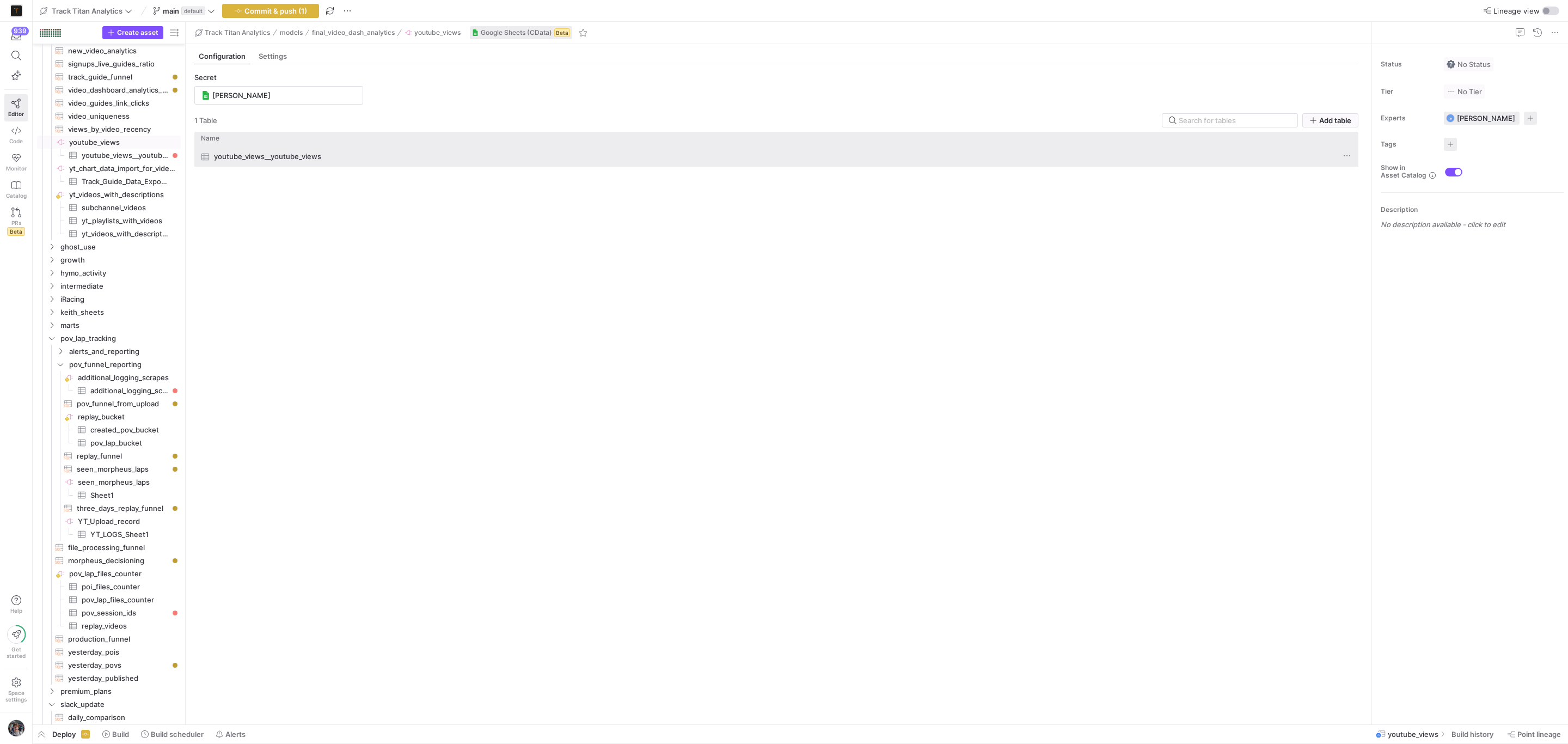
click at [244, 157] on span "youtube_views__youtube_views" at bounding box center [268, 156] width 107 height 21
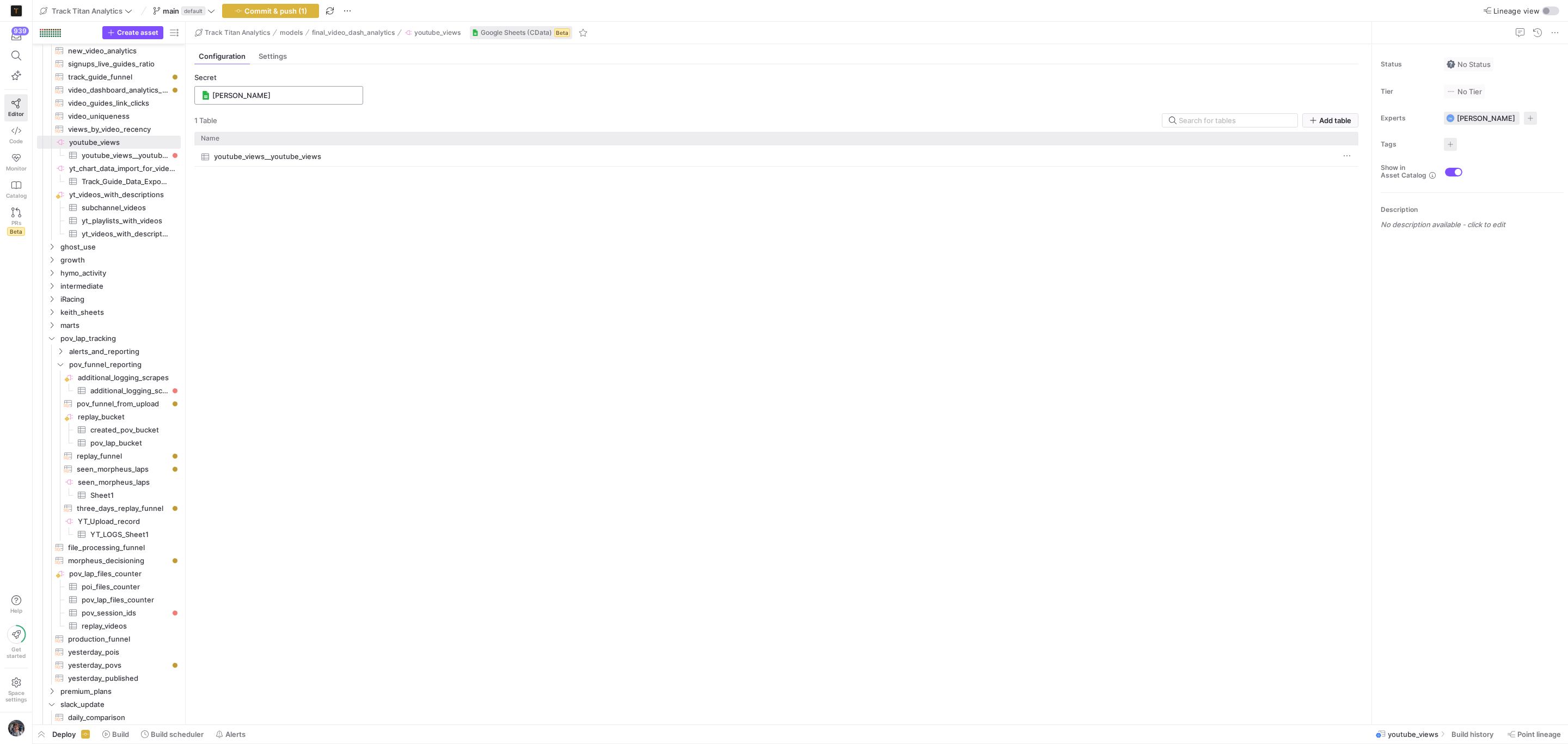
click at [256, 100] on input "[PERSON_NAME]" at bounding box center [284, 95] width 144 height 9
click at [446, 270] on div "youtube_views__youtube_views" at bounding box center [776, 430] width 1164 height 570
click at [279, 54] on span "Settings" at bounding box center [273, 57] width 29 height 7
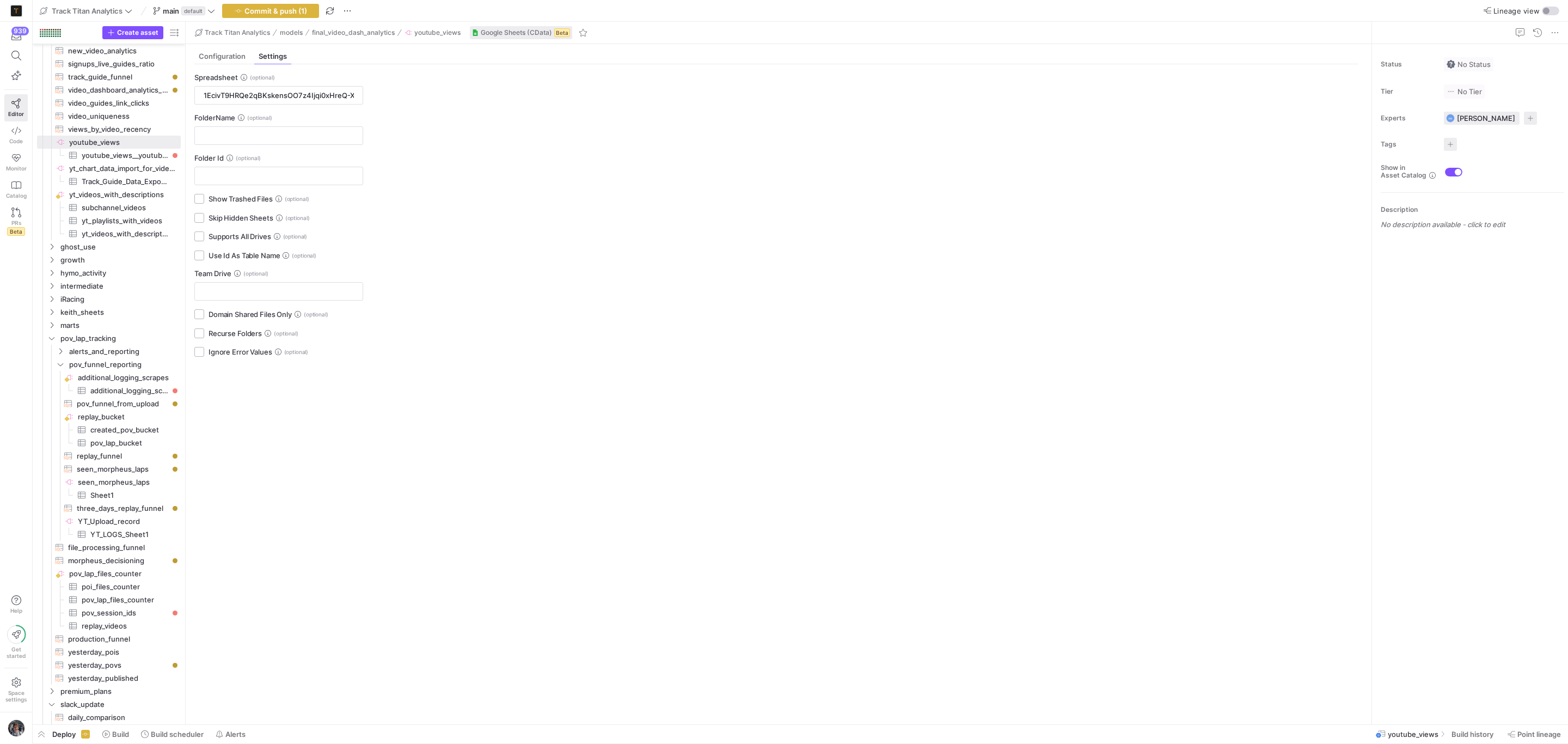
click at [266, 85] on div "Spreadsheet 1EcivT9HRQe2qBKskensOO7z4Ijqi0xHreQ-XMEvx8Rc" at bounding box center [278, 89] width 169 height 32
click at [264, 93] on input "1EcivT9HRQe2qBKskensOO7z4Ijqi0xHreQ-XMEvx8Rc" at bounding box center [279, 95] width 150 height 9
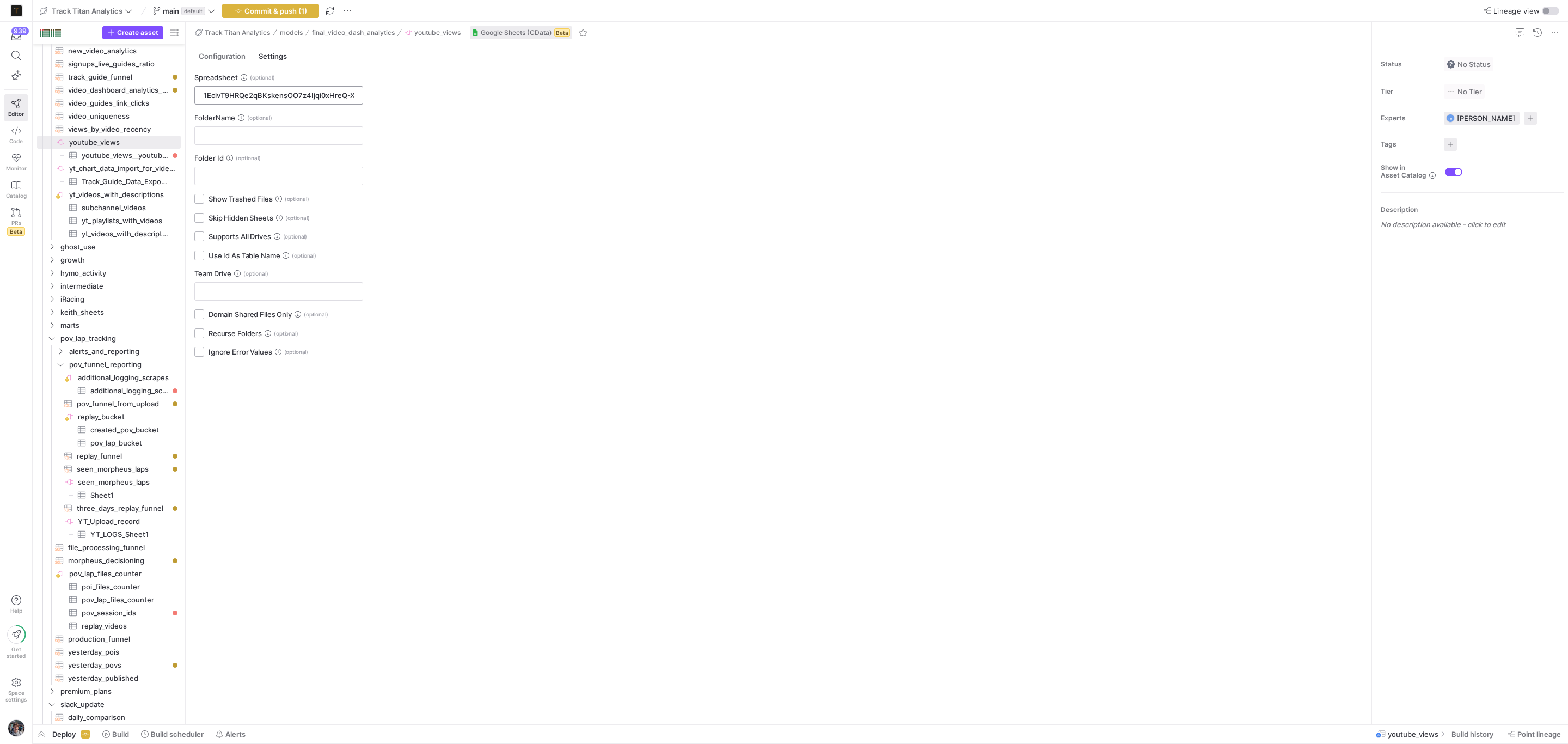
click at [264, 93] on input "1EcivT9HRQe2qBKskensOO7z4Ijqi0xHreQ-XMEvx8Rc" at bounding box center [279, 95] width 150 height 9
click at [639, 105] on div "Spreadsheet 1EcivT9HRQe2qBKskensOO7z4Ijqi0xHreQ-XMEvx8Rc FolderName Folder Id S…" at bounding box center [776, 390] width 1181 height 651
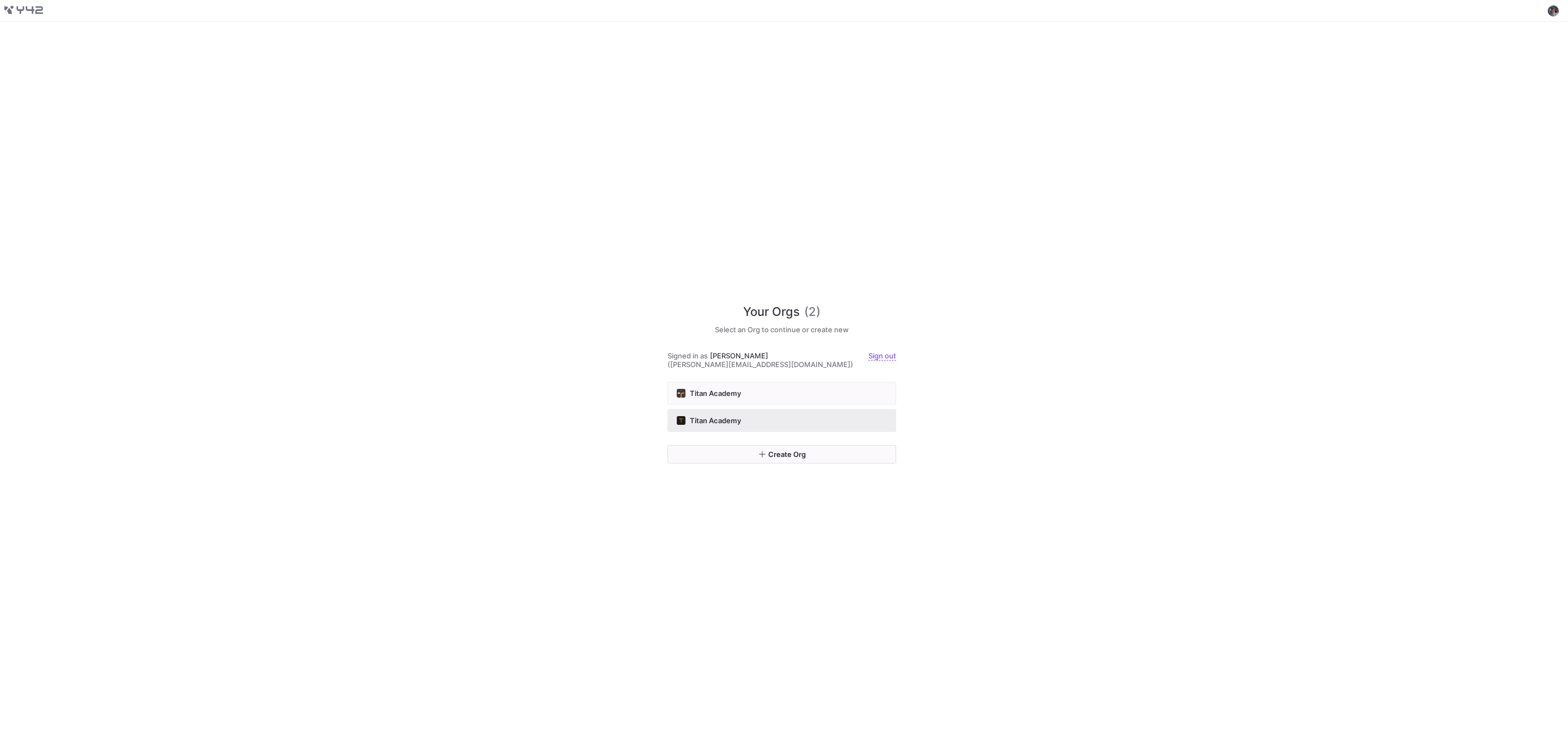
click at [813, 409] on button "Titan Academy" at bounding box center [782, 421] width 229 height 23
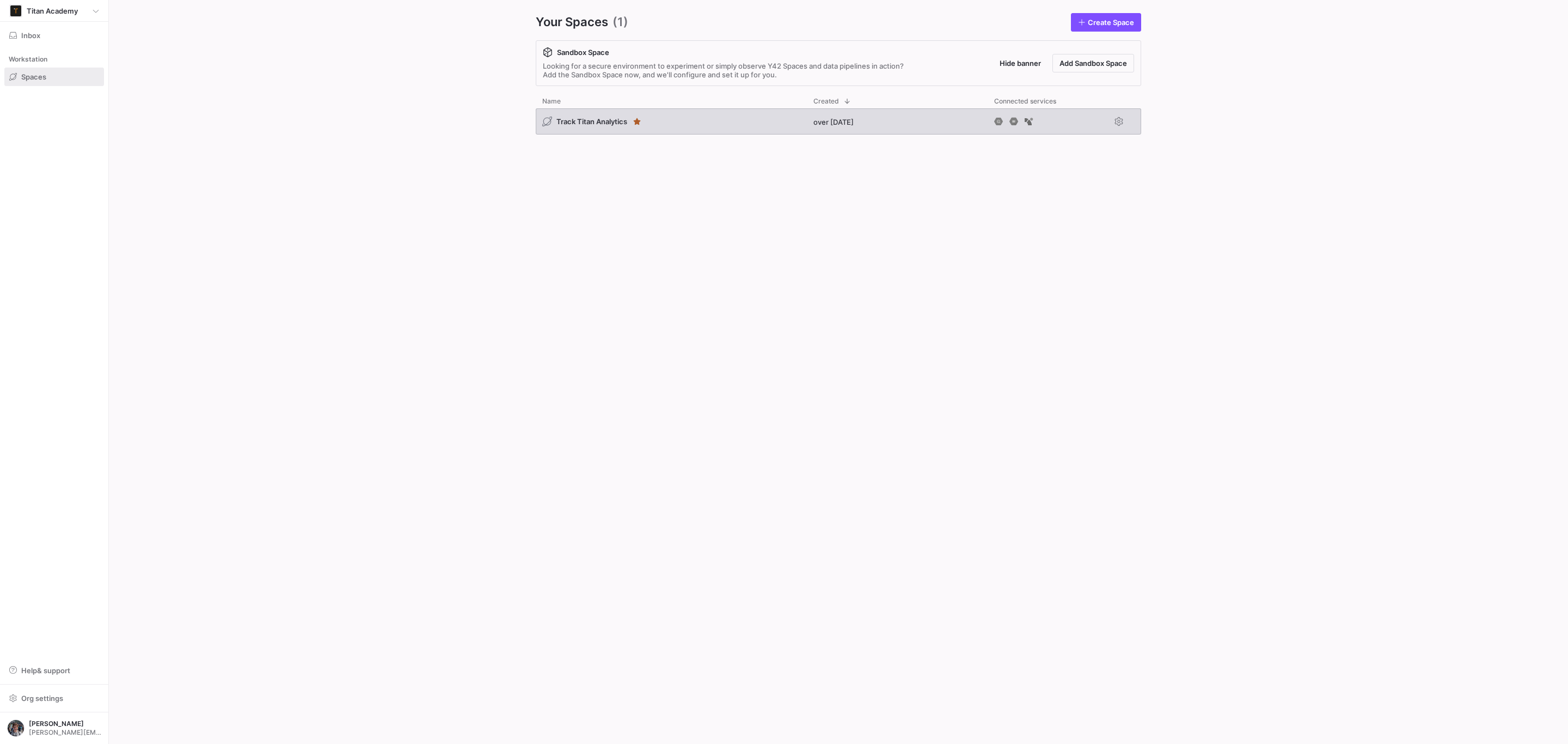
click at [688, 124] on div "Track Titan Analytics" at bounding box center [671, 121] width 271 height 26
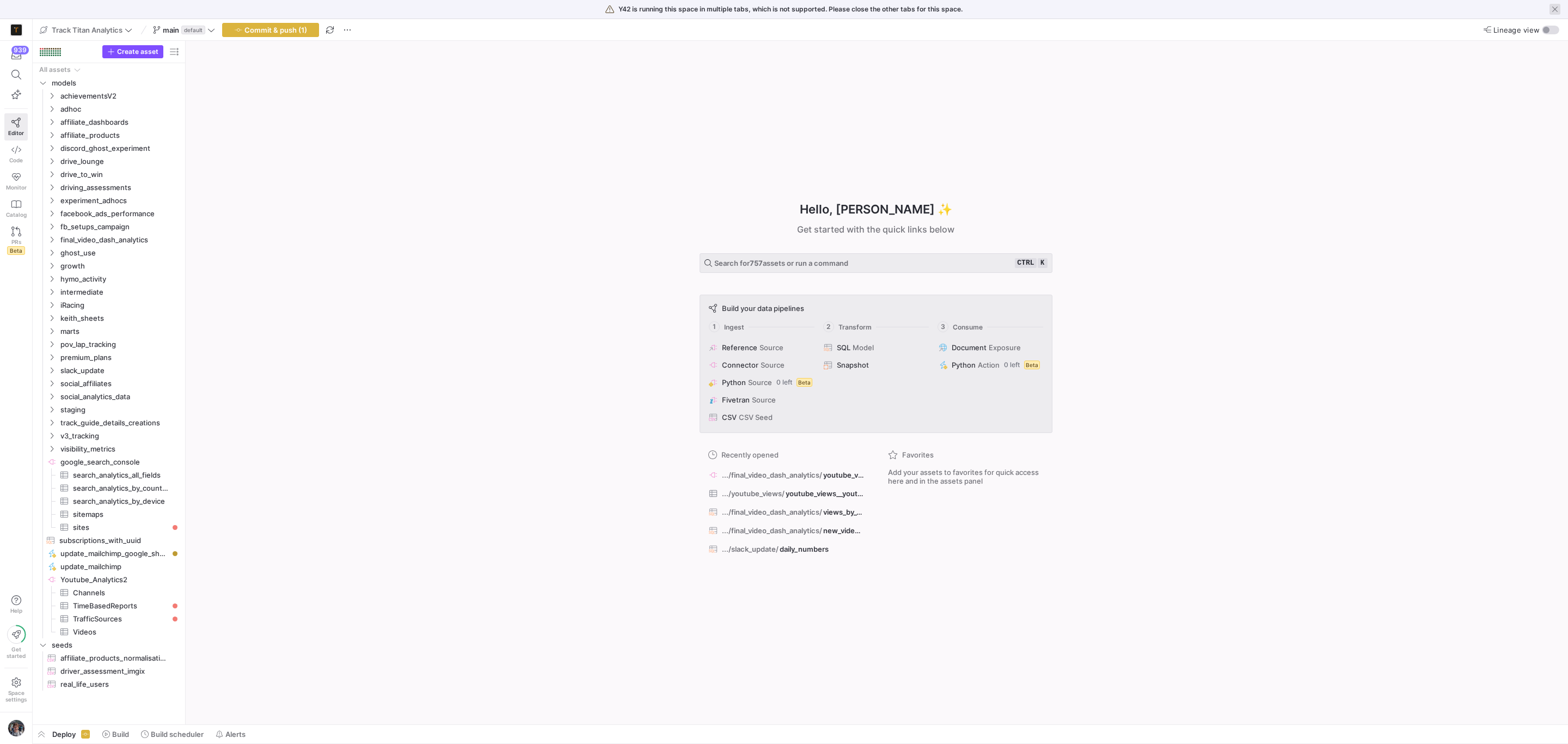
click at [1555, 7] on span "button" at bounding box center [1555, 9] width 11 height 11
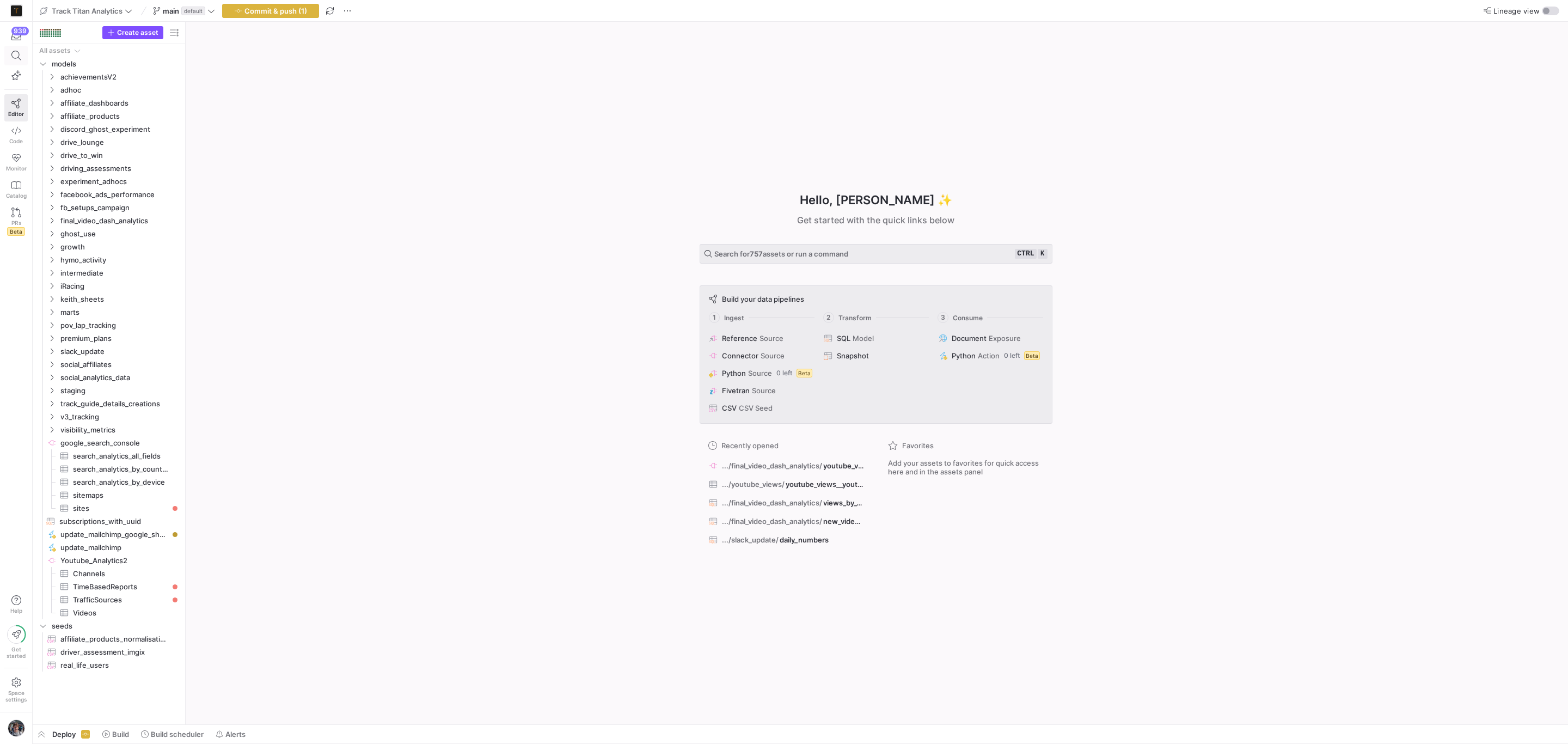
click at [7, 58] on span at bounding box center [16, 55] width 23 height 18
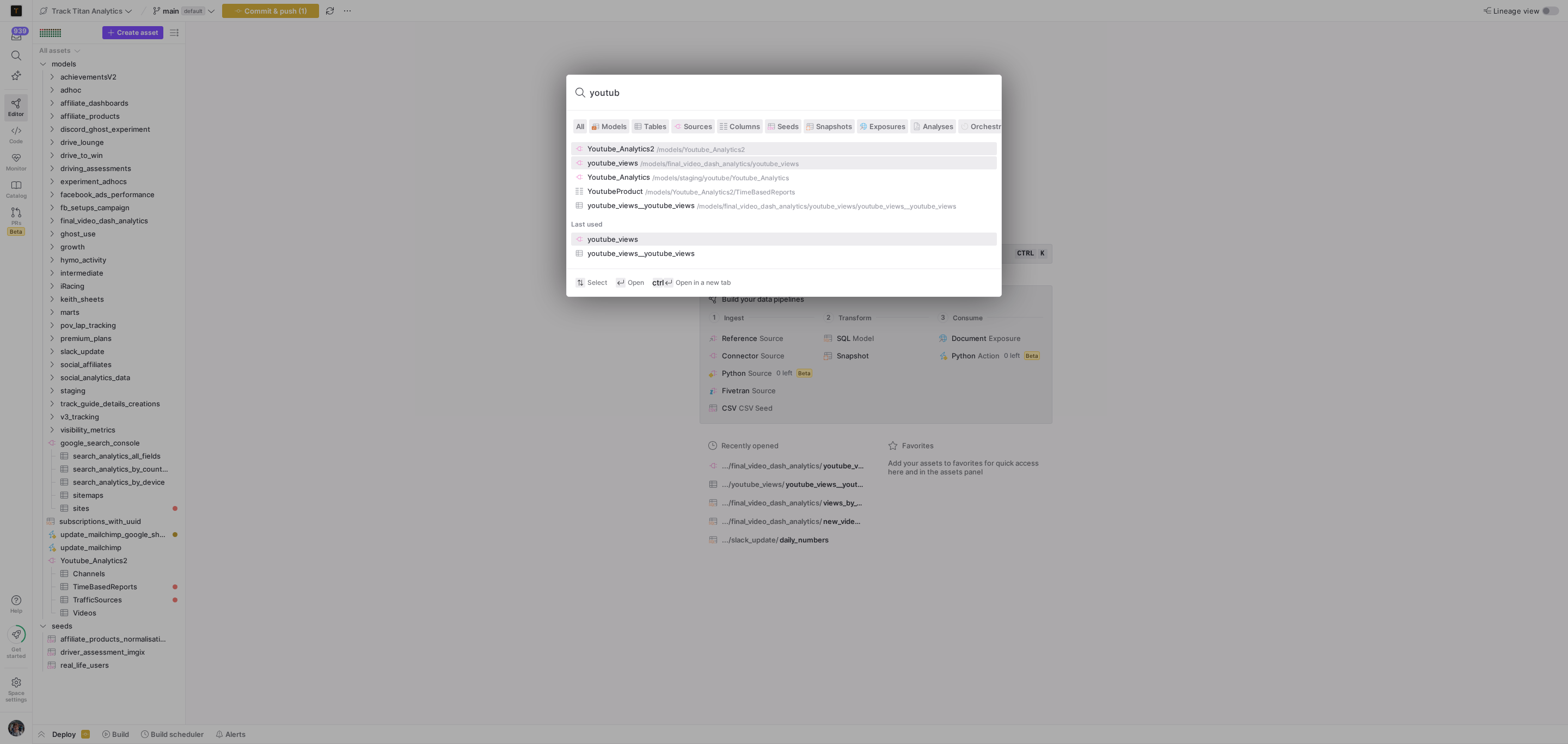
type input "youtub"
click at [653, 165] on div "/models/" at bounding box center [654, 164] width 27 height 8
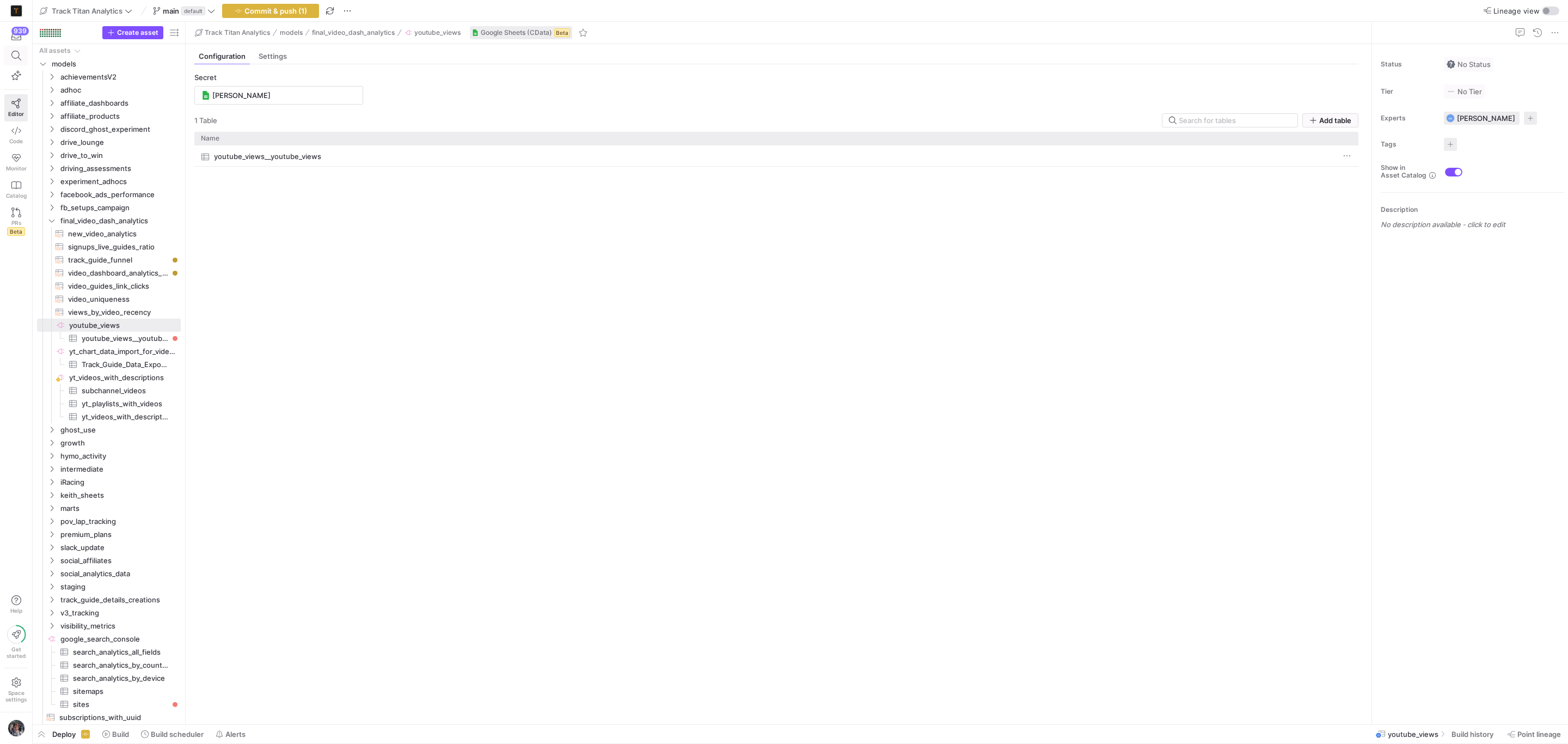
click at [13, 59] on icon at bounding box center [16, 55] width 10 height 10
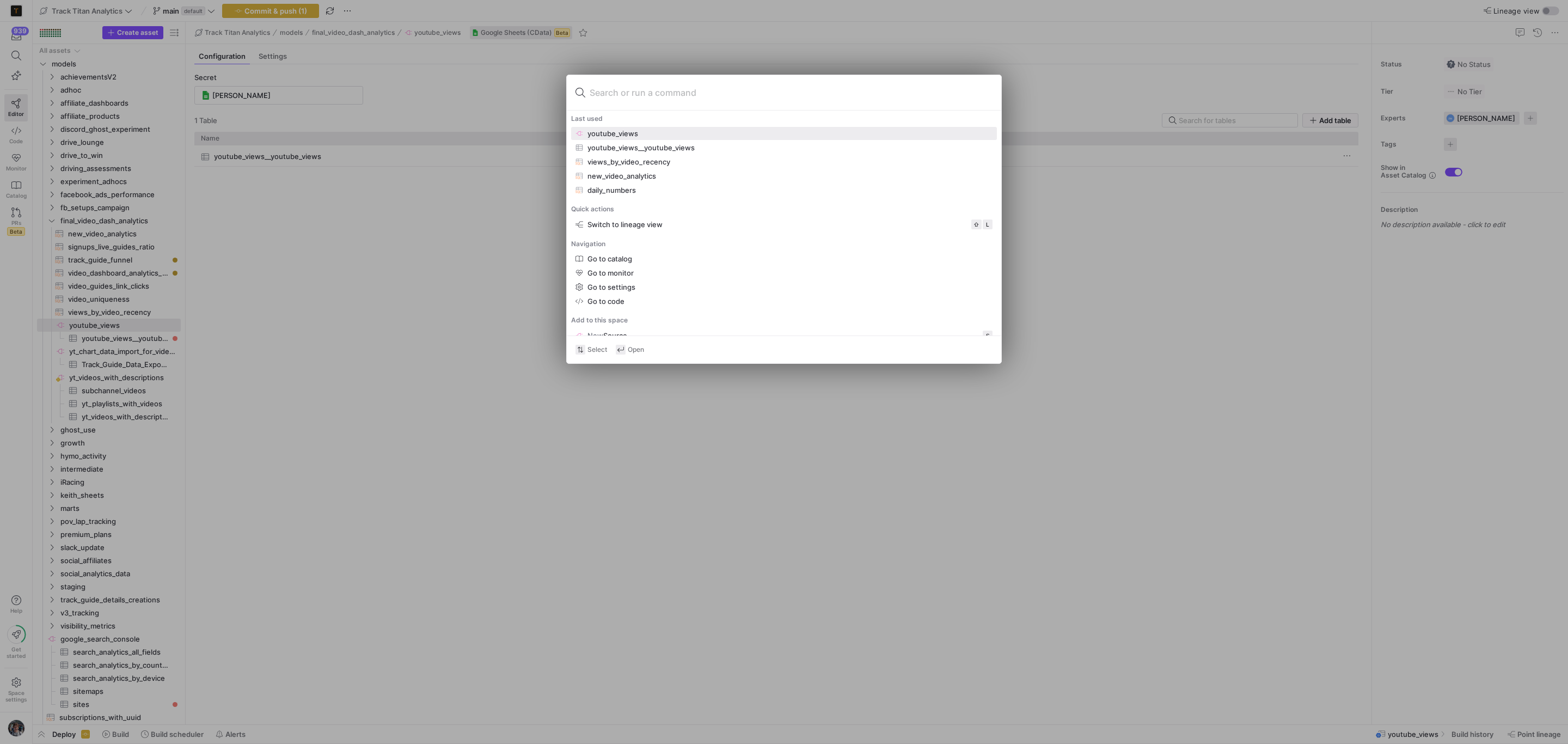
click at [698, 133] on div "youtube_views" at bounding box center [783, 133] width 417 height 9
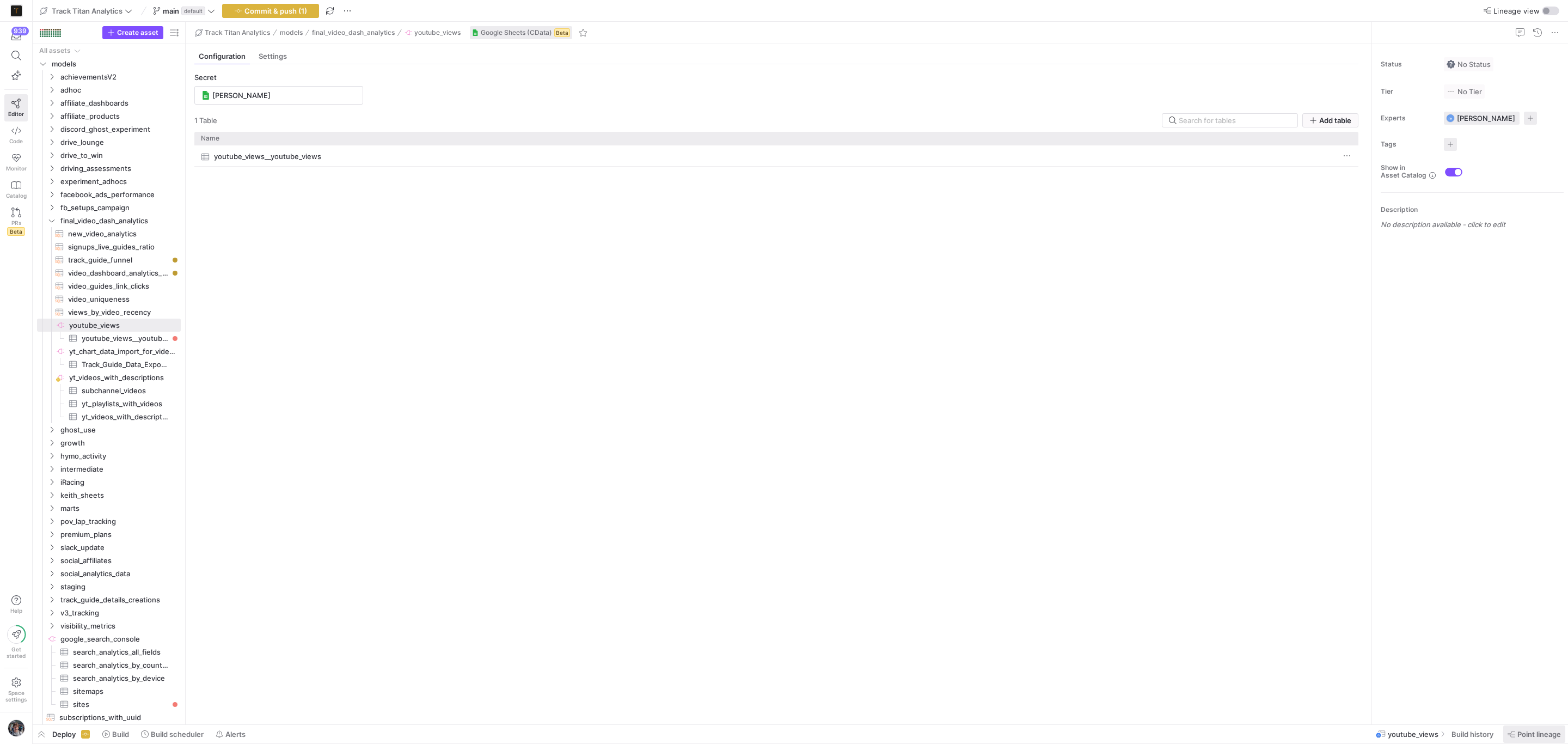
click at [1508, 730] on span "Point lineage" at bounding box center [1535, 734] width 54 height 9
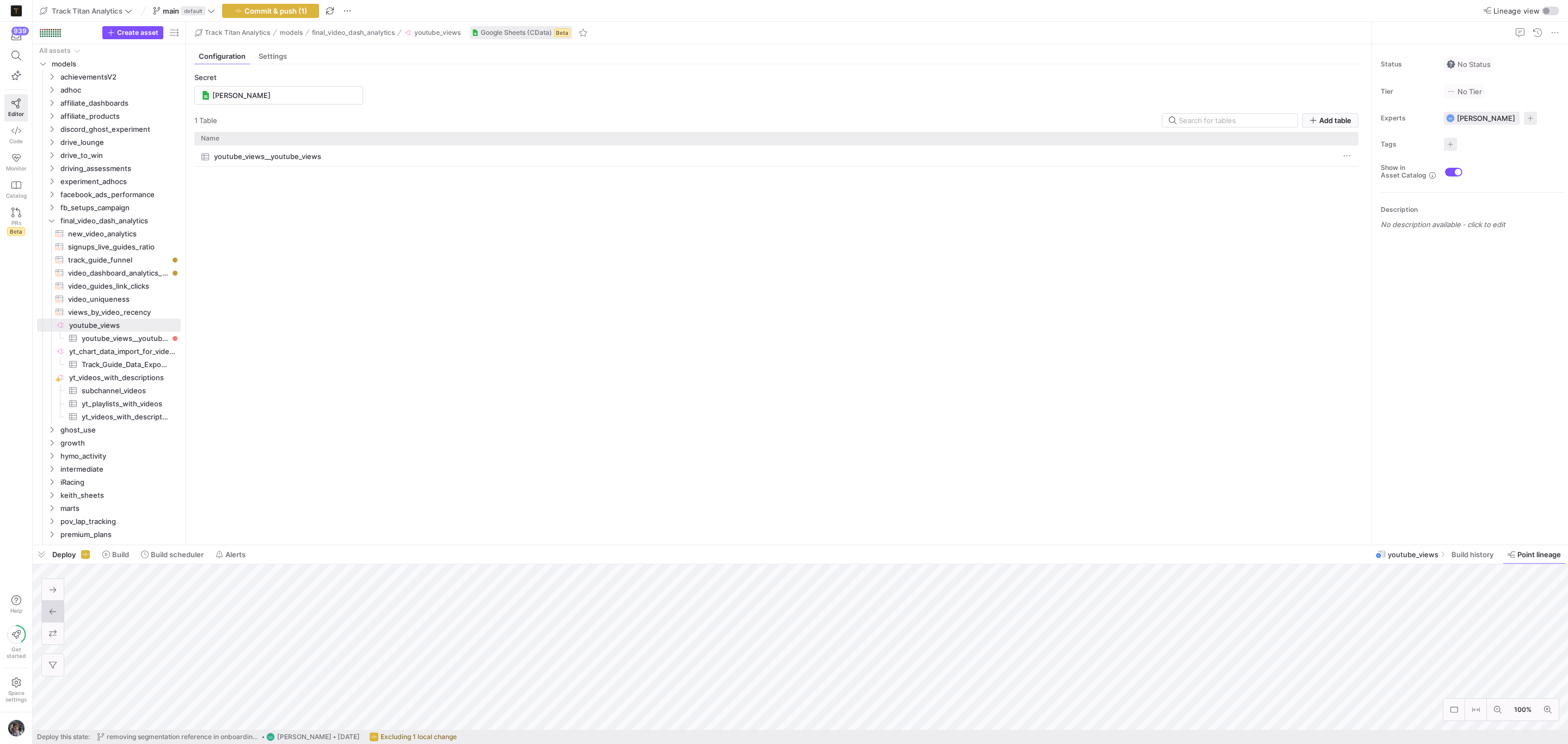
click at [1091, 541] on mat-tab-group "Configuration Settings Secret Alex 1 Table Add table Drag here to set row group…" at bounding box center [776, 294] width 1181 height 500
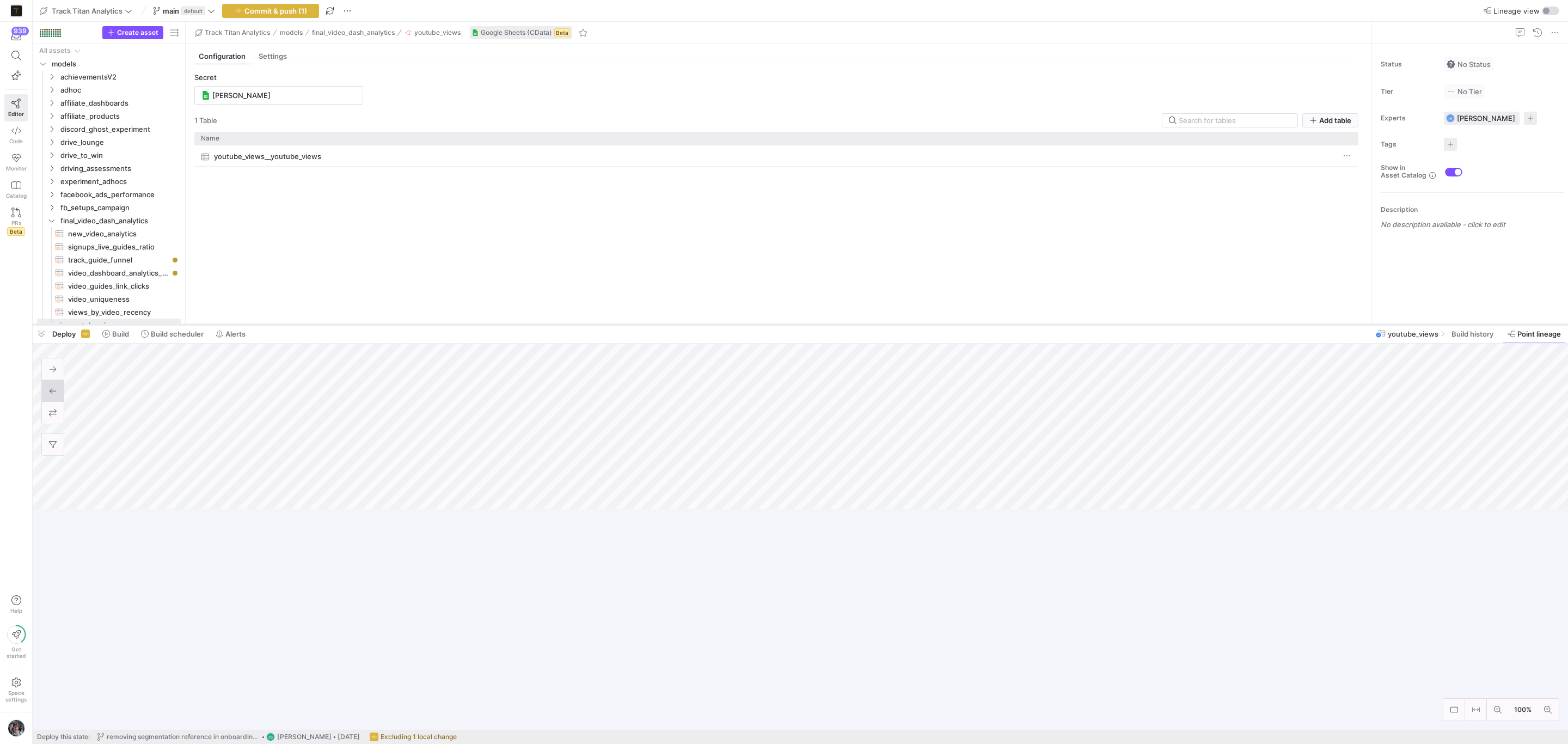
drag, startPoint x: 1091, startPoint y: 546, endPoint x: 1074, endPoint y: 325, distance: 221.7
click at [1074, 325] on div at bounding box center [800, 325] width 1535 height 4
click at [13, 49] on span at bounding box center [16, 55] width 23 height 18
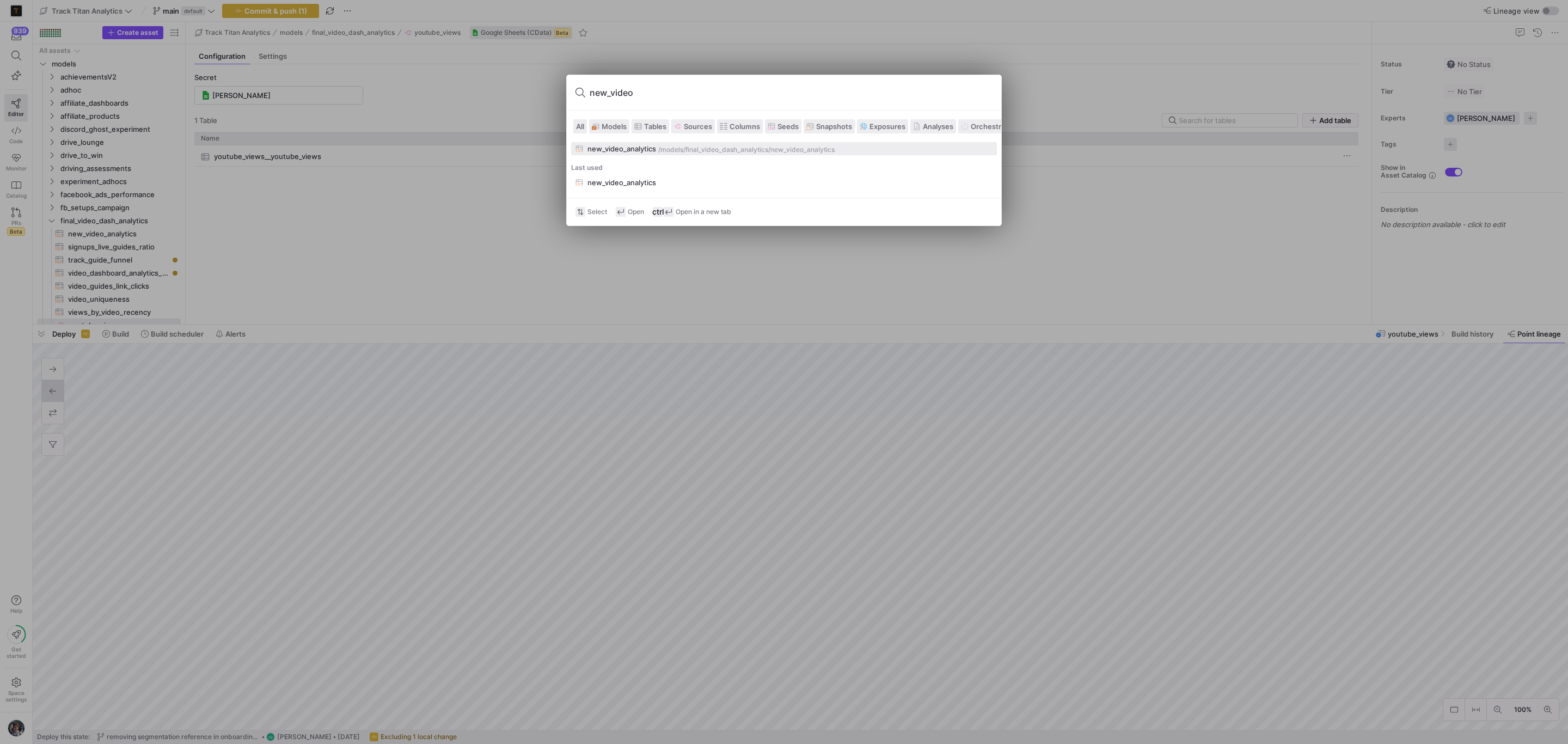
type input "new_video"
click at [711, 154] on button "new_video_analytics /models/ final_video_dash_analytics /new_video_analytics" at bounding box center [783, 148] width 425 height 13
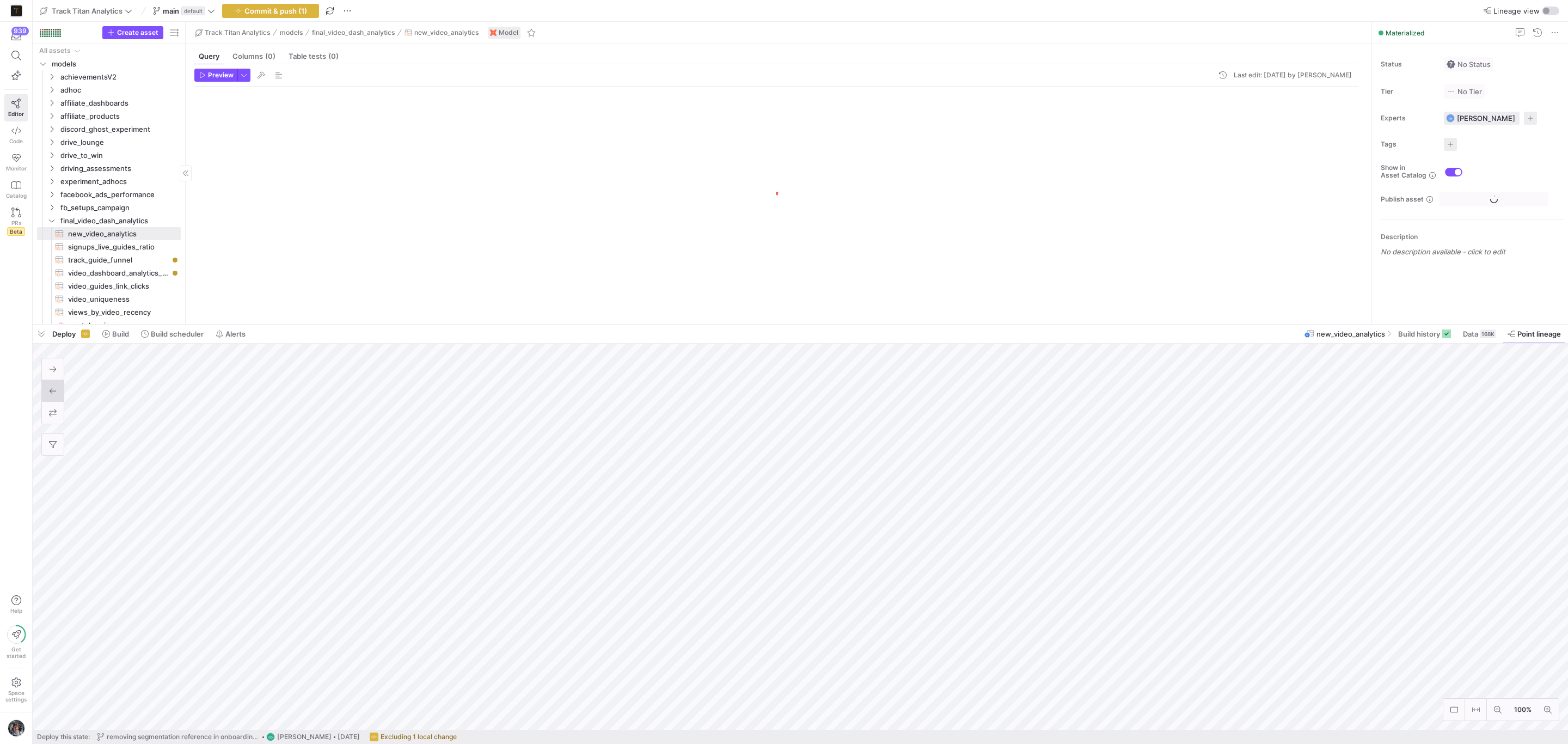
click at [41, 335] on span "button" at bounding box center [41, 334] width 18 height 18
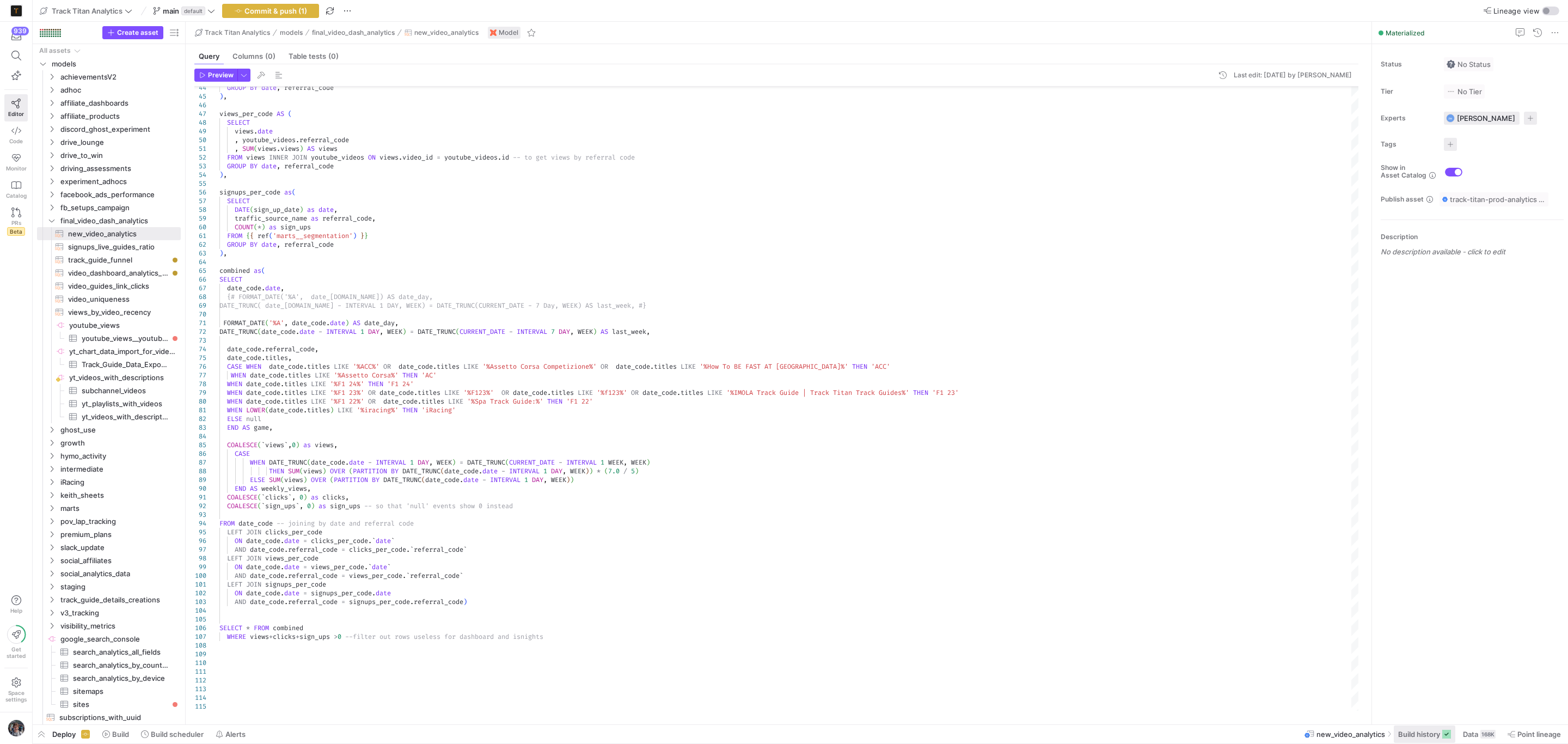
click at [1426, 734] on span "Build history" at bounding box center [1419, 734] width 42 height 9
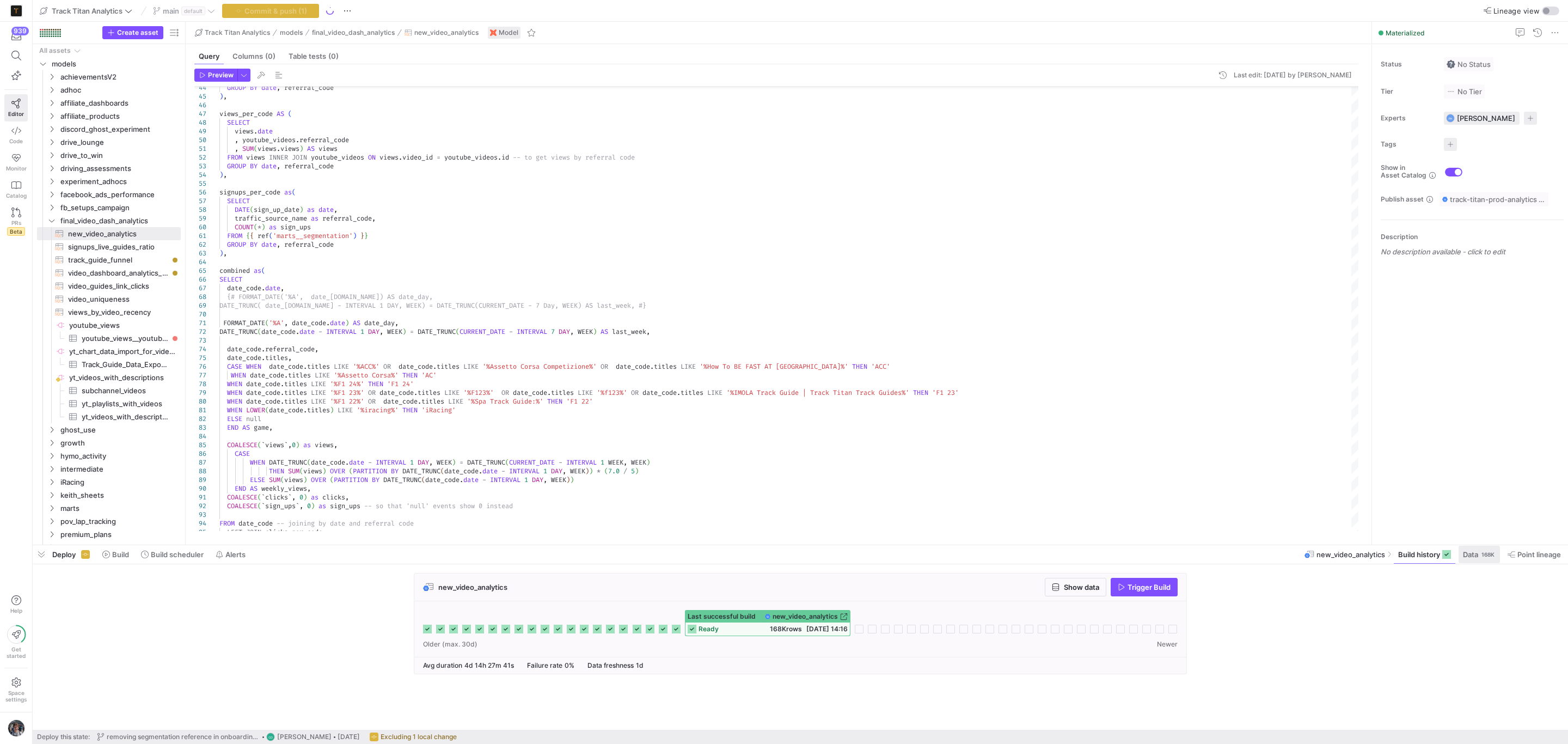
click at [1471, 551] on span "Data" at bounding box center [1470, 554] width 15 height 9
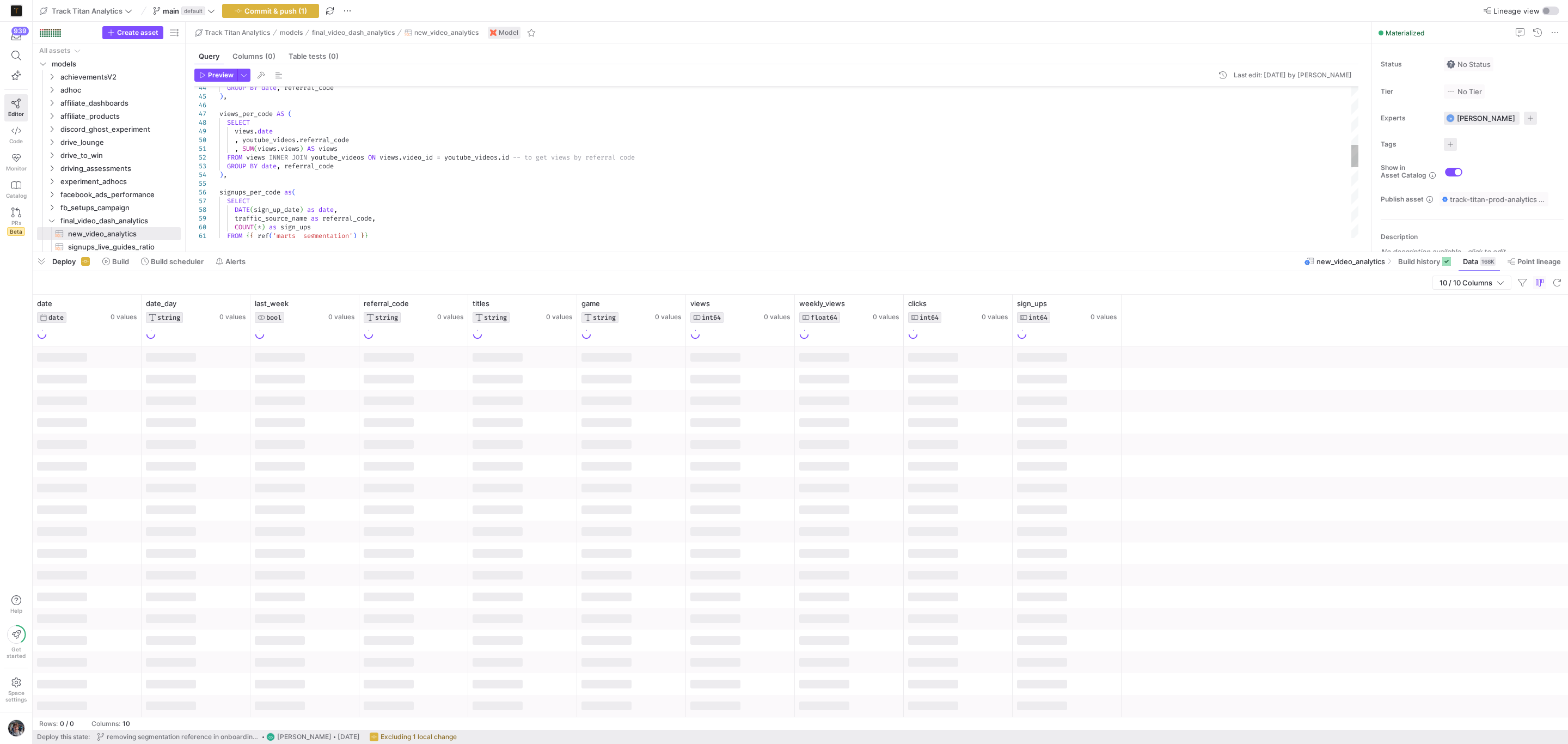
drag, startPoint x: 1233, startPoint y: 543, endPoint x: 1255, endPoint y: 250, distance: 293.8
click at [1255, 250] on div at bounding box center [800, 252] width 1535 height 4
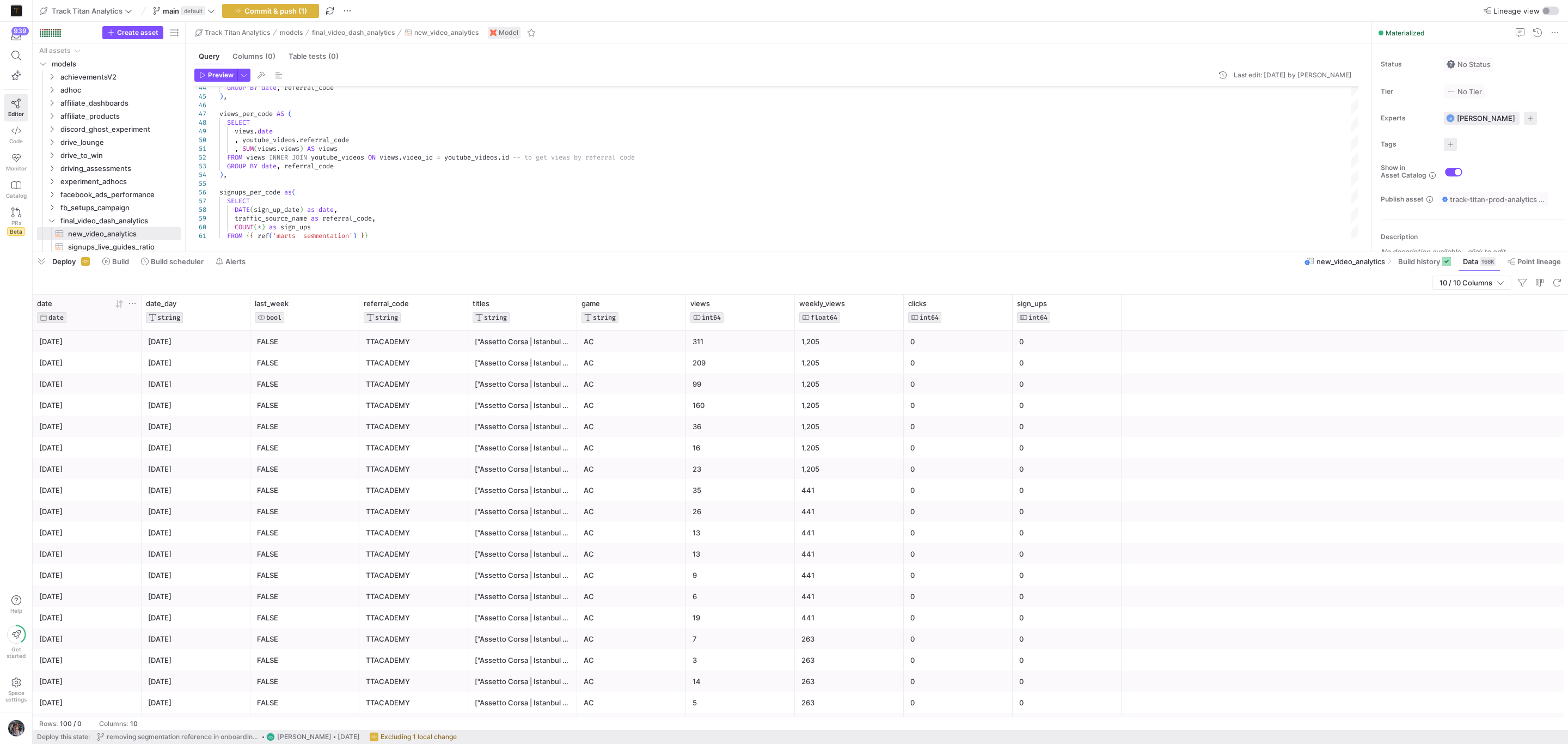
click at [116, 304] on icon at bounding box center [119, 304] width 9 height 9
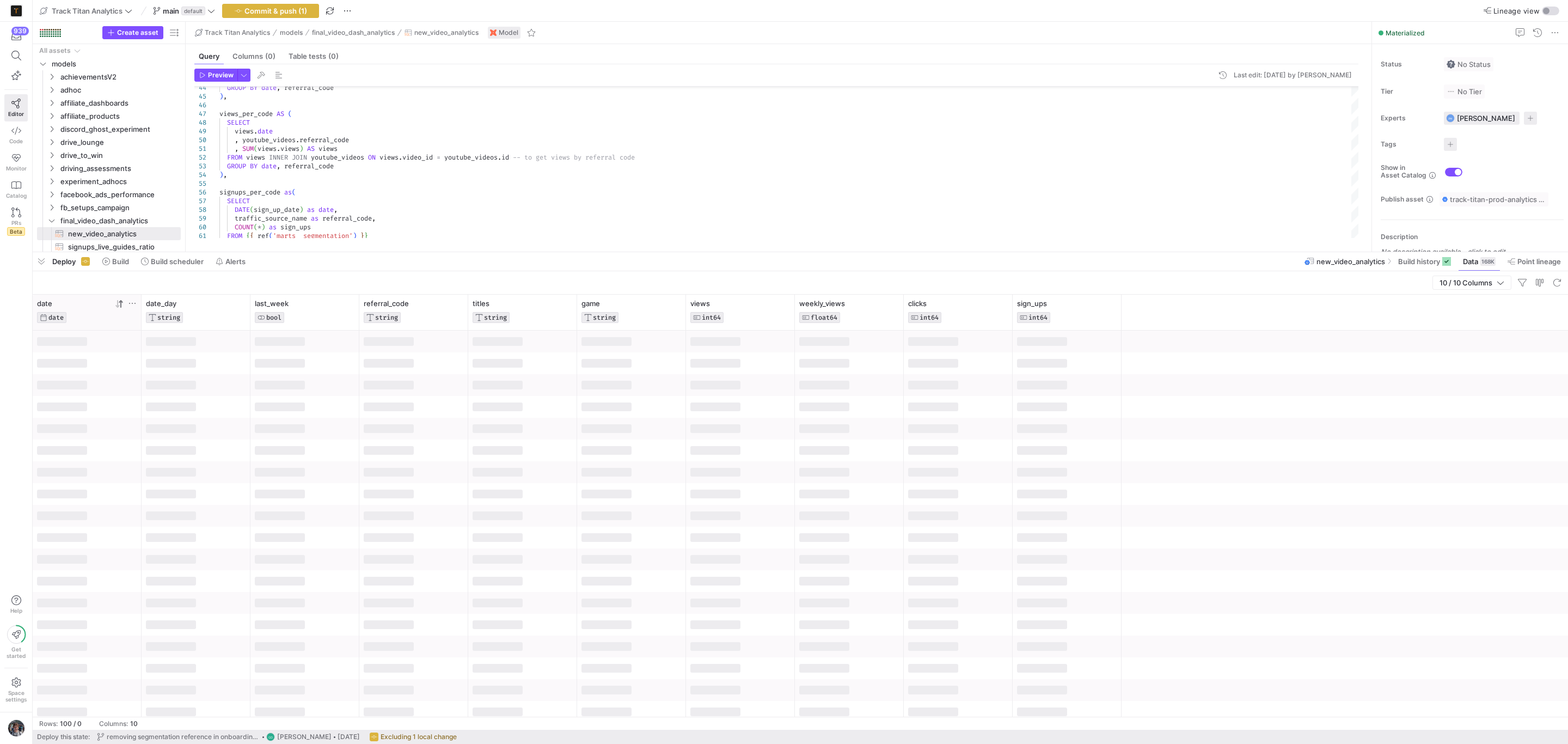
click at [116, 304] on icon at bounding box center [117, 304] width 4 height 8
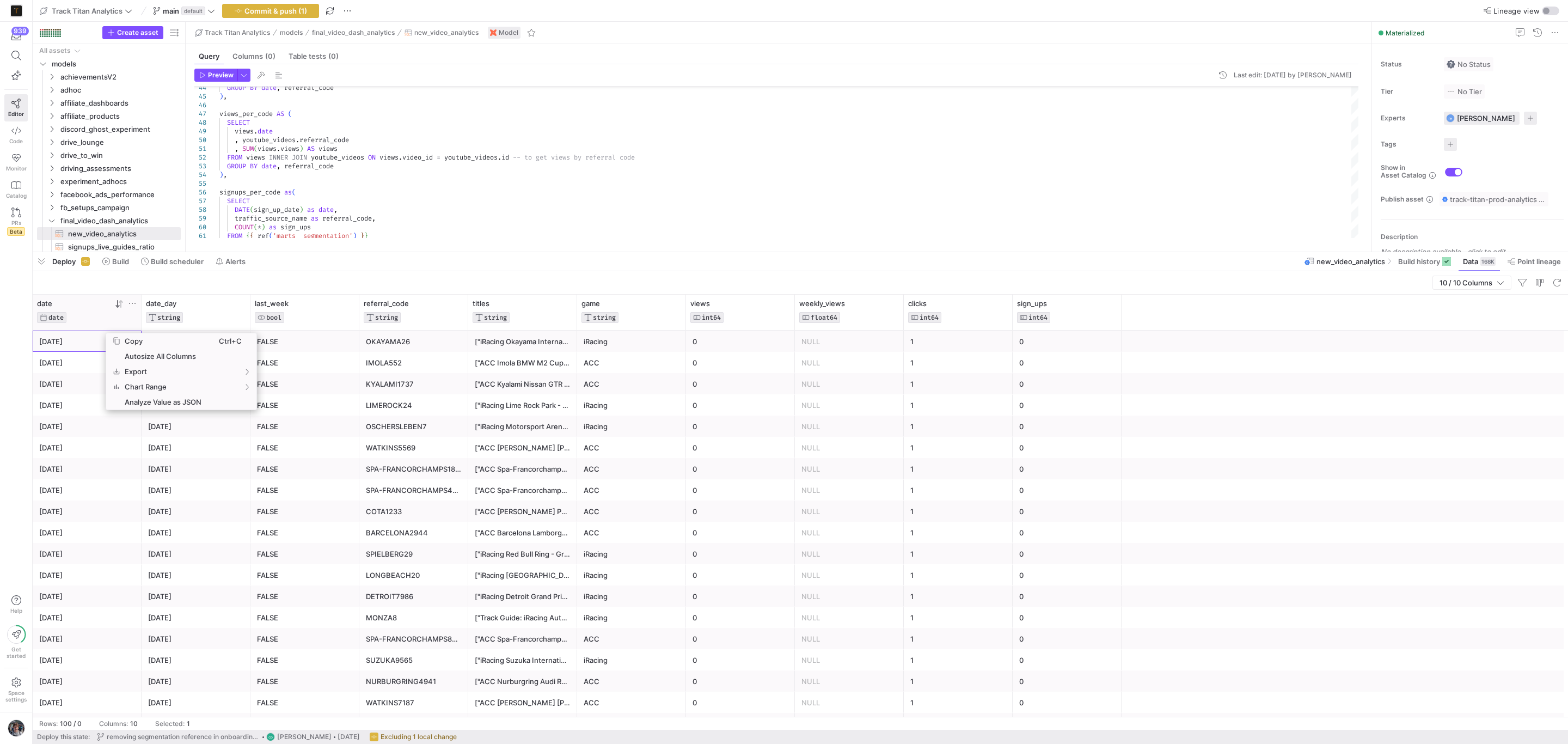
click at [105, 333] on div "[DATE]" at bounding box center [86, 342] width 96 height 21
click at [699, 494] on div "0" at bounding box center [740, 490] width 96 height 21
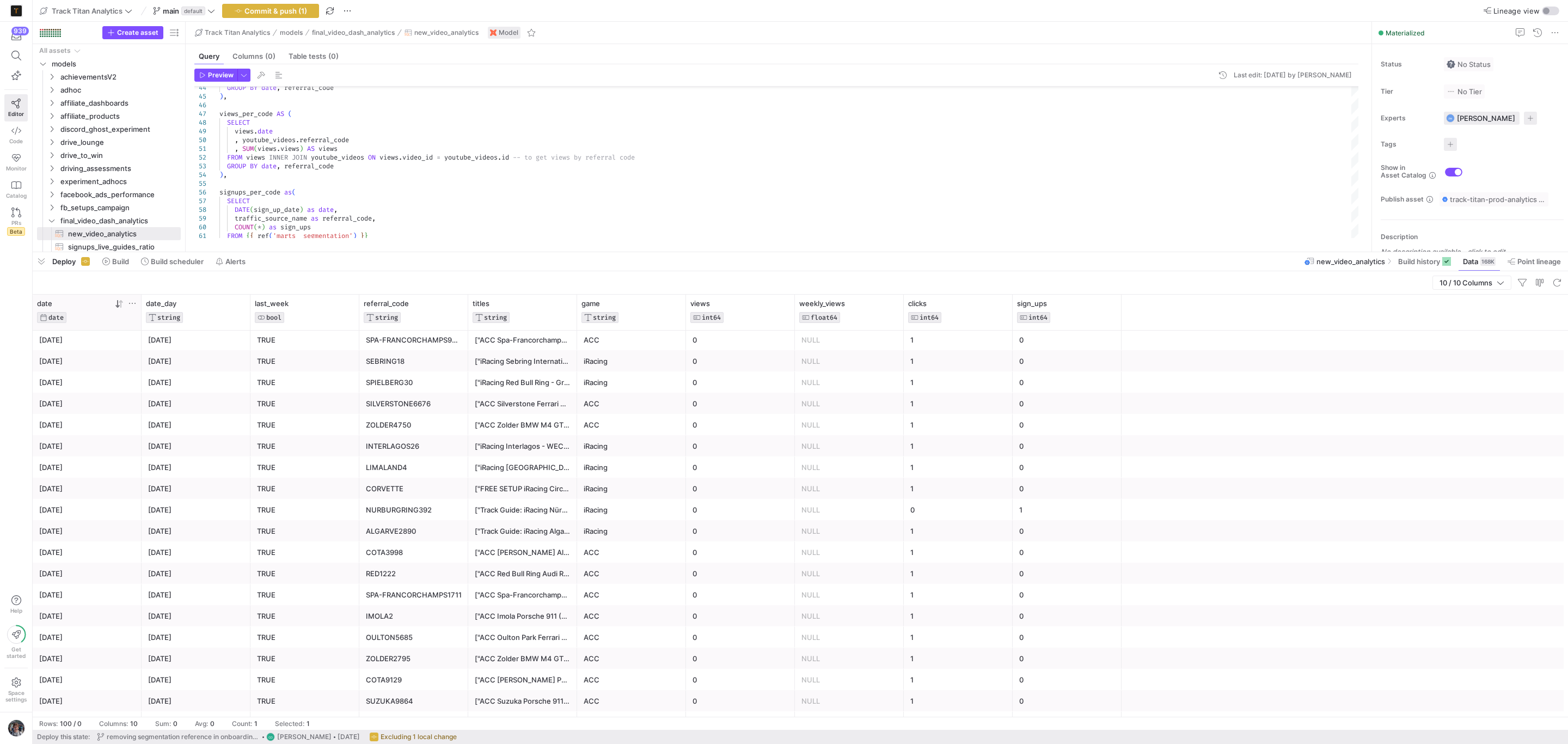
scroll to position [1760, 0]
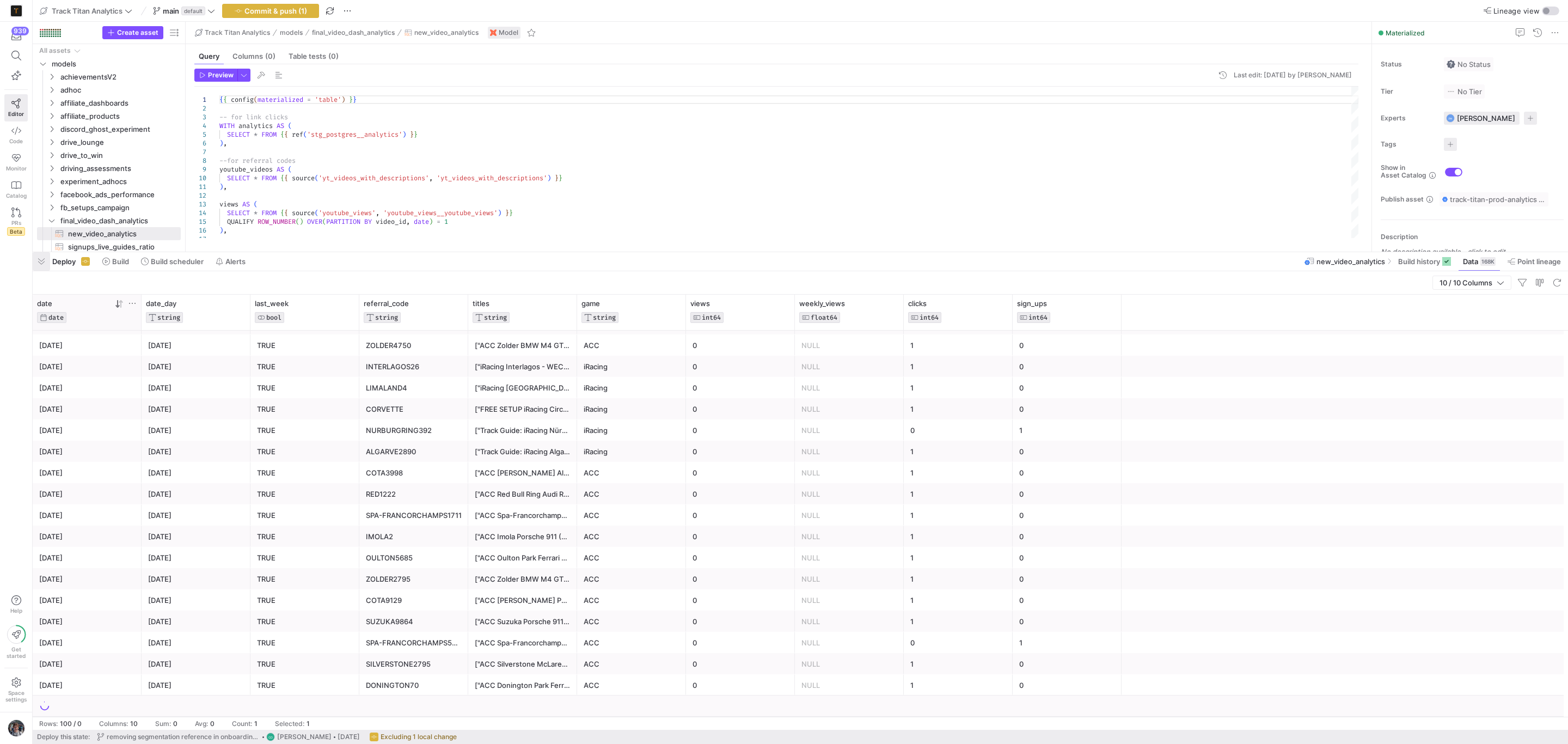
click at [38, 261] on span "button" at bounding box center [41, 261] width 18 height 18
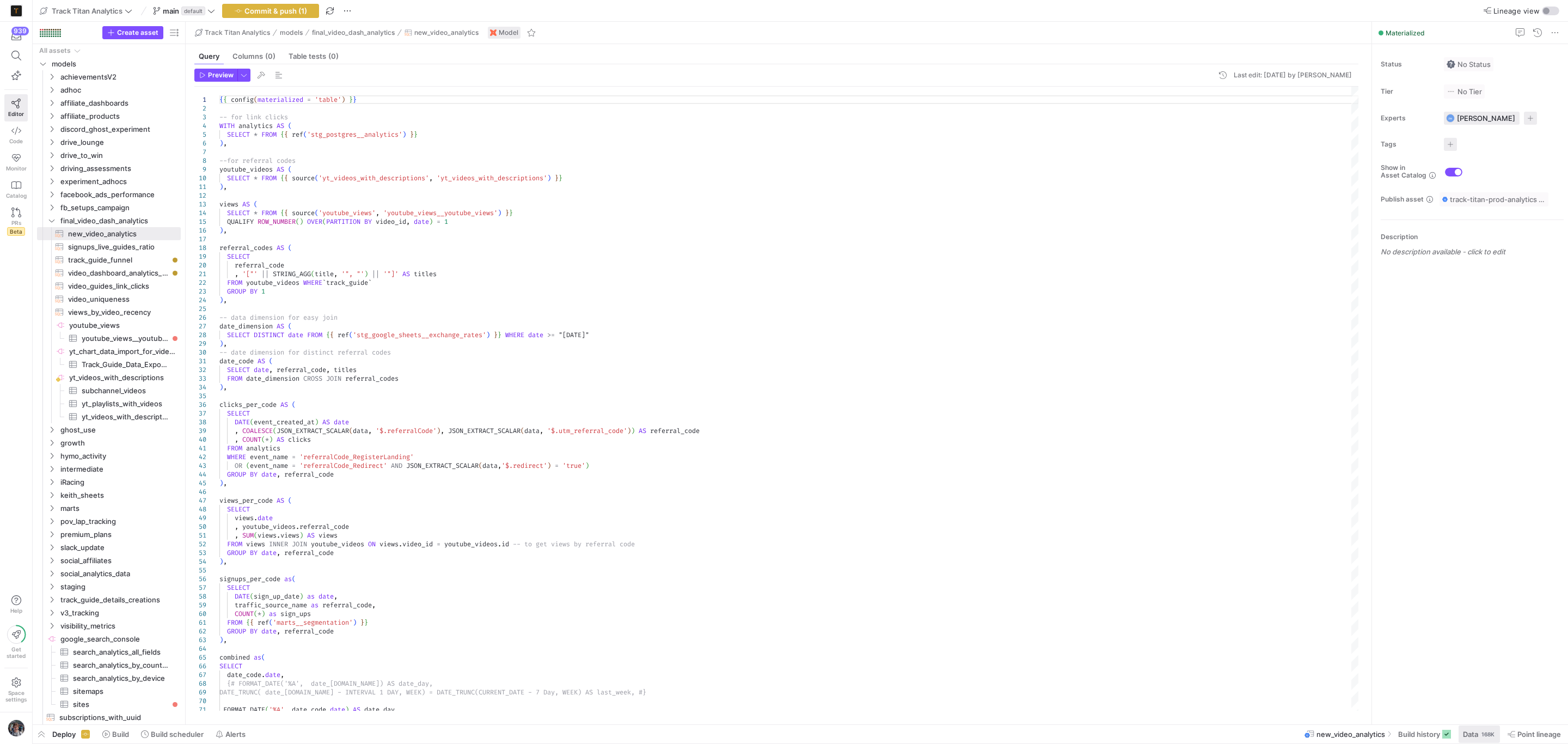
click at [1482, 729] on span at bounding box center [1479, 734] width 41 height 18
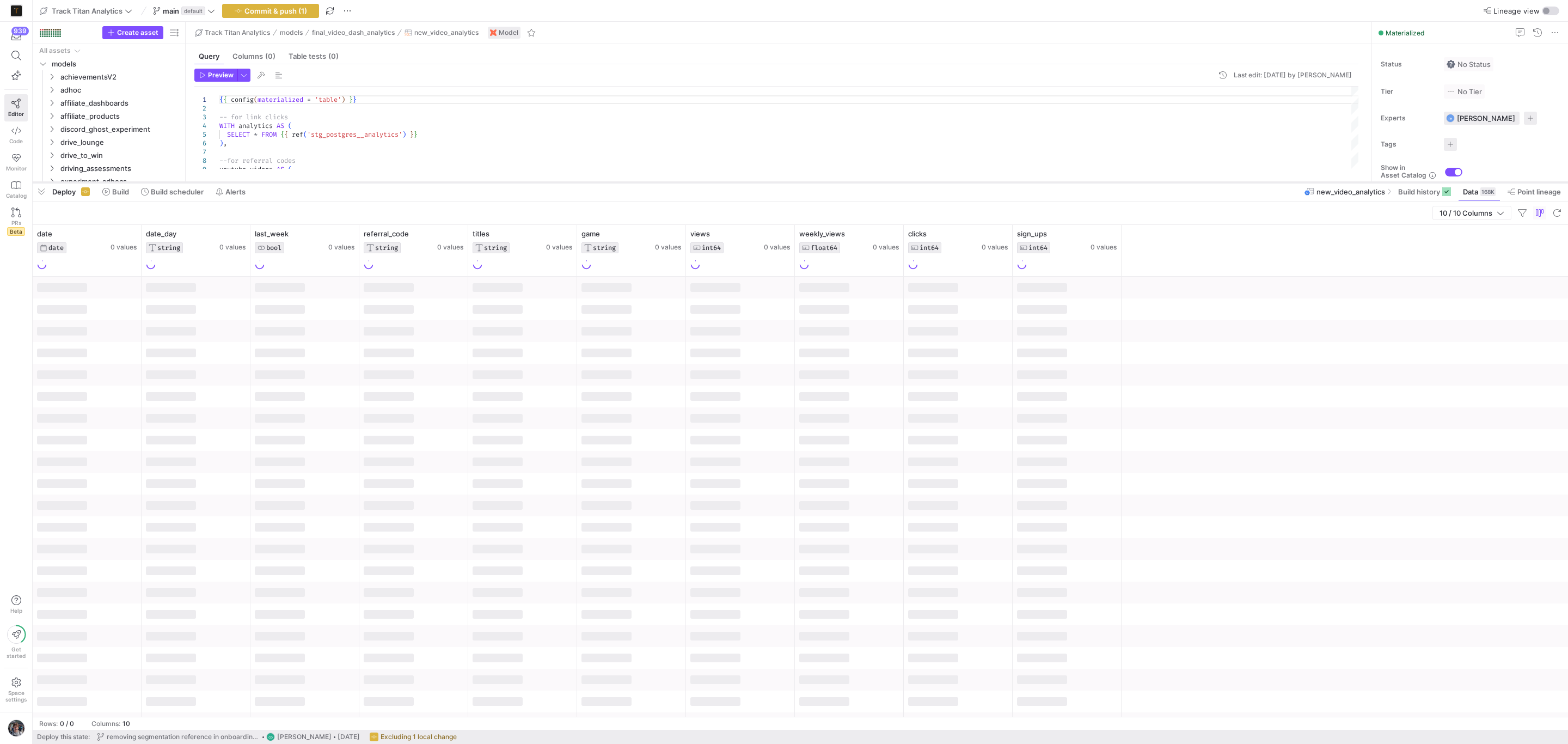
drag, startPoint x: 1093, startPoint y: 546, endPoint x: 1096, endPoint y: 183, distance: 363.0
click at [1096, 183] on div at bounding box center [800, 182] width 1535 height 4
drag, startPoint x: 44, startPoint y: 196, endPoint x: 21, endPoint y: 147, distance: 54.1
click at [44, 195] on span "button" at bounding box center [41, 192] width 18 height 18
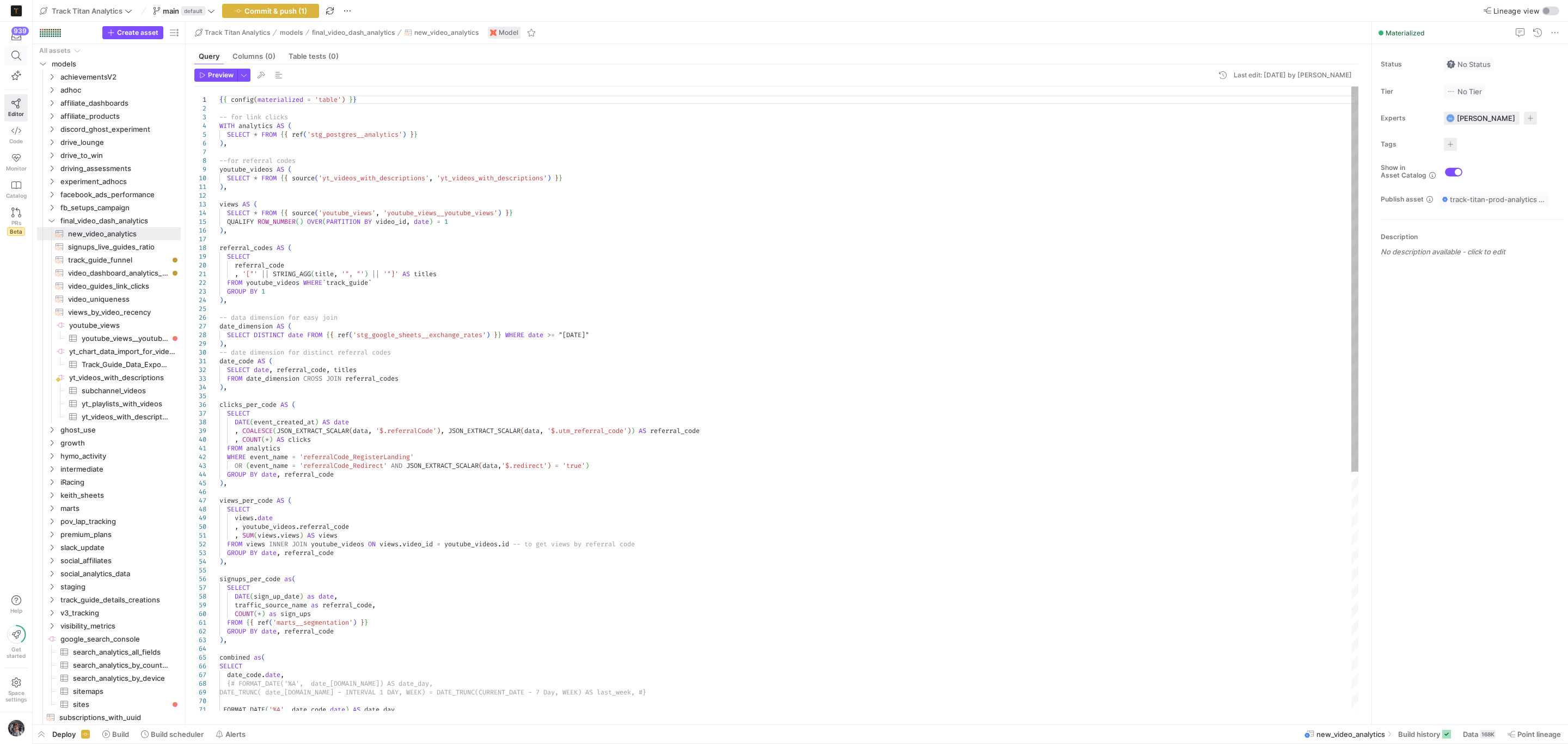
click at [13, 59] on icon at bounding box center [16, 55] width 10 height 10
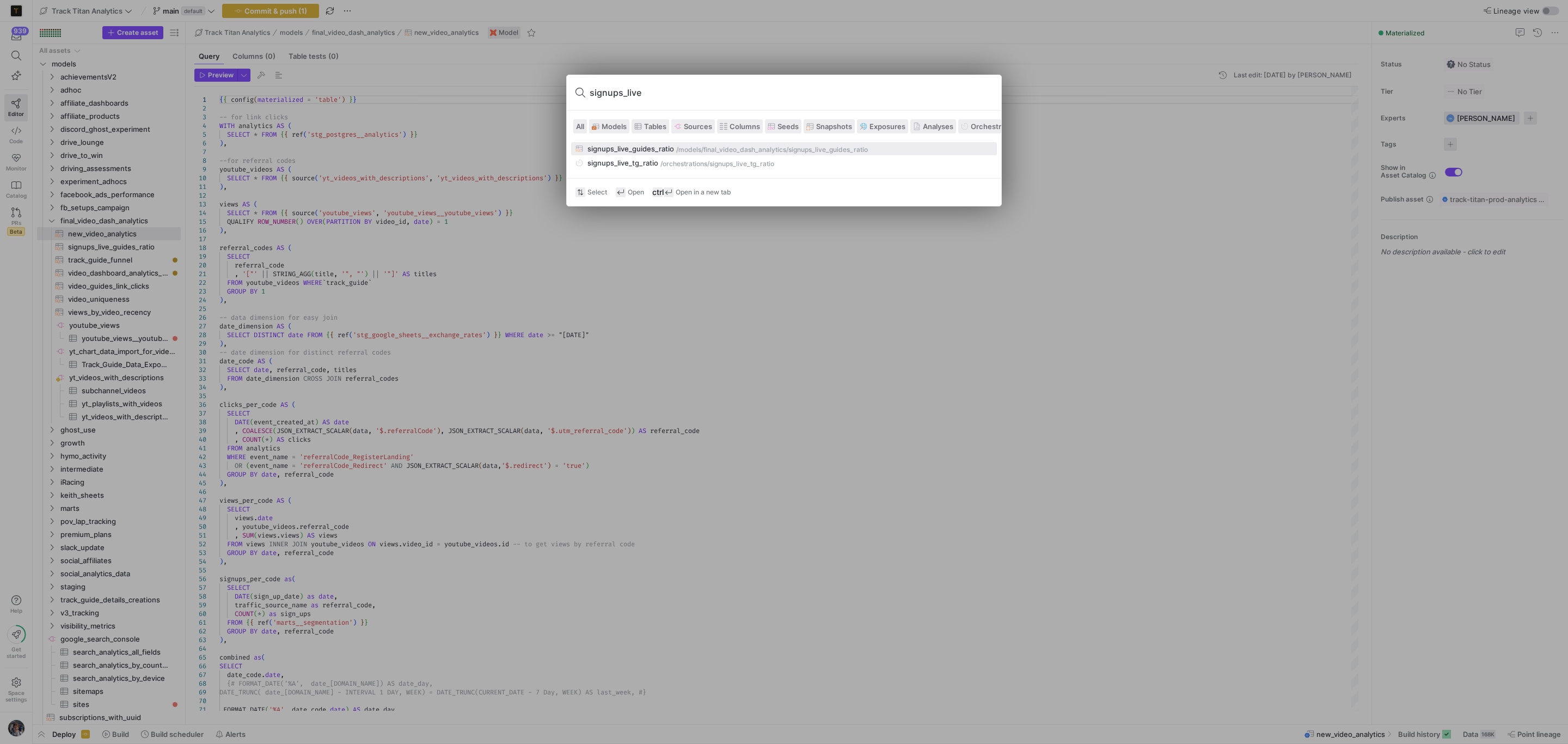
type input "signups_live"
click at [709, 153] on div "final_video_dash_analytics" at bounding box center [745, 150] width 83 height 8
type textarea "WITH s AS ( SELECT date , SUM(sign_ups) AS signups FROM {{ ref('new_video_analy…"
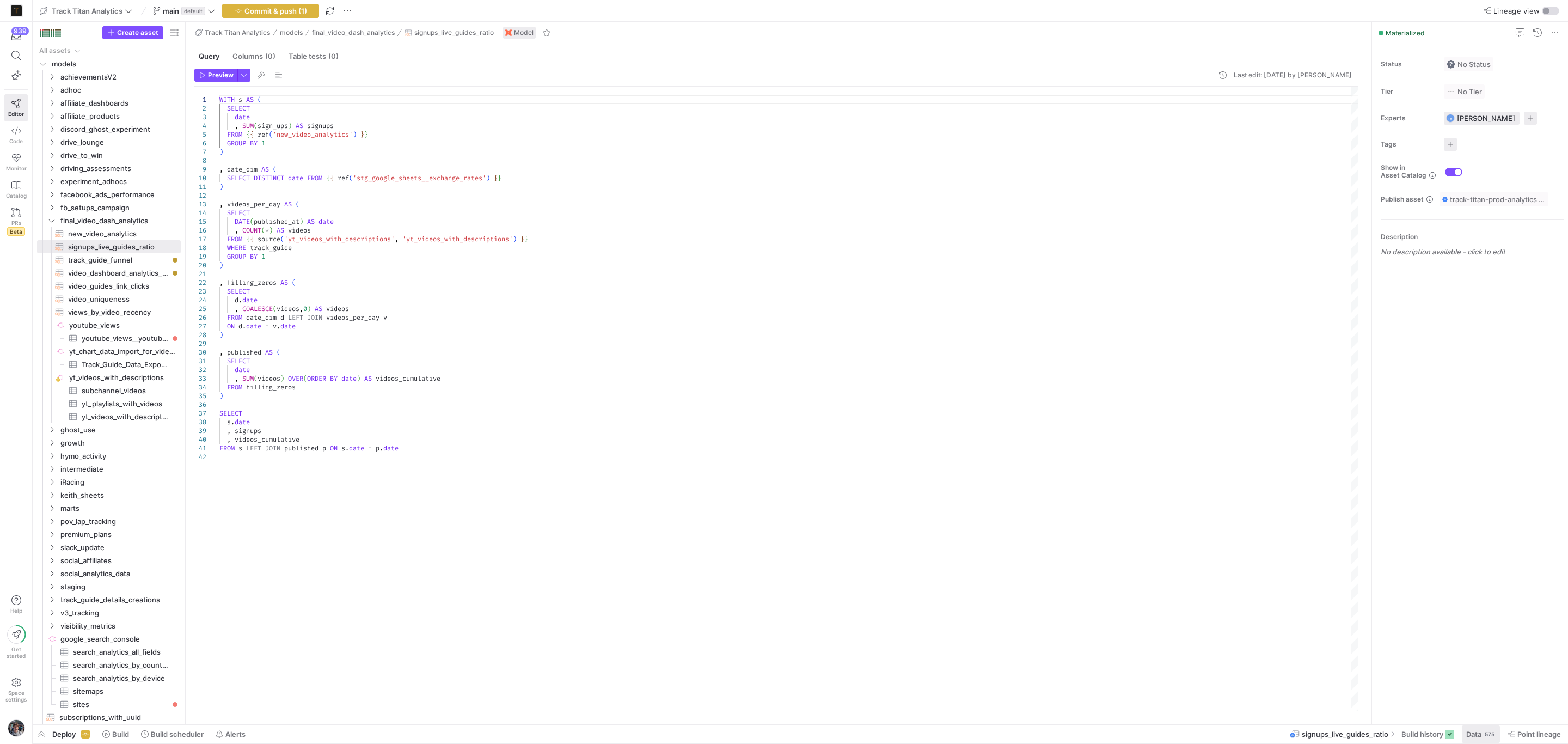
click at [1475, 739] on span "Data" at bounding box center [1474, 734] width 15 height 9
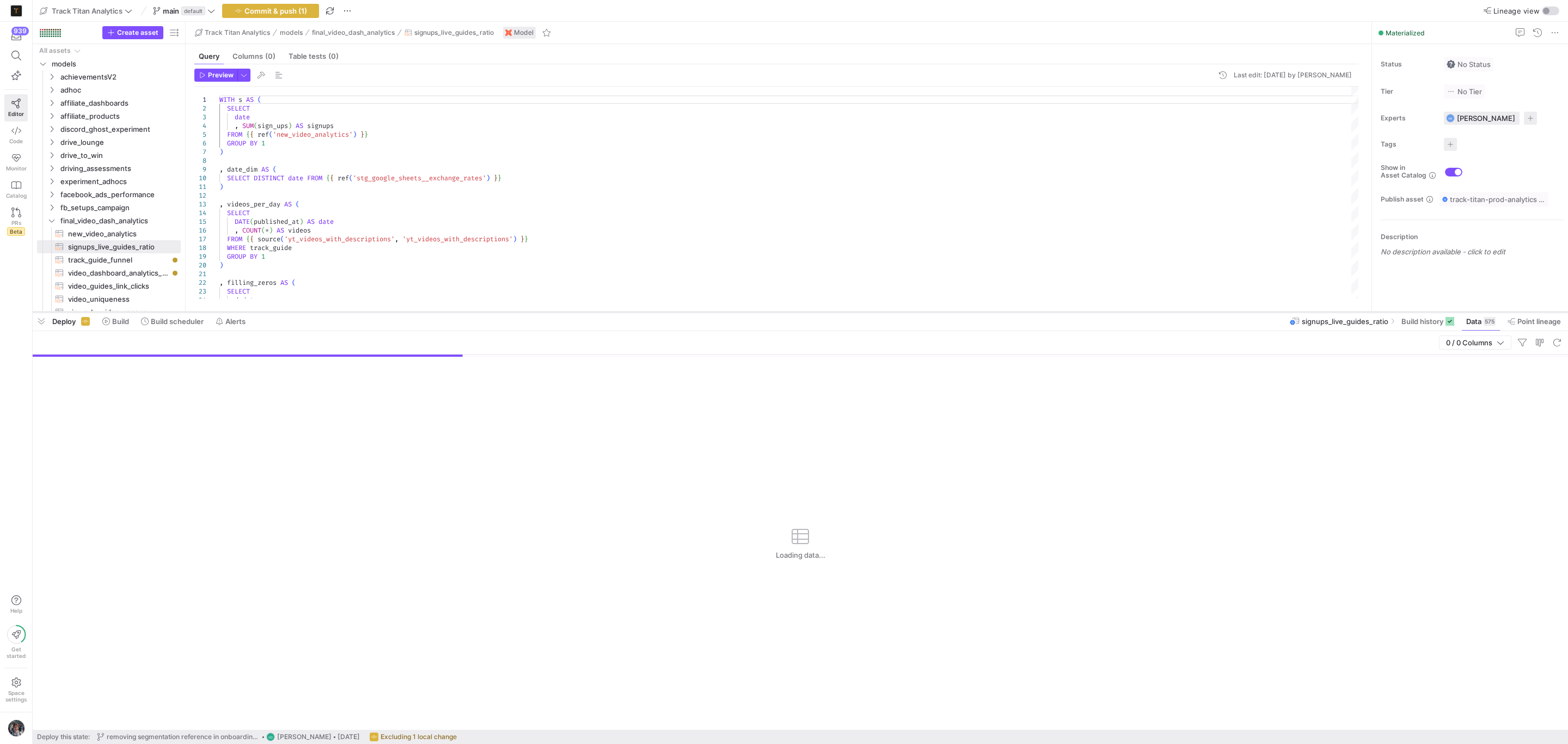
drag, startPoint x: 803, startPoint y: 546, endPoint x: 843, endPoint y: 312, distance: 237.4
click at [843, 312] on div at bounding box center [800, 312] width 1535 height 4
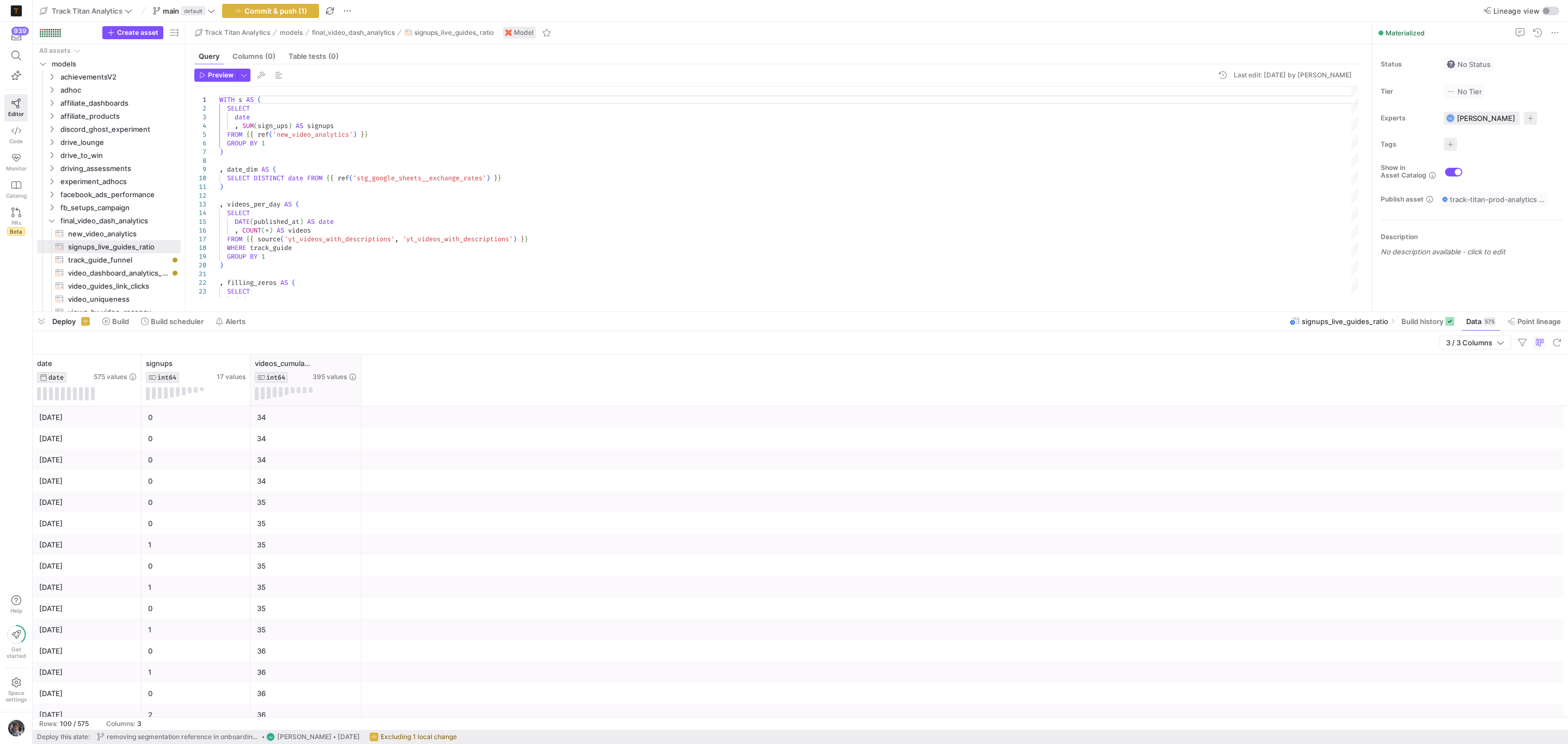
click at [360, 383] on div at bounding box center [360, 380] width 4 height 51
click at [24, 56] on span at bounding box center [16, 55] width 23 height 18
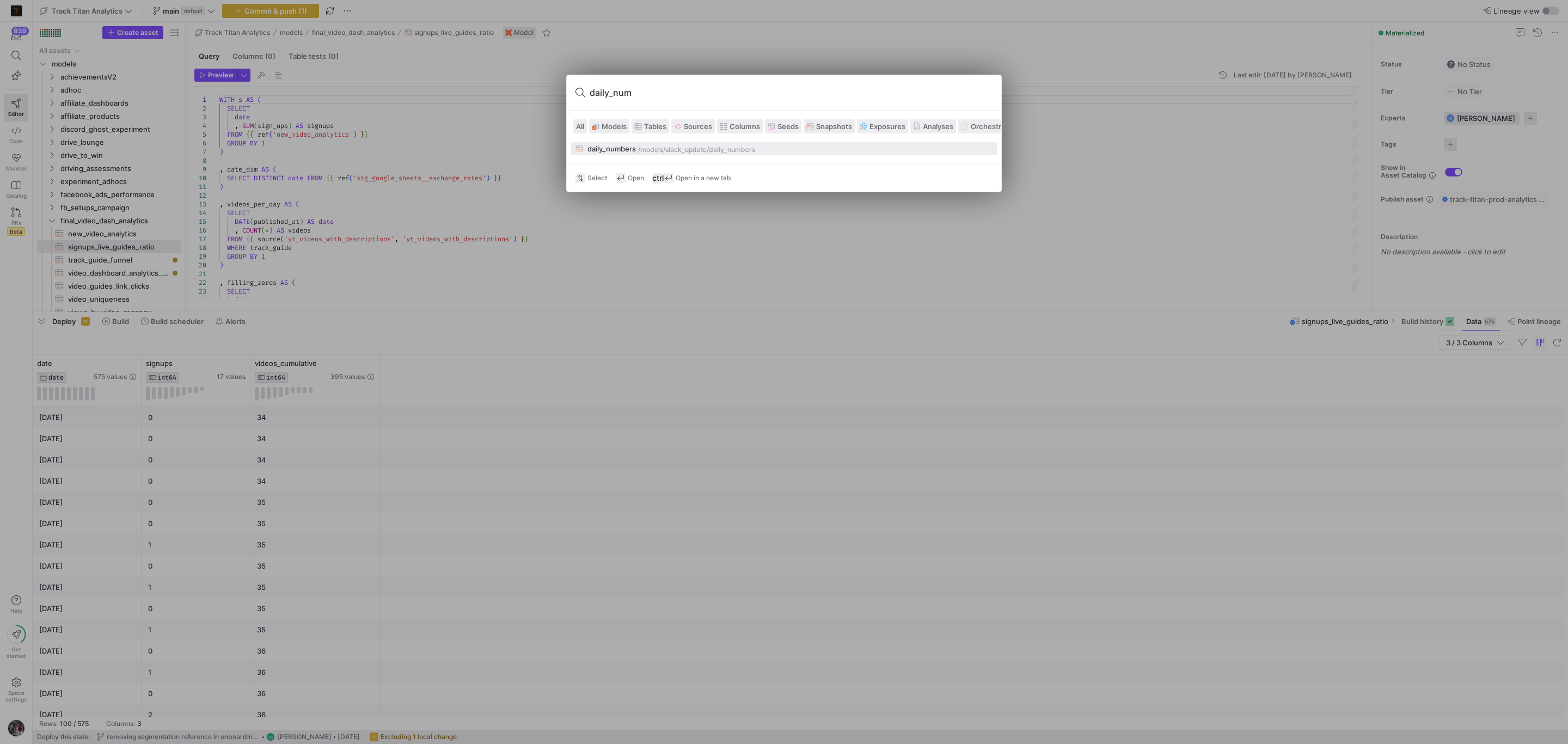
type input "daily_num"
click at [643, 147] on div "/models/" at bounding box center [651, 150] width 27 height 8
type textarea "{{ config(materialized = 'table') }} WITH date_dimension AS ( SELECT date FROM …"
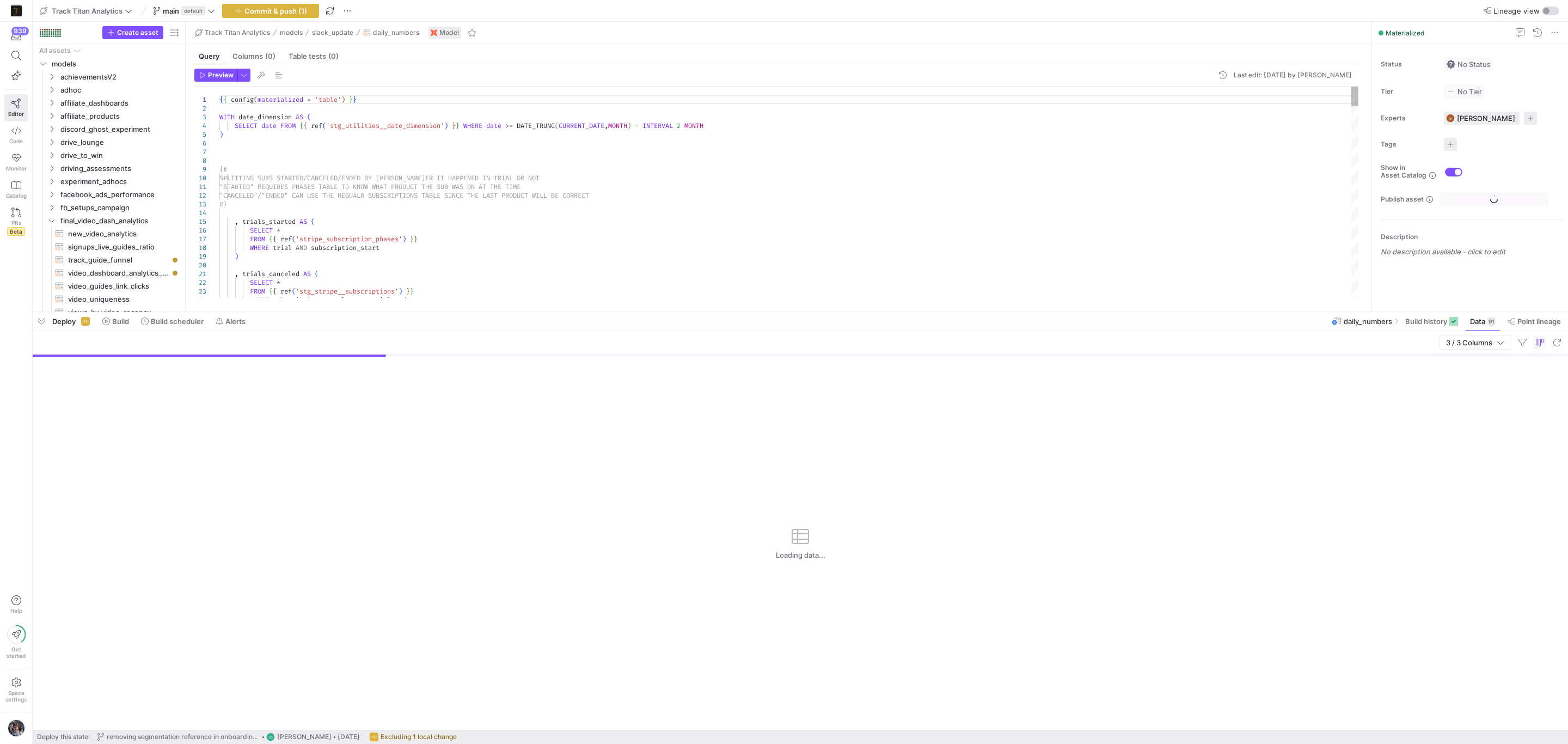
scroll to position [268, 0]
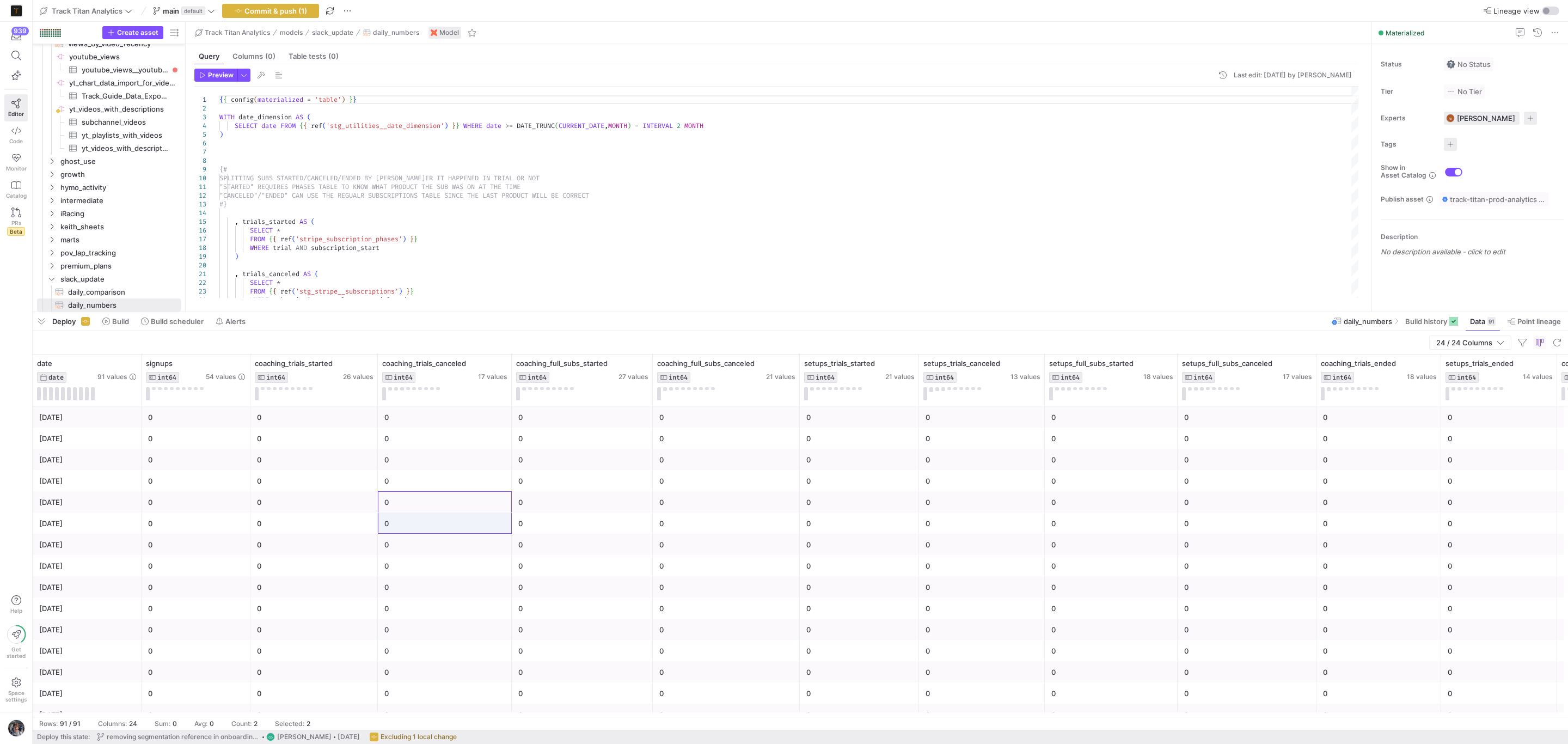
click at [46, 320] on span "button" at bounding box center [41, 321] width 18 height 18
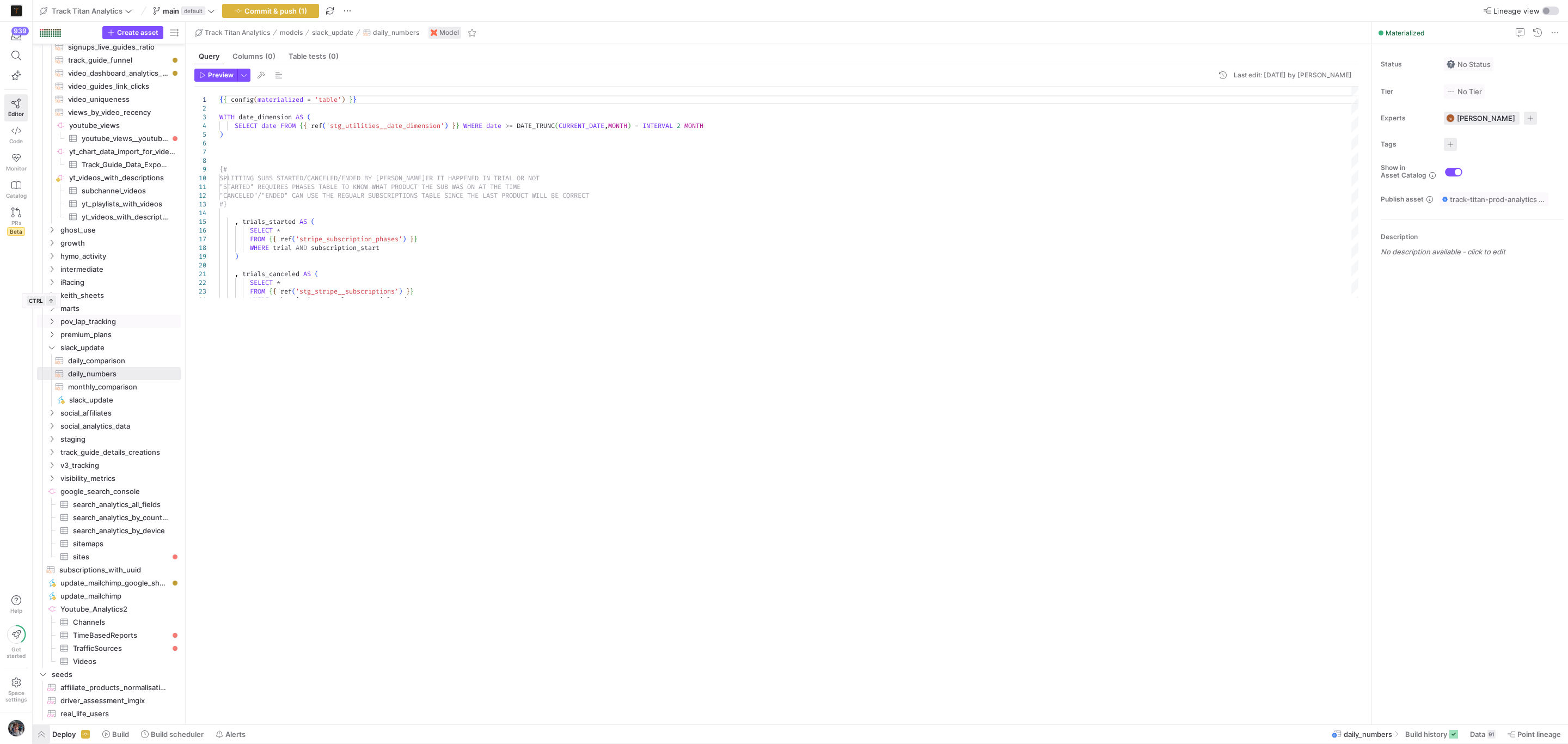
scroll to position [196, 0]
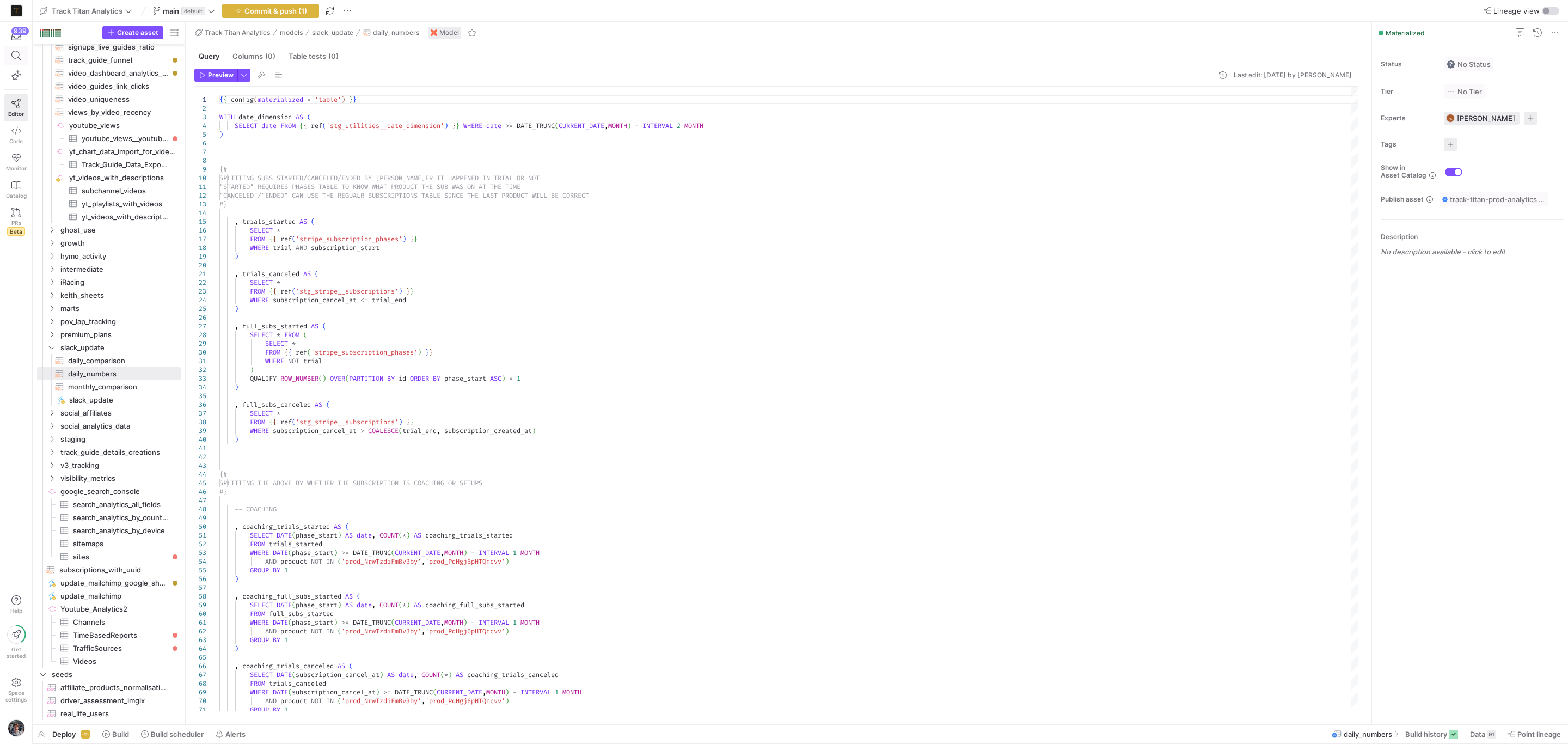
click at [20, 56] on icon at bounding box center [16, 55] width 10 height 10
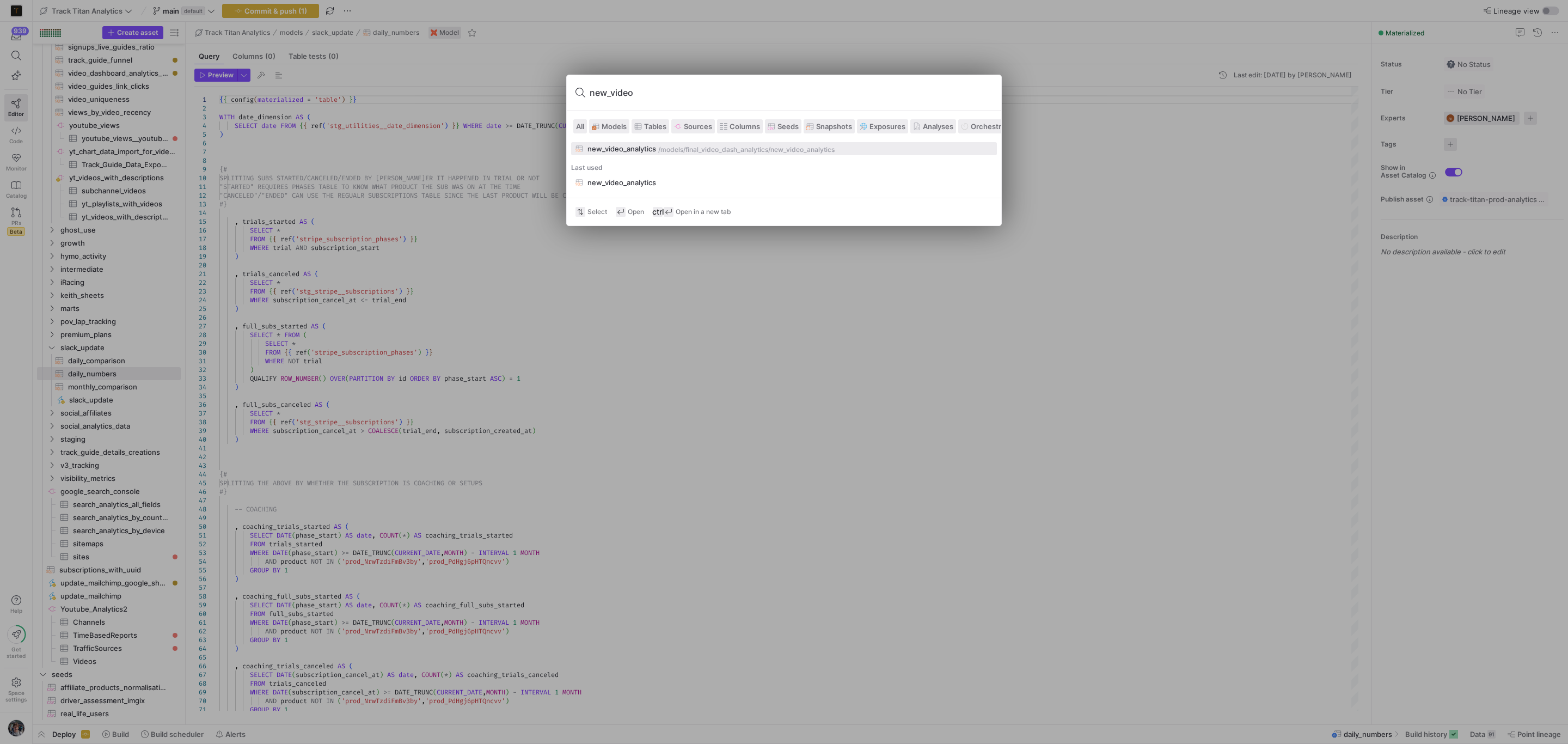
type input "new_video"
click at [628, 144] on button "new_video_analytics /models/ final_video_dash_analytics /new_video_analytics" at bounding box center [783, 148] width 425 height 13
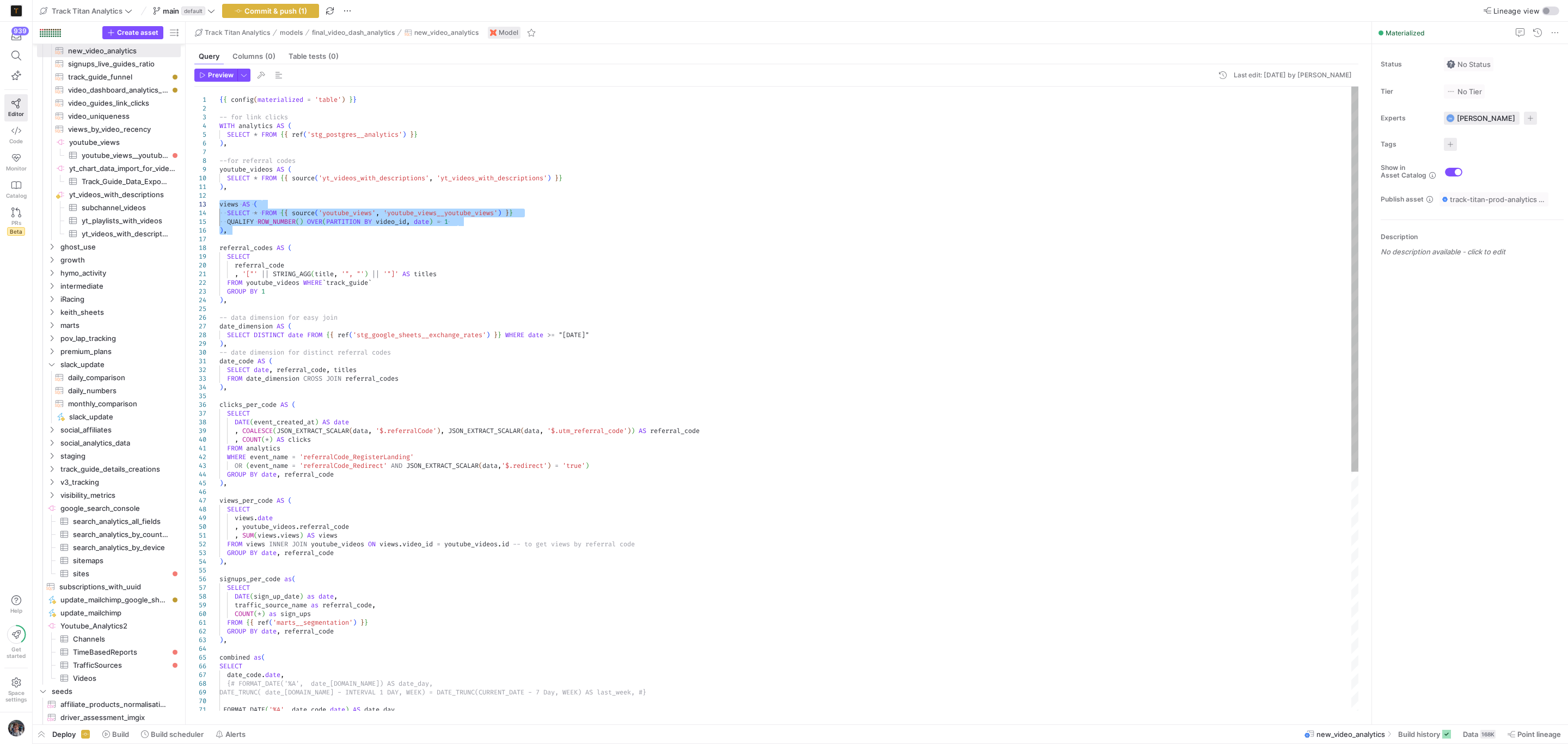
drag, startPoint x: 240, startPoint y: 229, endPoint x: 191, endPoint y: 208, distance: 53.3
click at [219, 208] on div "{ { config ( materialized = 'table' ) } } -- for link clicks WITH analytics AS …" at bounding box center [789, 592] width 1139 height 1011
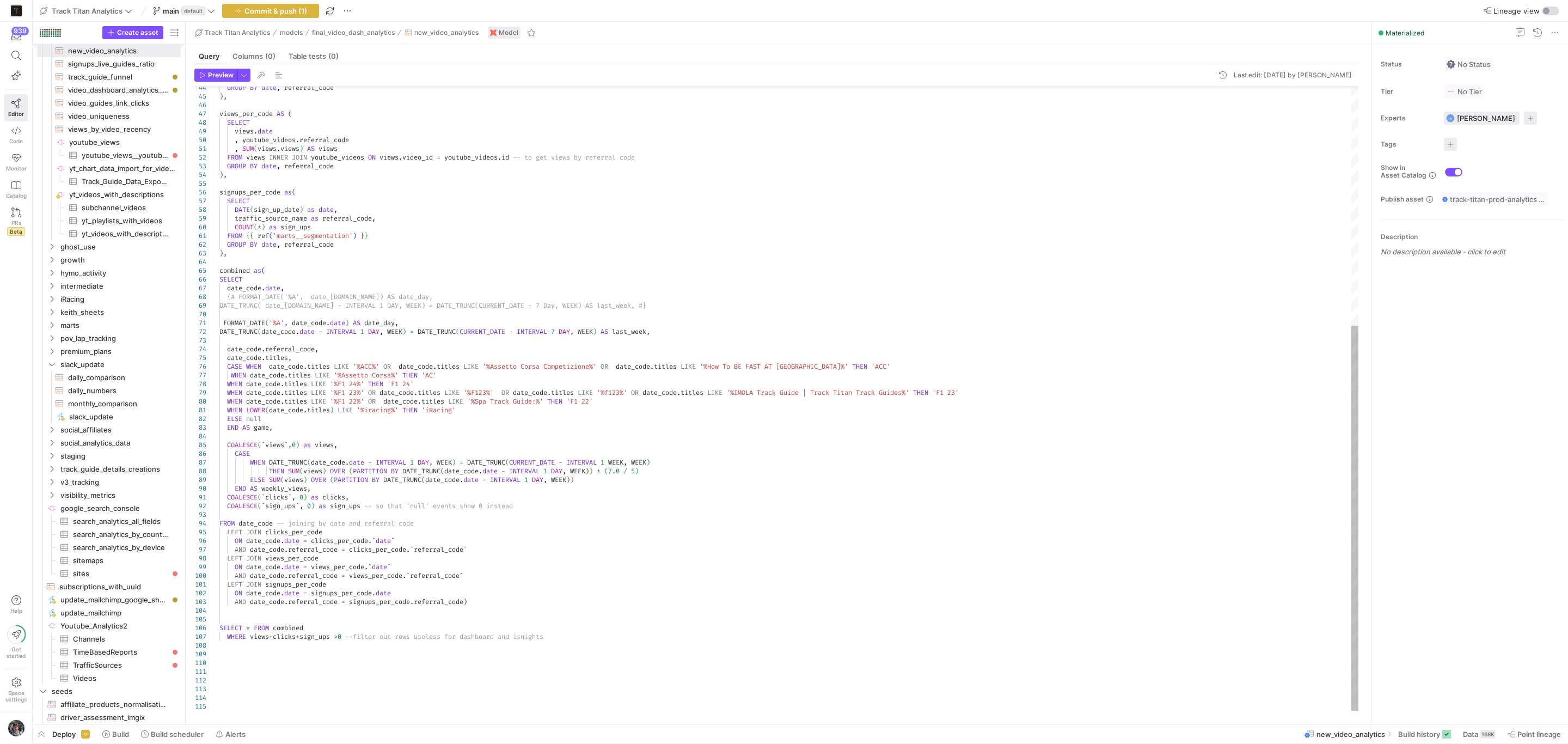
click at [365, 257] on div "GROUP BY date , referral_code ) , views_per_code AS ( SELECT views . date , you…" at bounding box center [789, 205] width 1139 height 1011
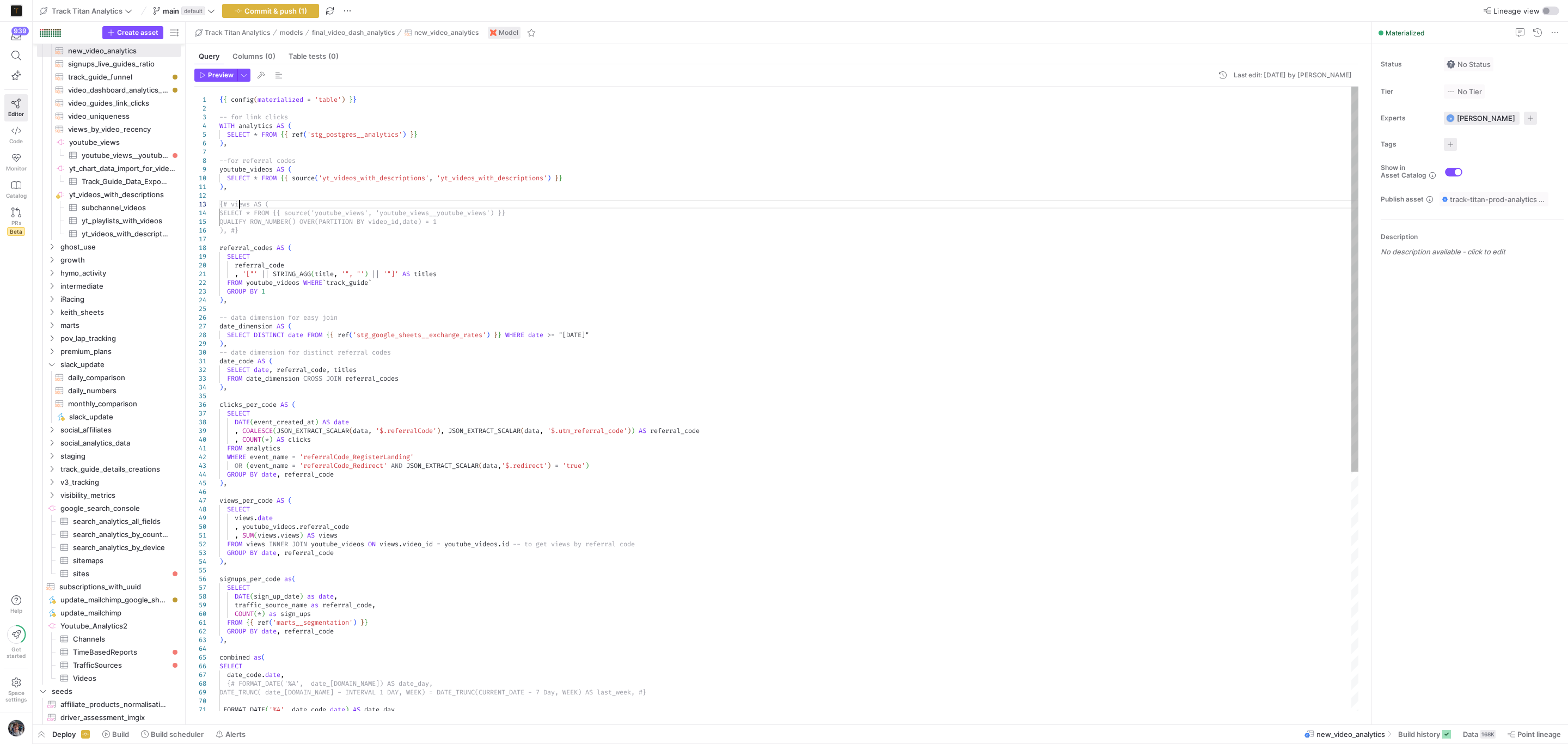
click at [237, 206] on div "GROUP BY date , referral_code ) , views_per_code AS ( SELECT views . date , you…" at bounding box center [789, 592] width 1139 height 1011
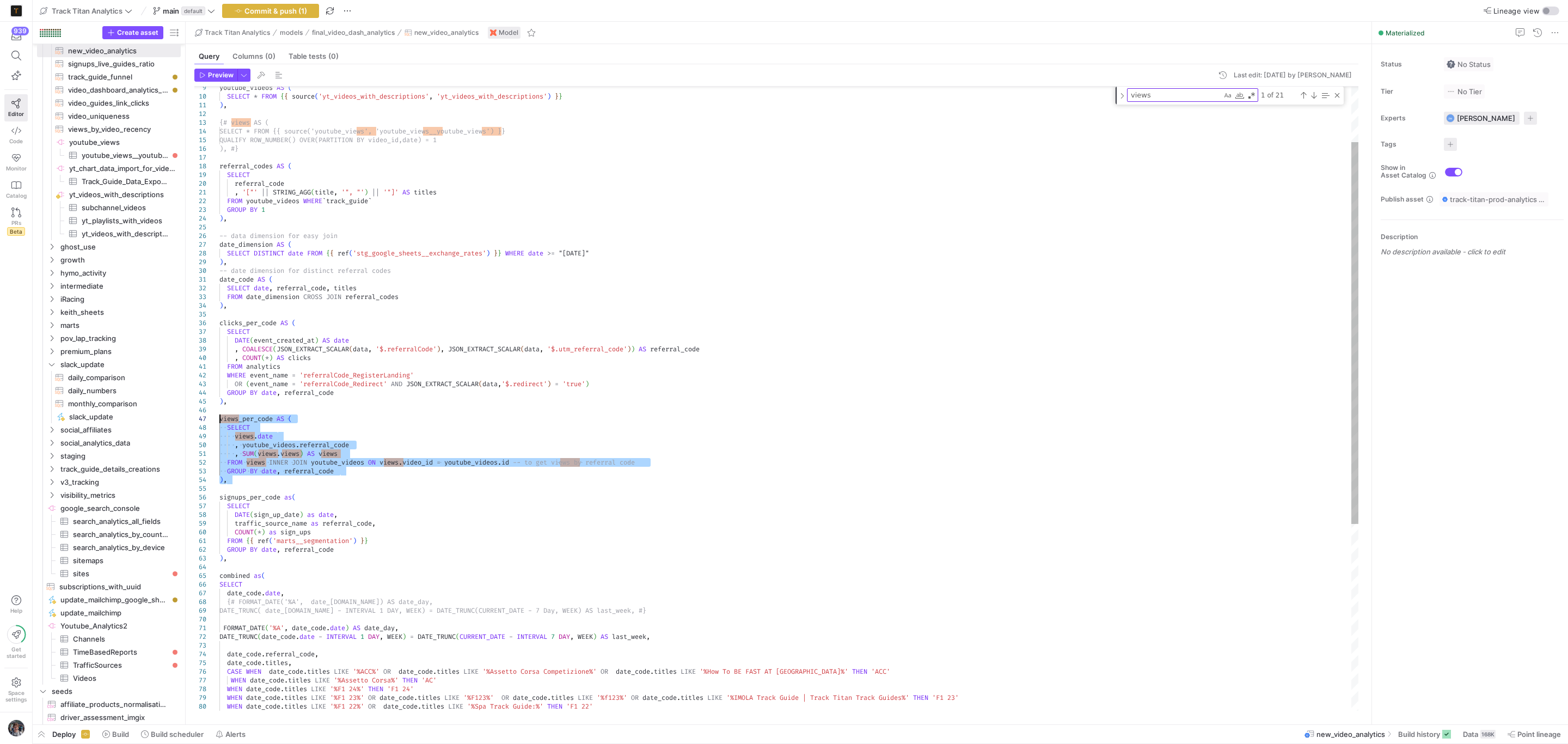
drag, startPoint x: 235, startPoint y: 477, endPoint x: 203, endPoint y: 422, distance: 63.6
click at [219, 422] on div "GROUP BY date , referral_code ) , views_per_code AS ( SELECT views . date , you…" at bounding box center [789, 505] width 1139 height 1020
click at [265, 419] on div "GROUP BY date , referral_code ) , {# views_per_code AS ( SELECT views.date , yo…" at bounding box center [789, 505] width 1139 height 1020
type textarea "FROM analytics WHERE event_name = 'referralCode_RegisterLanding' OR (event_name…"
click at [265, 419] on div "GROUP BY date , referral_code ) , {# views_per_code AS ( SELECT views.date , yo…" at bounding box center [789, 505] width 1139 height 1020
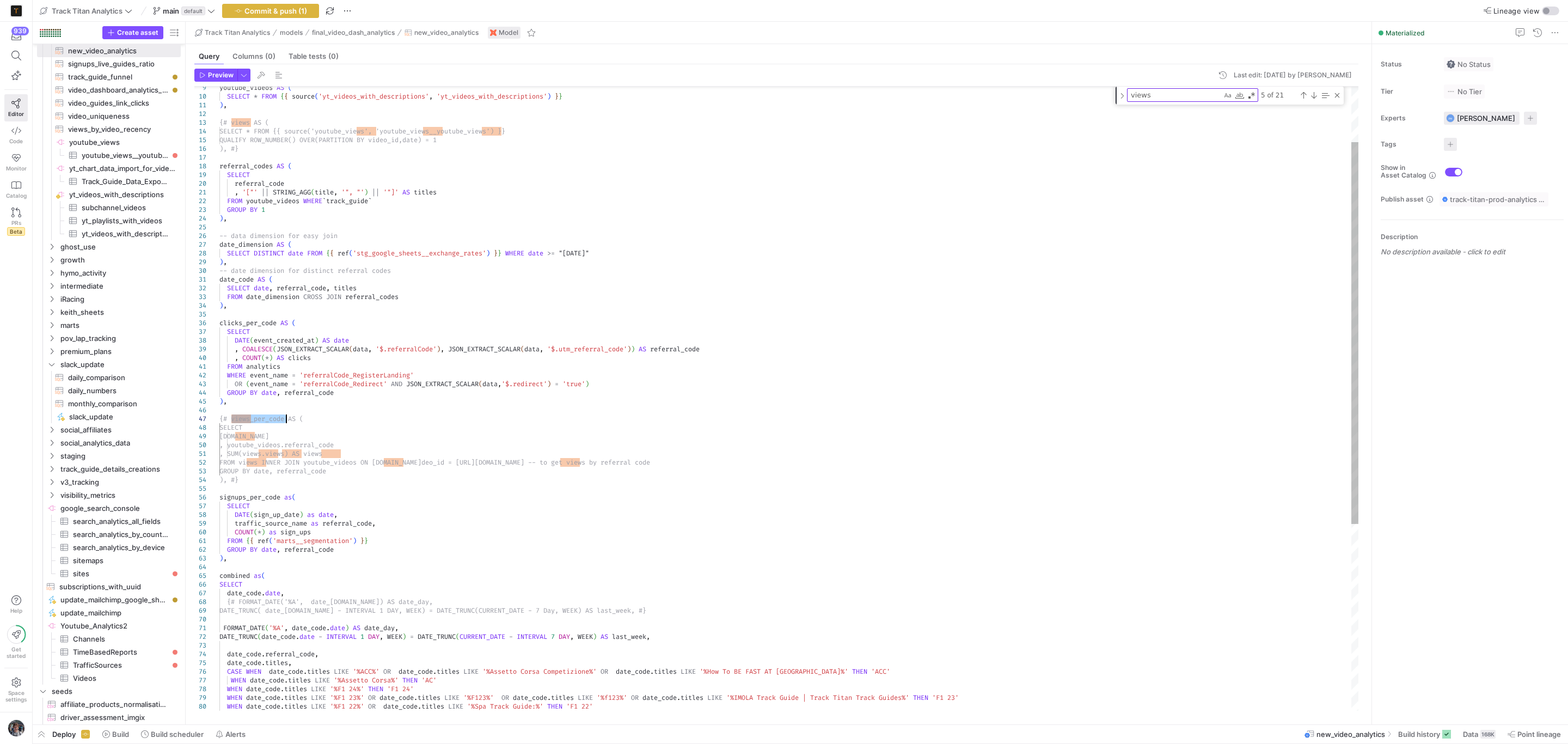
type textarea "views_per_code"
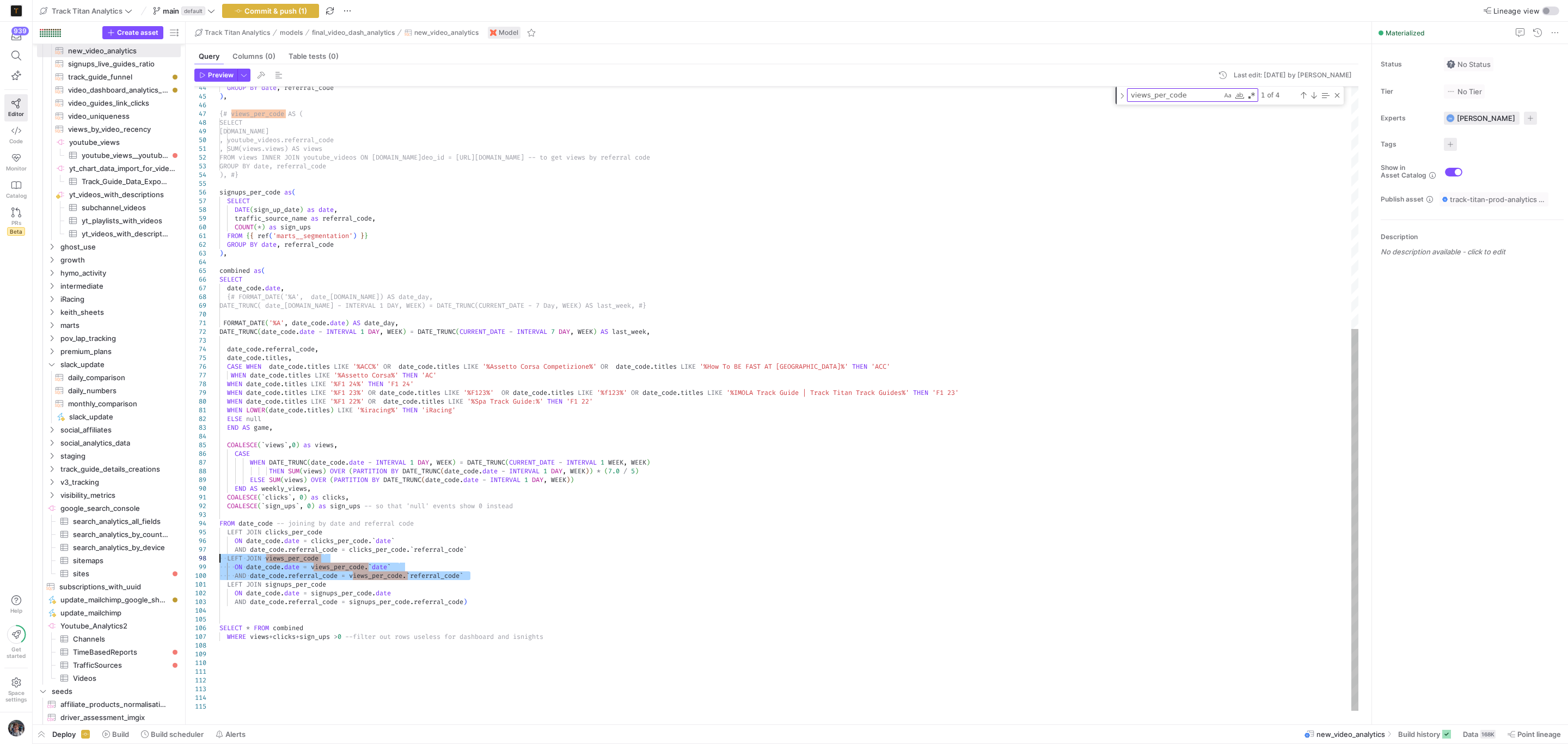
drag, startPoint x: 474, startPoint y: 575, endPoint x: 159, endPoint y: 560, distance: 315.4
click at [219, 560] on div "GROUP BY date , referral_code ) , {# views_per_code AS ( SELECT views.date , yo…" at bounding box center [789, 200] width 1139 height 1020
click at [611, 579] on div "GROUP BY date , referral_code ) , {# views_per_code AS ( SELECT views.date , yo…" at bounding box center [789, 200] width 1139 height 1020
click at [570, 659] on div "GROUP BY date , referral_code ) , {# views_per_code AS ( SELECT views.date , yo…" at bounding box center [789, 200] width 1139 height 1020
type textarea "LEFT JOIN signups_per_code ON date_code.date = signups_per_code.date AND date_c…"
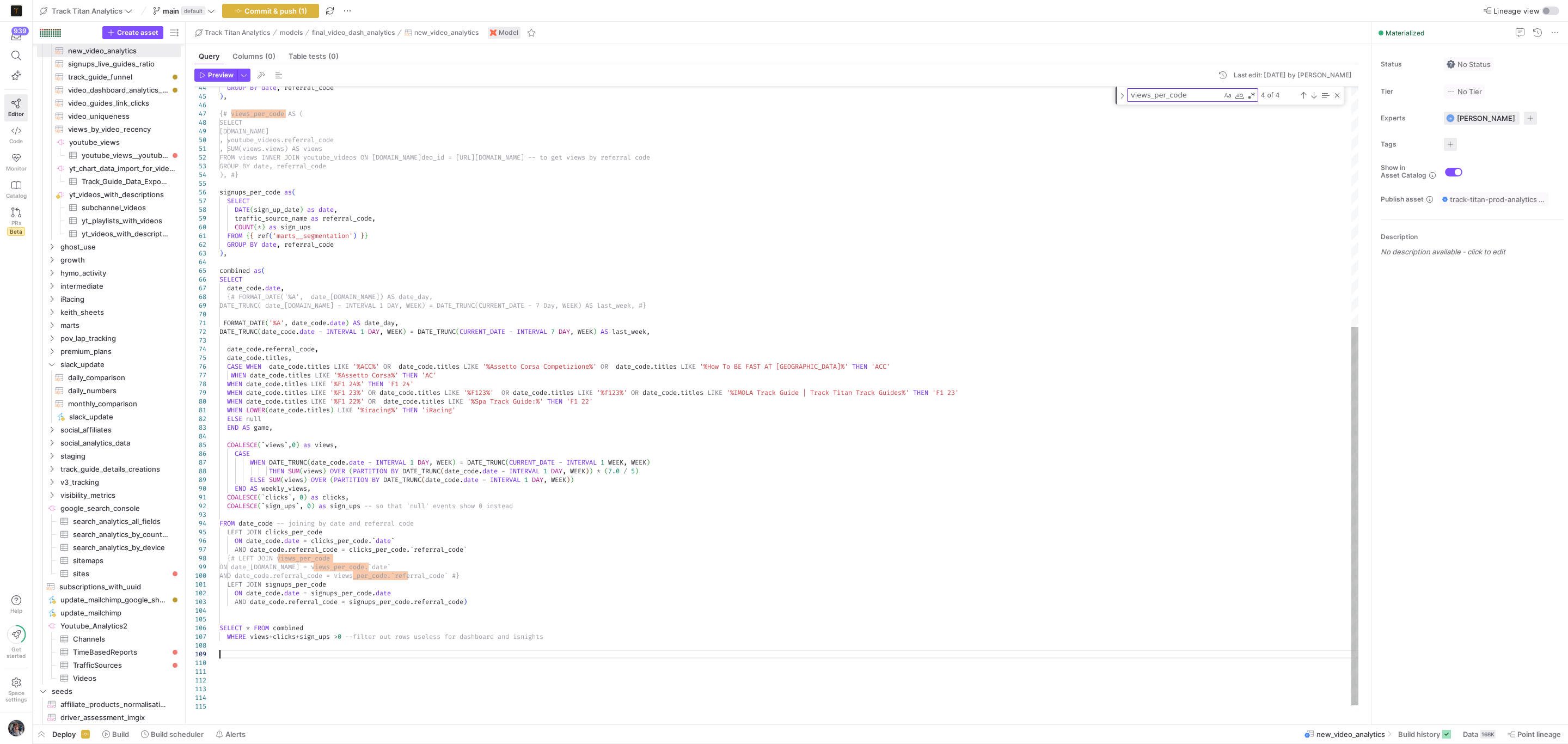
click at [570, 659] on div "GROUP BY date , referral_code ) , {# views_per_code AS ( SELECT views.date , yo…" at bounding box center [789, 205] width 1139 height 1029
click at [206, 70] on span "button" at bounding box center [215, 75] width 42 height 12
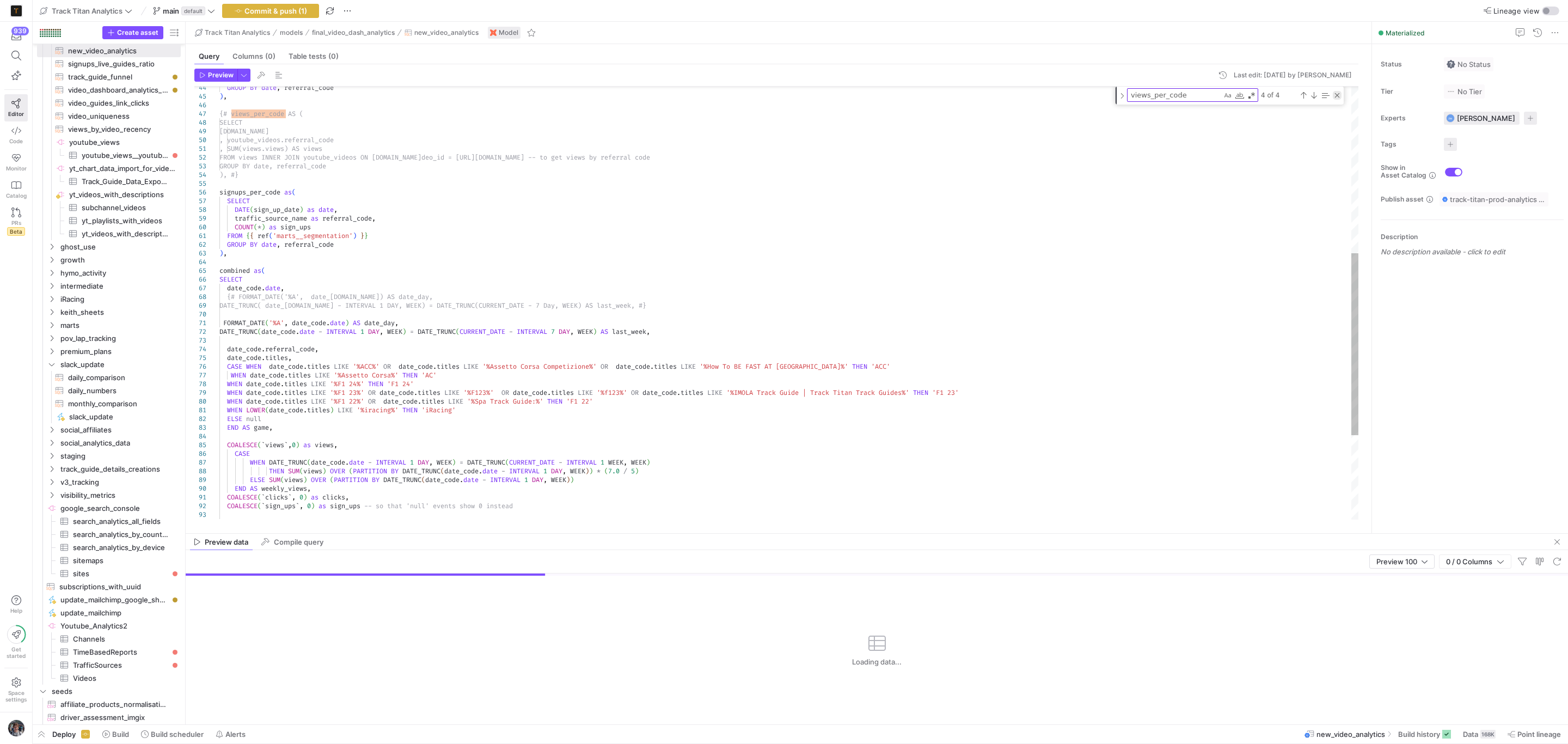
click at [1336, 99] on div "Close (Escape)" at bounding box center [1337, 95] width 9 height 9
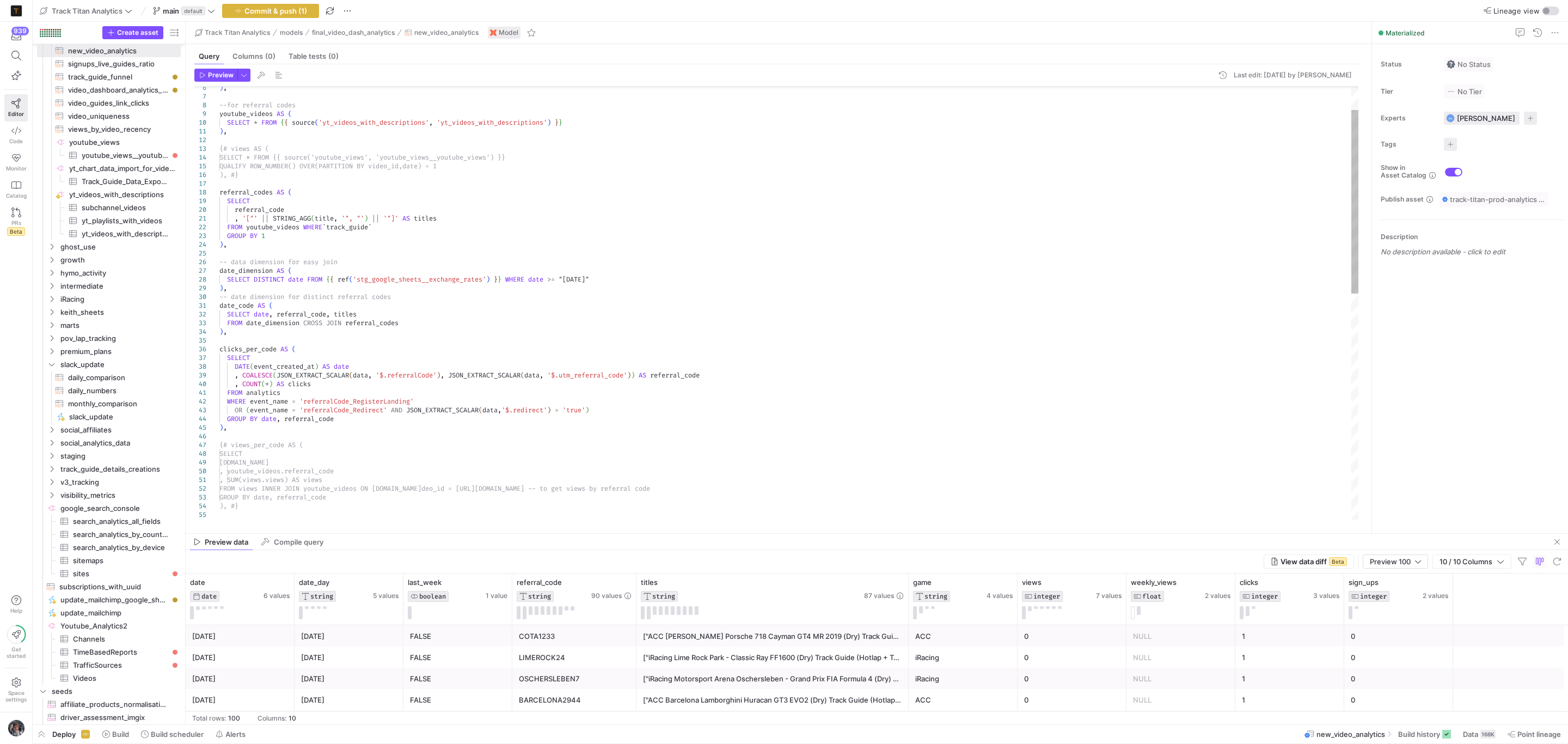
type textarea "), {# views AS ( SELECT * FROM {{ source('youtube_views', 'youtube_views__youtu…"
click at [242, 152] on div "GROUP BY date, referral_code ), #} signups_per_code as ( SELECT views.date , yo…" at bounding box center [789, 541] width 1139 height 1019
type textarea "views"
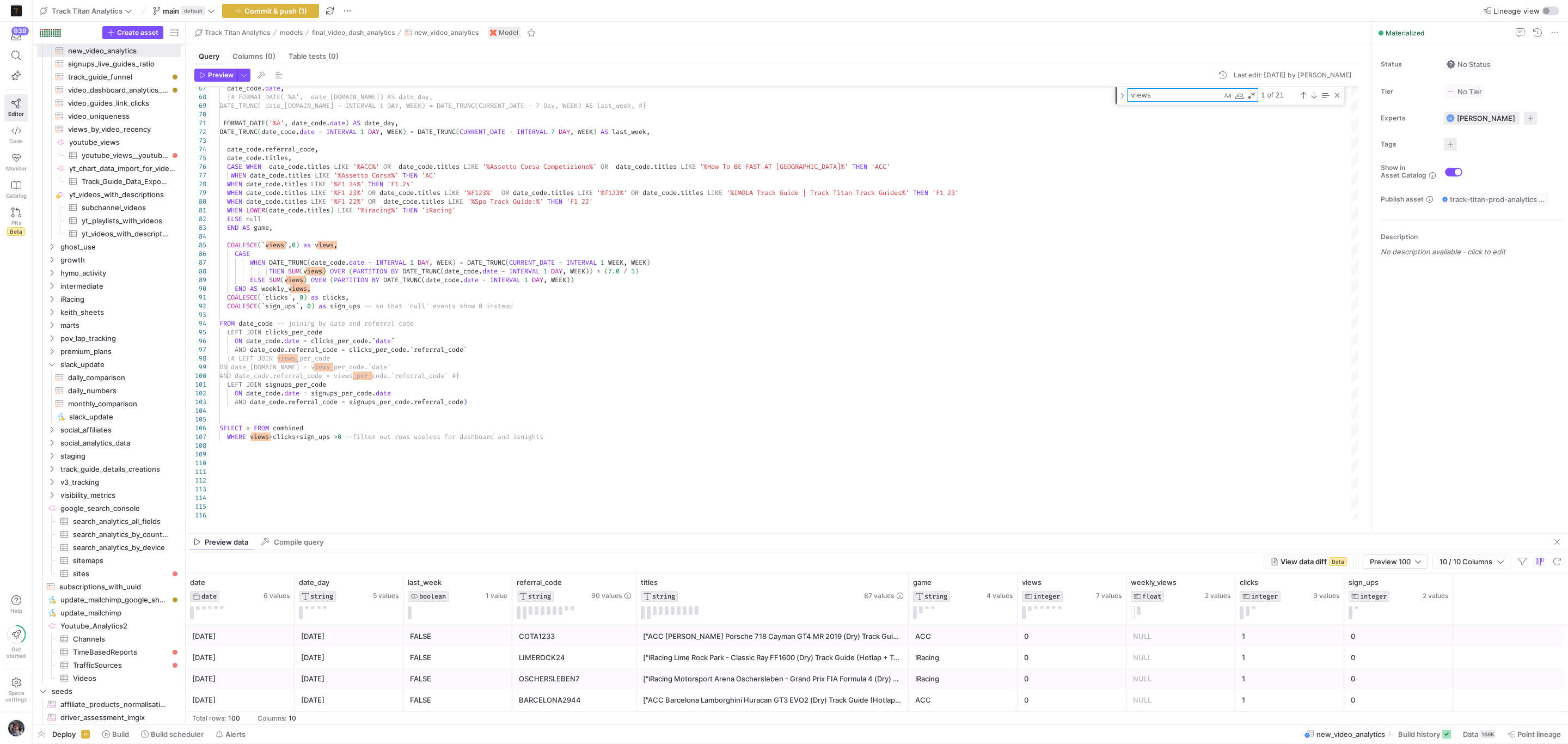
click at [1384, 553] on div "View data diff Beta Preview 100 10 / 10 Columns" at bounding box center [877, 561] width 1382 height 23
click at [1382, 564] on span "Preview 100" at bounding box center [1390, 561] width 41 height 9
click at [1377, 592] on mat-option "Full Preview" at bounding box center [1393, 598] width 65 height 18
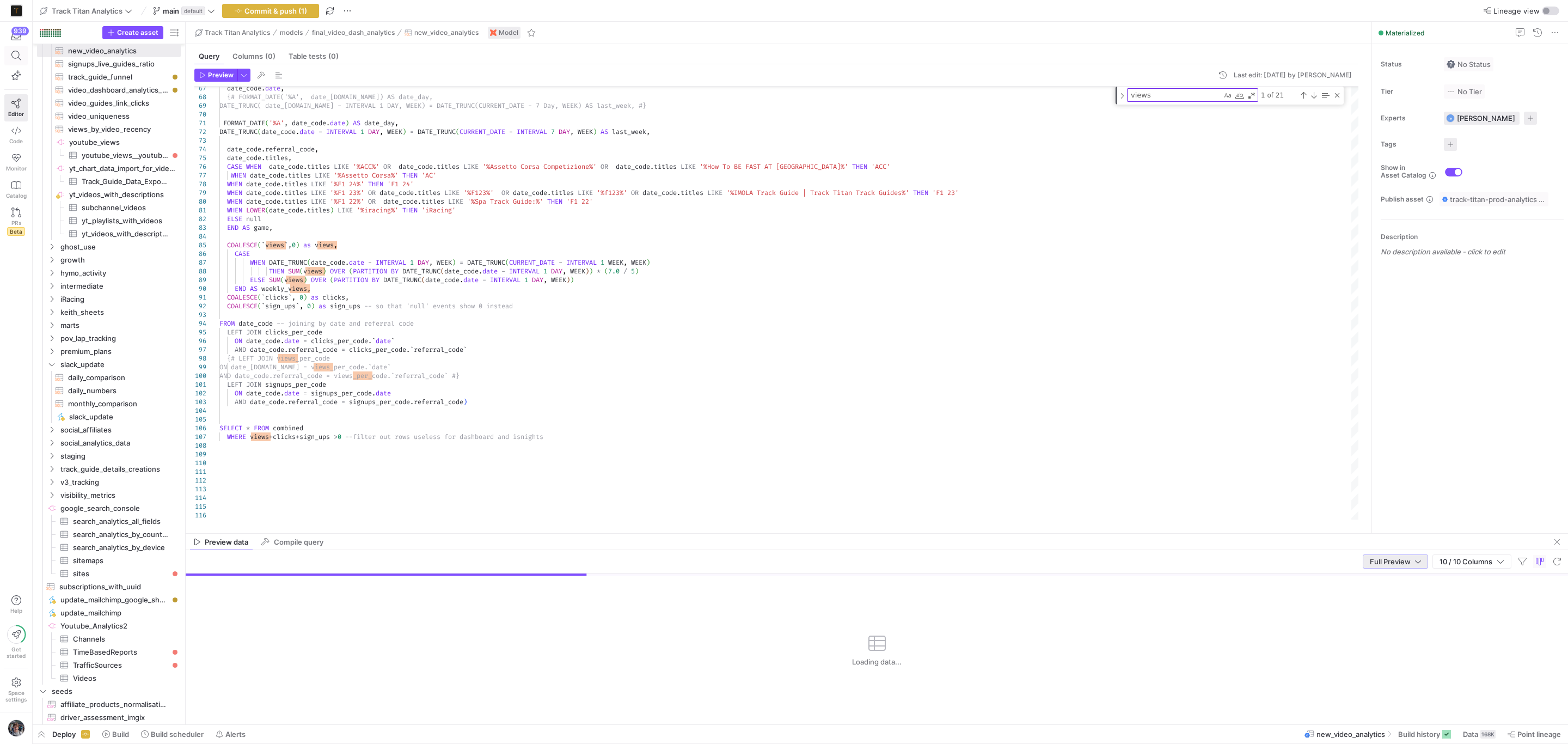
click at [5, 54] on span at bounding box center [16, 55] width 23 height 18
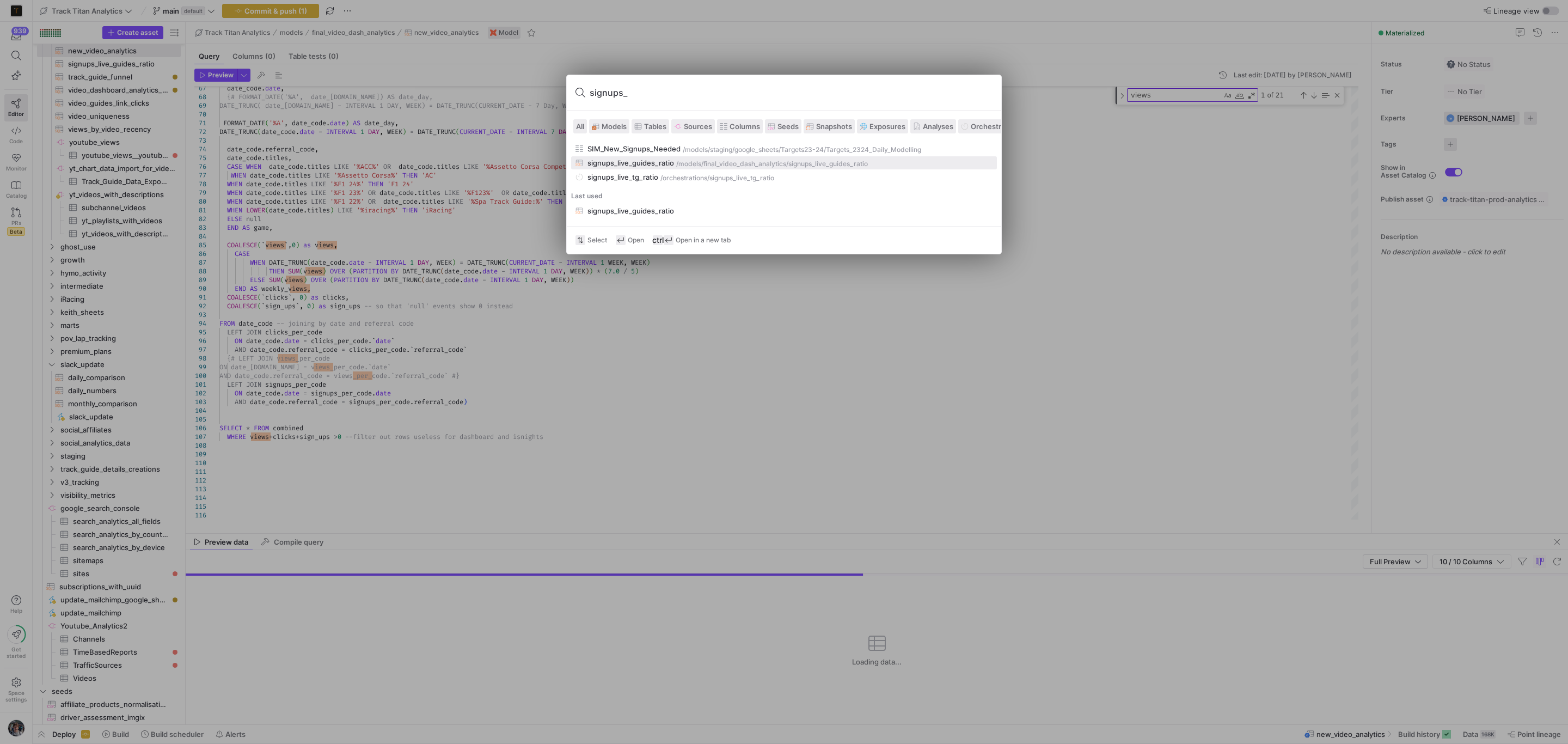
type input "signups_"
click at [694, 166] on div "/models/" at bounding box center [690, 164] width 27 height 8
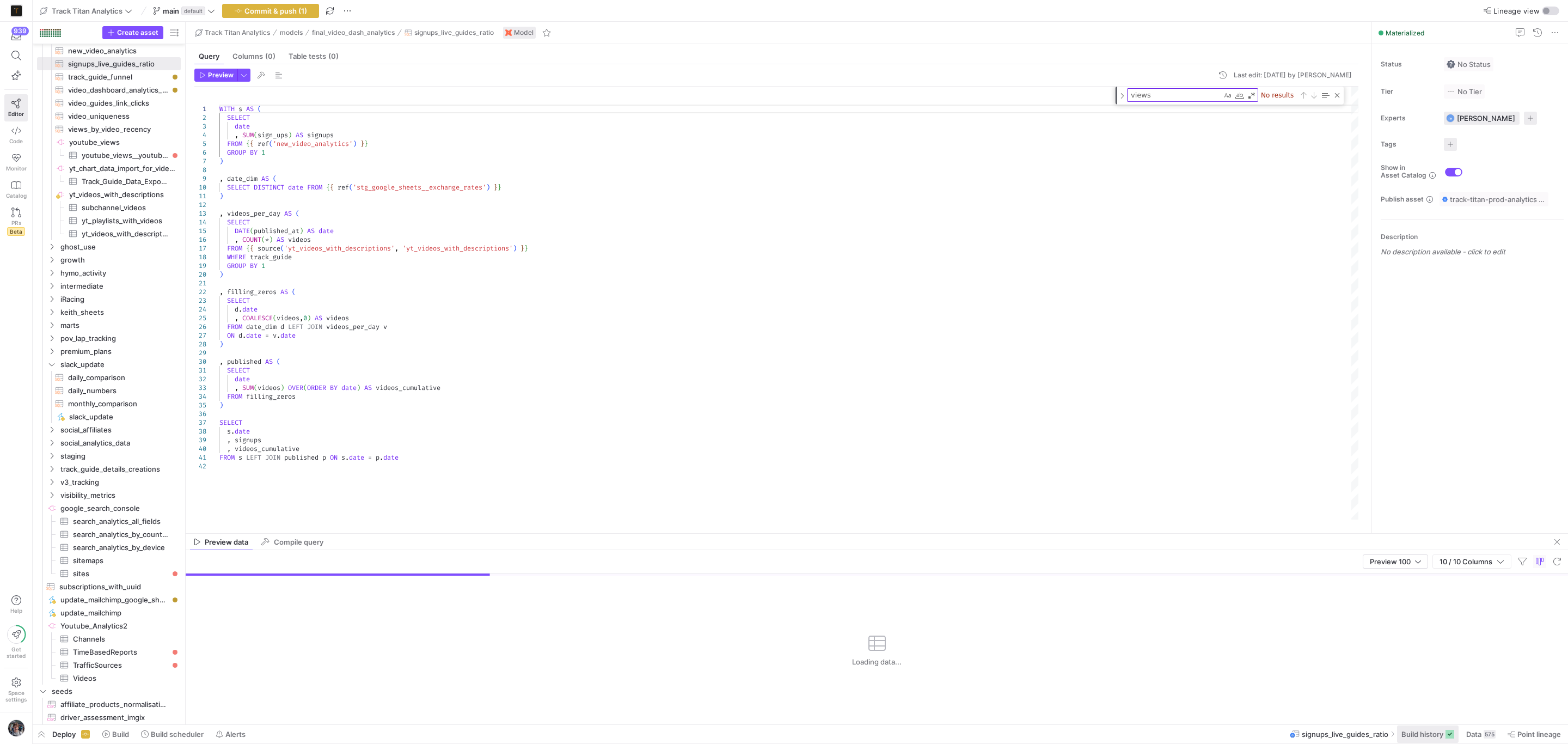
click at [1420, 742] on span at bounding box center [1427, 734] width 61 height 18
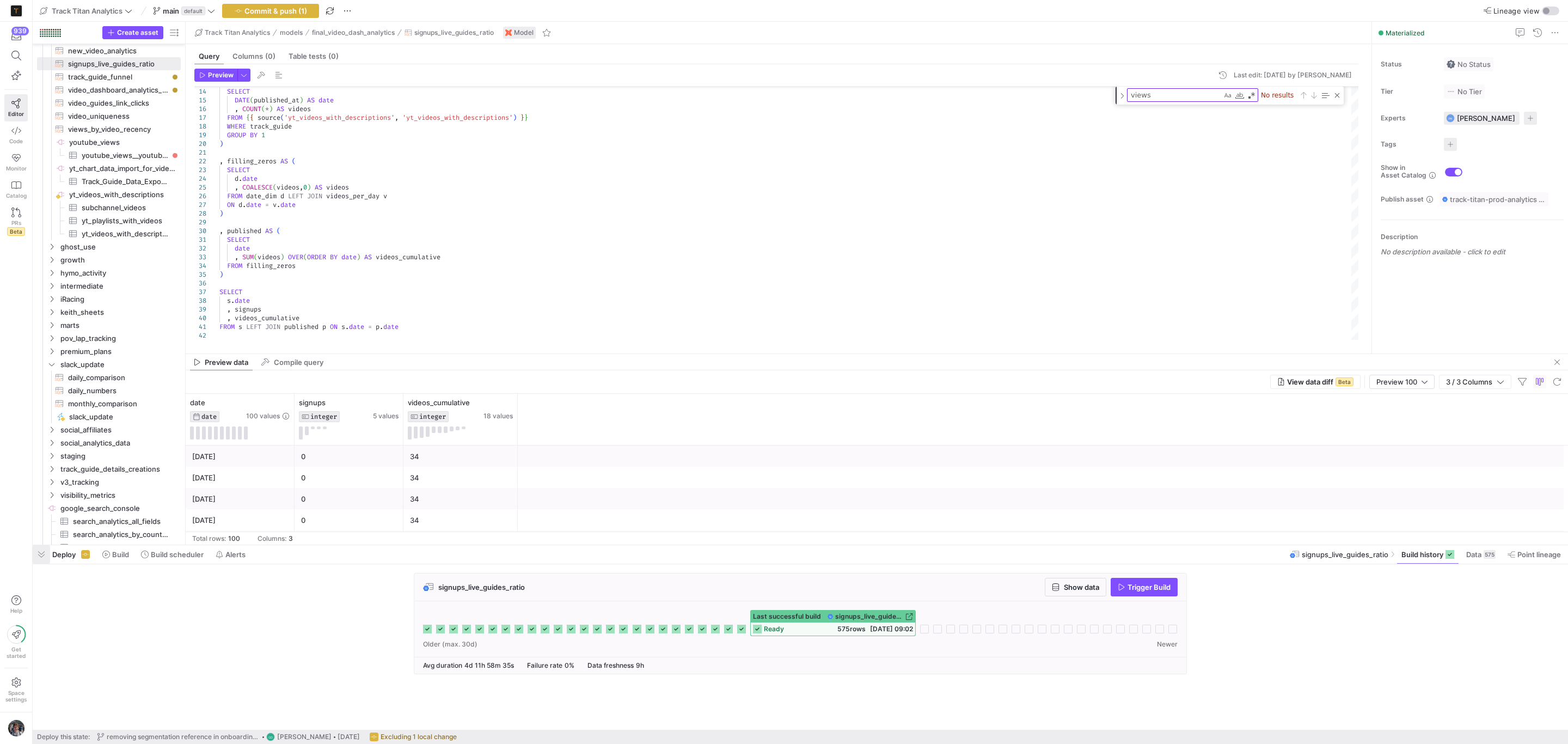
click at [36, 549] on span "button" at bounding box center [41, 554] width 18 height 18
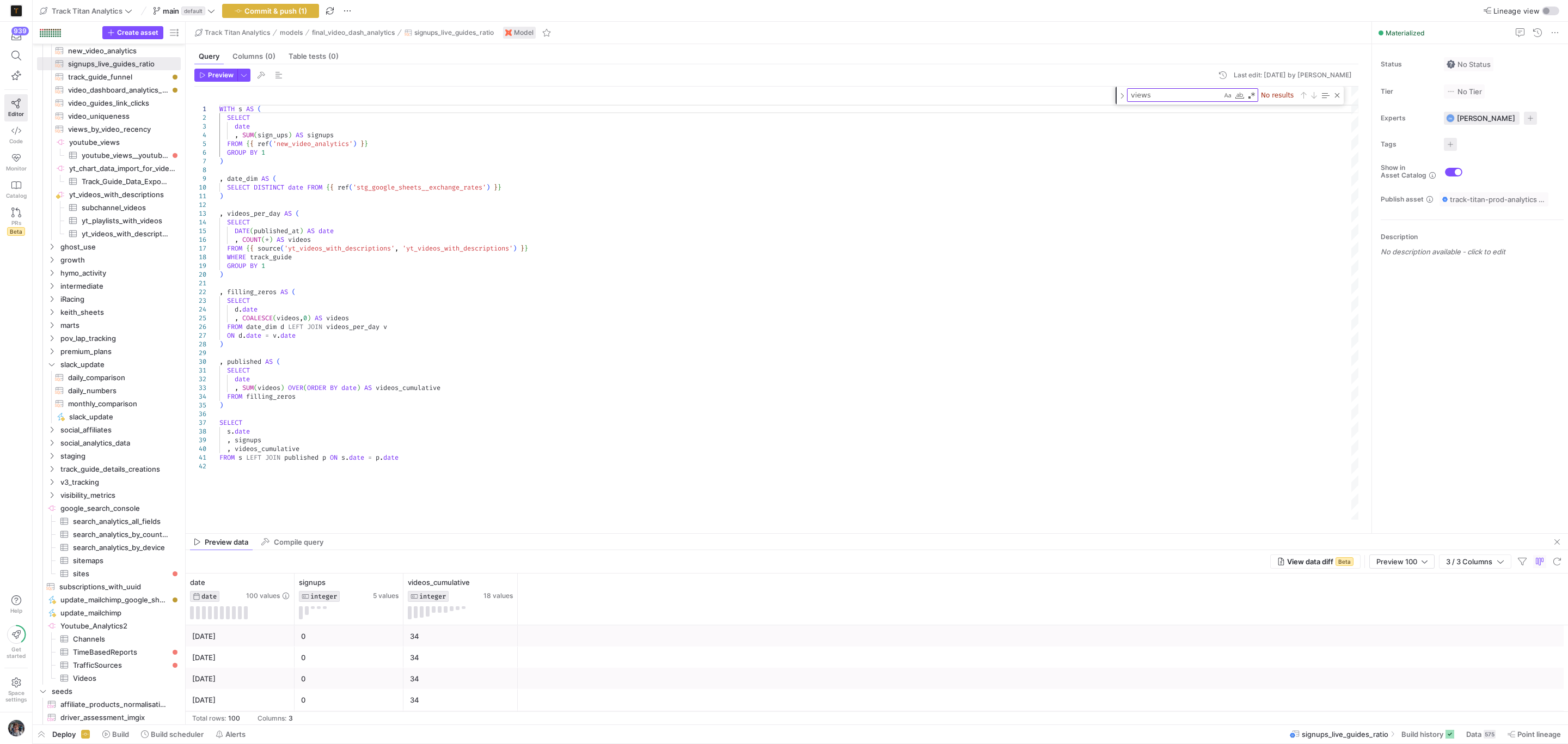
click at [386, 132] on div ", videos_per_day AS ( SELECT DATE ( published_at ) AS date , COUNT ( * ) AS vid…" at bounding box center [789, 303] width 1139 height 433
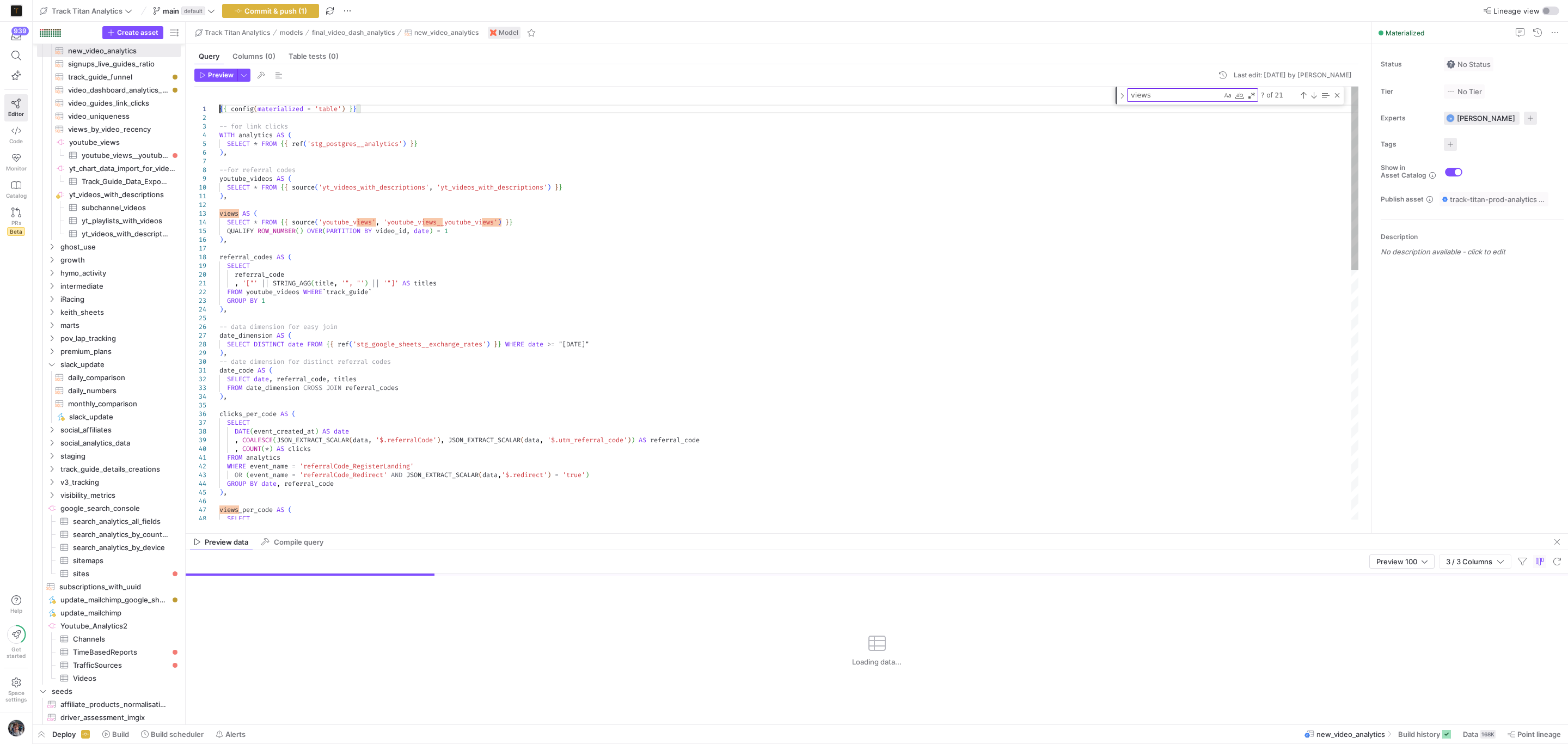
click at [797, 301] on div "{ { config ( materialized = 'table' ) } } -- for link clicks WITH analytics AS …" at bounding box center [789, 596] width 1139 height 1020
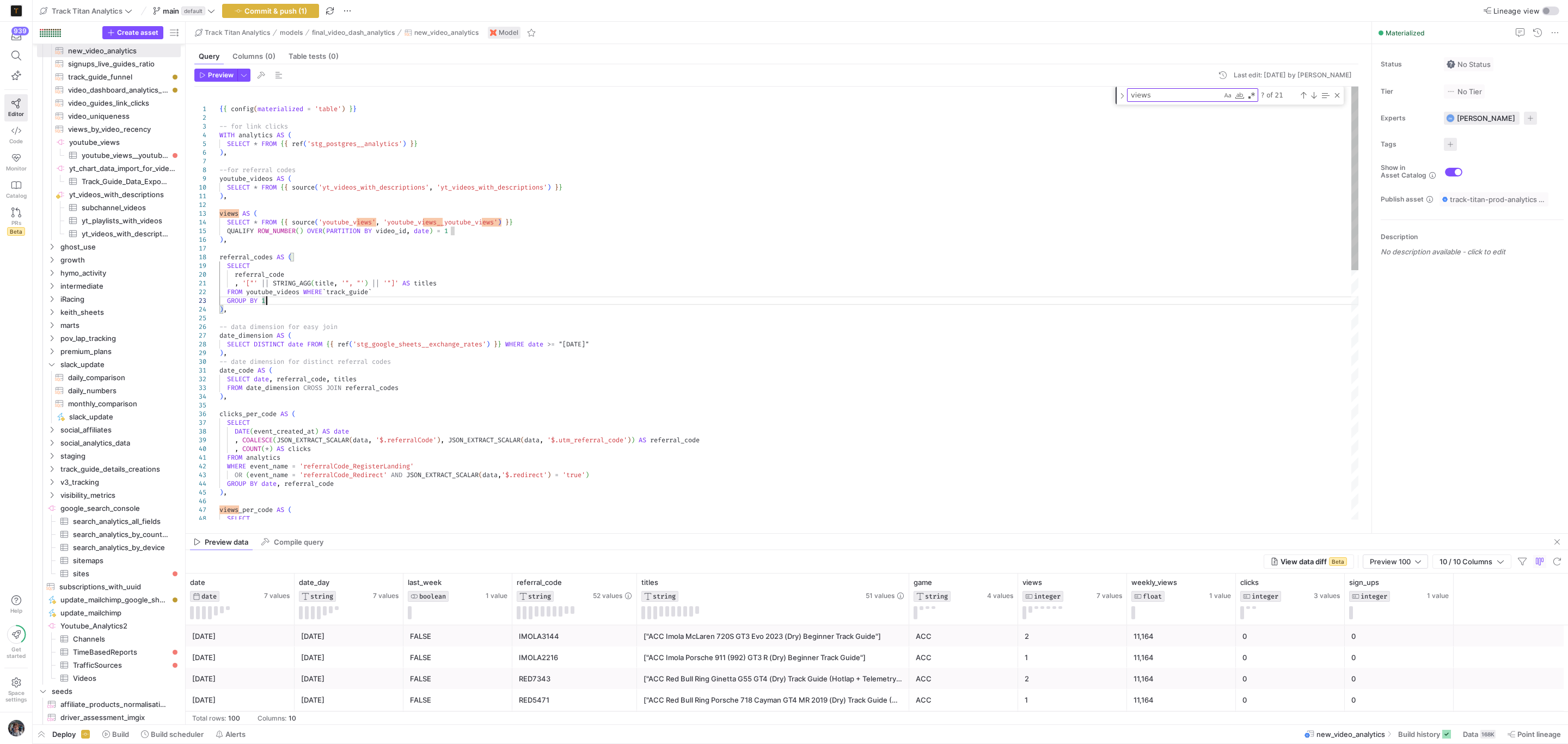
type textarea "), views AS ( SELECT * FROM {{ source('youtube_views', 'youtube_views__youtube_…"
drag, startPoint x: 228, startPoint y: 247, endPoint x: 197, endPoint y: 218, distance: 42.4
click at [219, 218] on div "{ { config ( materialized = 'table' ) } } -- for link clicks WITH analytics AS …" at bounding box center [789, 596] width 1139 height 1020
click at [310, 252] on div "{ { config ( materialized = 'table' ) } } -- for link clicks WITH analytics AS …" at bounding box center [789, 596] width 1139 height 1020
click at [297, 244] on div "{ { config ( materialized = 'table' ) } } -- for link clicks WITH analytics AS …" at bounding box center [789, 596] width 1139 height 1020
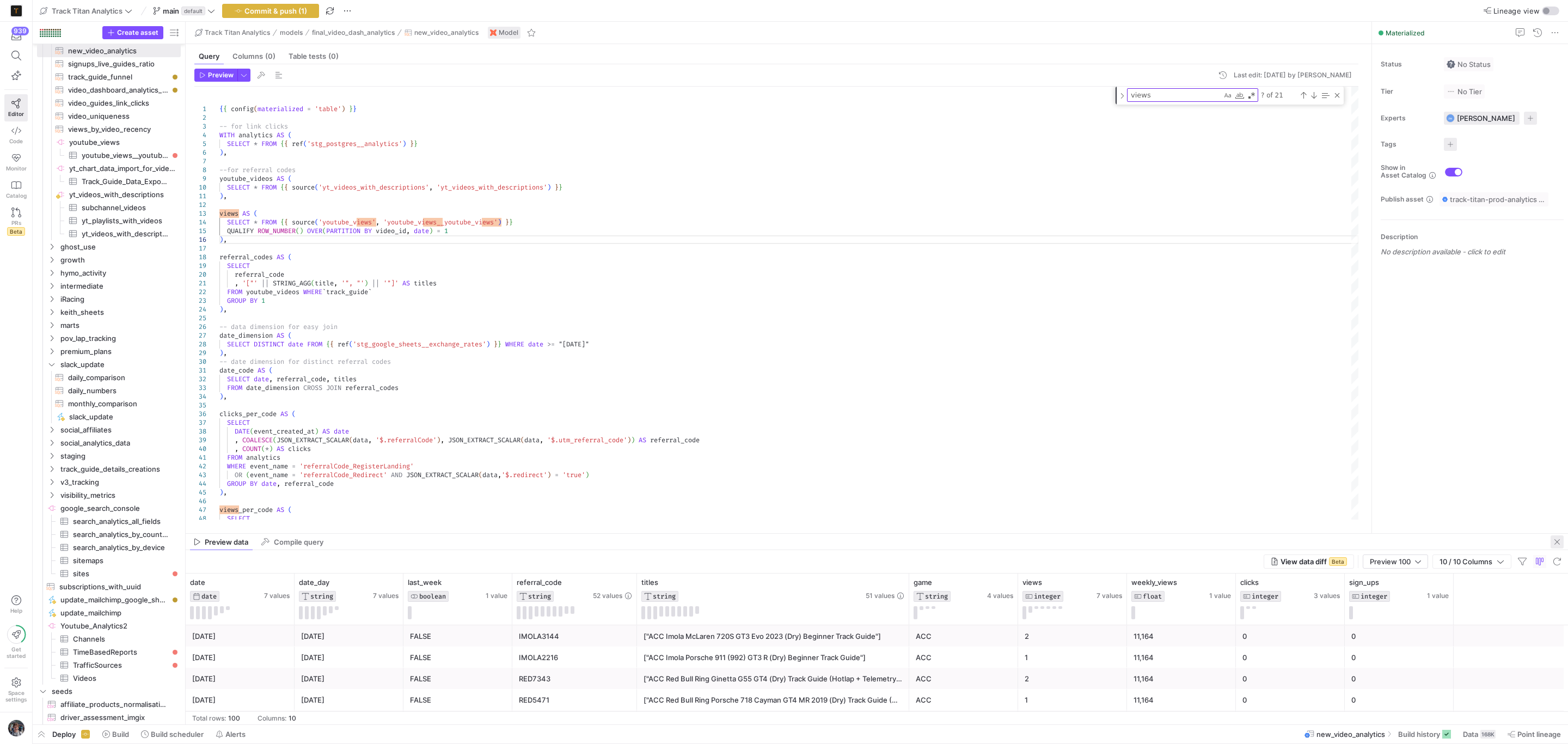
click at [1554, 538] on span "button" at bounding box center [1556, 541] width 13 height 13
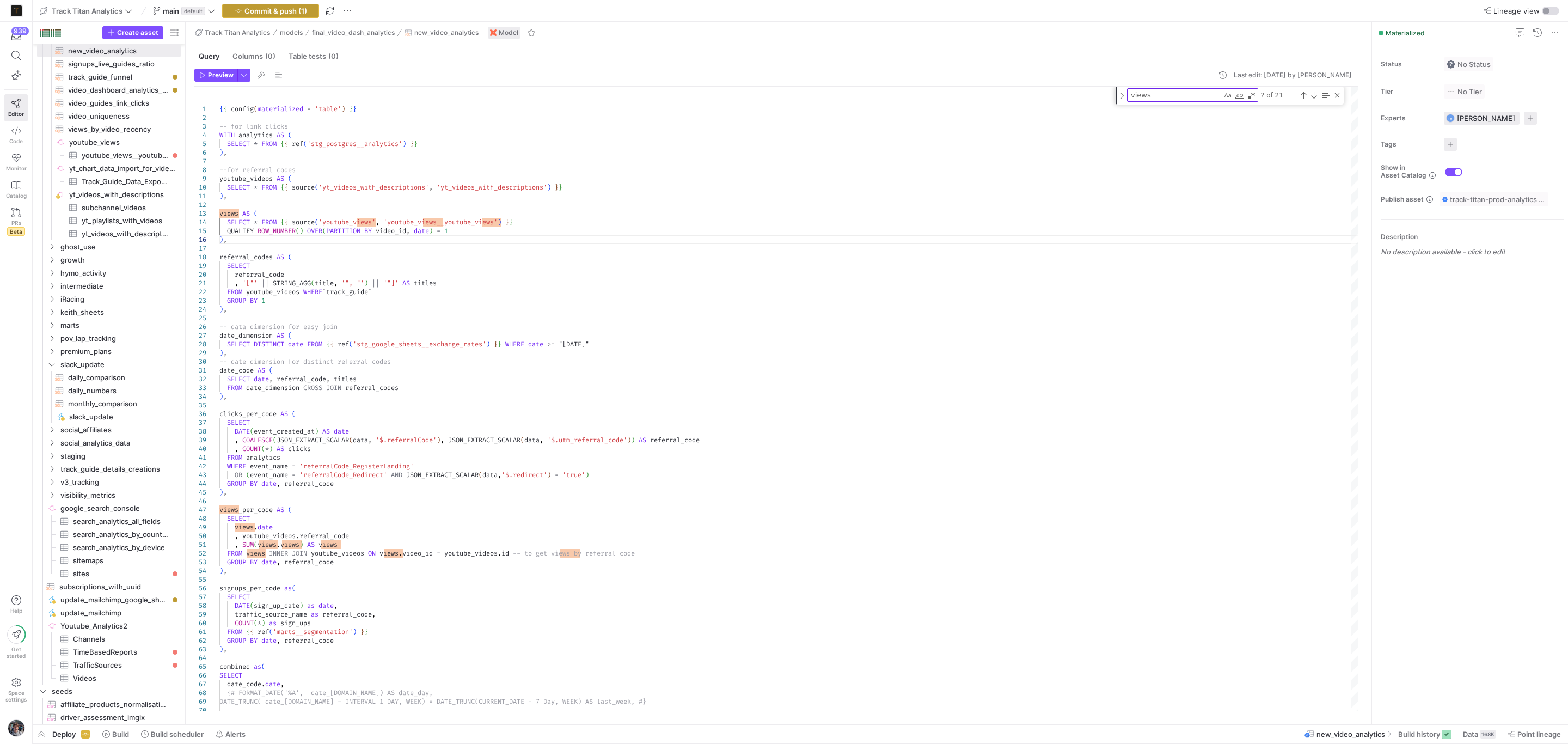
click at [240, 5] on span "button" at bounding box center [270, 10] width 96 height 13
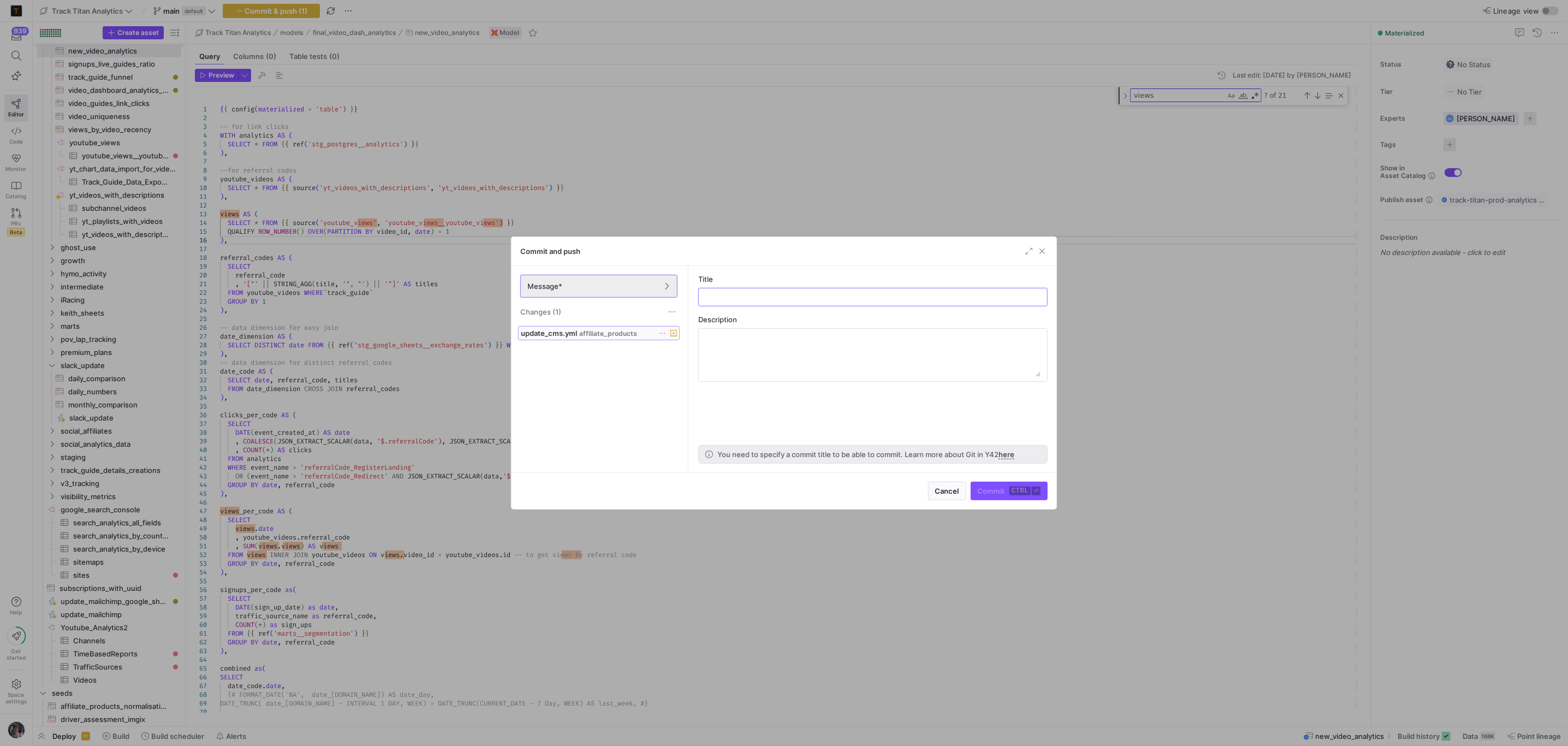
click at [573, 334] on span "update_cms.yml" at bounding box center [549, 333] width 56 height 9
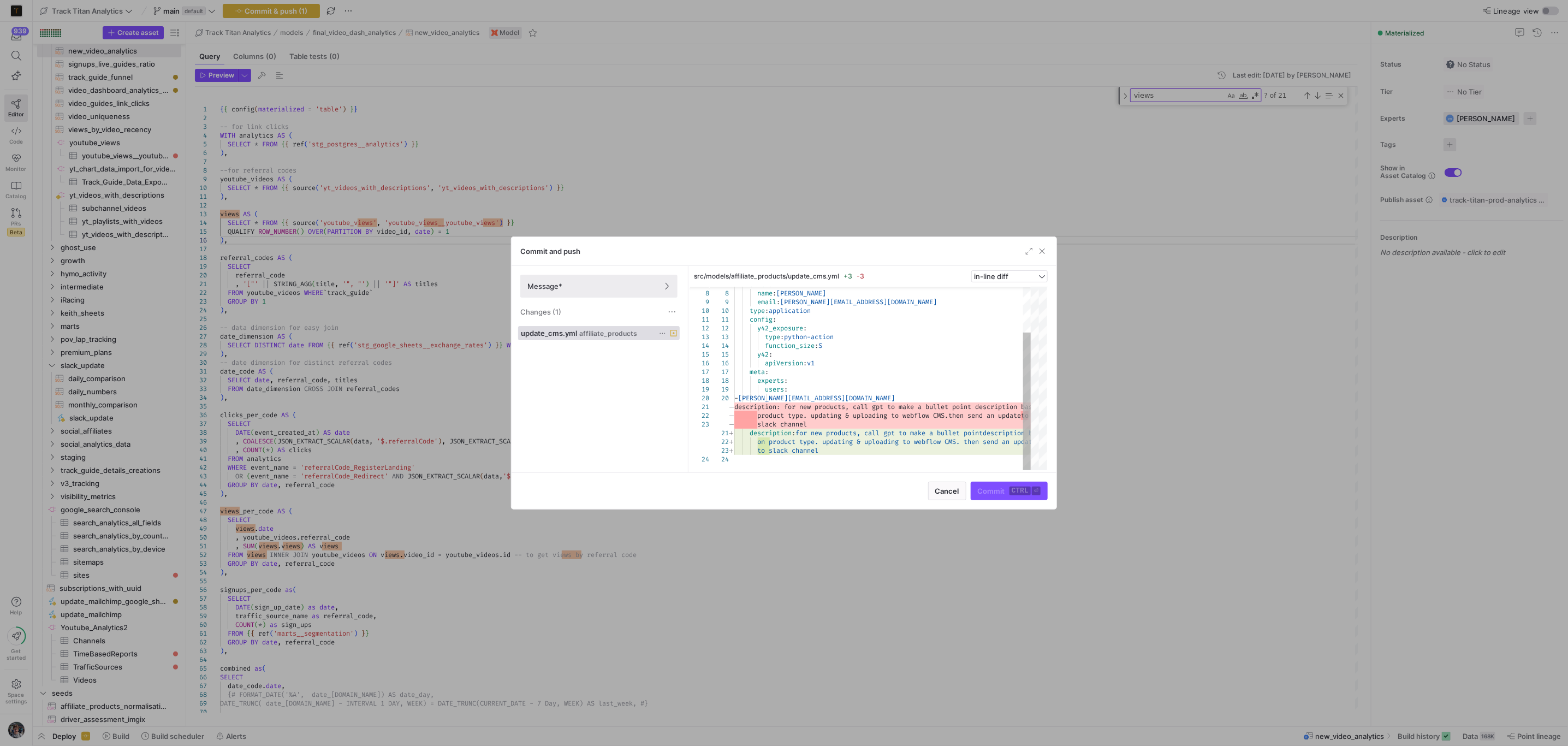
click at [660, 333] on icon at bounding box center [663, 333] width 7 height 7
click at [686, 364] on span "Discard" at bounding box center [678, 366] width 25 height 9
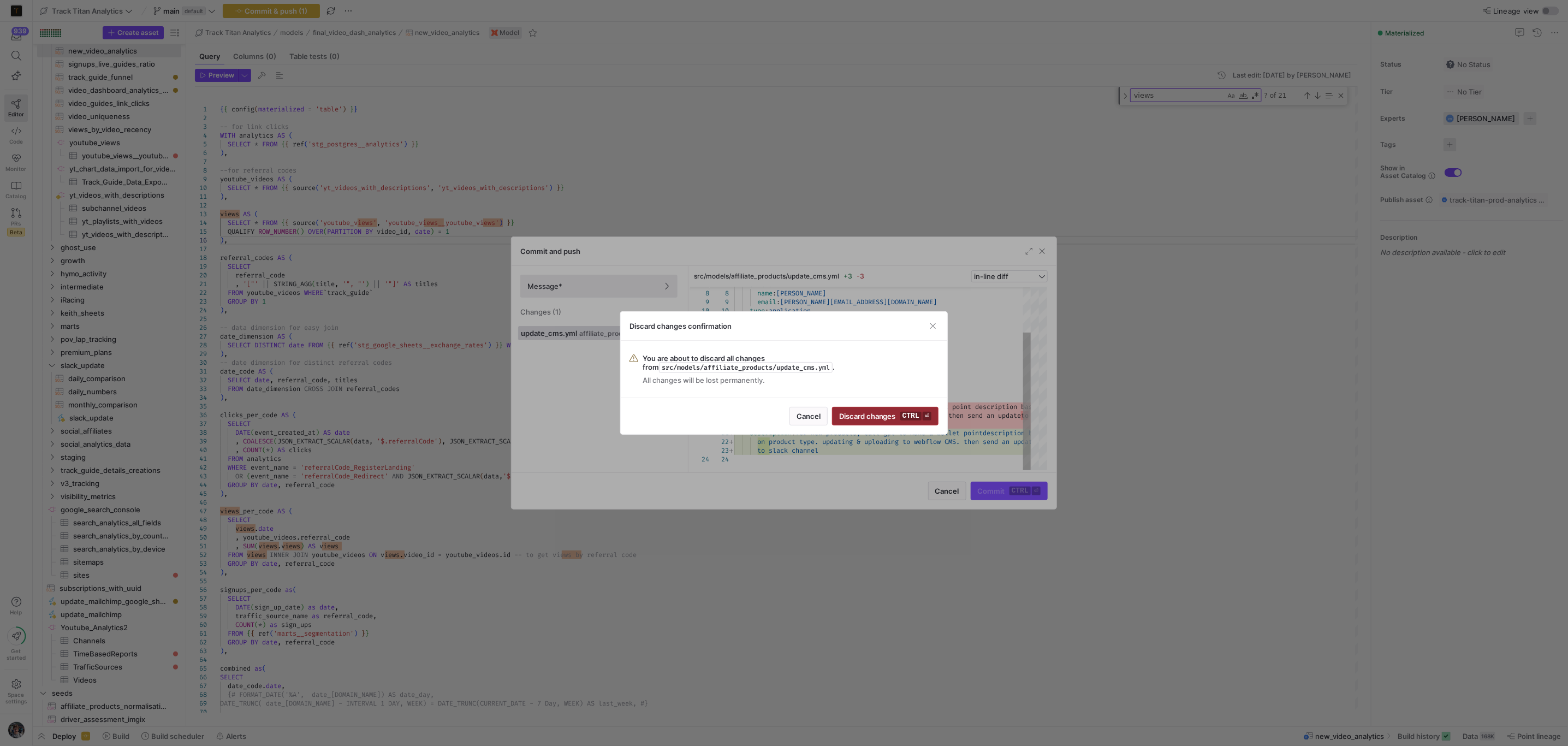
drag, startPoint x: 894, startPoint y: 418, endPoint x: 897, endPoint y: 411, distance: 7.6
click at [894, 416] on span "Discard changes ctrl ⏎" at bounding box center [885, 416] width 92 height 9
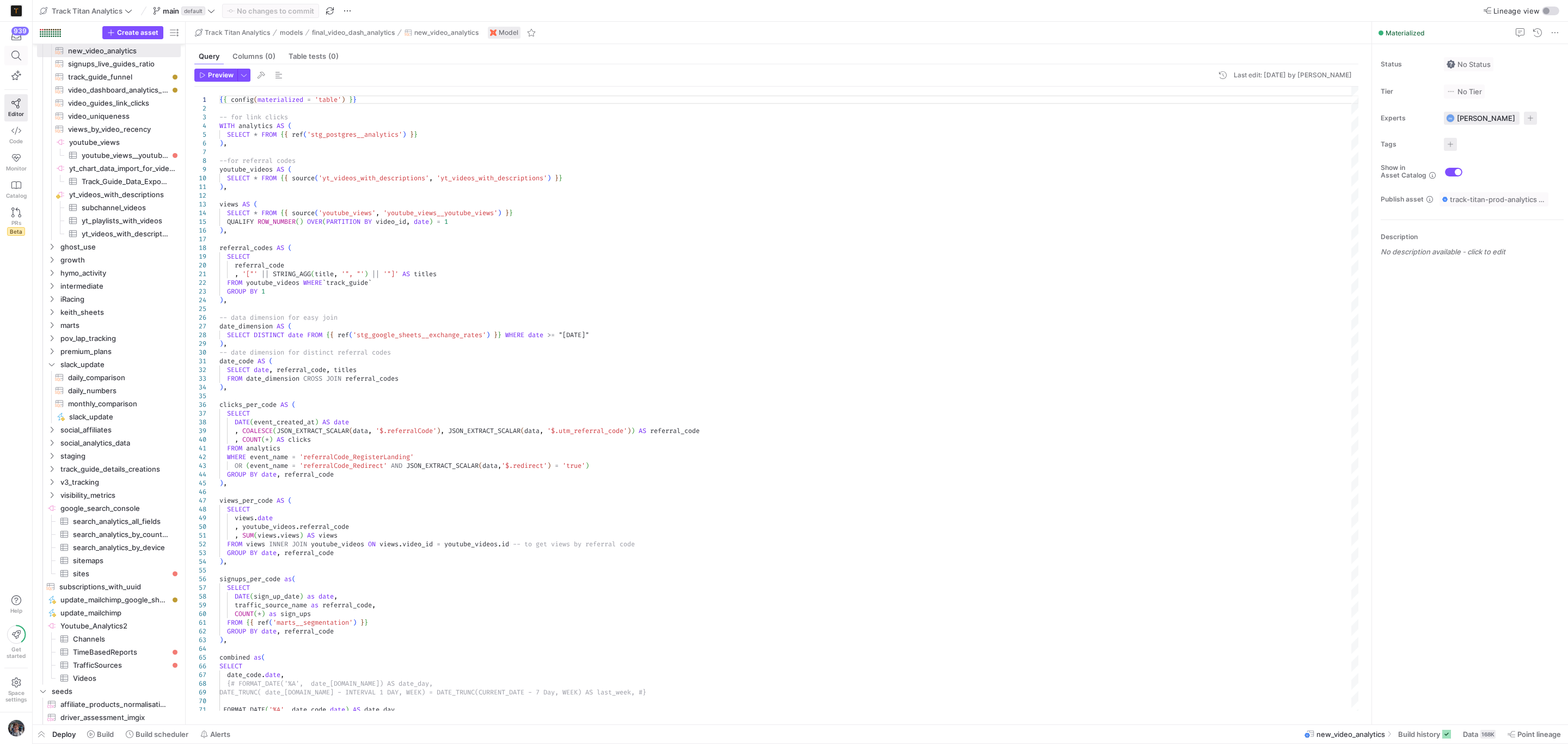
click at [24, 59] on span at bounding box center [16, 55] width 23 height 18
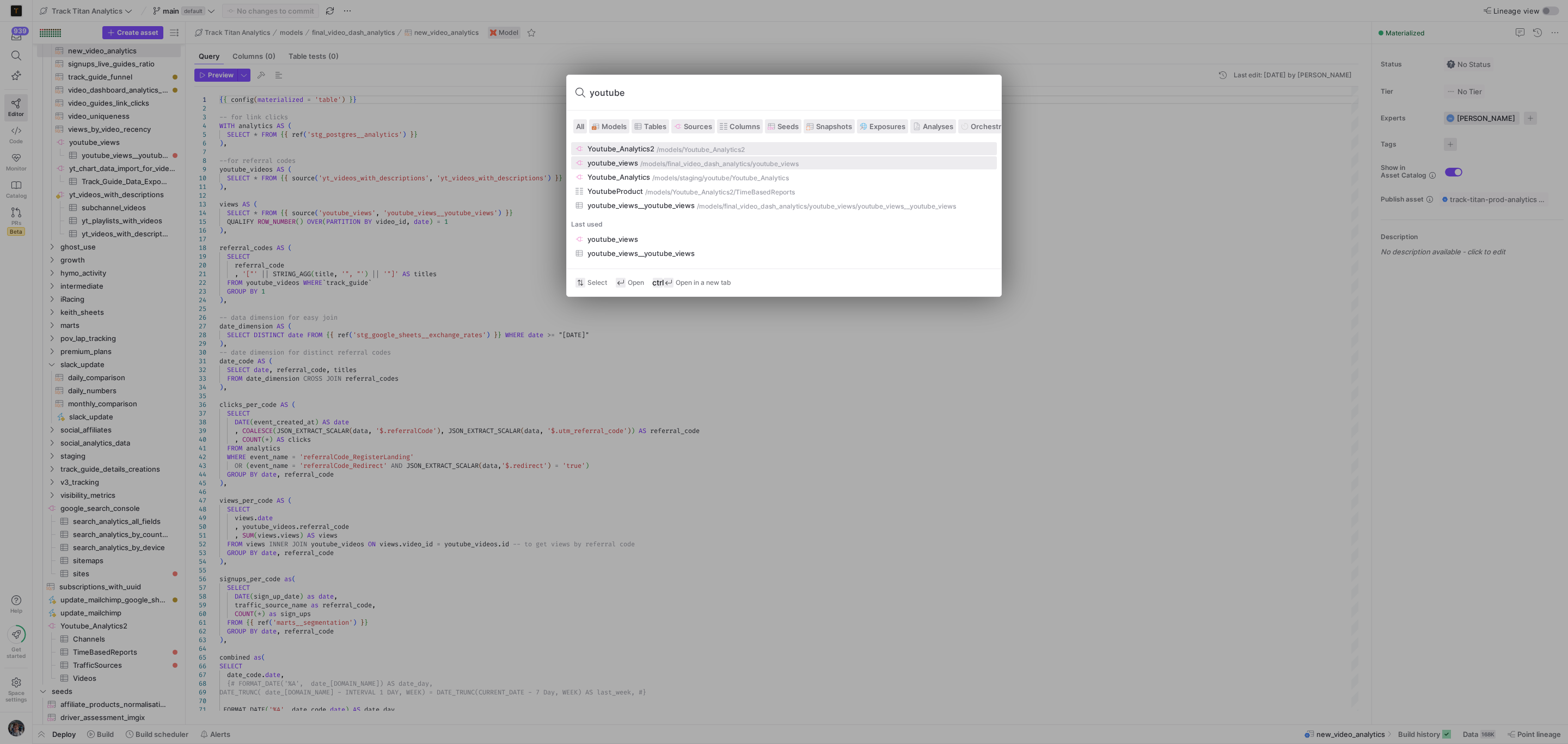
type input "youtube"
click at [660, 161] on div "/models/" at bounding box center [654, 164] width 27 height 8
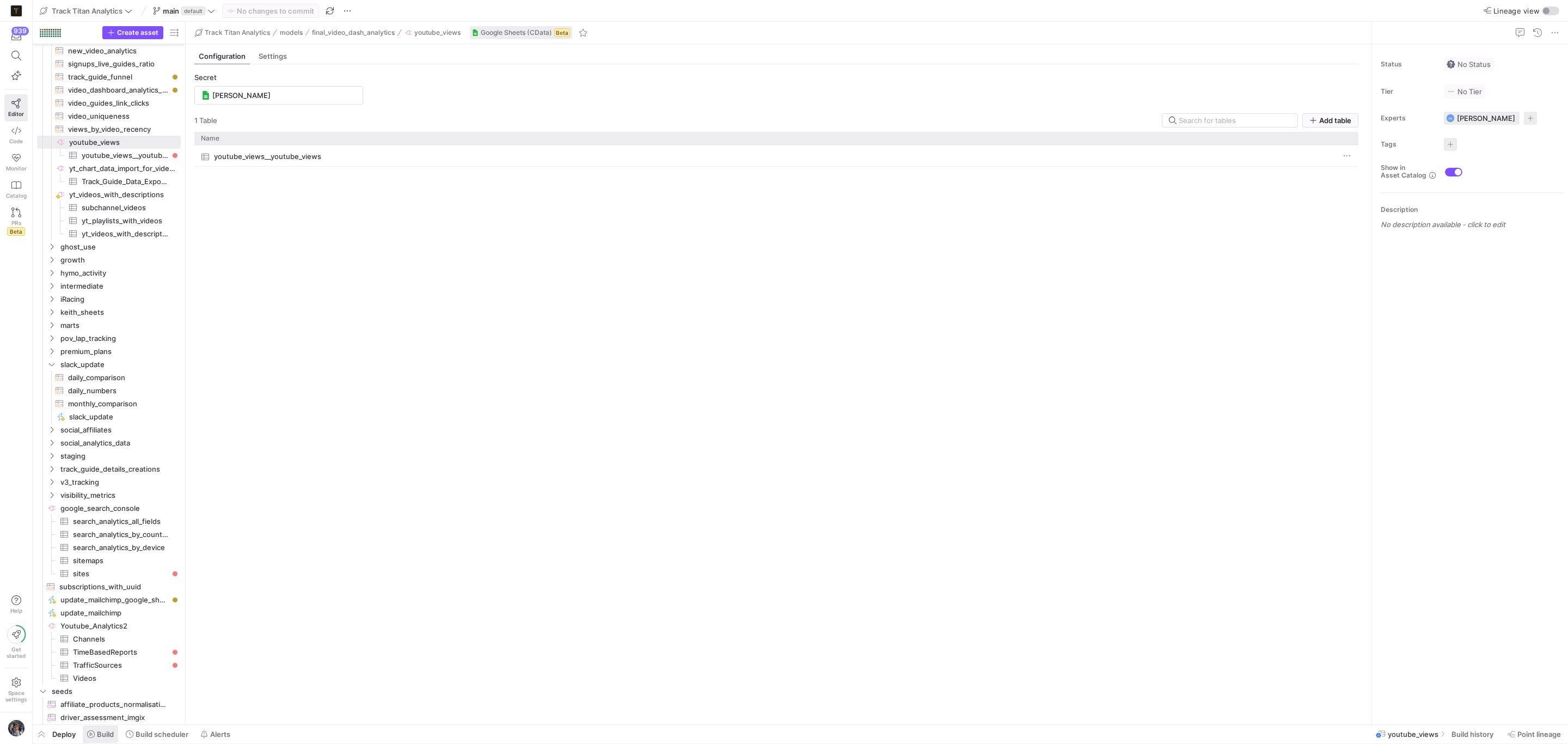
drag, startPoint x: 108, startPoint y: 739, endPoint x: 116, endPoint y: 739, distance: 8.0
click at [116, 739] on button "Build" at bounding box center [100, 734] width 37 height 18
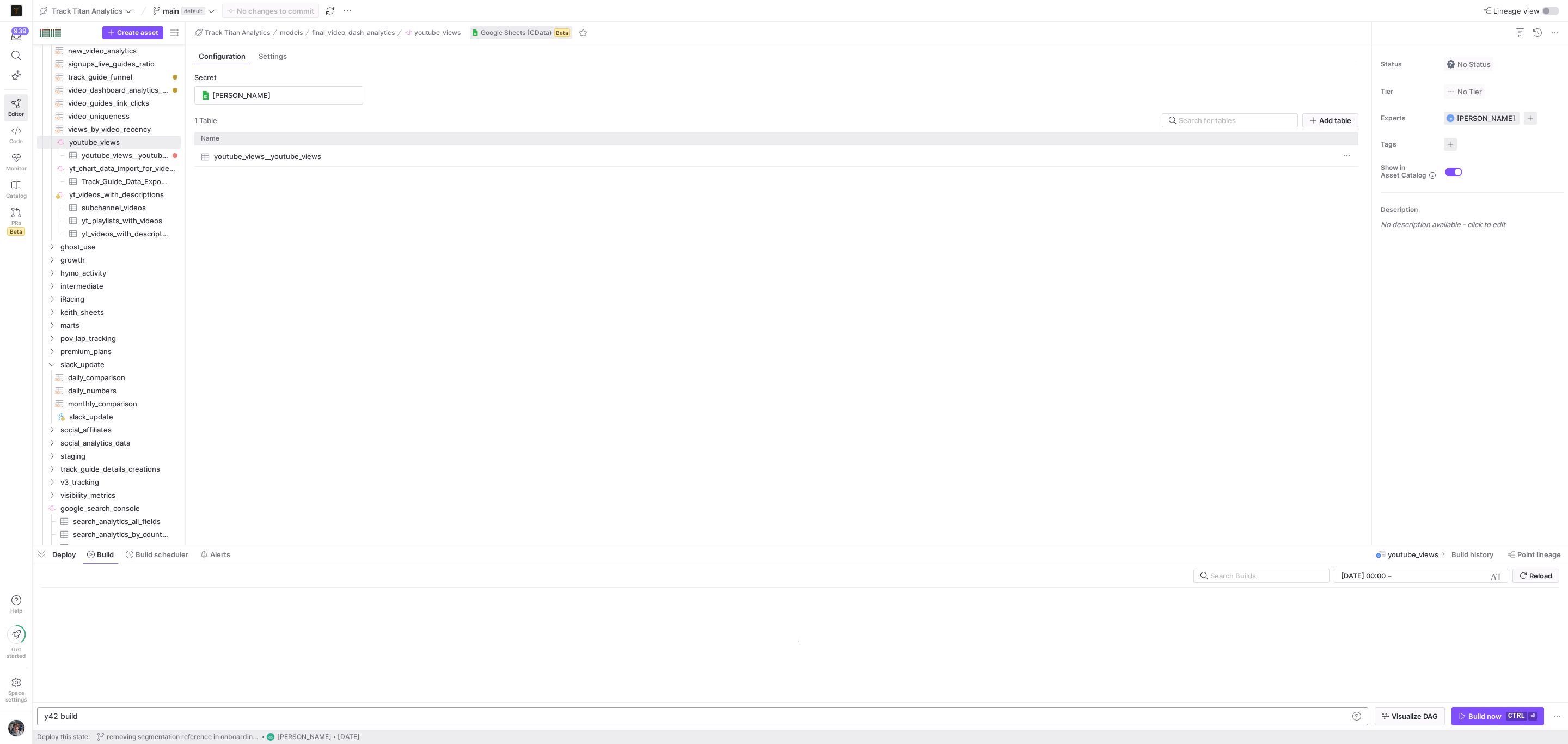
click at [266, 712] on div "y42 build" at bounding box center [695, 716] width 1303 height 9
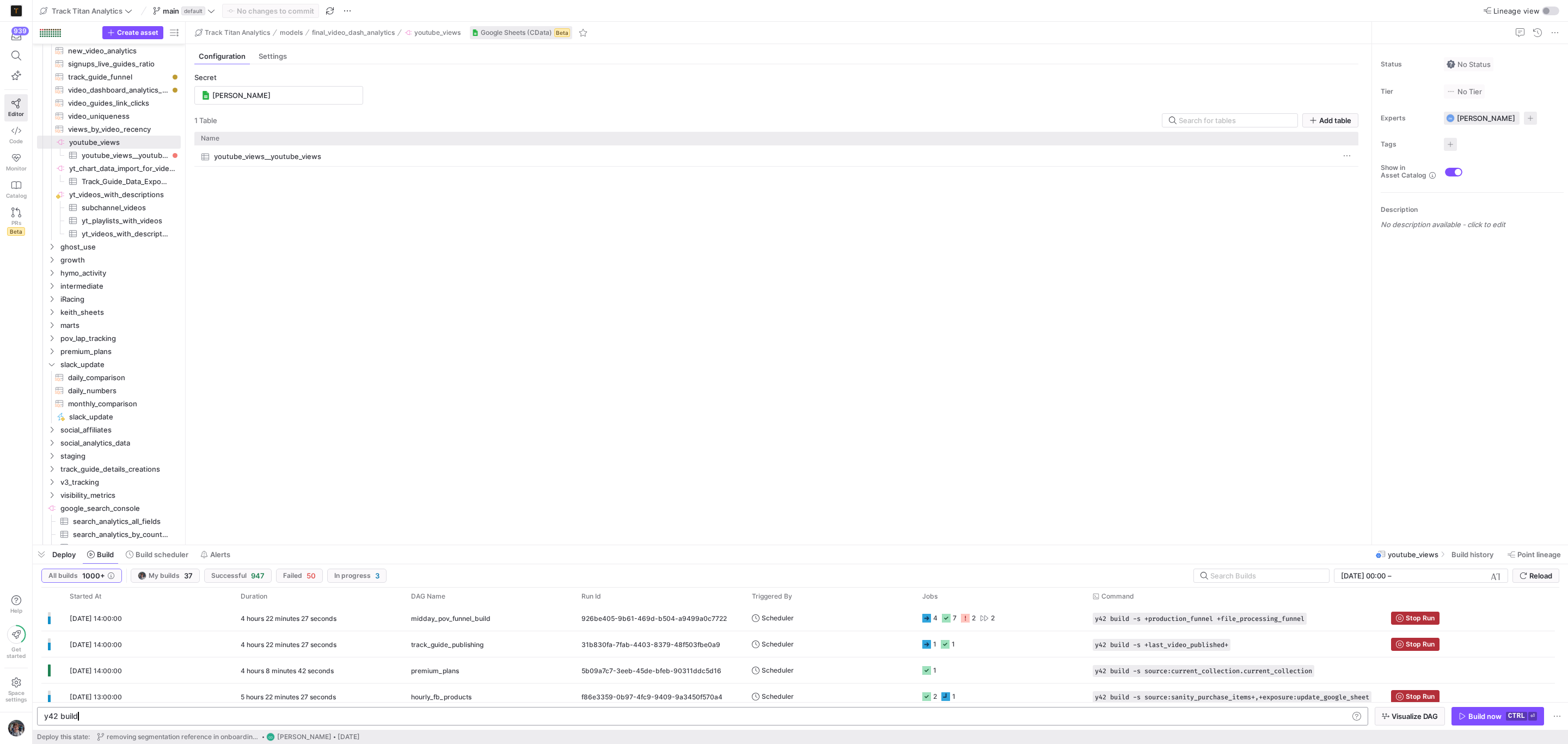
click at [266, 715] on div "y42 build" at bounding box center [695, 716] width 1303 height 9
click at [43, 560] on span "button" at bounding box center [41, 554] width 18 height 18
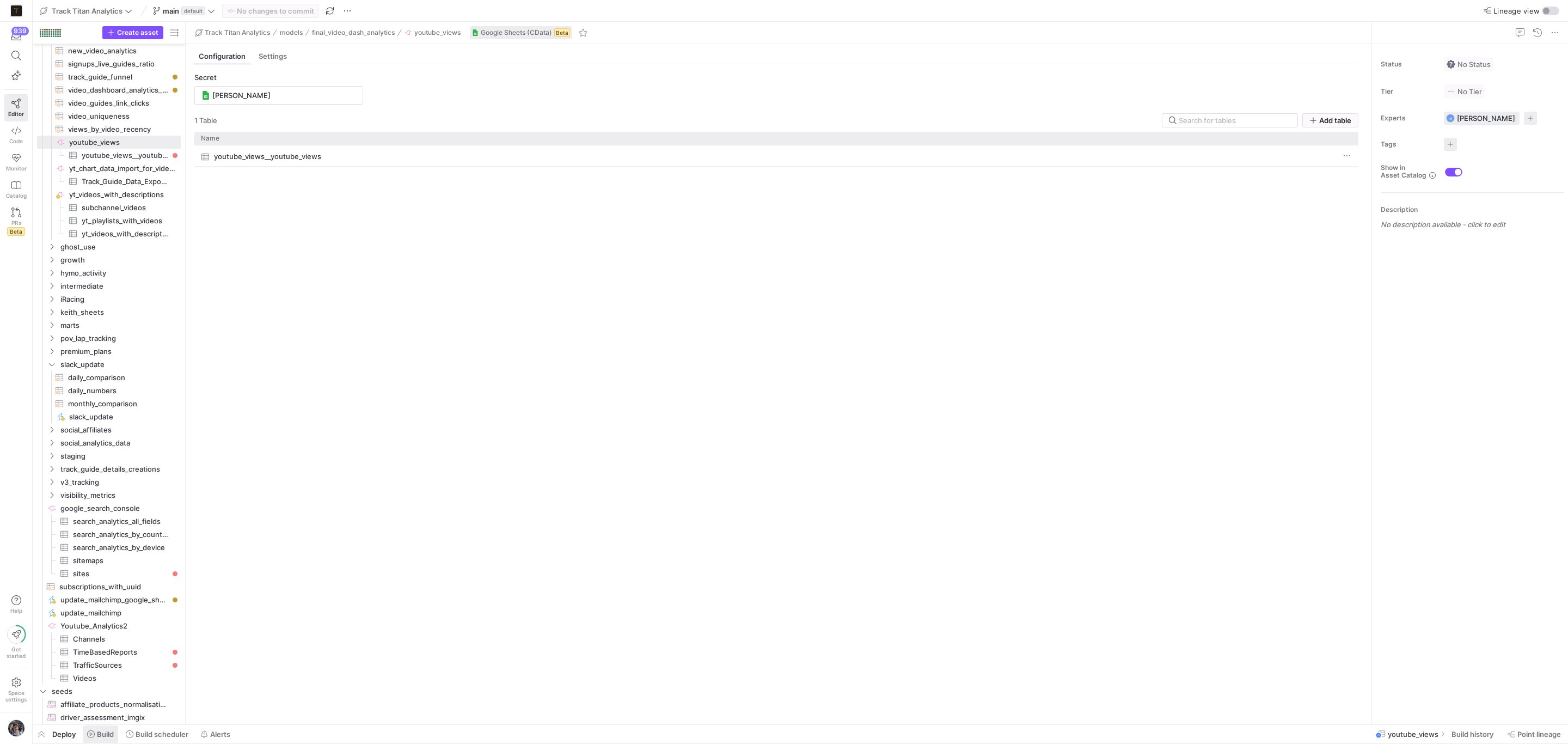
click at [108, 735] on span "Build" at bounding box center [105, 734] width 17 height 9
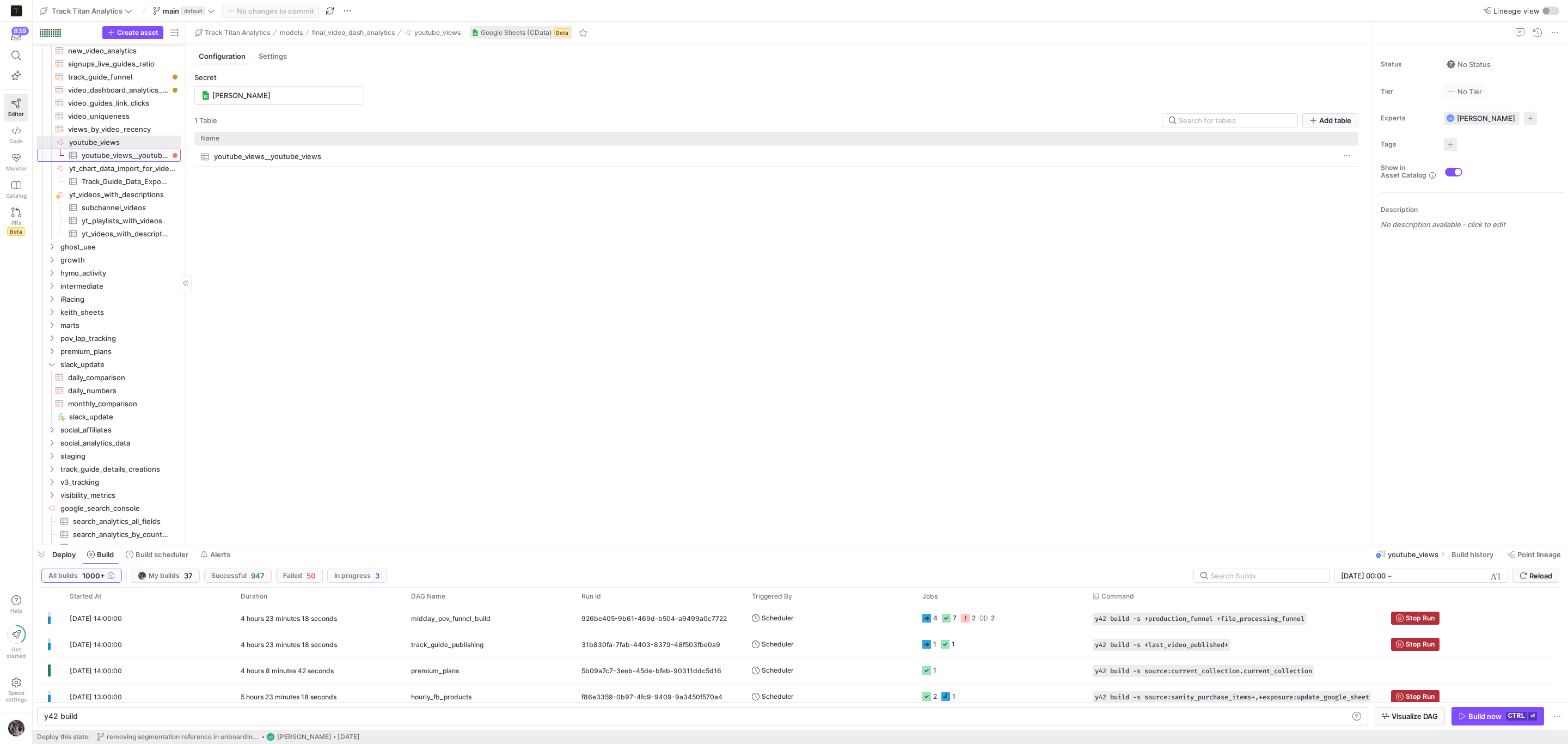
click at [154, 157] on span "youtube_views__youtube_views​​​​​​​​​" at bounding box center [125, 155] width 86 height 13
type textarea "y42 build -s source:youtube_views.youtube_views__youtube_views"
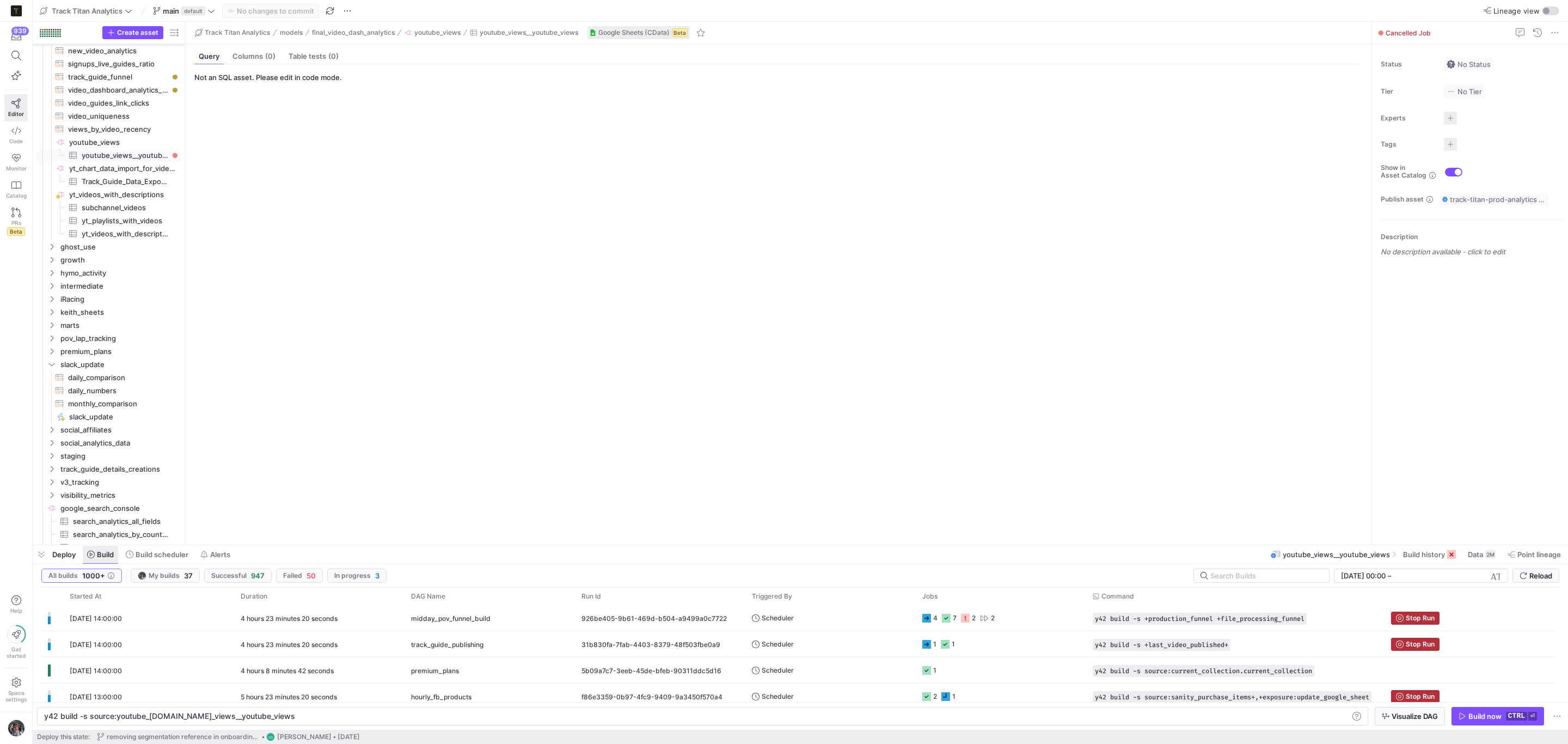
click at [110, 552] on span "Build" at bounding box center [105, 554] width 17 height 9
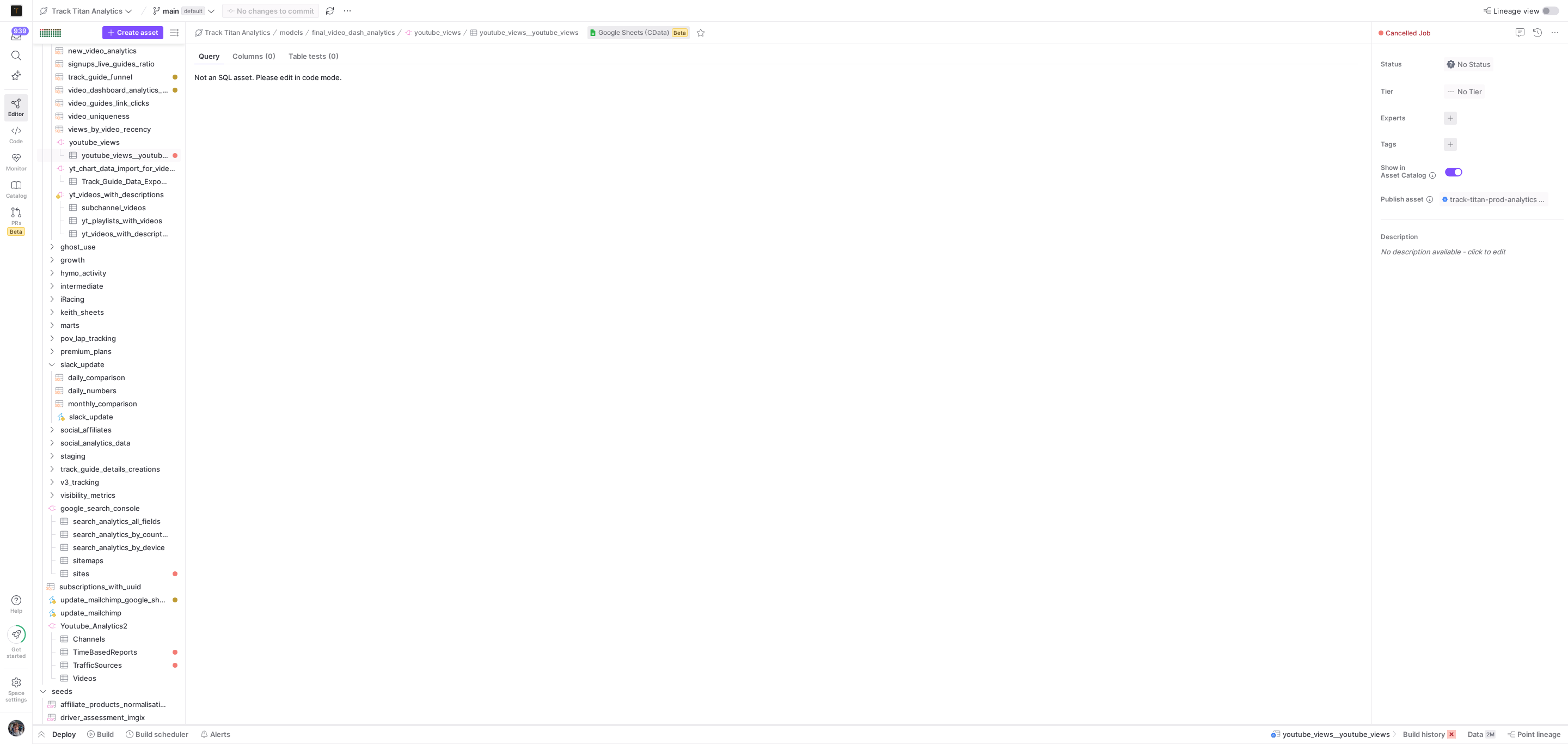
click at [86, 726] on div at bounding box center [800, 725] width 1535 height 4
click at [91, 734] on icon at bounding box center [91, 734] width 8 height 8
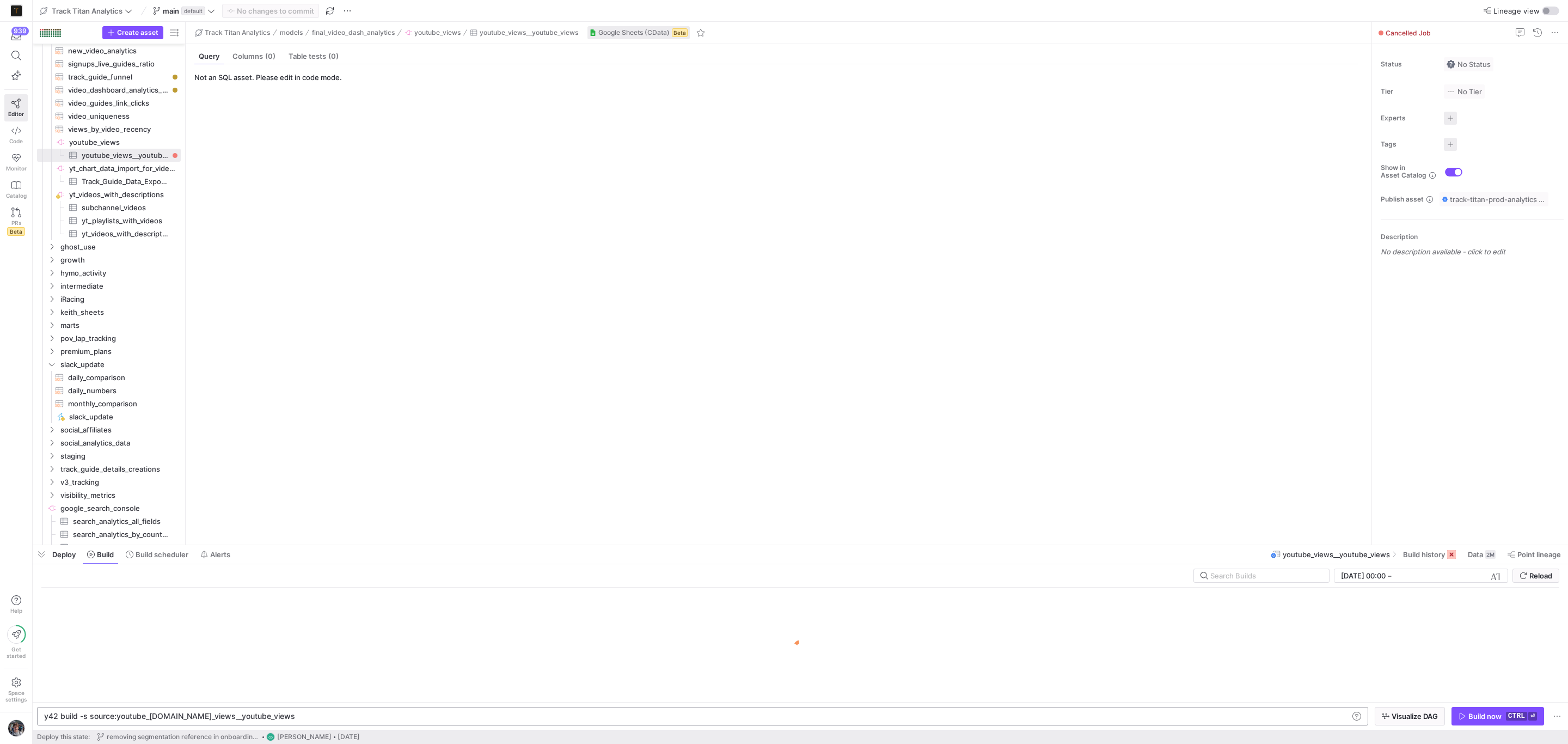
click at [293, 707] on div "y42 build -s source:youtube_views.youtube_views__y outube_views y42 build -s so…" at bounding box center [702, 716] width 1331 height 18
click at [377, 707] on div "y42 build -s source:youtube_views.youtube_views__y outube_views y42 build -s so…" at bounding box center [702, 716] width 1331 height 18
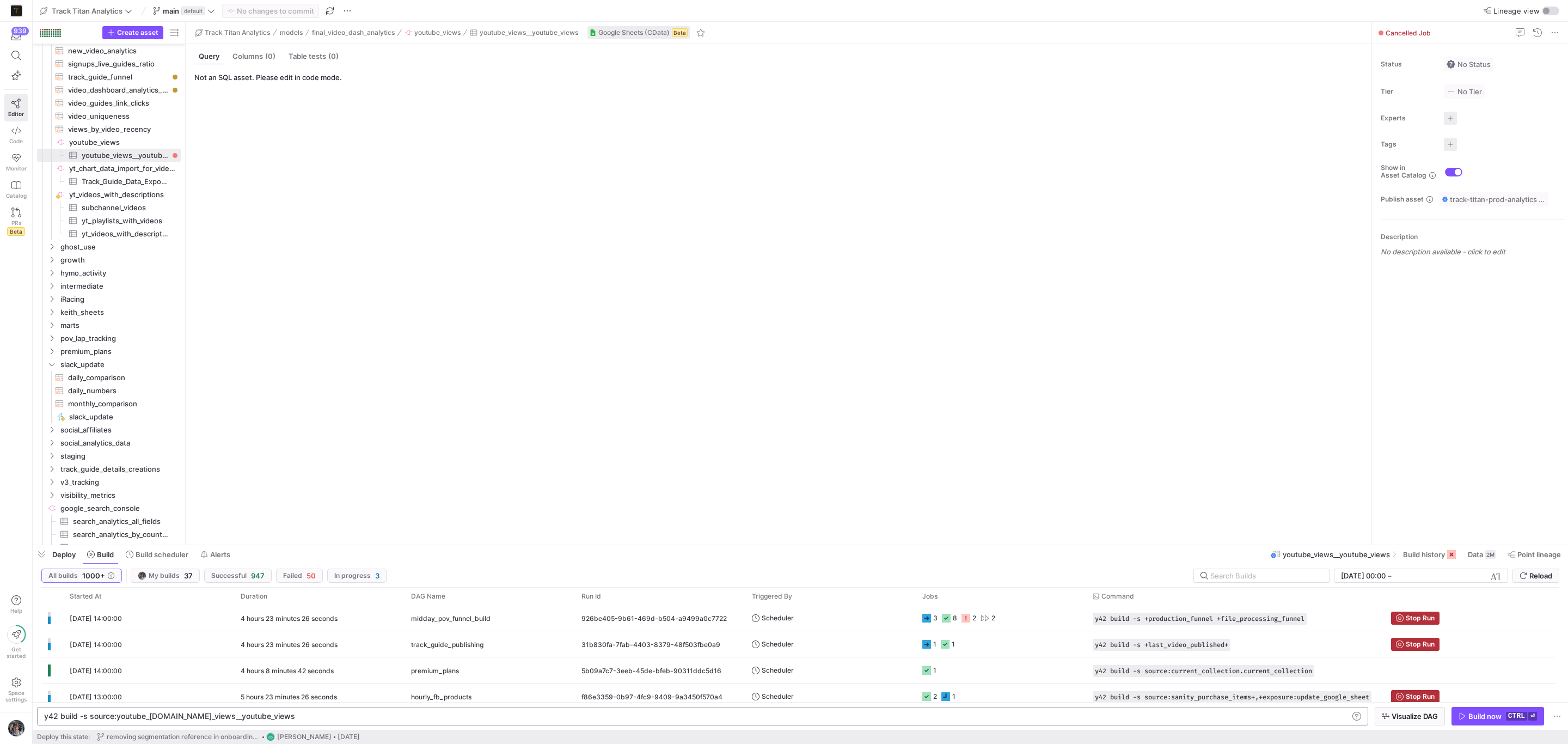
click at [369, 707] on div "y42 build -s source:youtube_views.youtube_views__y outube_views y42 build -s so…" at bounding box center [702, 716] width 1331 height 18
click at [350, 716] on div "y42 build -s source:youtube_views.youtube_views__y outube_views" at bounding box center [695, 716] width 1303 height 9
type textarea "y42 build -s source:youtube_[DOMAIN_NAME]_views__youtube_views+"
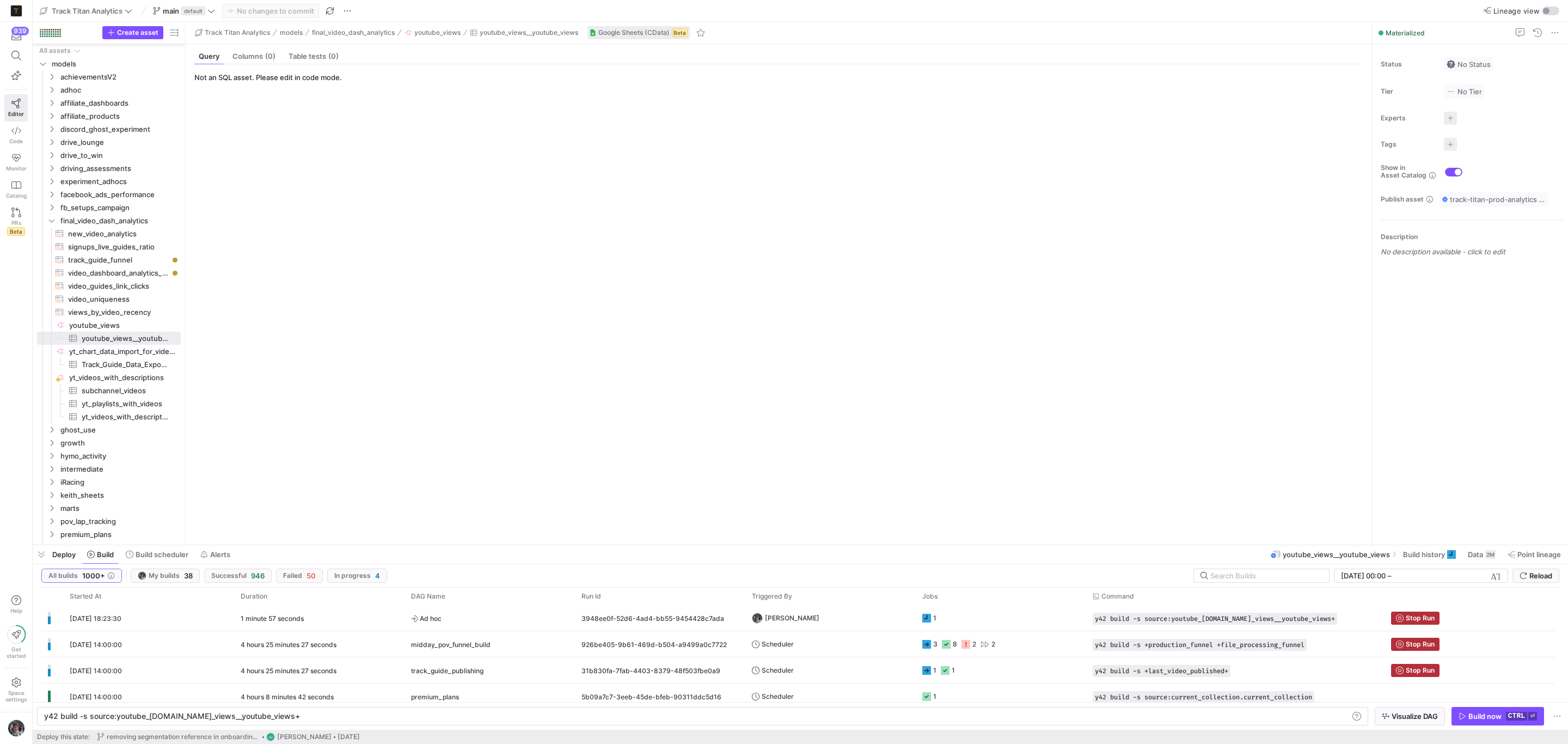
scroll to position [0, 242]
